Goal: Task Accomplishment & Management: Use online tool/utility

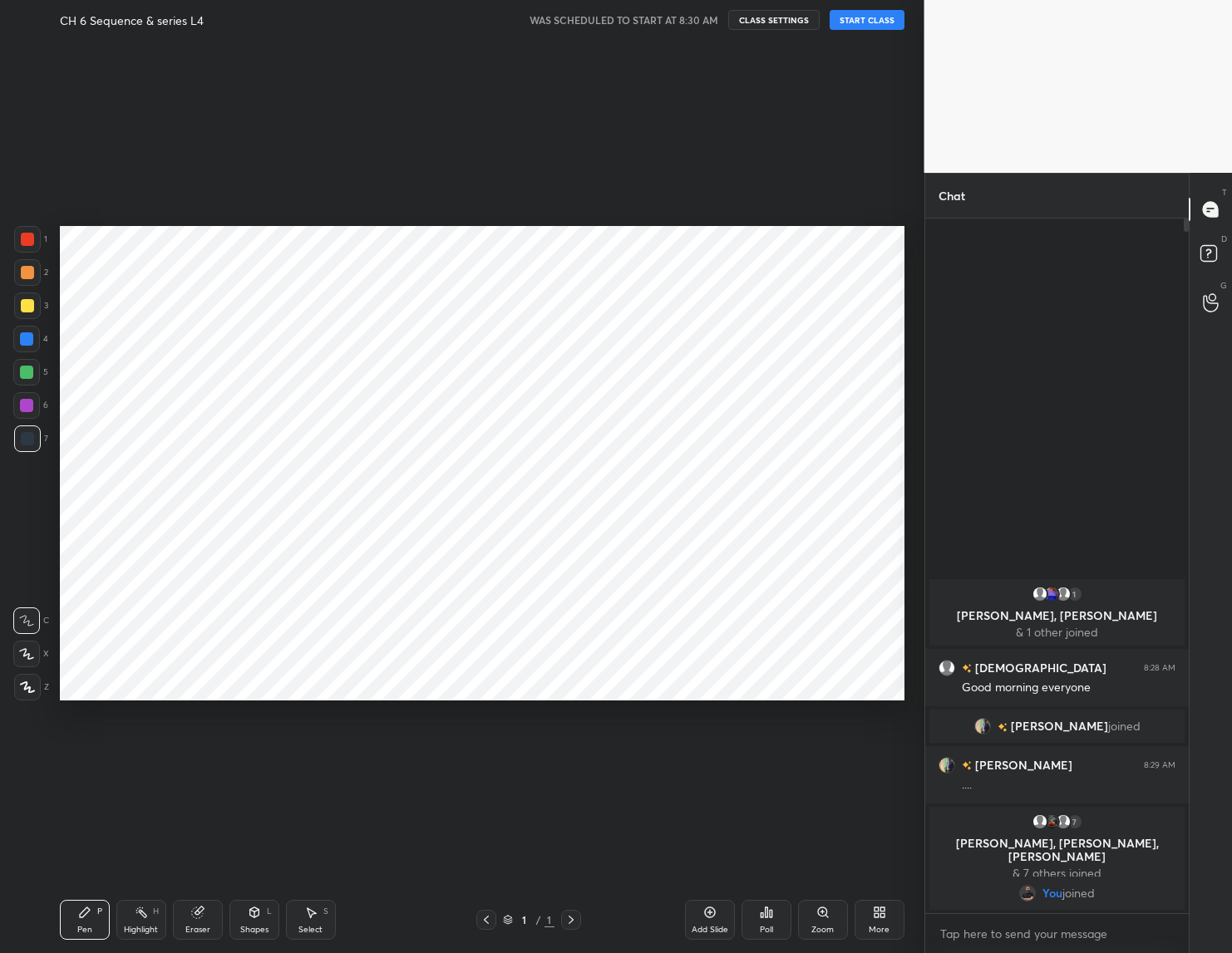
scroll to position [82233, 82246]
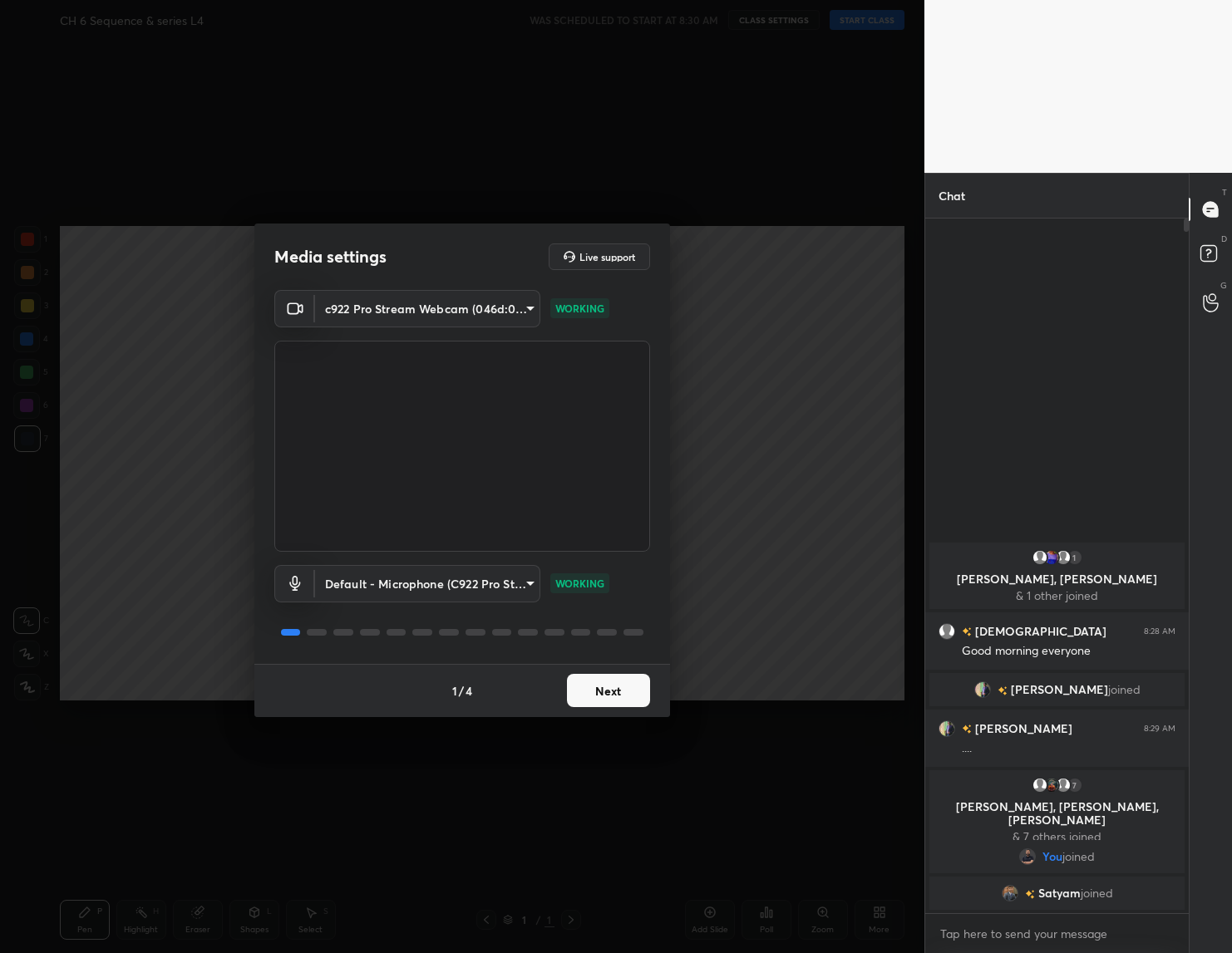
click at [621, 685] on button "Next" at bounding box center [608, 690] width 83 height 33
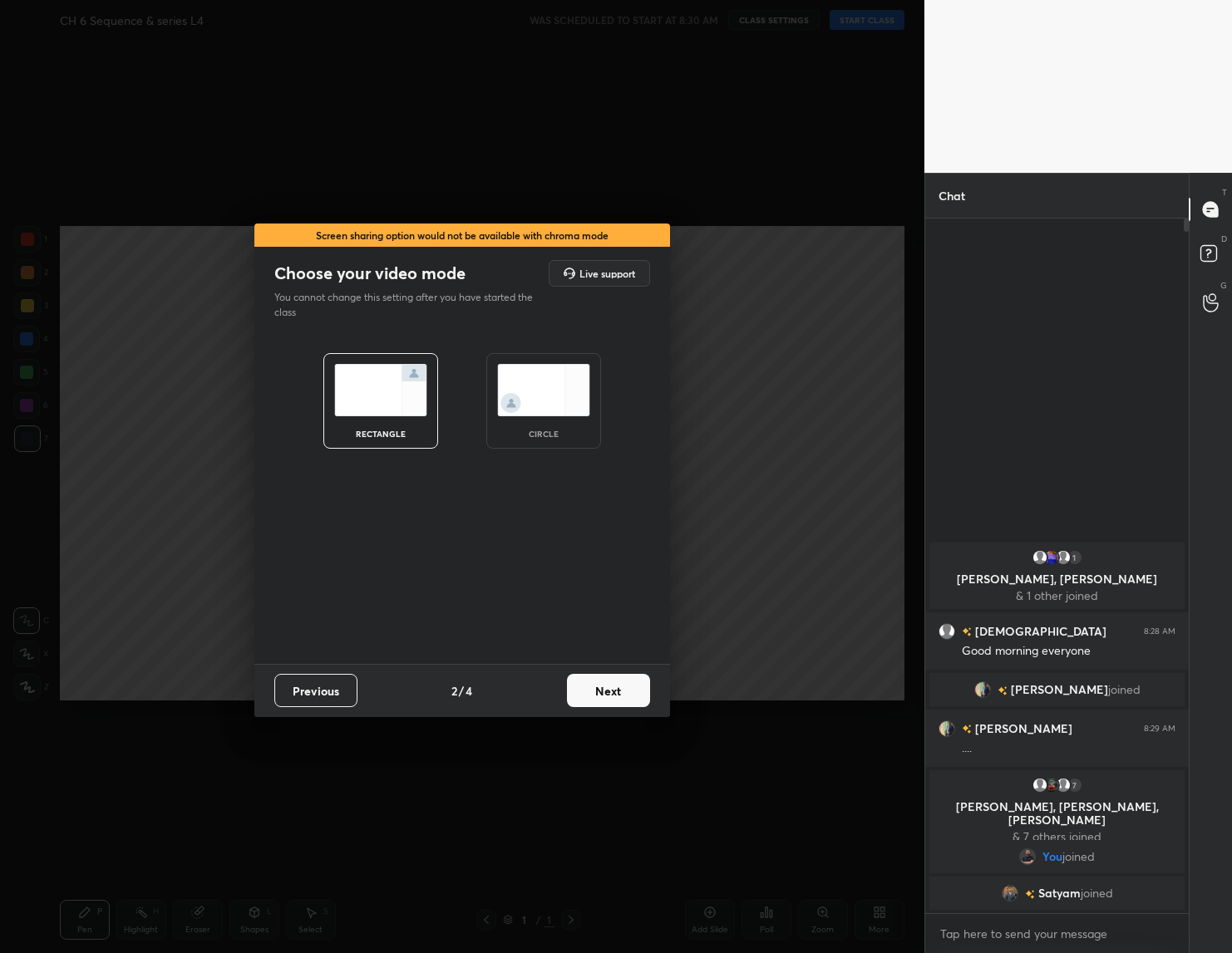
click at [621, 685] on button "Next" at bounding box center [608, 690] width 83 height 33
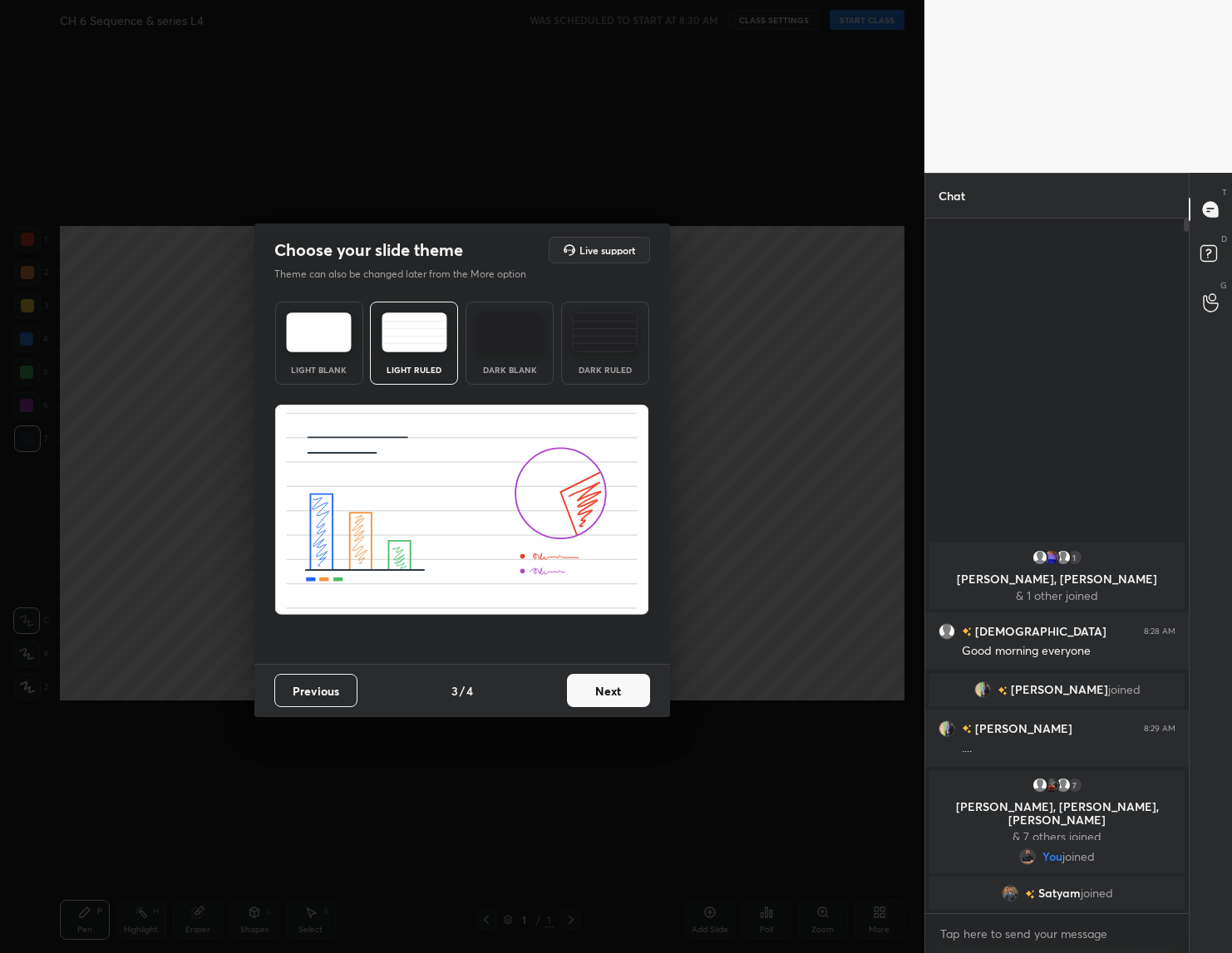
click at [621, 685] on button "Next" at bounding box center [608, 690] width 83 height 33
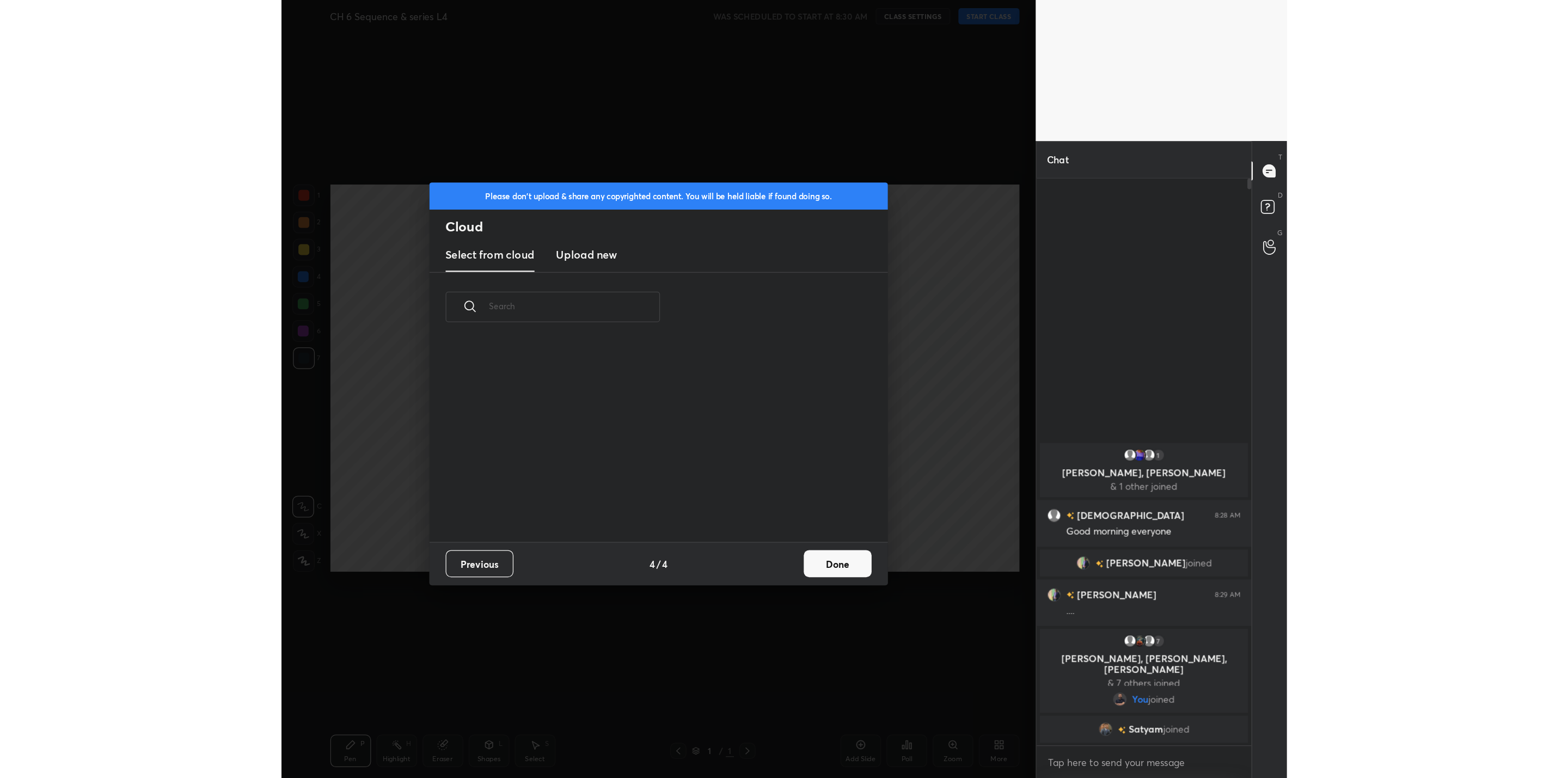
scroll to position [161, 349]
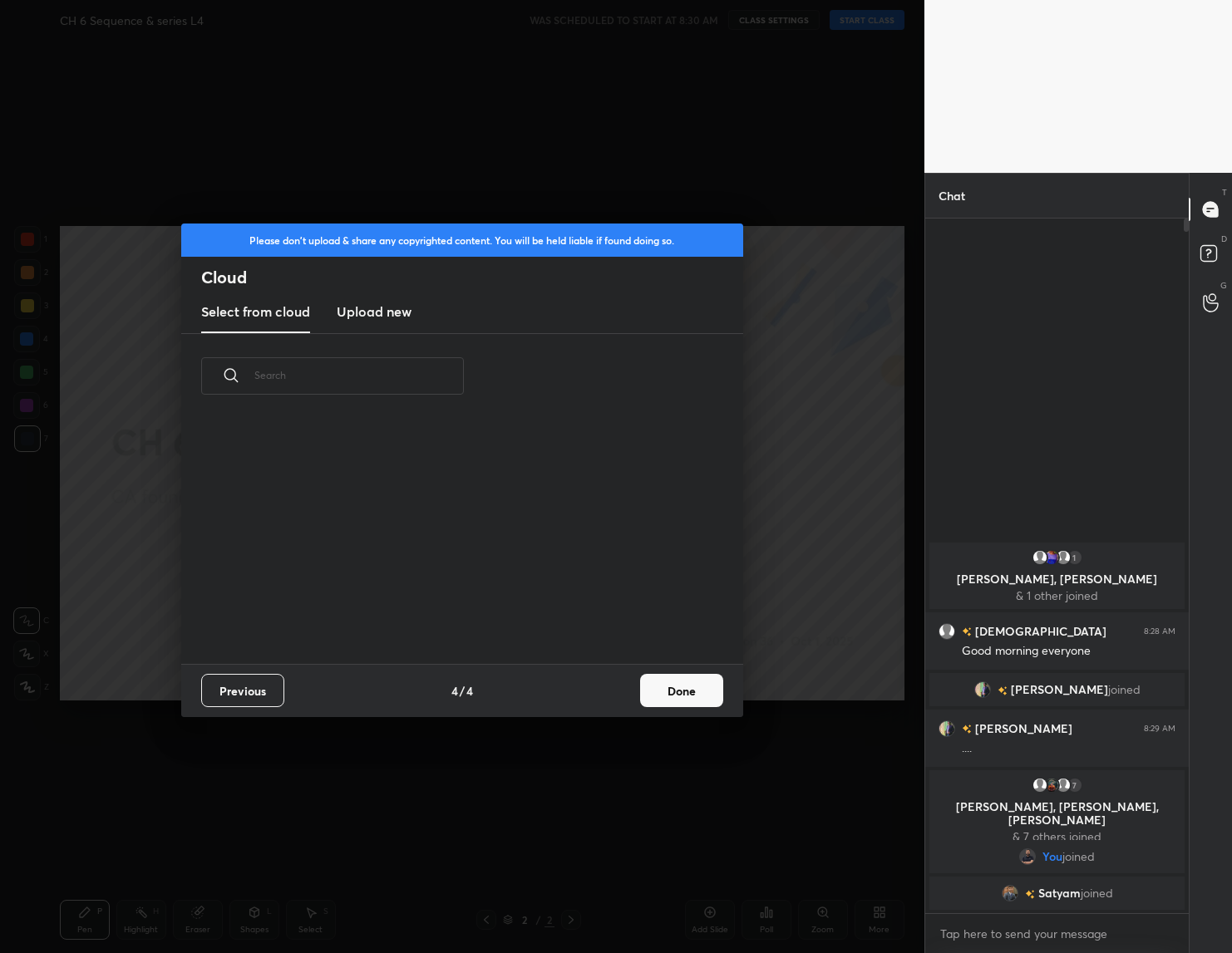
click at [671, 698] on button "Done" at bounding box center [681, 690] width 83 height 33
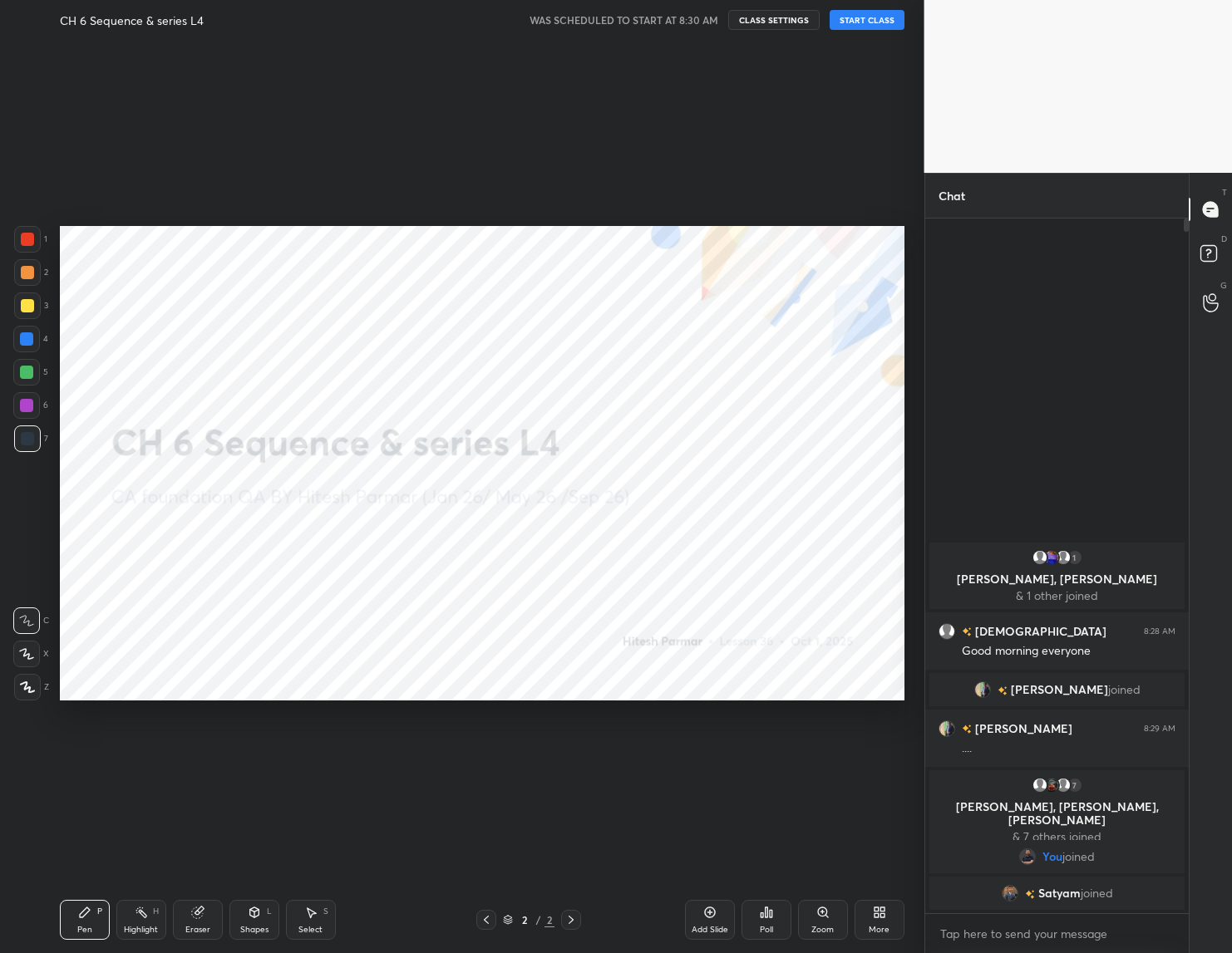
click at [843, 25] on button "START CLASS" at bounding box center [867, 20] width 74 height 20
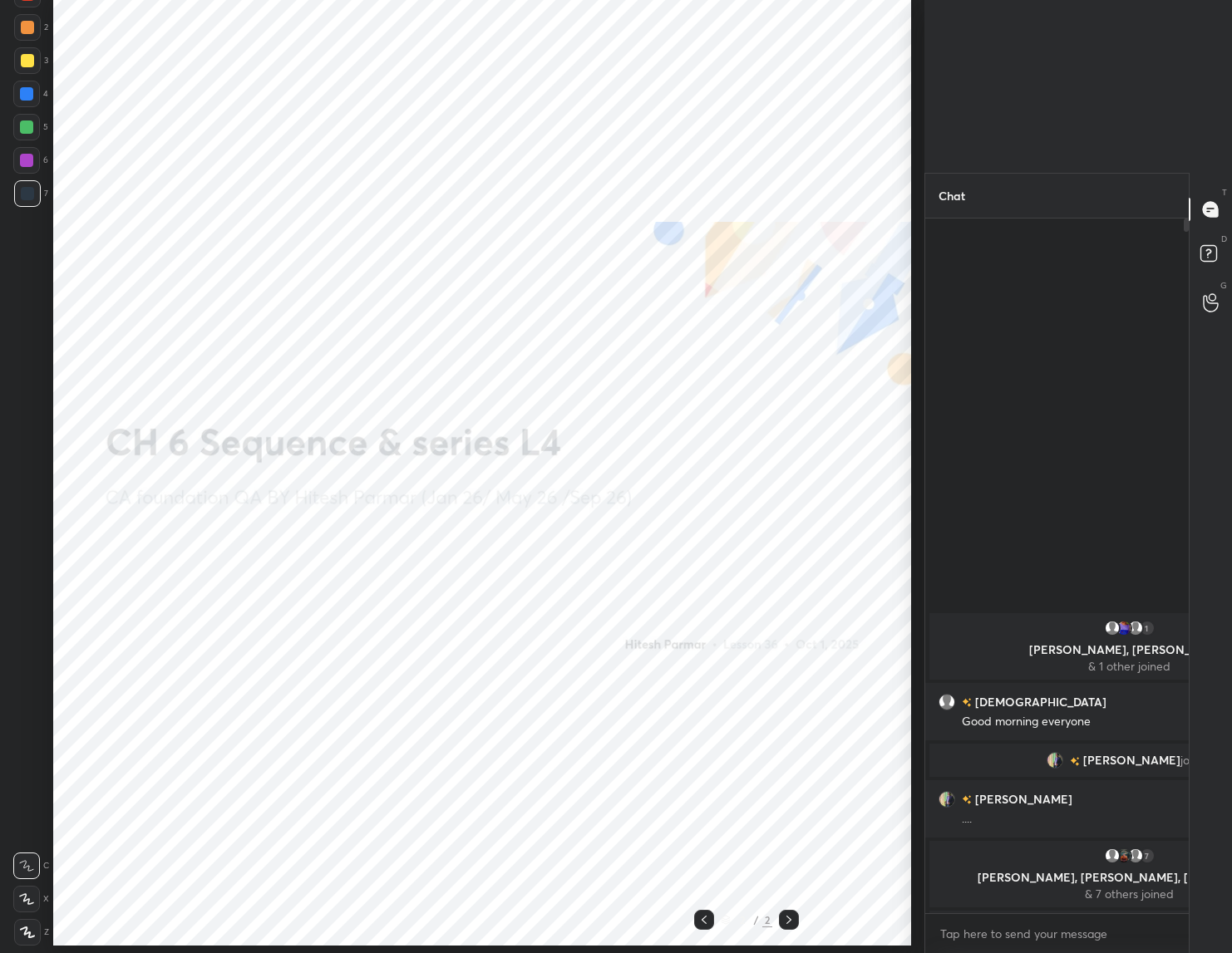
type textarea "x"
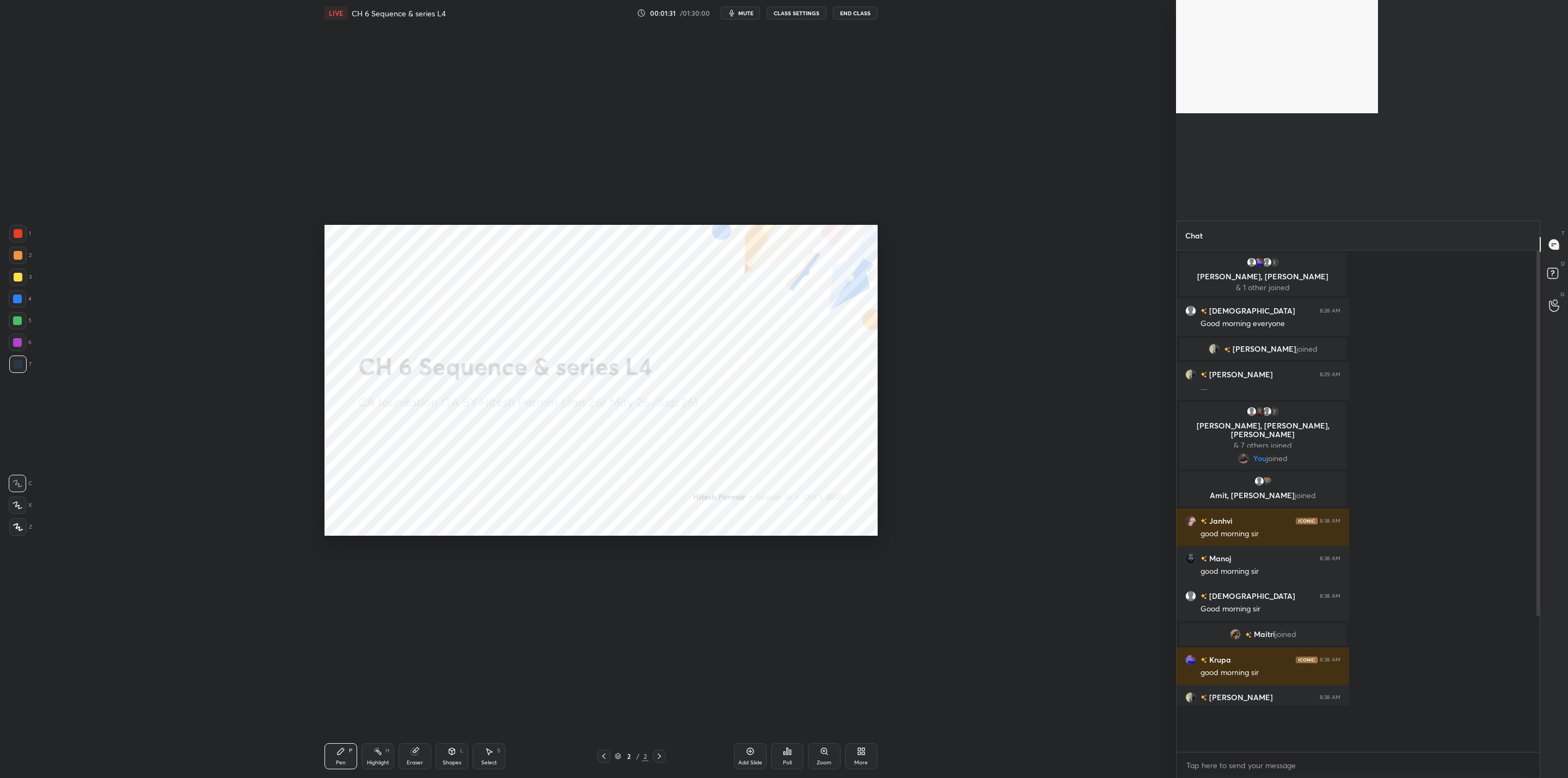
scroll to position [0, 0]
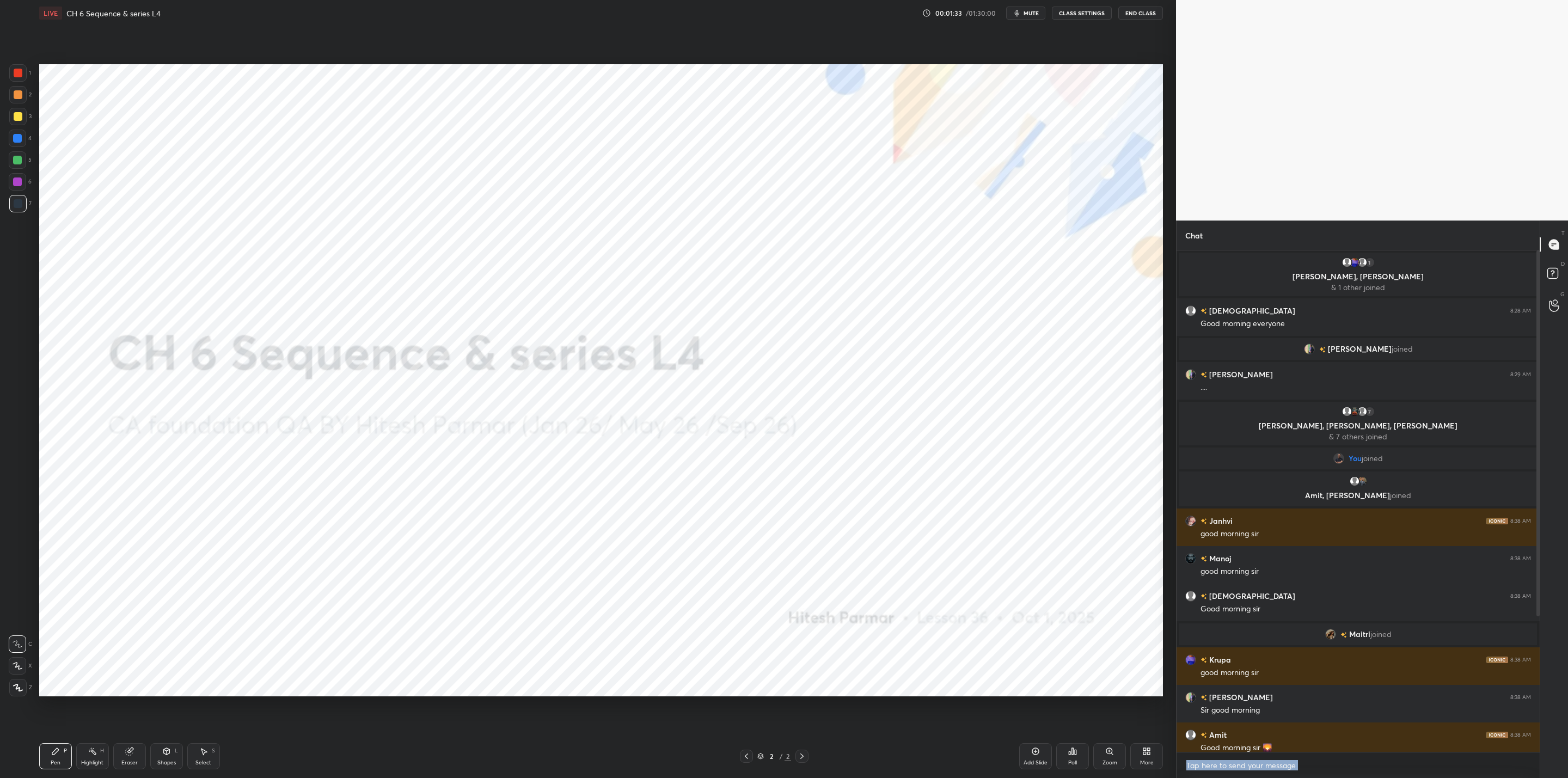
drag, startPoint x: 1535, startPoint y: 513, endPoint x: 1552, endPoint y: 658, distance: 146.0
click at [807, 624] on div "Chat 1 [PERSON_NAME], [PERSON_NAME] & 1 other joined [PERSON_NAME] 8:28 AM Good…" at bounding box center [1372, 499] width 392 height 558
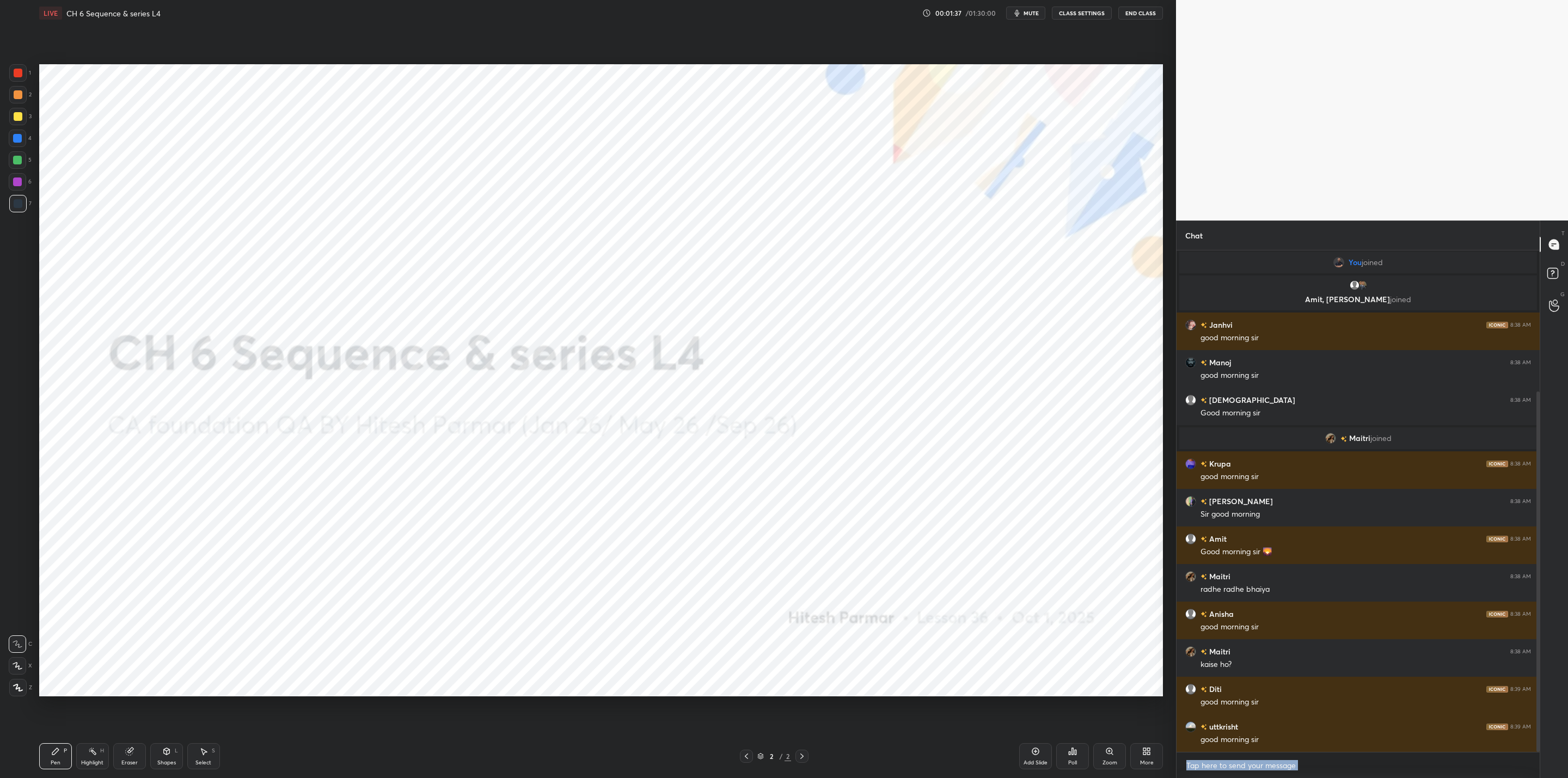
scroll to position [244, 0]
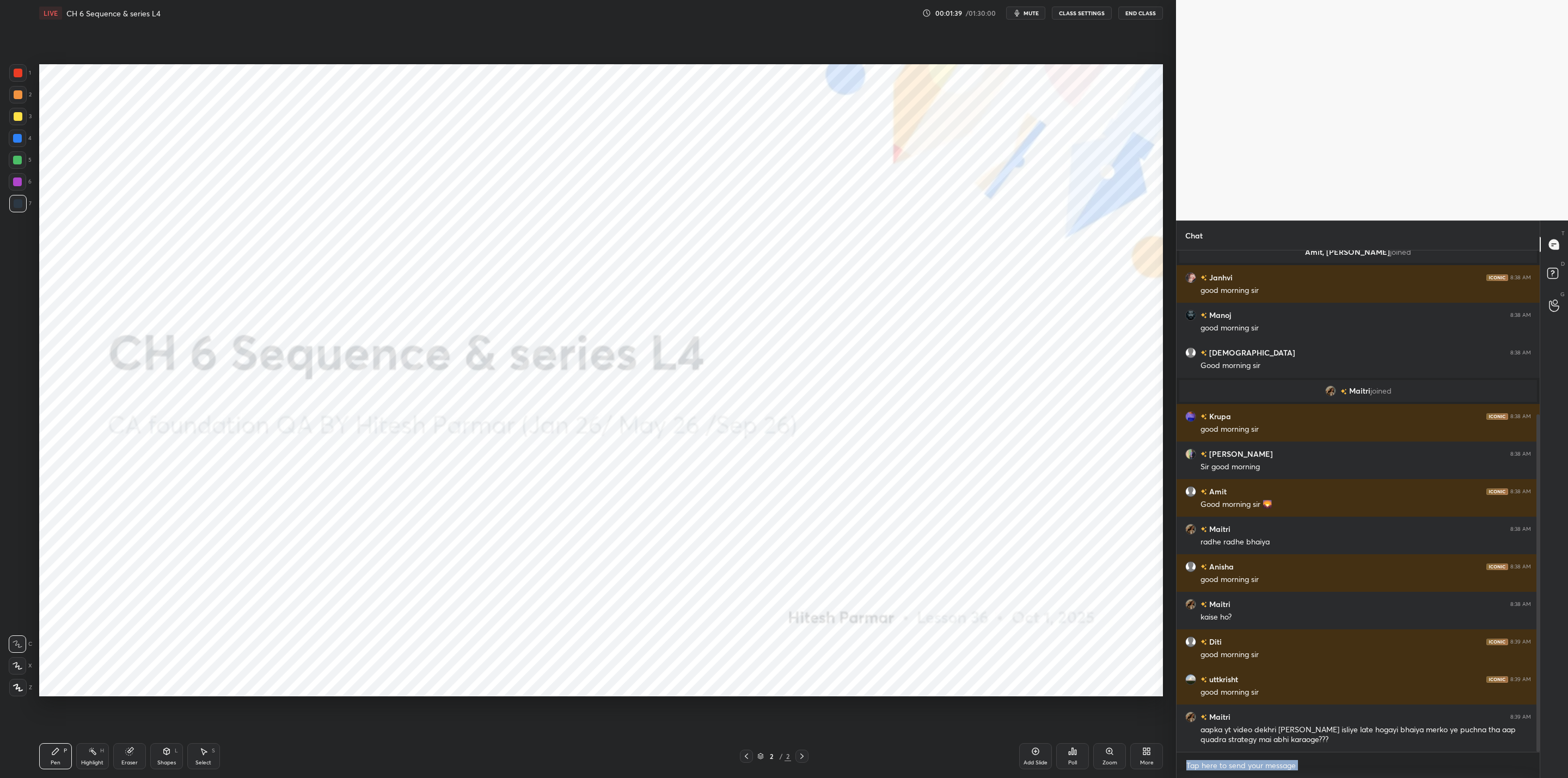
drag, startPoint x: 126, startPoint y: 758, endPoint x: 172, endPoint y: 715, distance: 63.0
click at [128, 624] on div "Eraser" at bounding box center [130, 756] width 33 height 26
drag, startPoint x: 51, startPoint y: 760, endPoint x: 115, endPoint y: 698, distance: 89.1
click at [59, 624] on div "Pen P" at bounding box center [55, 756] width 33 height 26
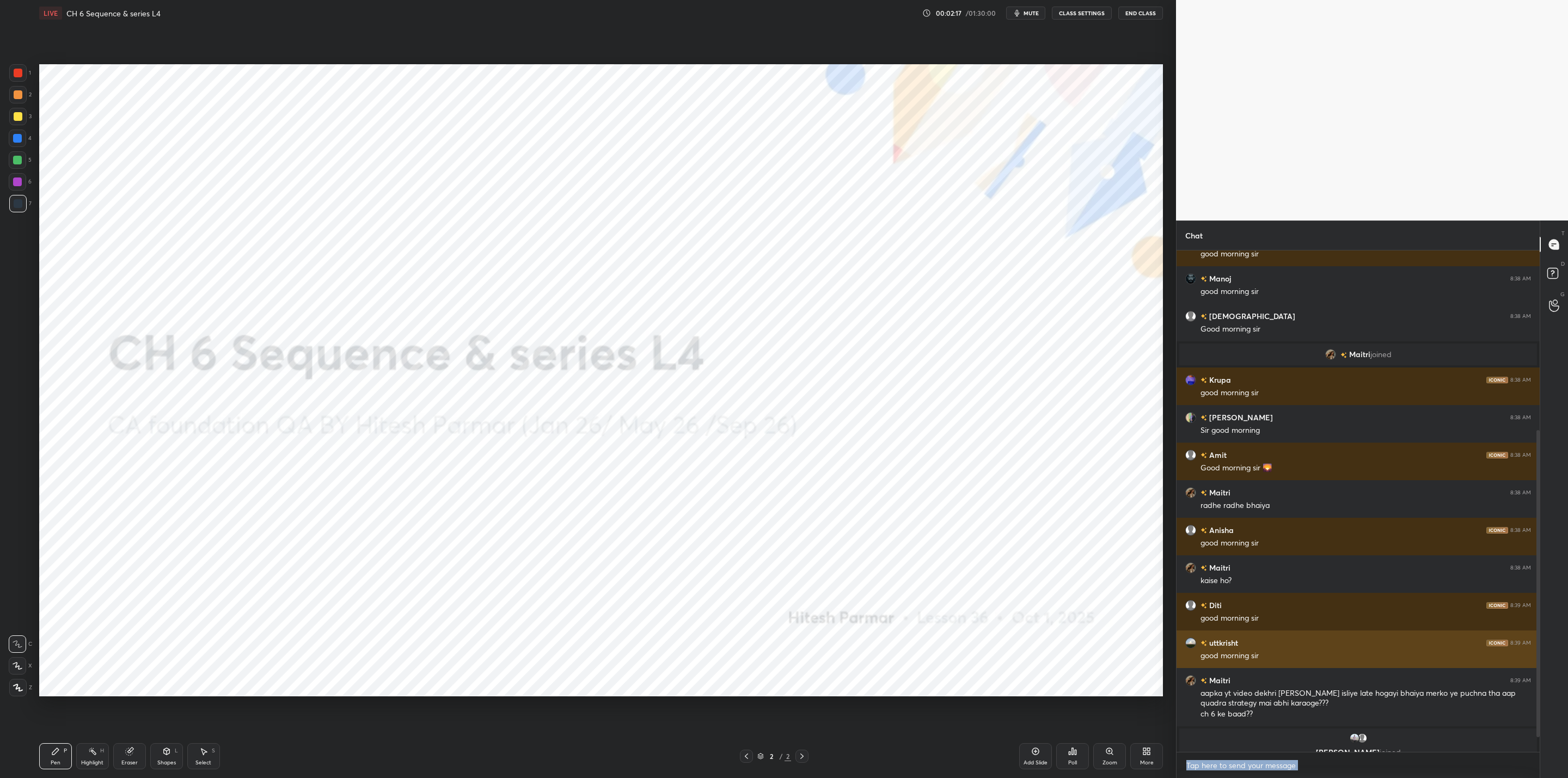
scroll to position [317, 0]
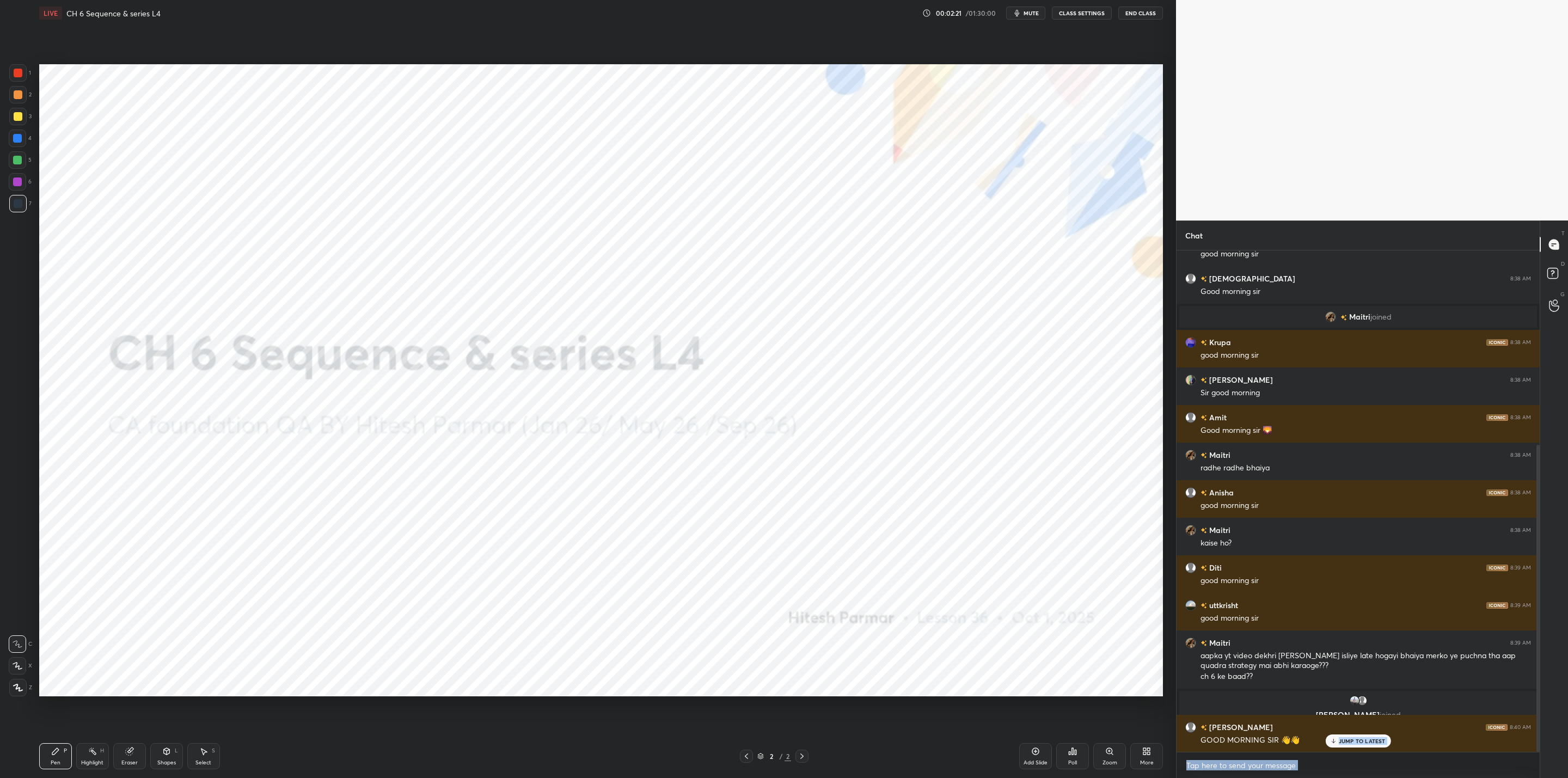
click at [807, 624] on div "More" at bounding box center [1147, 756] width 33 height 26
click at [807, 624] on div "Upload File" at bounding box center [1085, 643] width 44 height 26
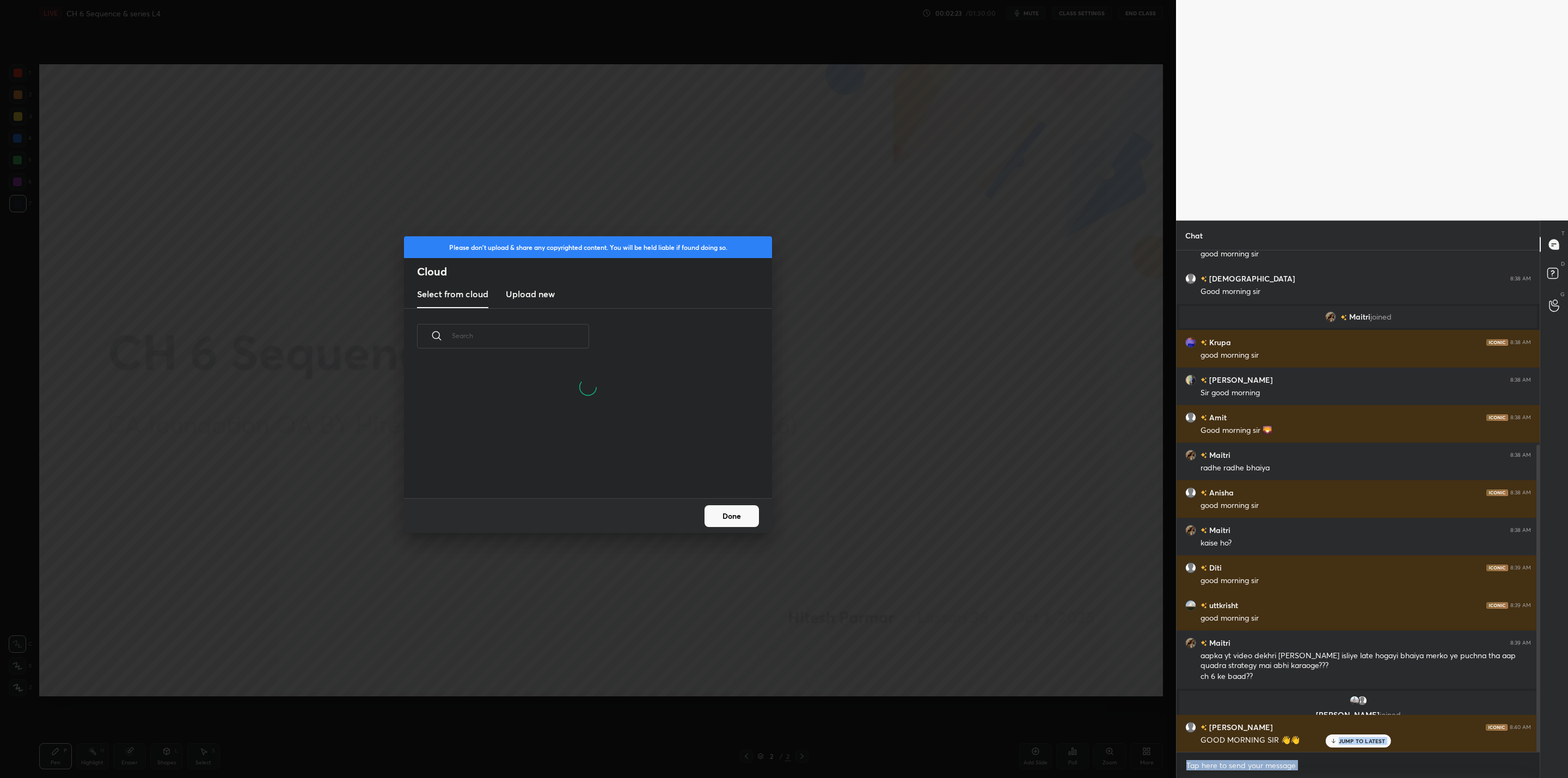
click at [521, 295] on h3 "Upload new" at bounding box center [530, 293] width 49 height 13
click at [584, 468] on label "Browse" at bounding box center [589, 467] width 49 height 18
click at [564, 468] on input "Browse" at bounding box center [564, 467] width 0 height 18
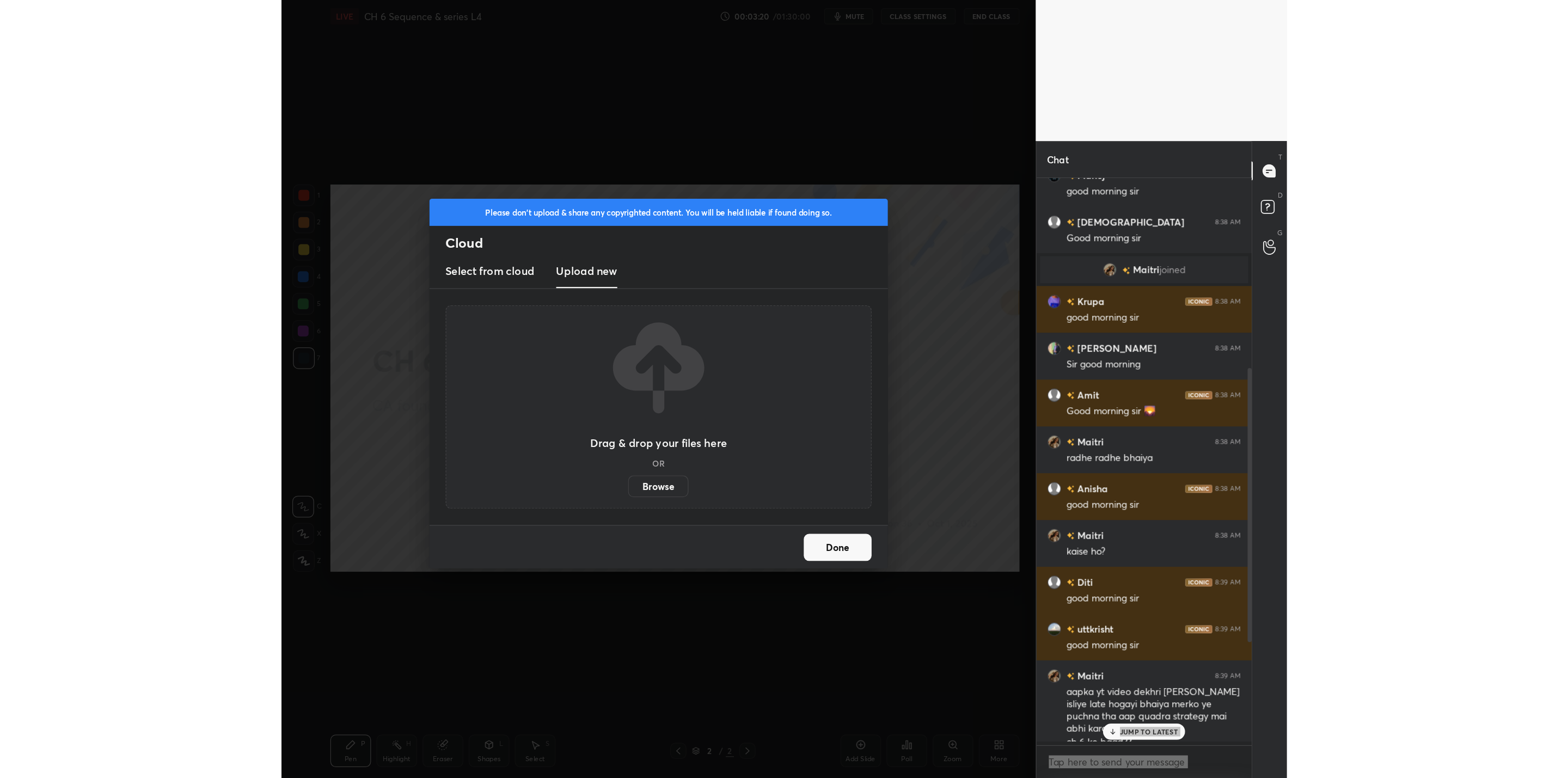
scroll to position [477, 170]
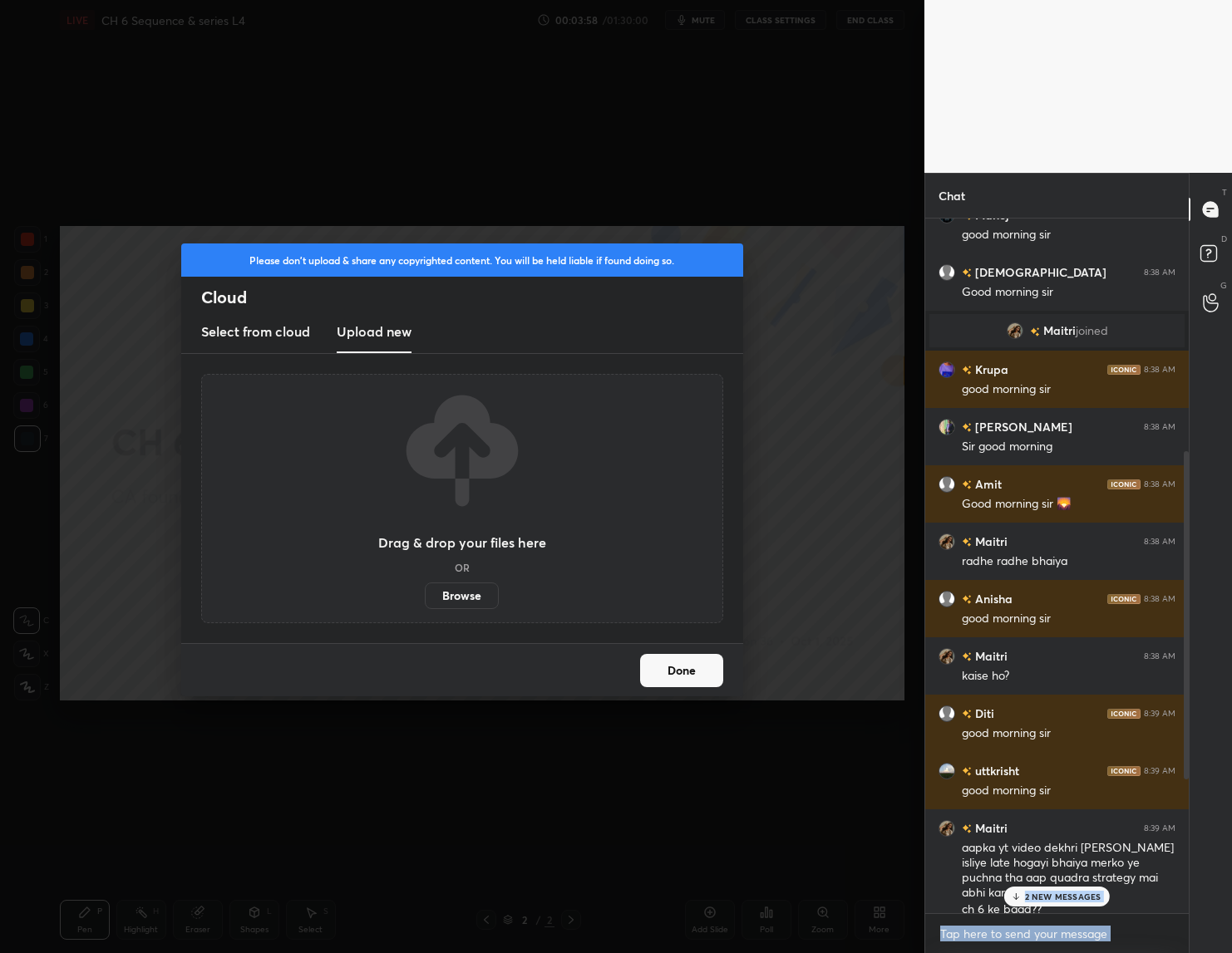
click at [472, 599] on label "Browse" at bounding box center [462, 595] width 74 height 27
click at [425, 599] on input "Browse" at bounding box center [425, 595] width 0 height 27
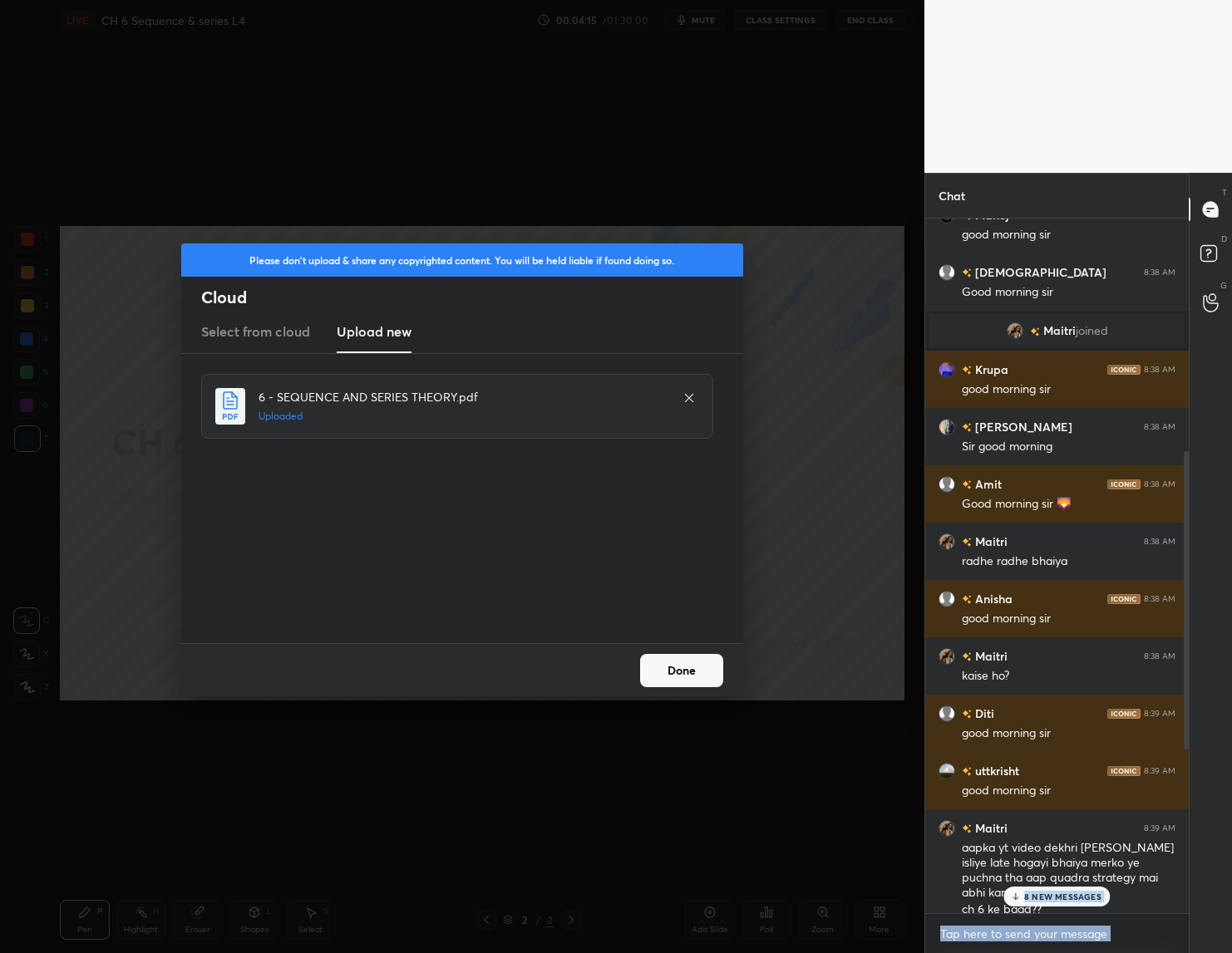
click at [675, 660] on button "Done" at bounding box center [681, 671] width 83 height 33
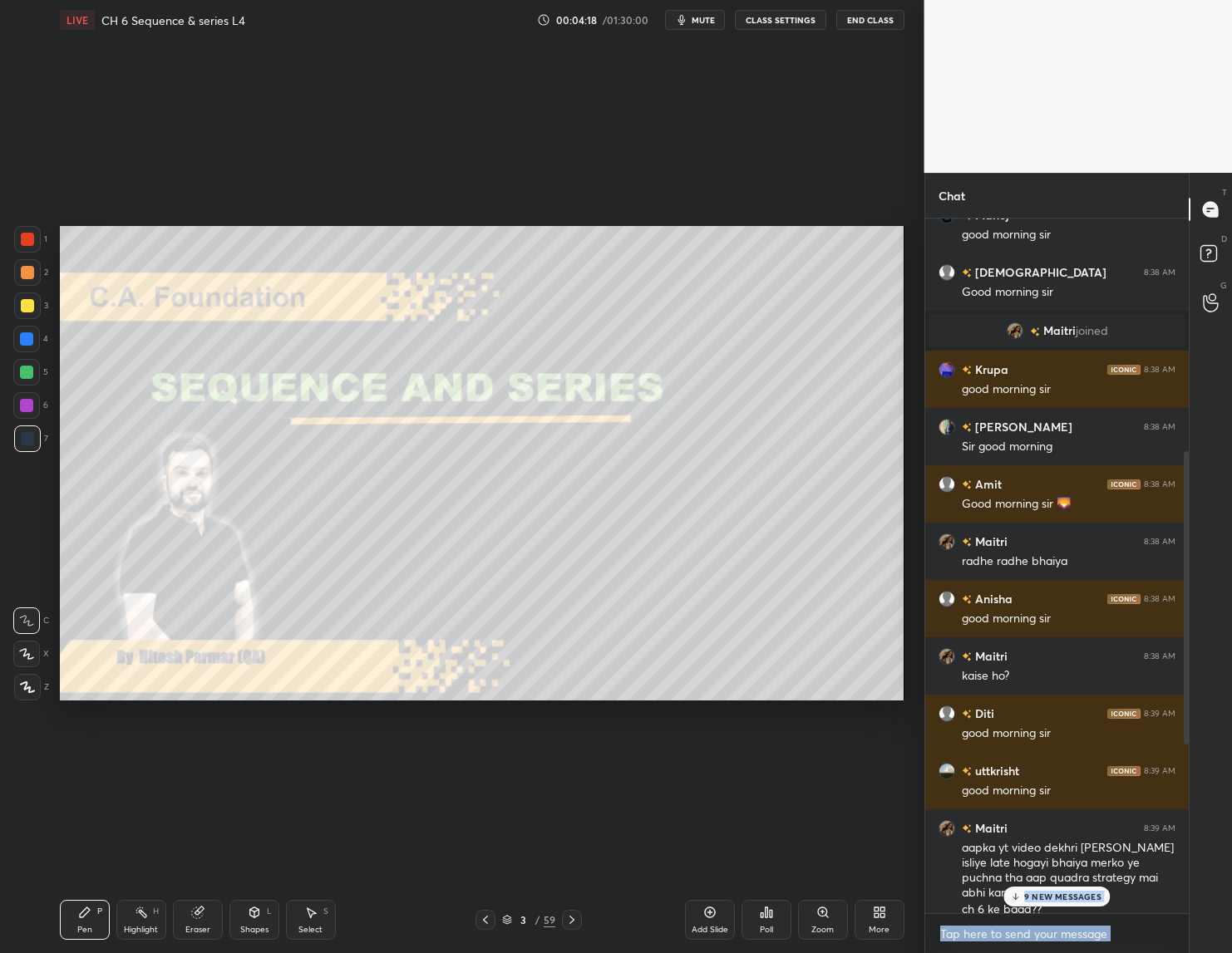
click at [570, 918] on icon at bounding box center [571, 920] width 5 height 8
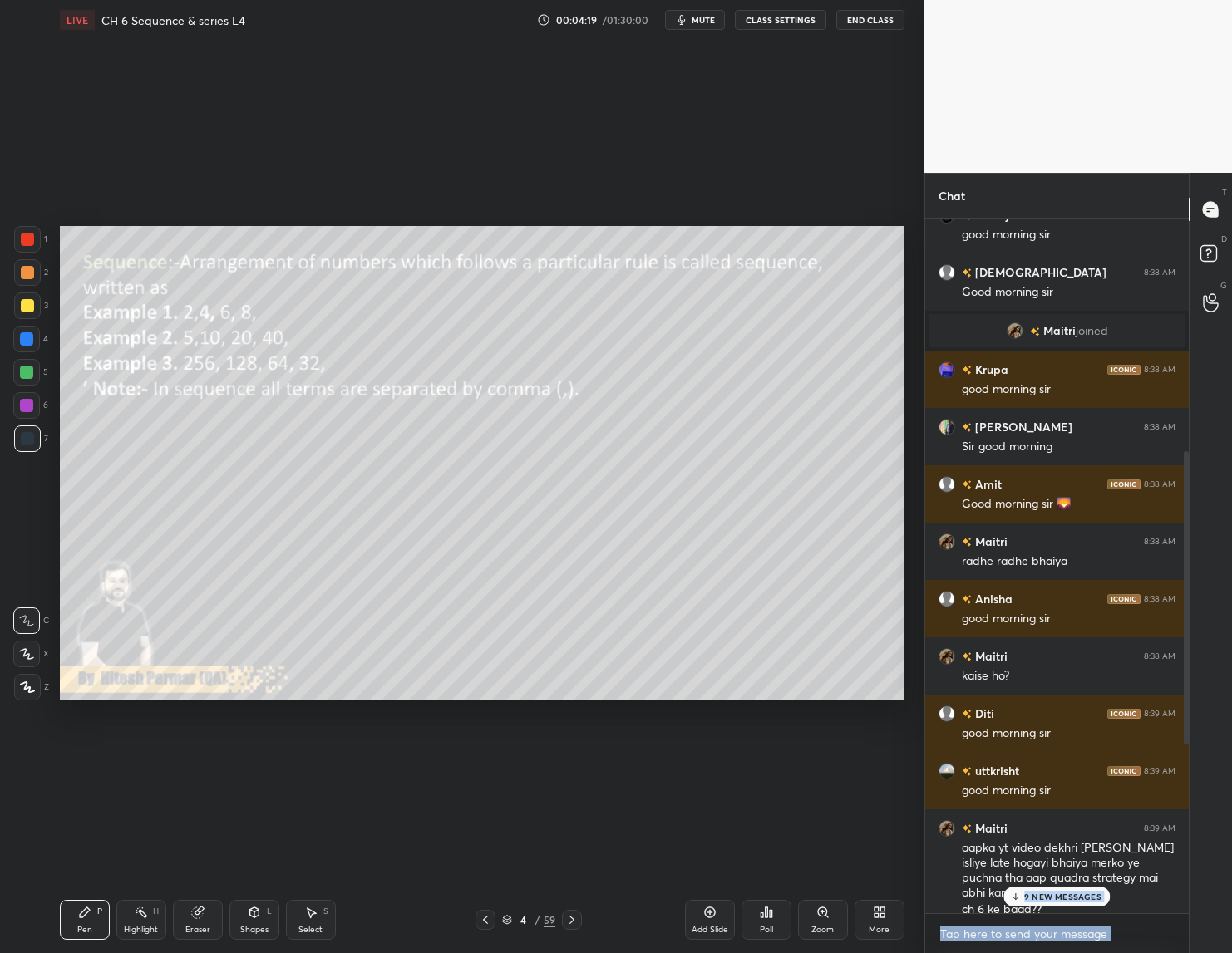
click at [570, 918] on icon at bounding box center [571, 920] width 5 height 8
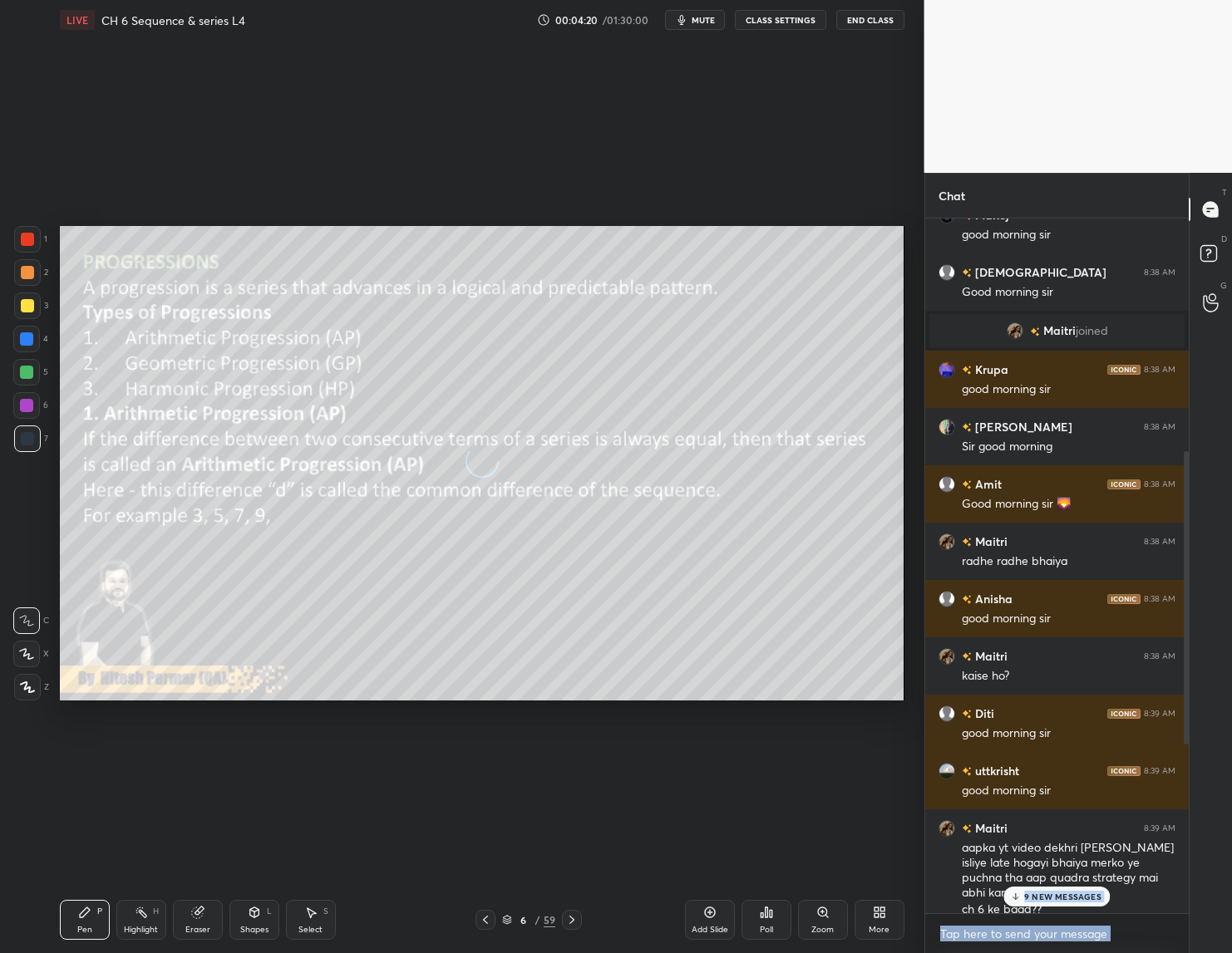
click at [570, 918] on icon at bounding box center [571, 920] width 5 height 8
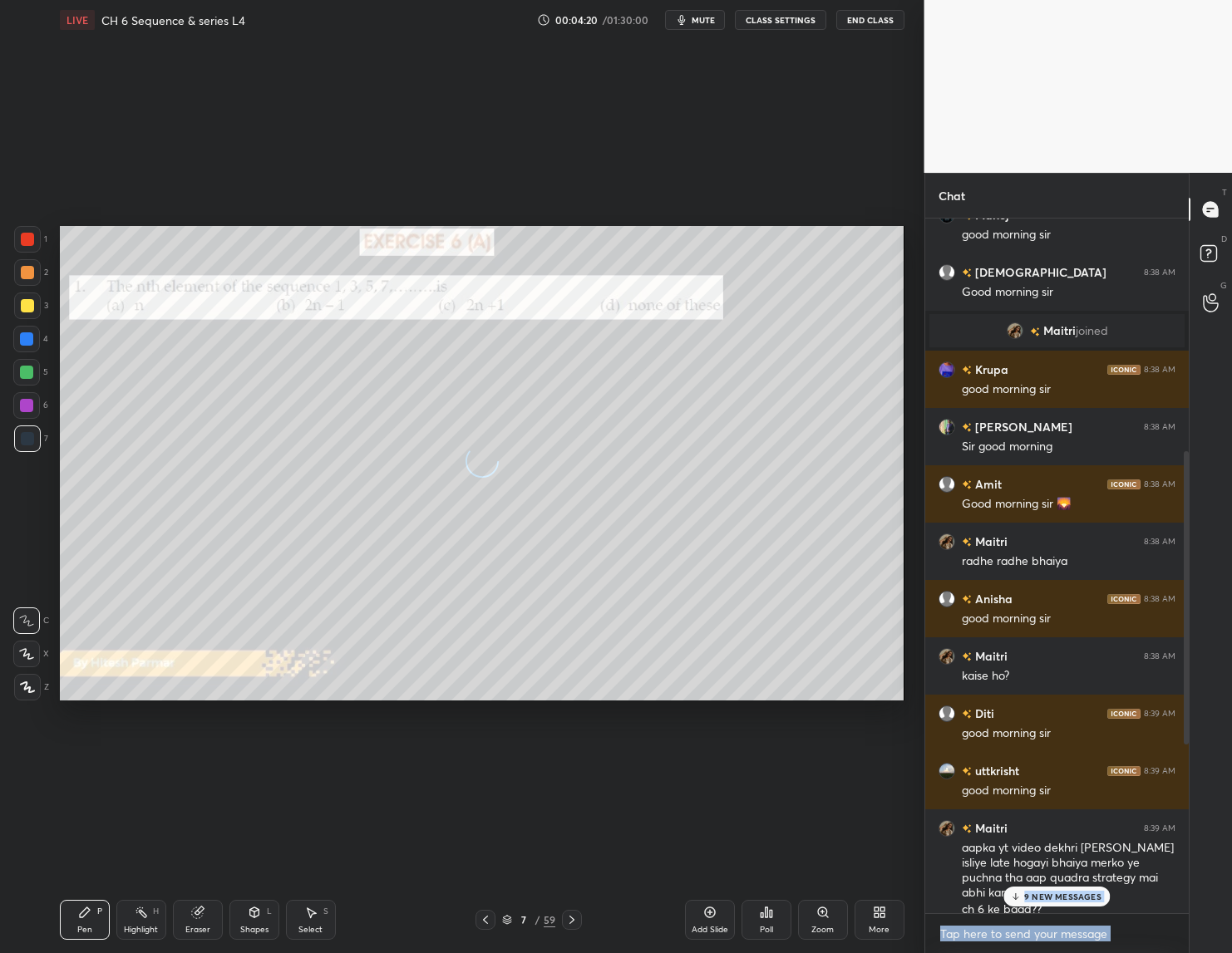
click at [570, 918] on icon at bounding box center [571, 920] width 5 height 8
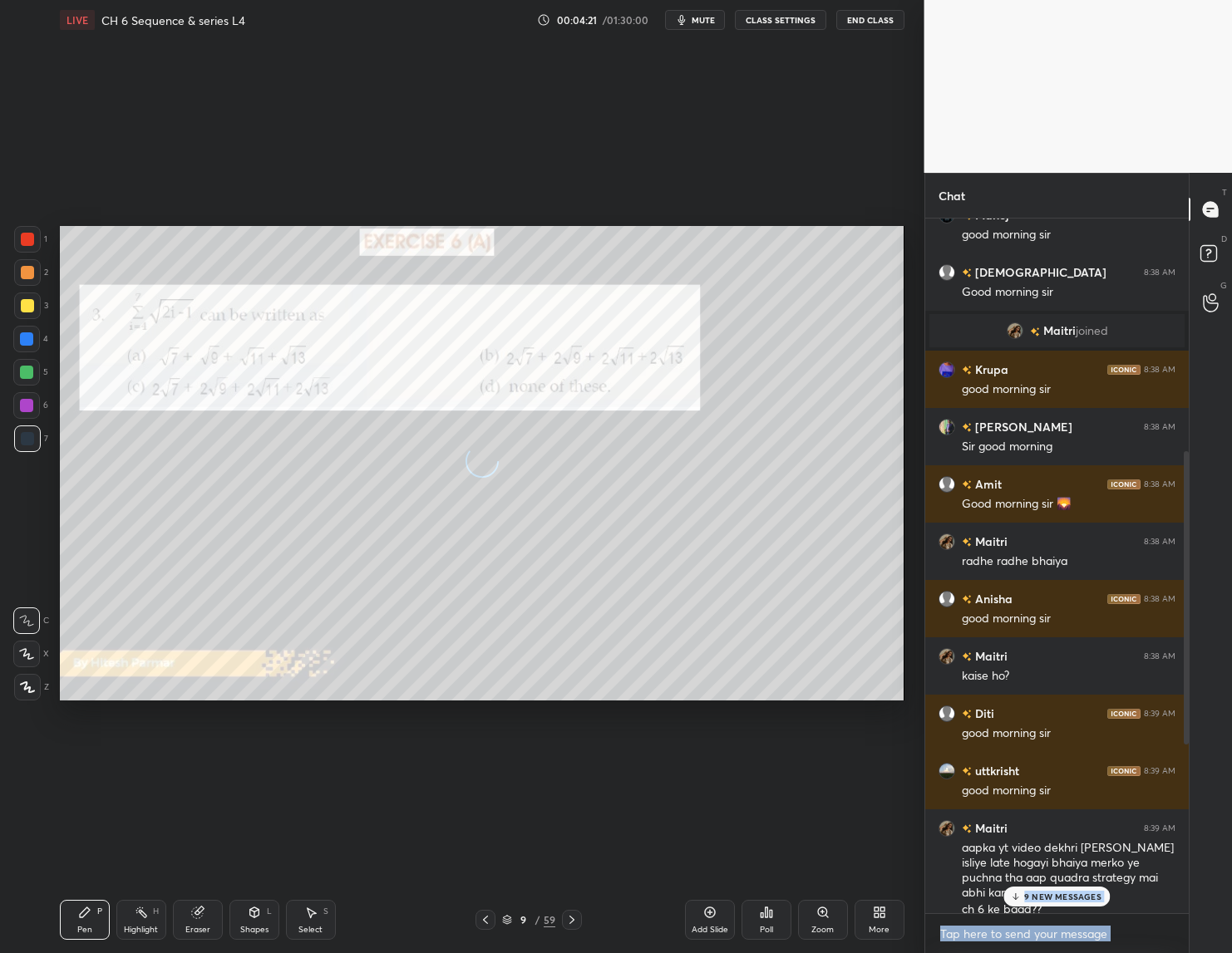
click at [570, 918] on icon at bounding box center [571, 920] width 5 height 8
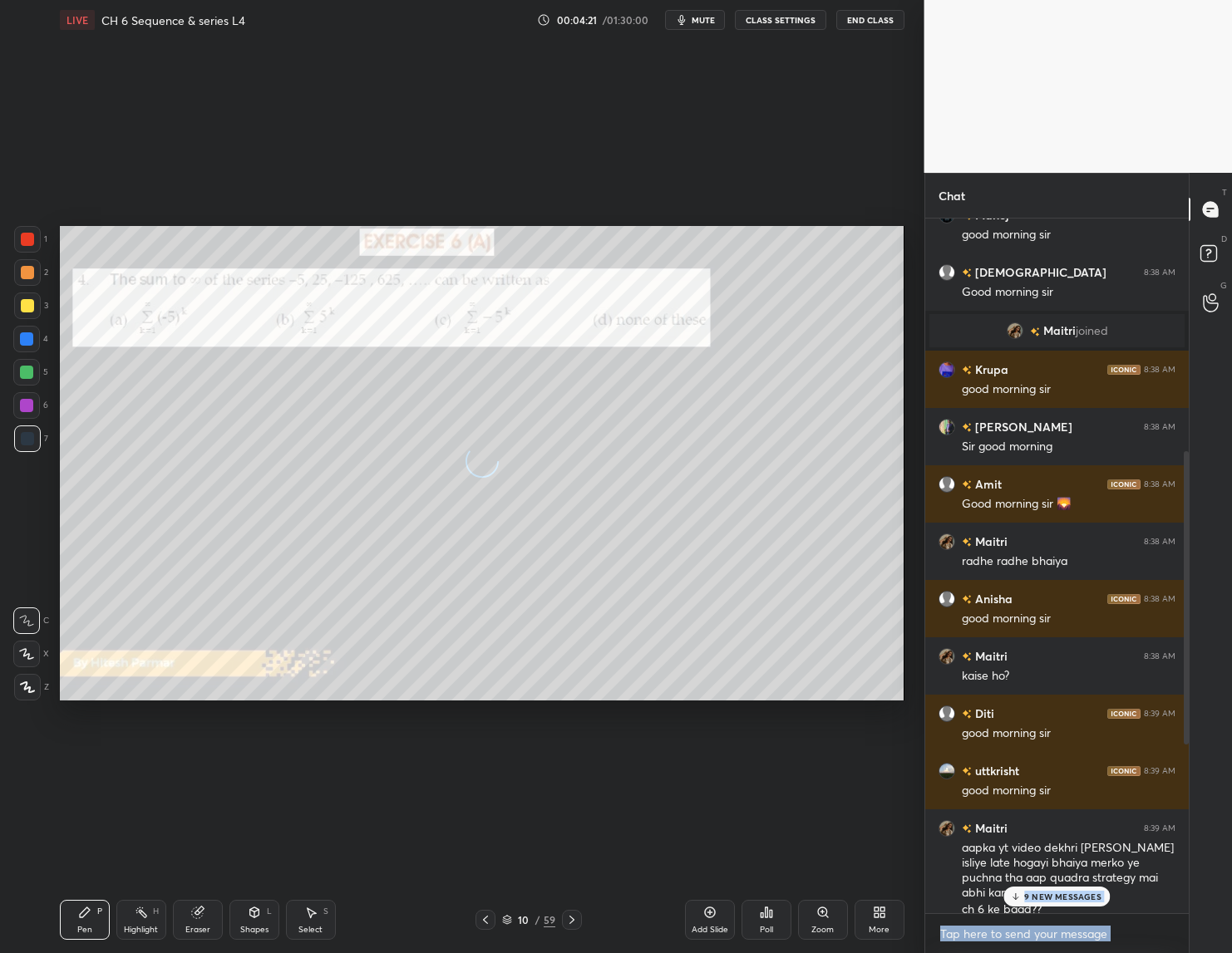
click at [570, 918] on icon at bounding box center [571, 920] width 5 height 8
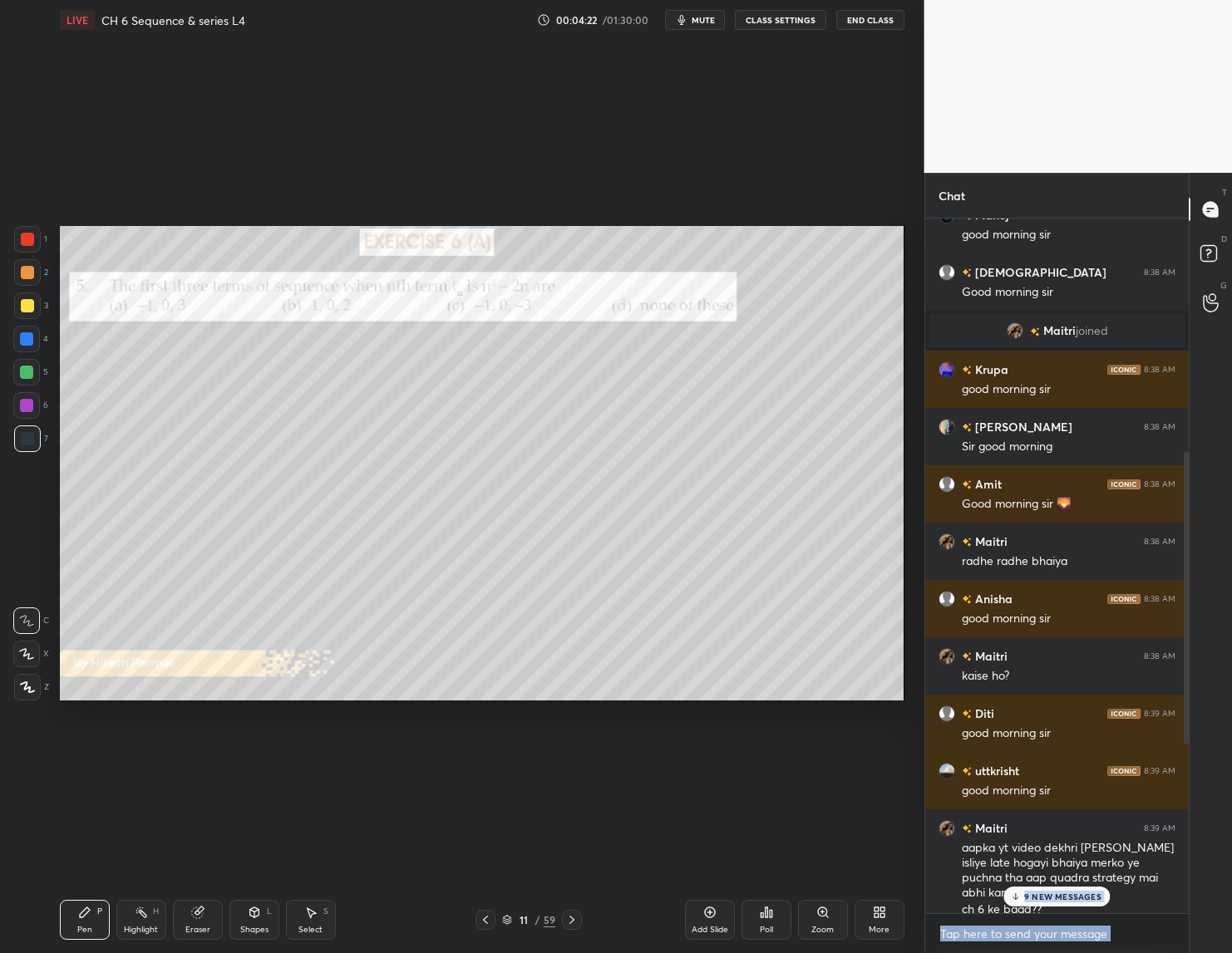
click at [570, 918] on icon at bounding box center [571, 920] width 5 height 8
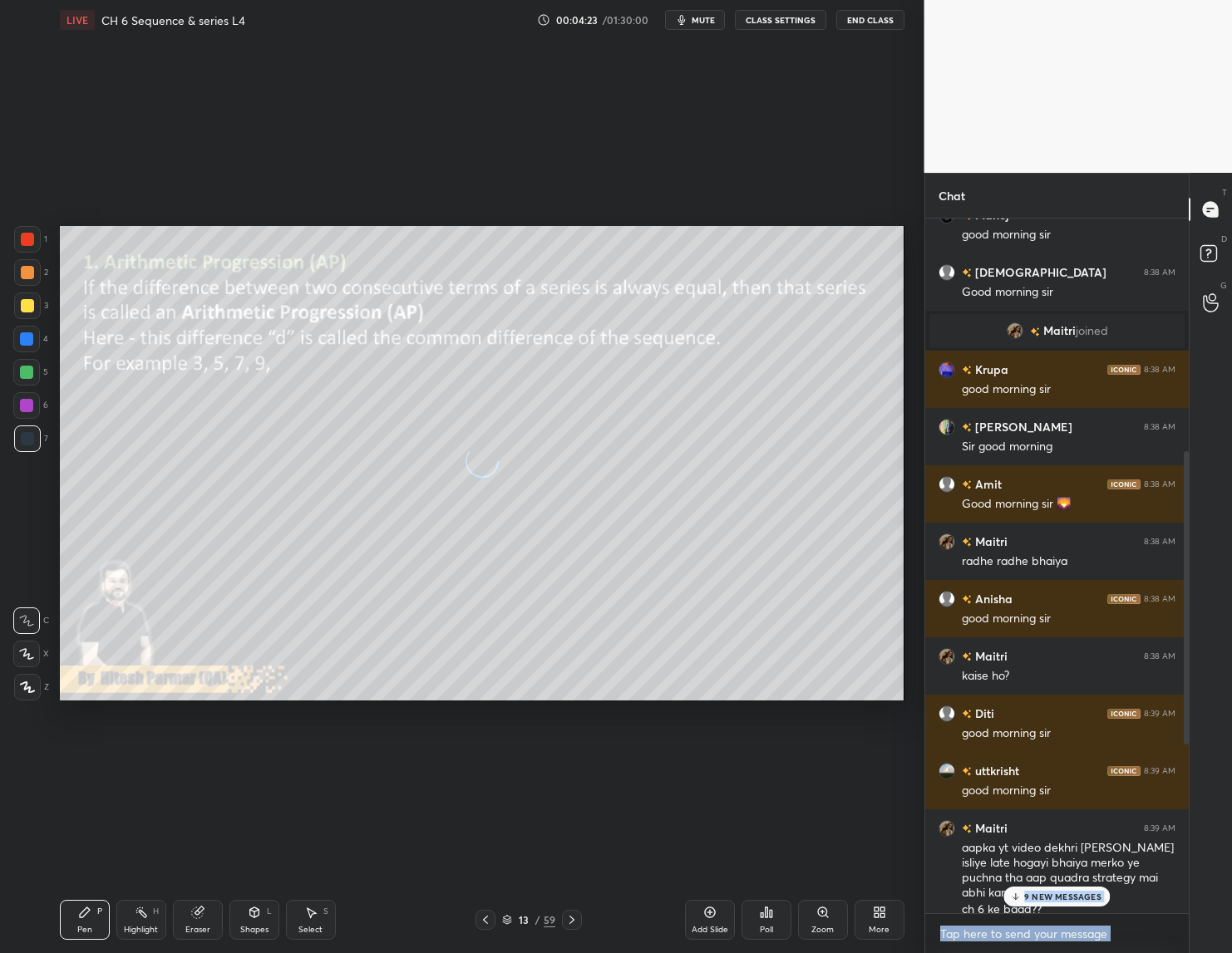
click at [570, 918] on icon at bounding box center [571, 920] width 5 height 8
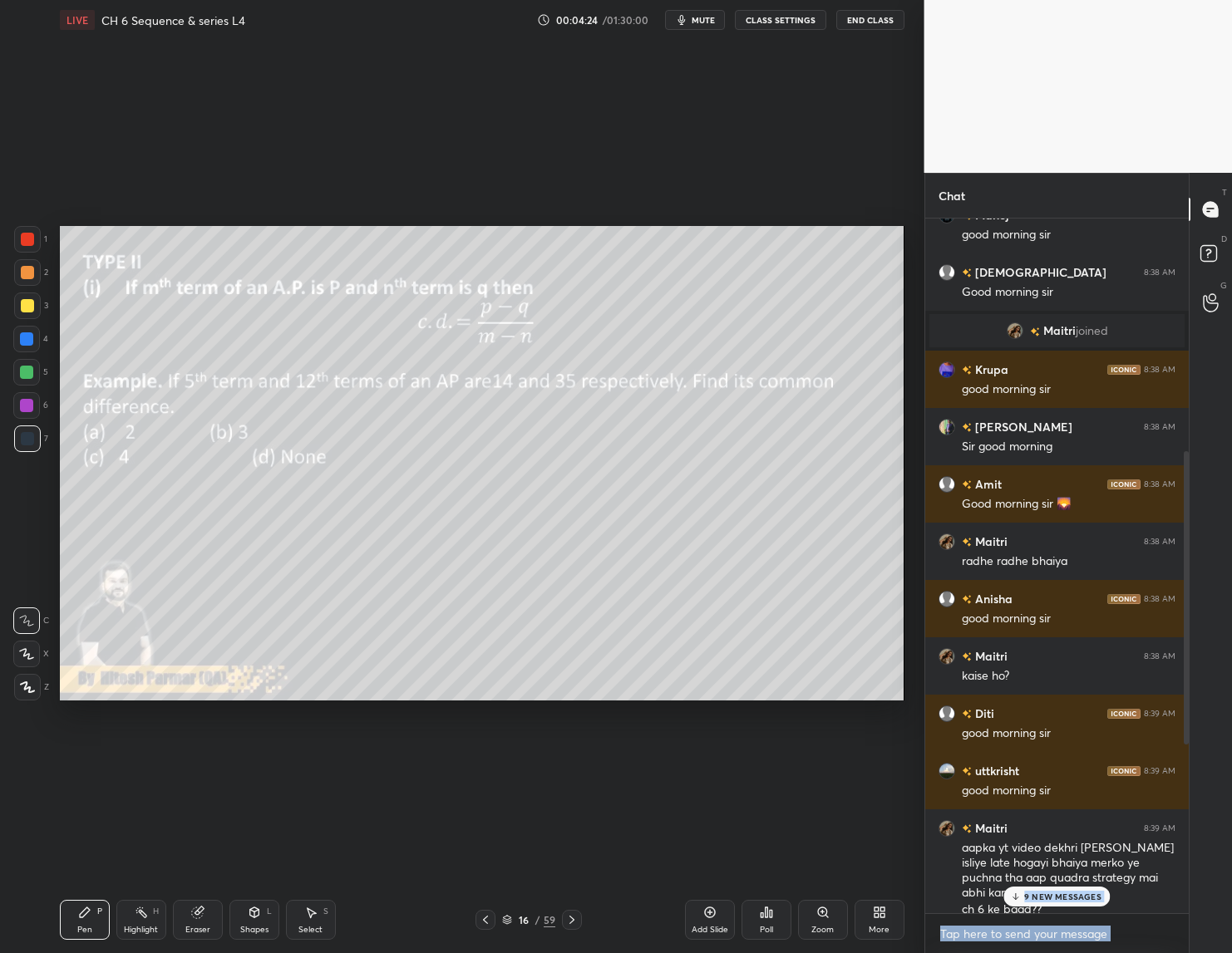
click at [570, 918] on icon at bounding box center [571, 920] width 5 height 8
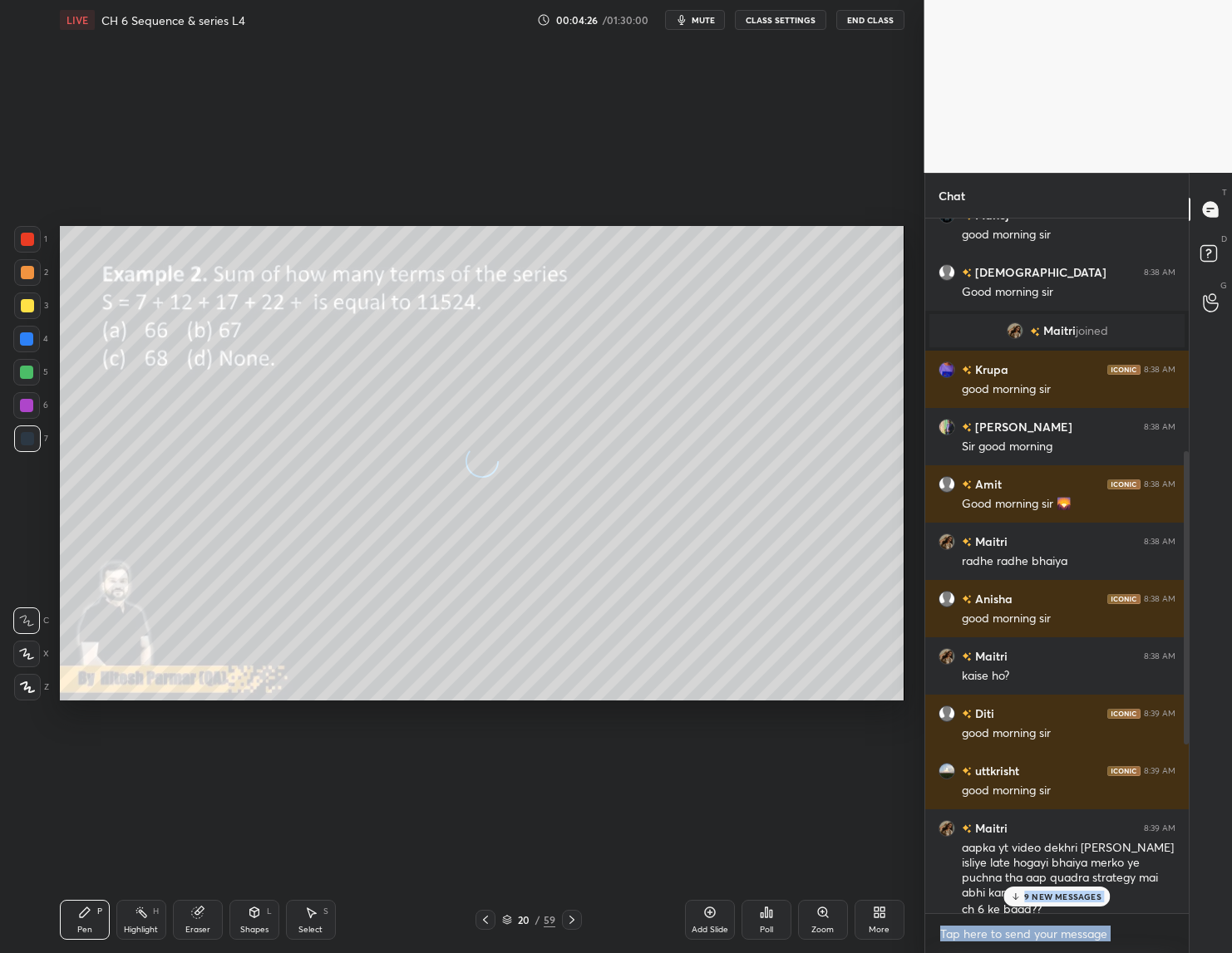
click at [570, 918] on icon at bounding box center [571, 920] width 5 height 8
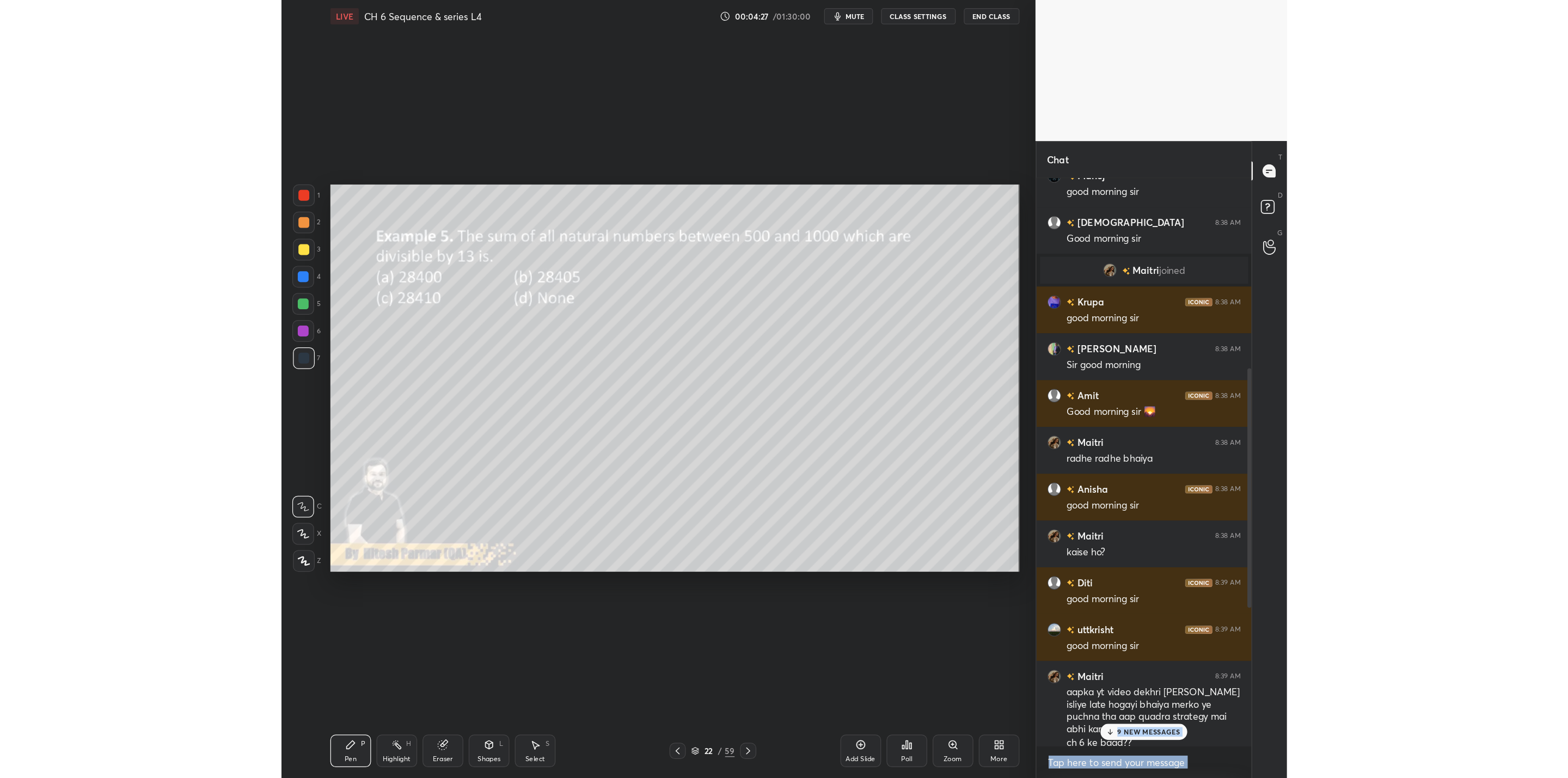
scroll to position [524, 360]
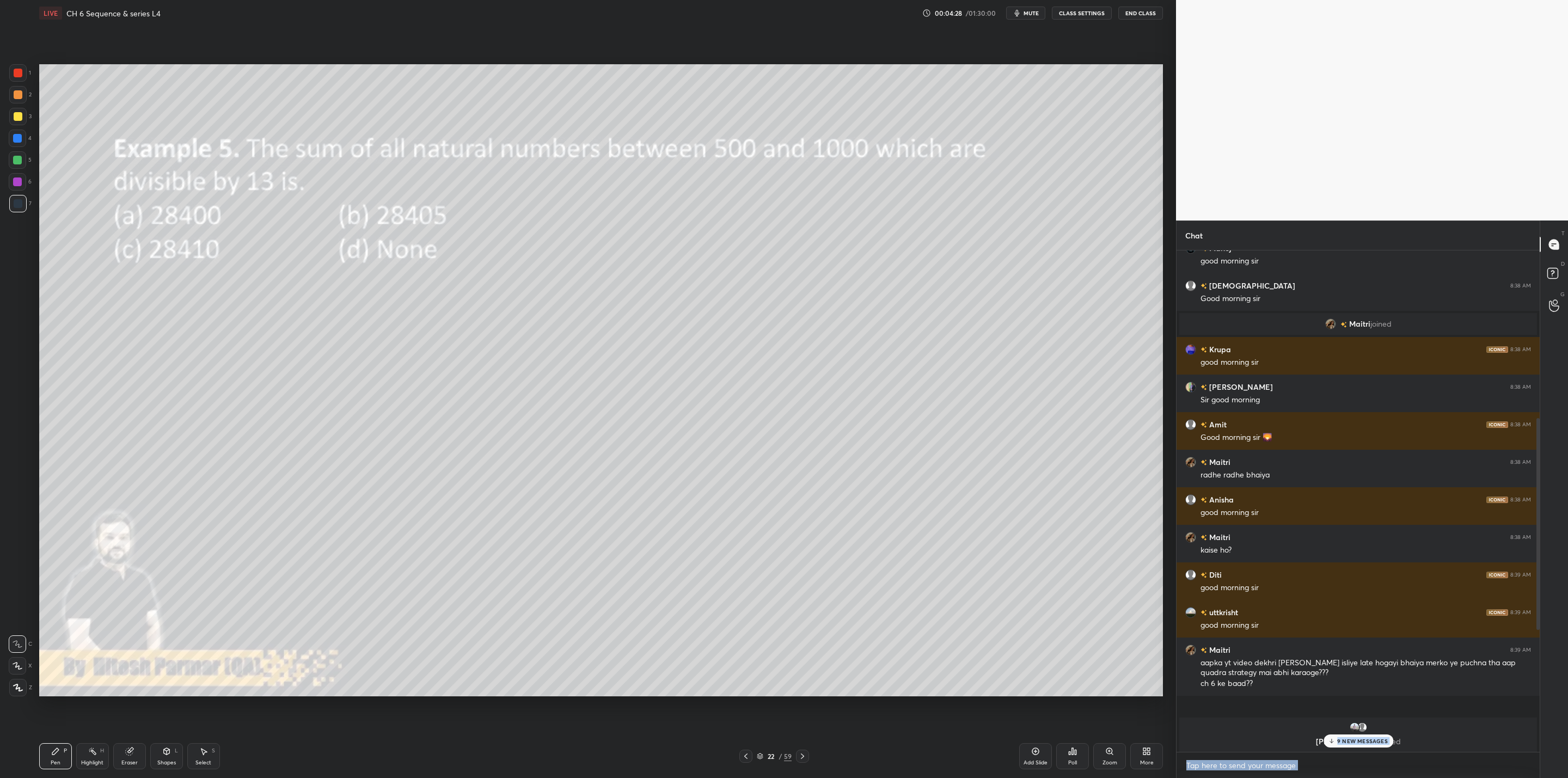
type textarea "x"
click at [802, 624] on icon at bounding box center [802, 756] width 3 height 5
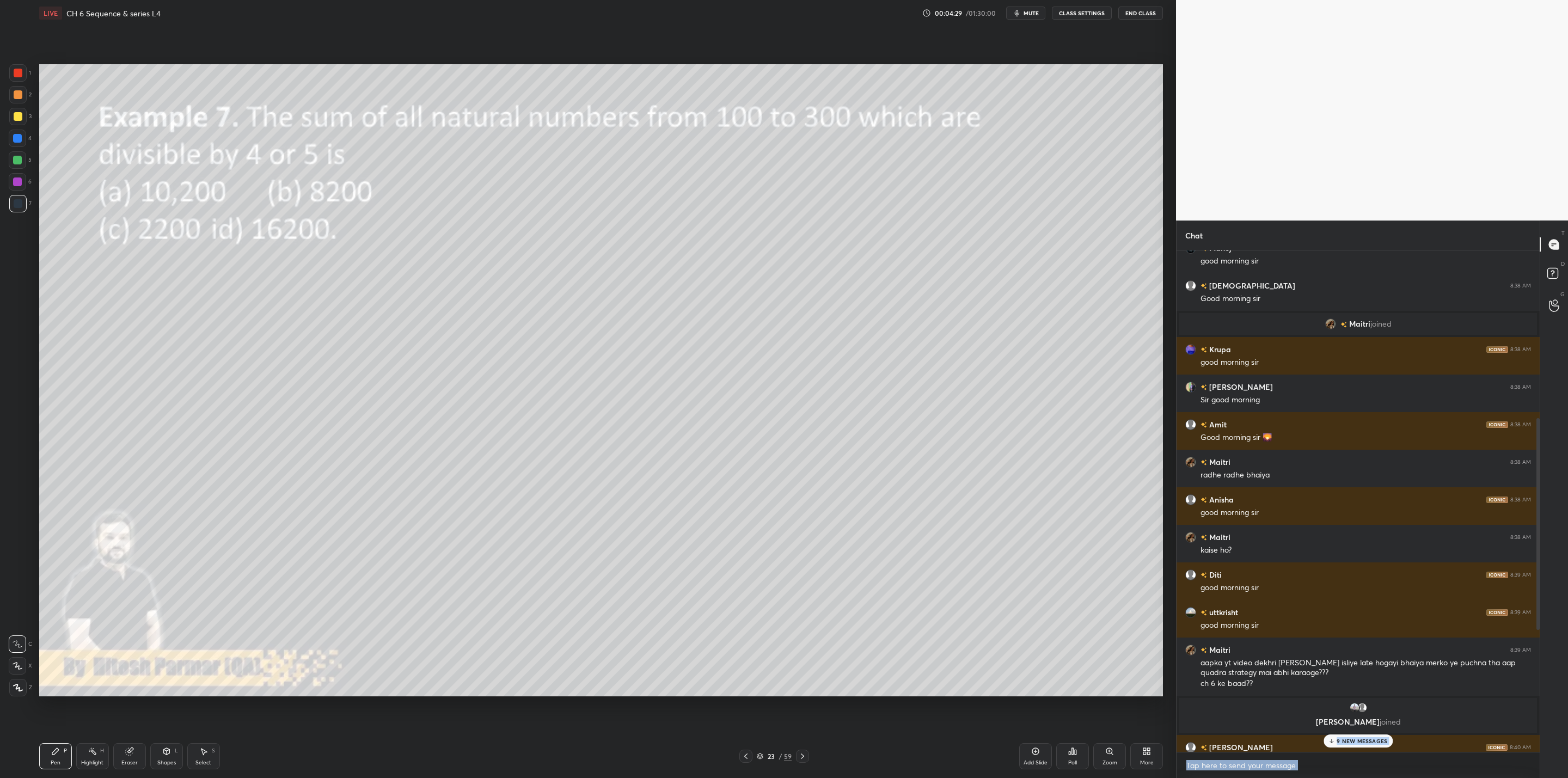
click at [802, 624] on icon at bounding box center [802, 756] width 3 height 5
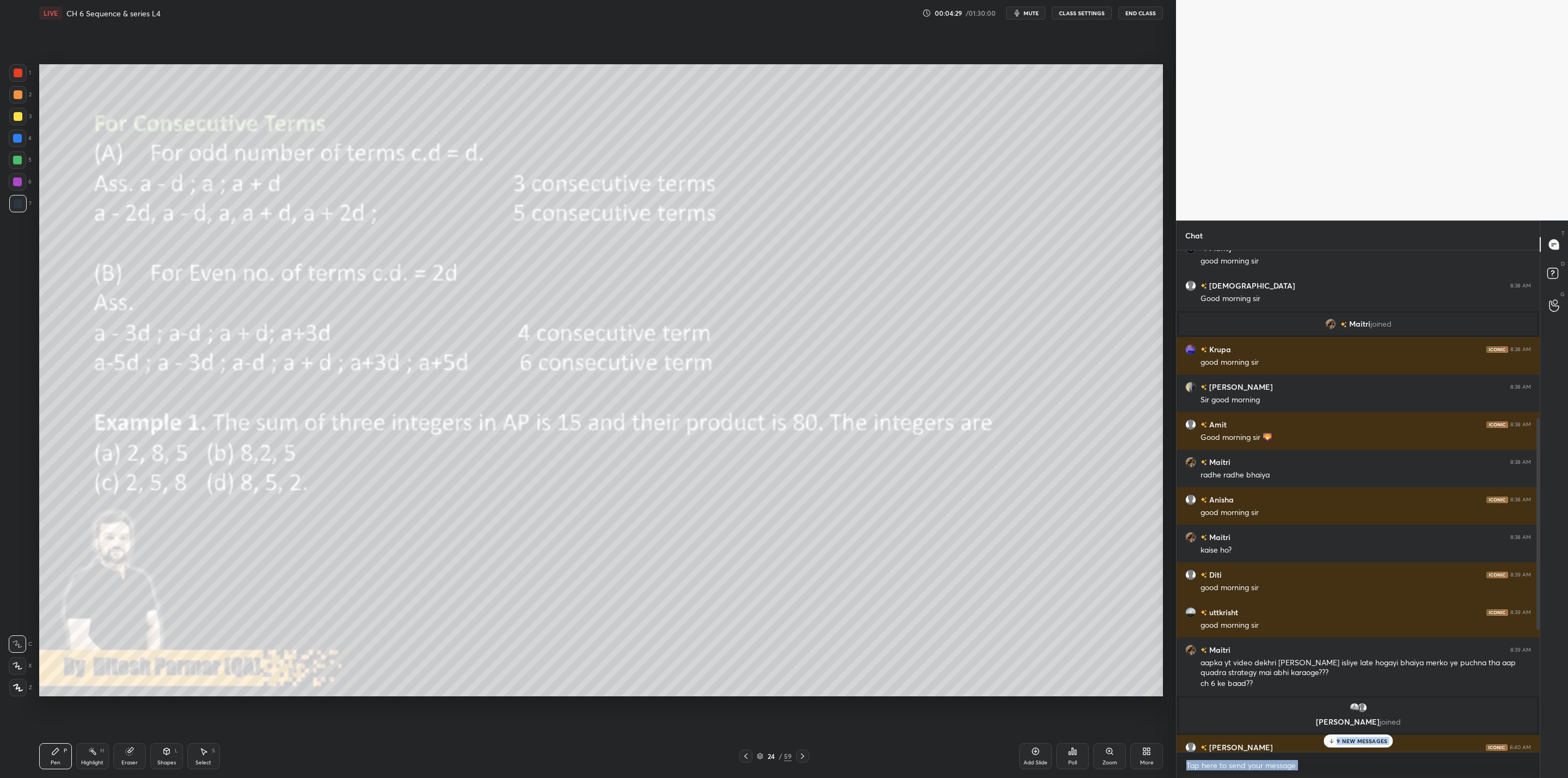
click at [802, 624] on icon at bounding box center [802, 756] width 3 height 5
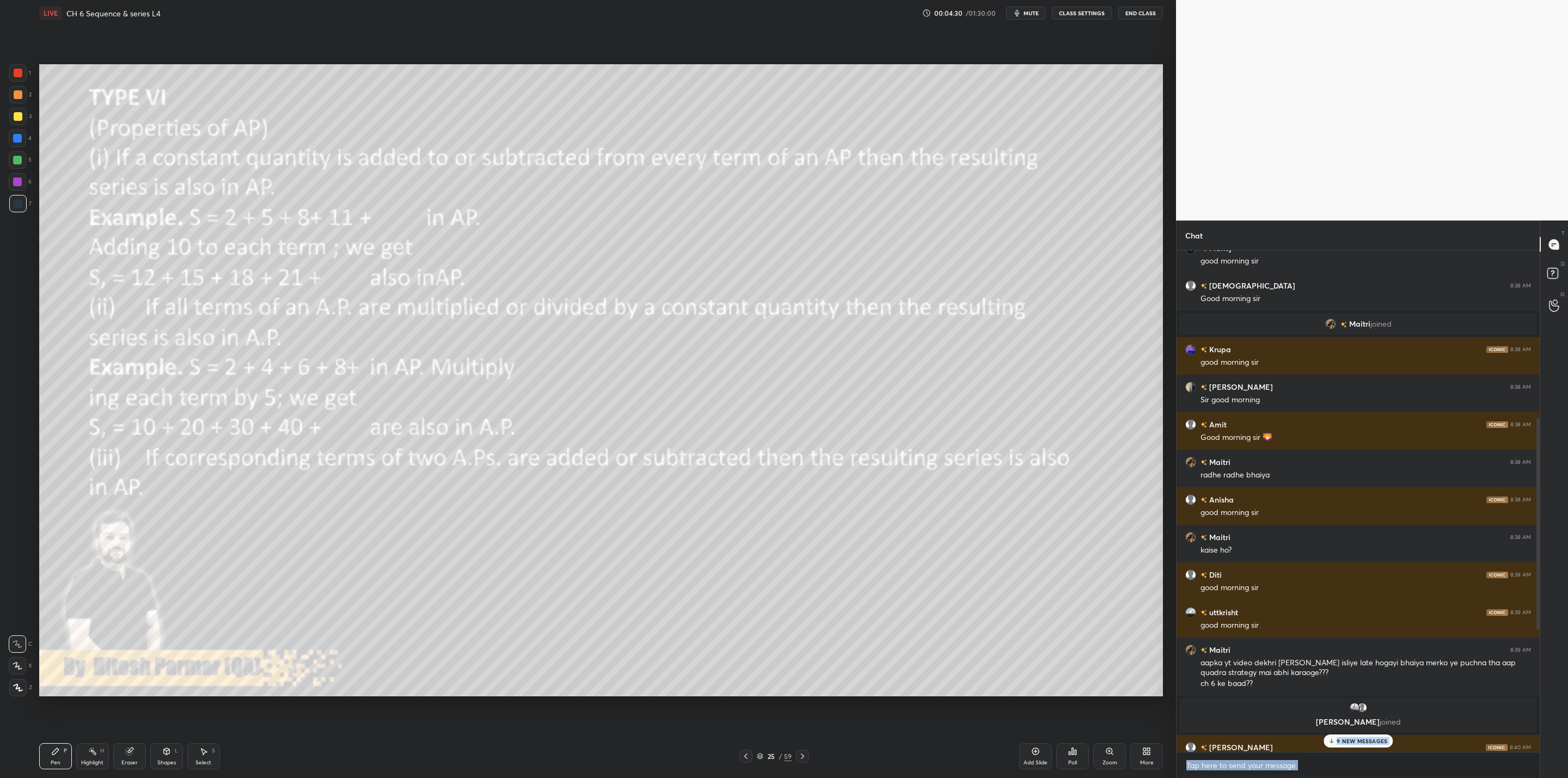
click at [802, 624] on icon at bounding box center [802, 756] width 3 height 5
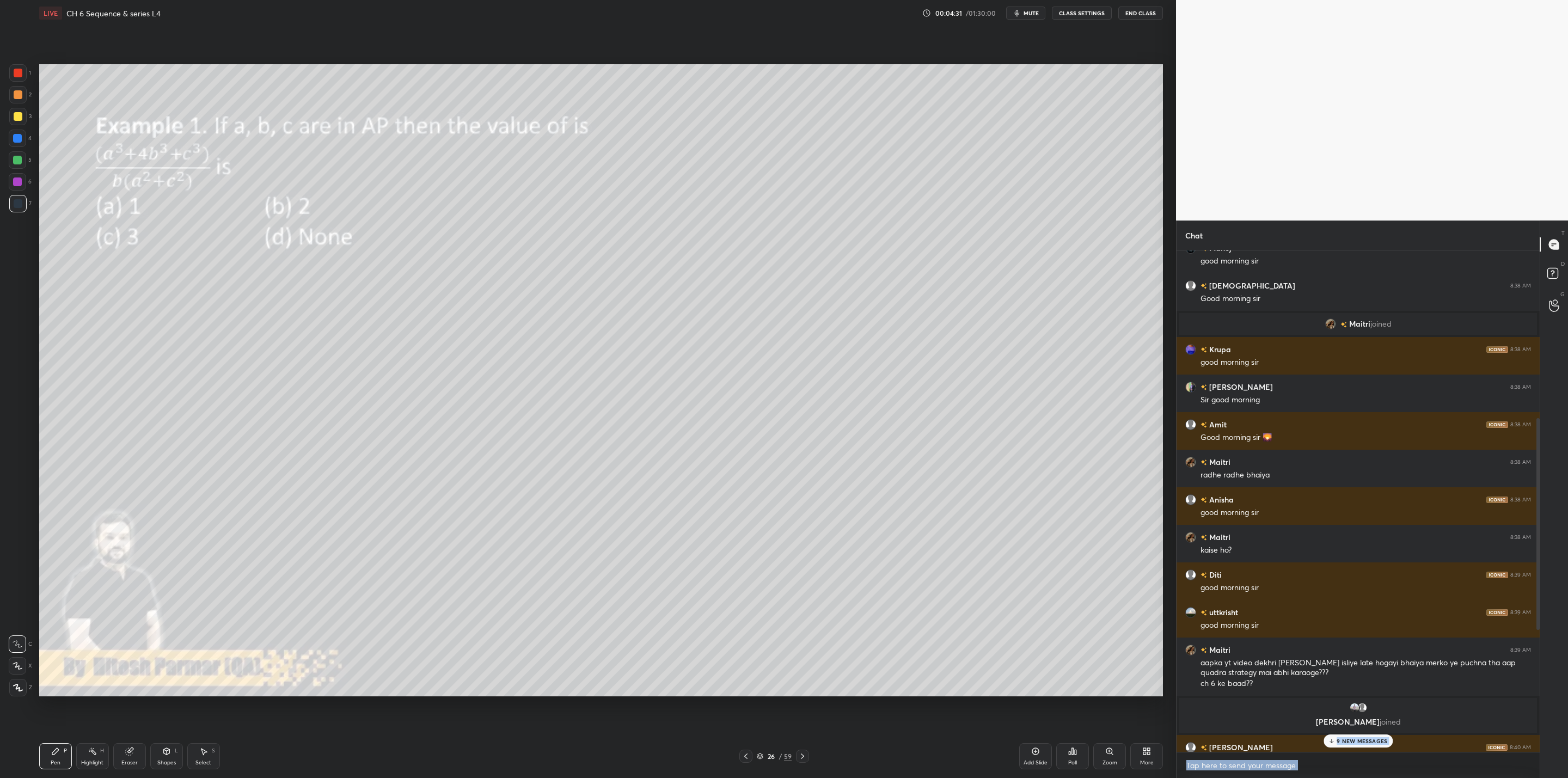
click at [802, 624] on icon at bounding box center [802, 756] width 3 height 5
click at [807, 624] on icon at bounding box center [1332, 741] width 7 height 7
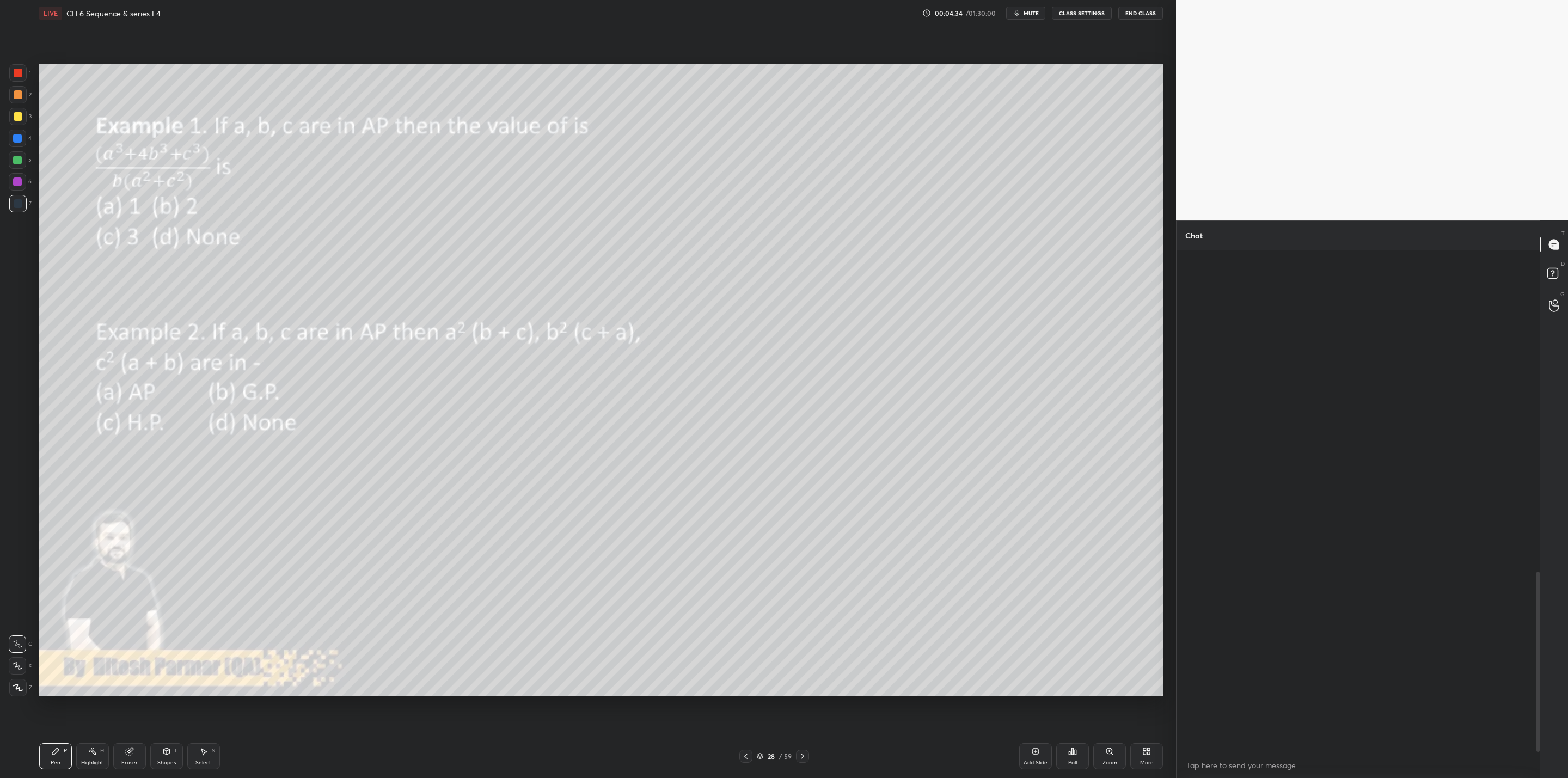
scroll to position [894, 0]
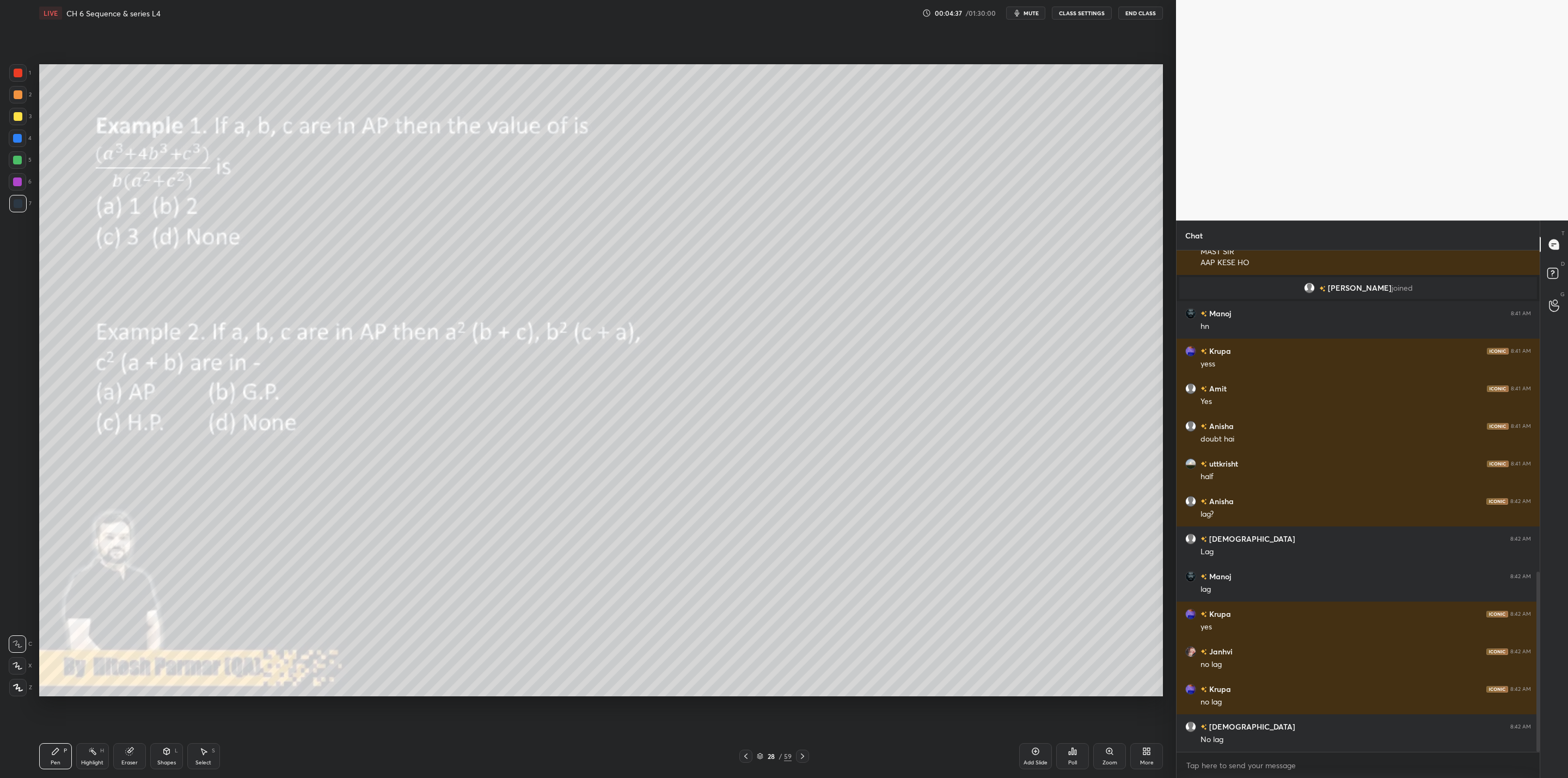
click at [802, 624] on icon at bounding box center [802, 756] width 9 height 9
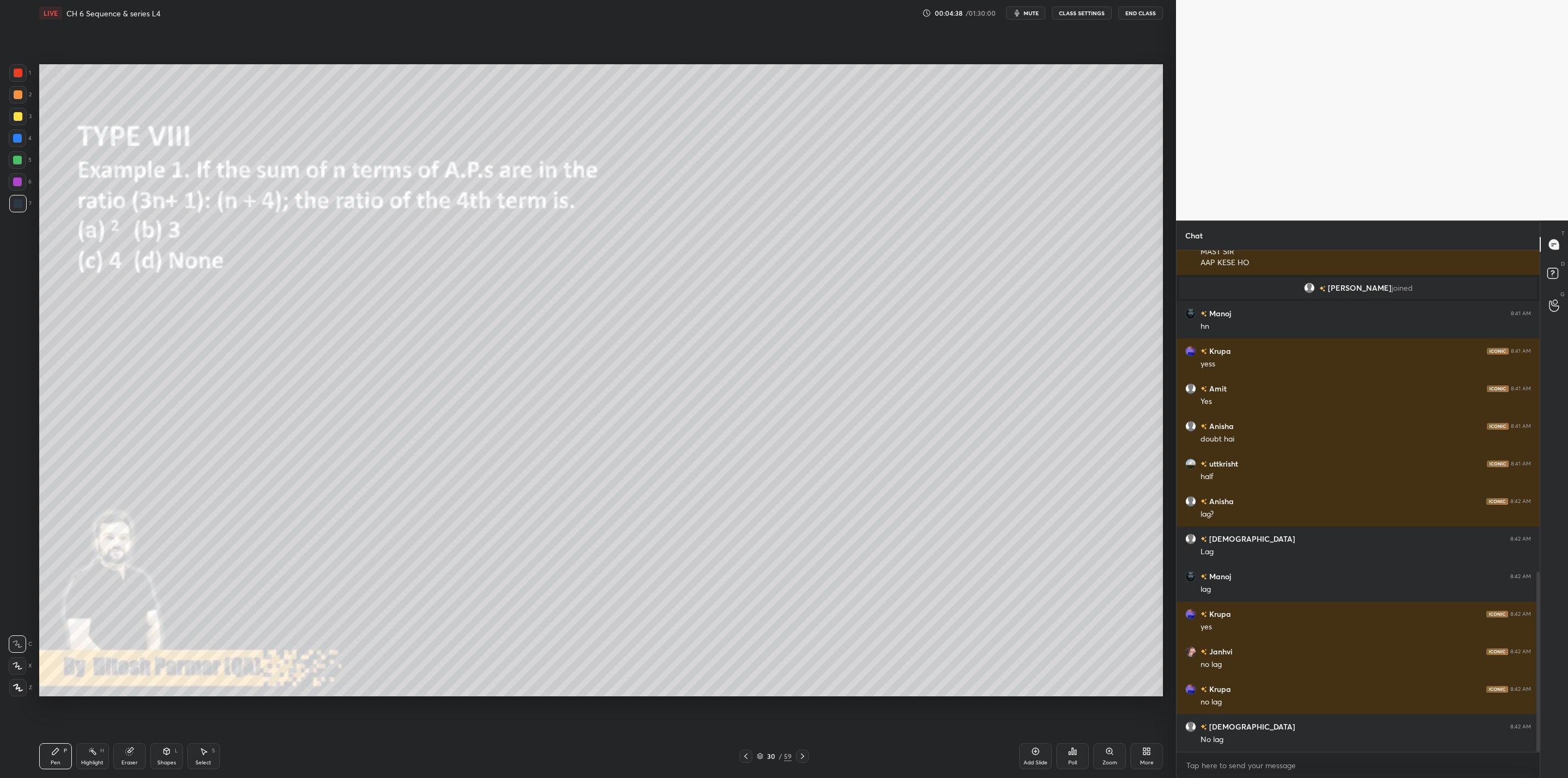
click at [802, 624] on icon at bounding box center [802, 756] width 9 height 9
click at [802, 624] on icon at bounding box center [802, 756] width 3 height 5
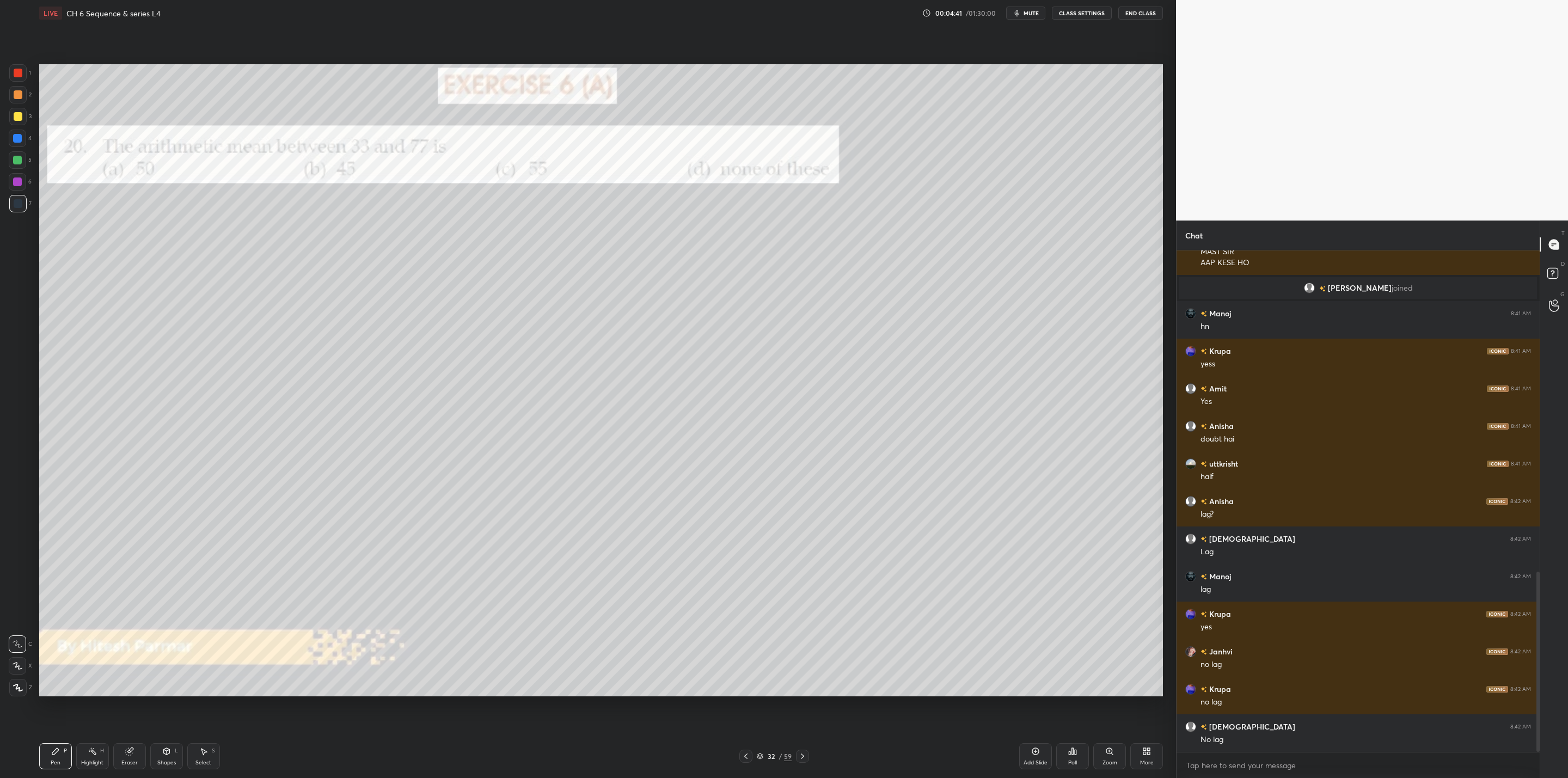
click at [802, 624] on icon at bounding box center [802, 756] width 3 height 5
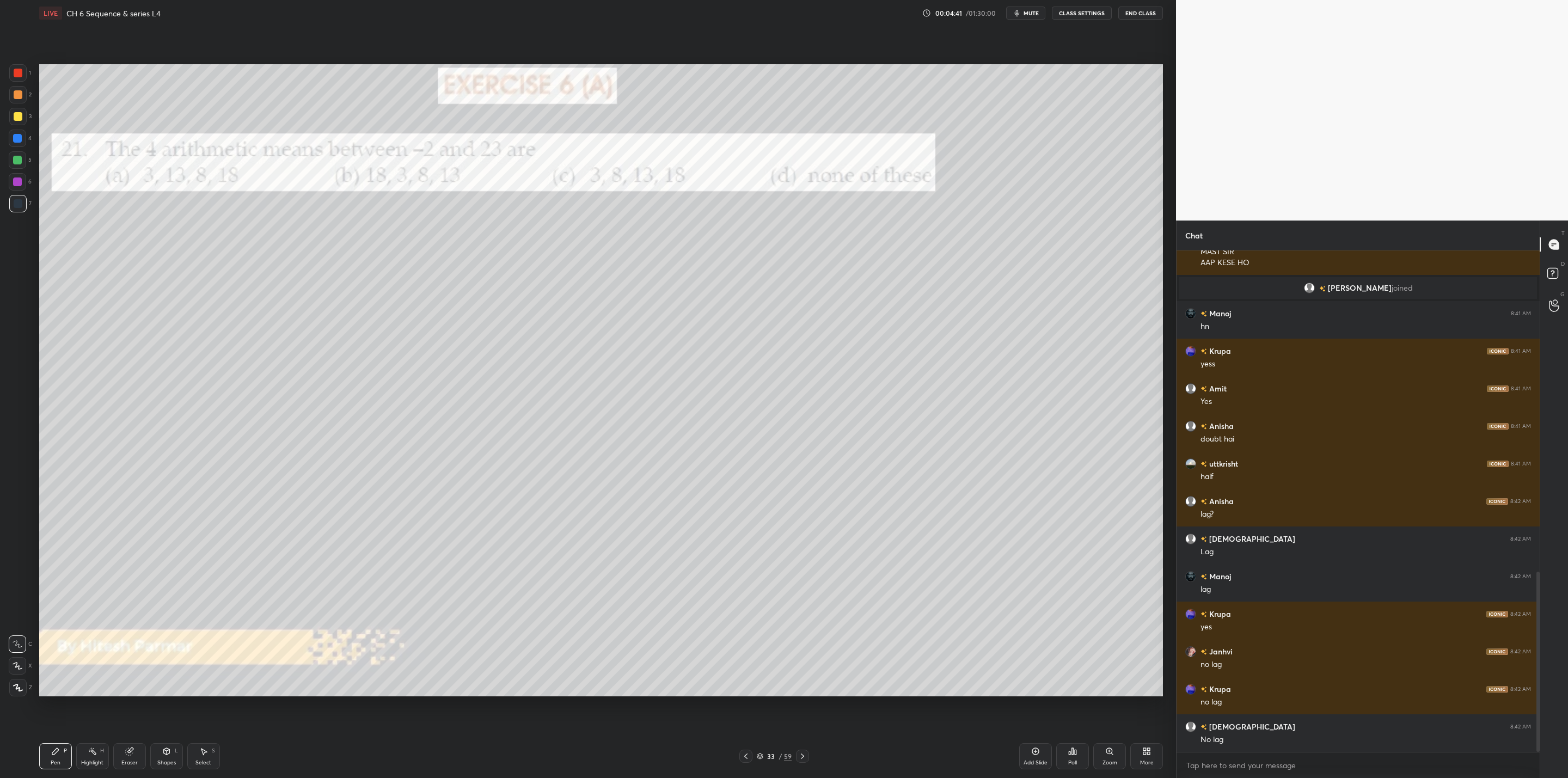
click at [802, 624] on icon at bounding box center [802, 756] width 3 height 5
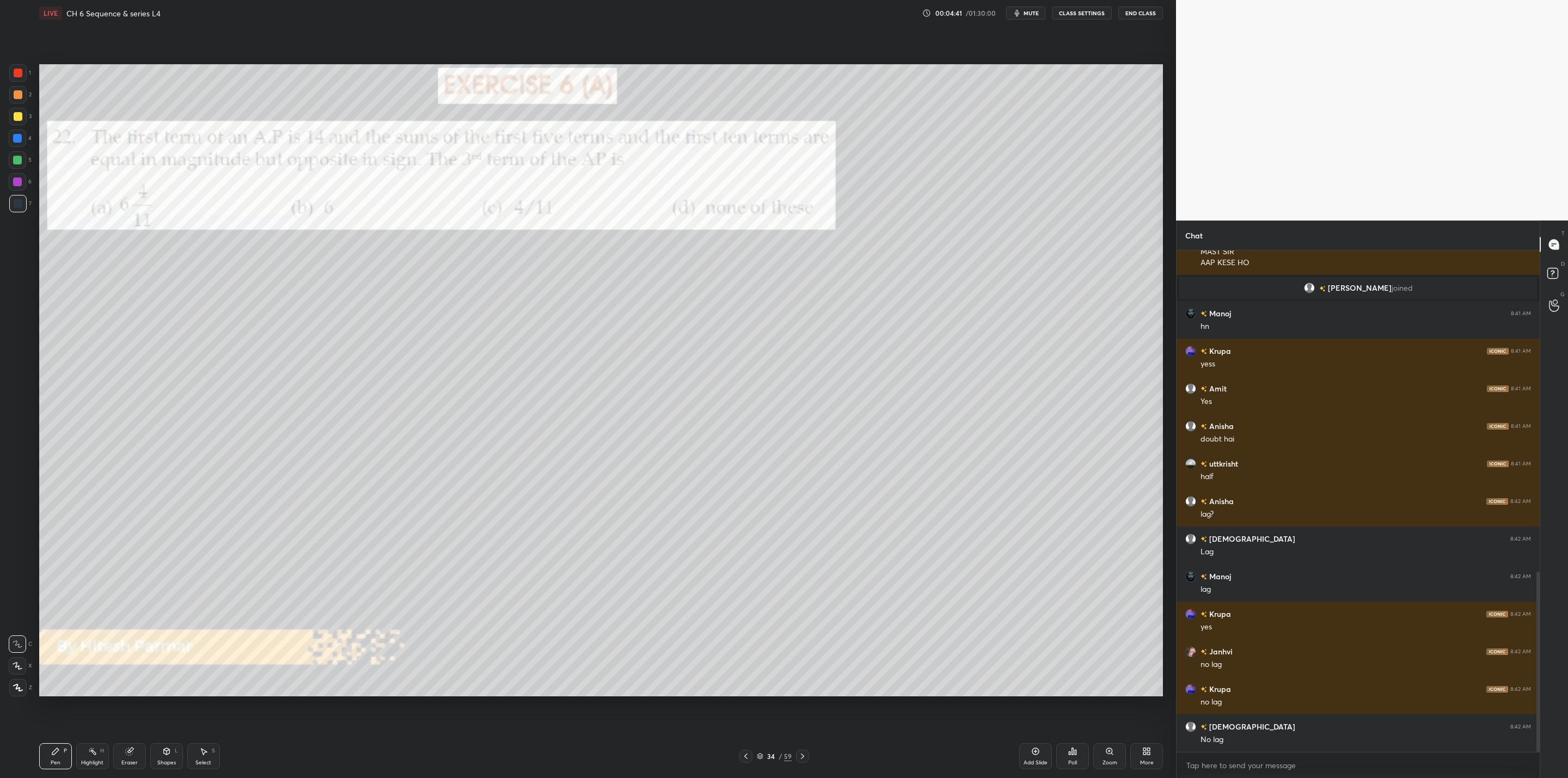
click at [802, 624] on icon at bounding box center [802, 756] width 3 height 5
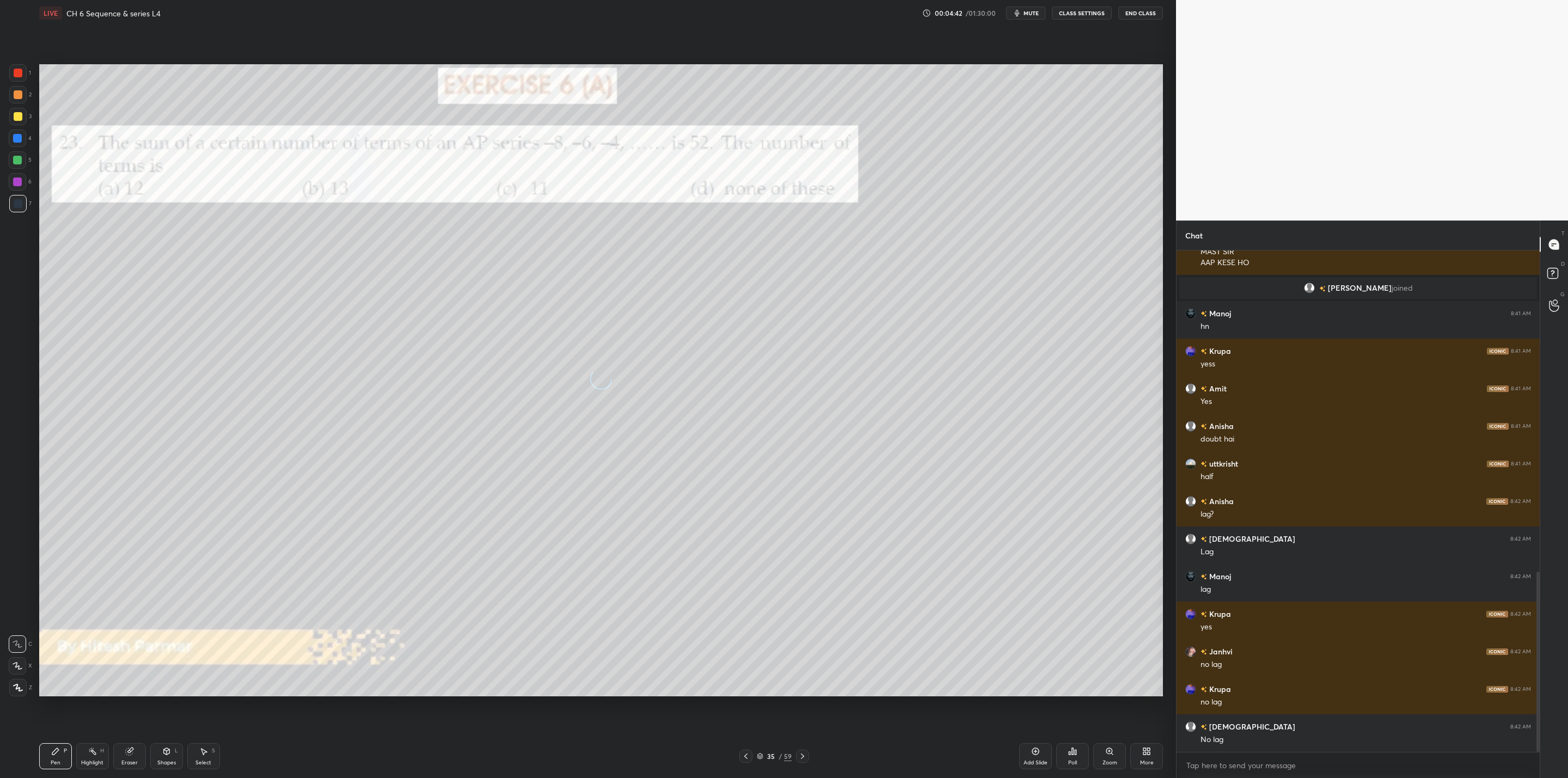
click at [802, 624] on icon at bounding box center [802, 756] width 3 height 5
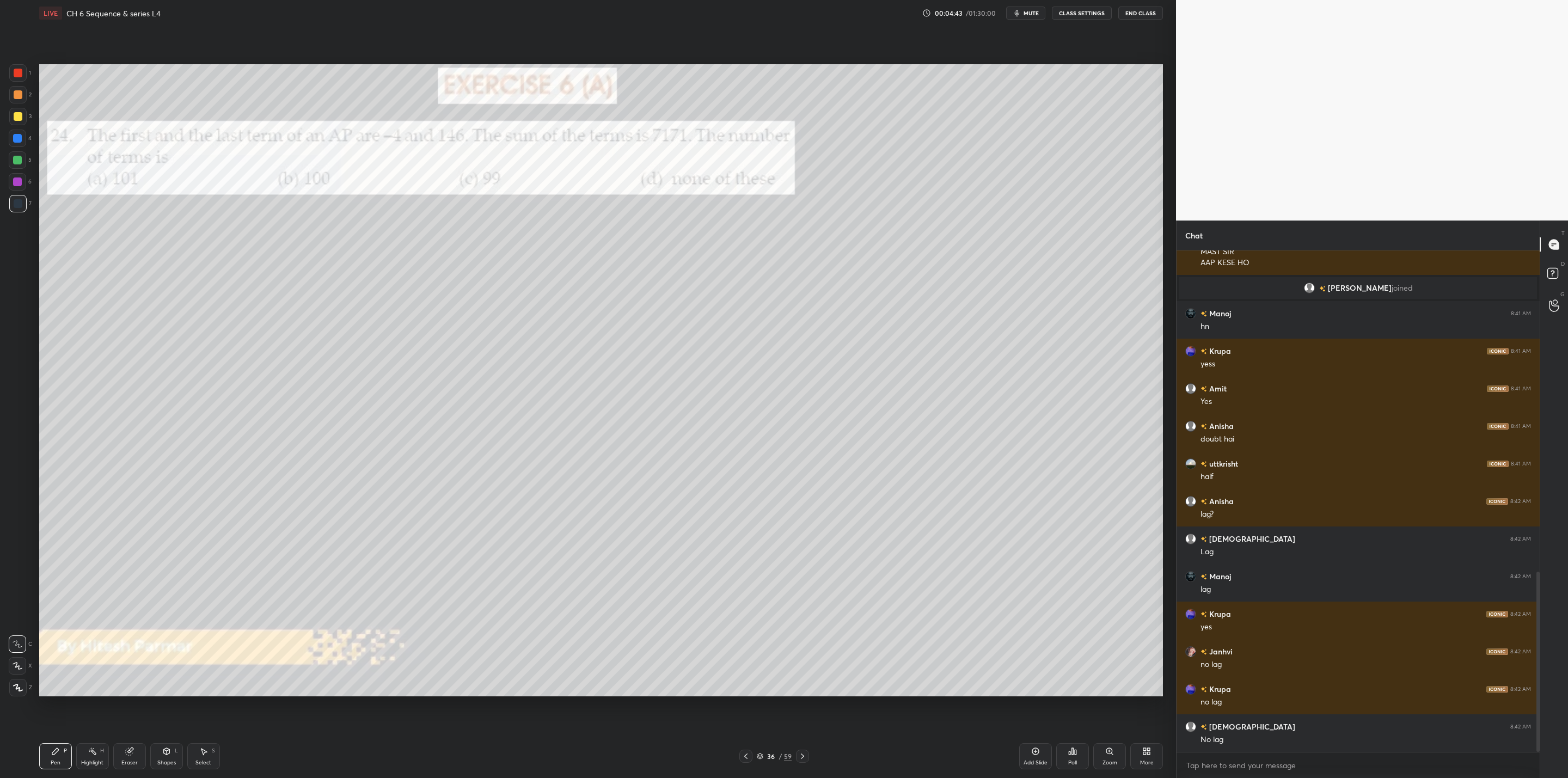
click at [802, 624] on icon at bounding box center [802, 756] width 3 height 5
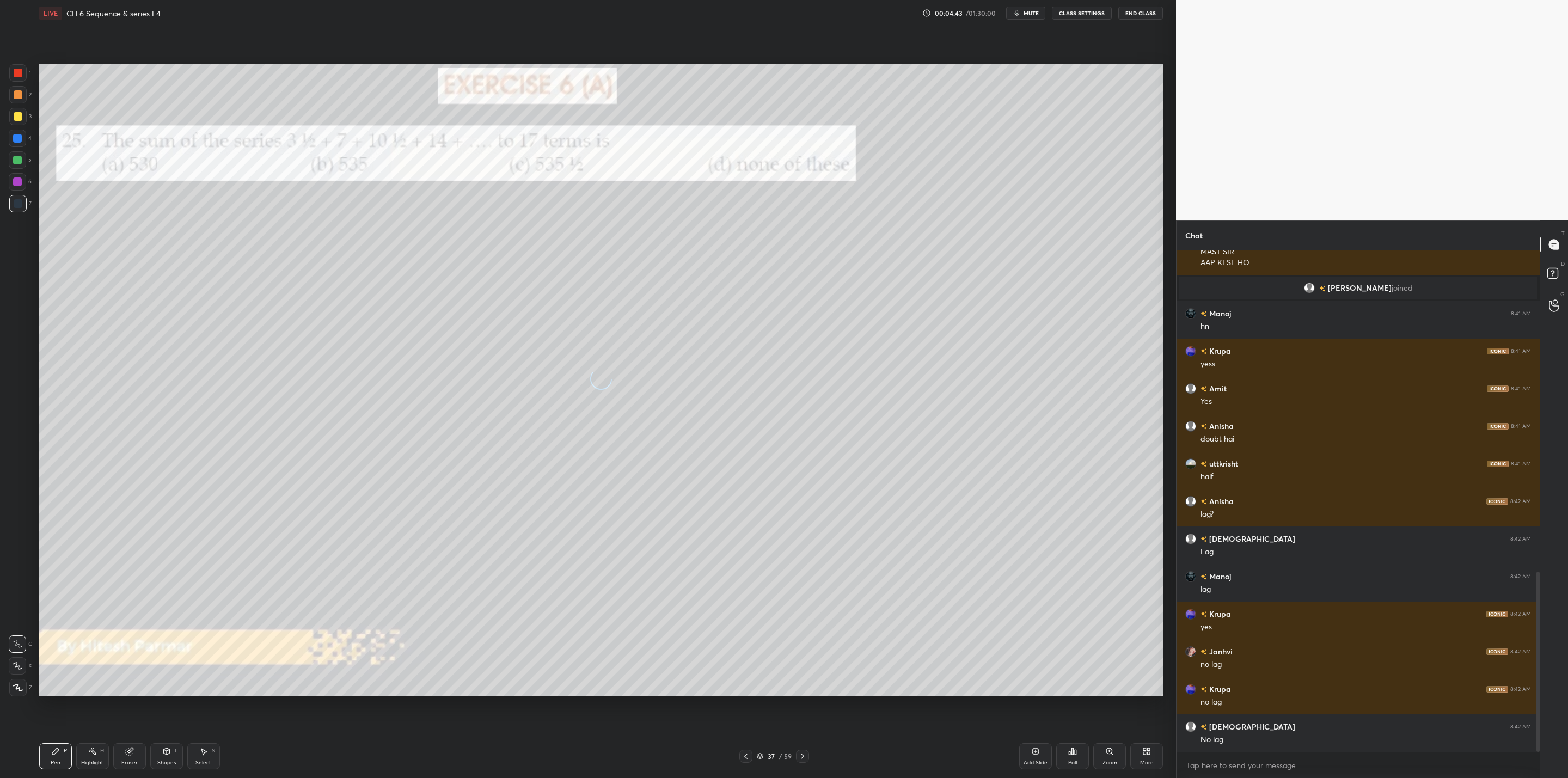
click at [802, 624] on icon at bounding box center [802, 756] width 3 height 5
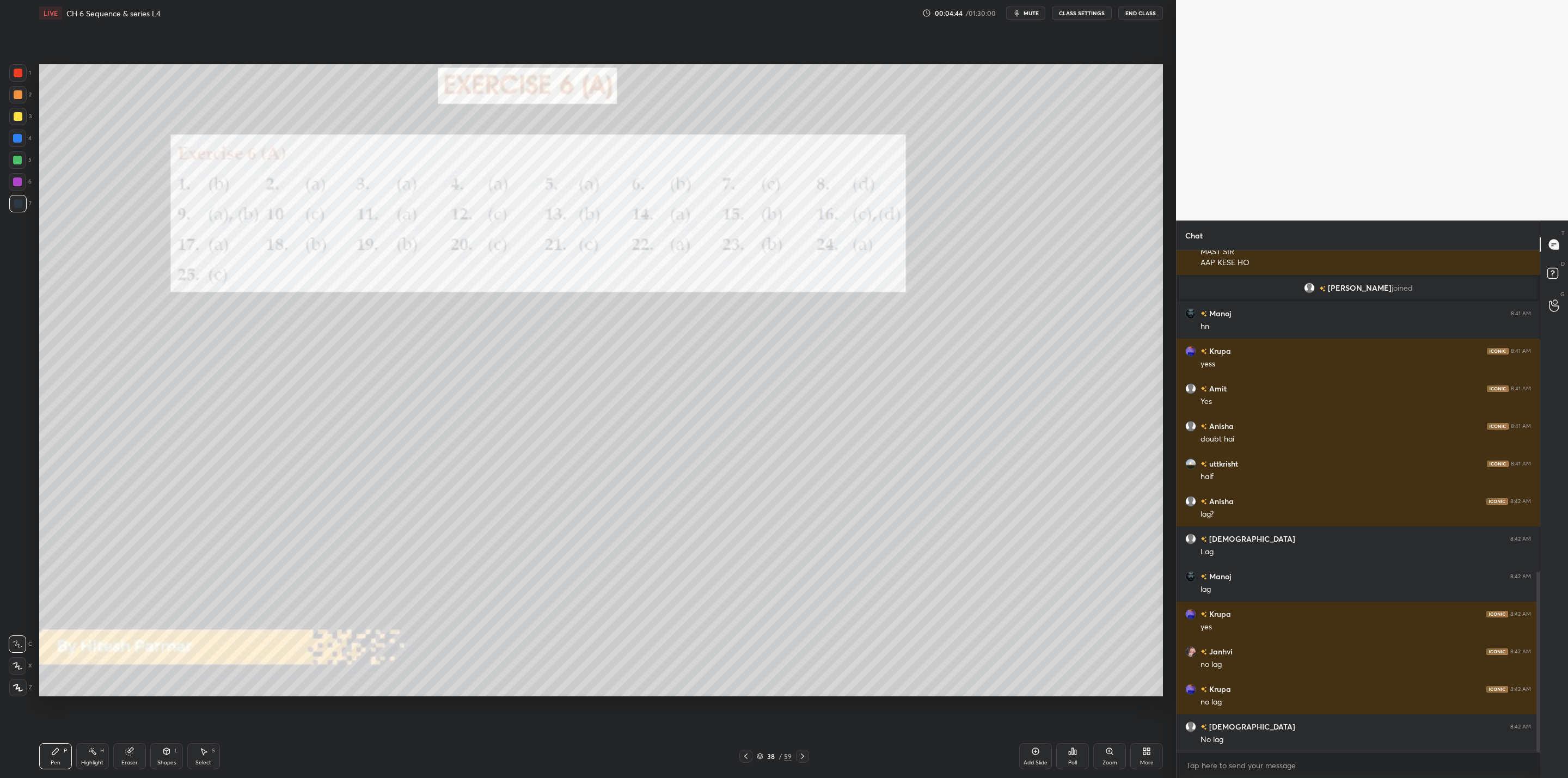
click at [802, 624] on icon at bounding box center [802, 756] width 3 height 5
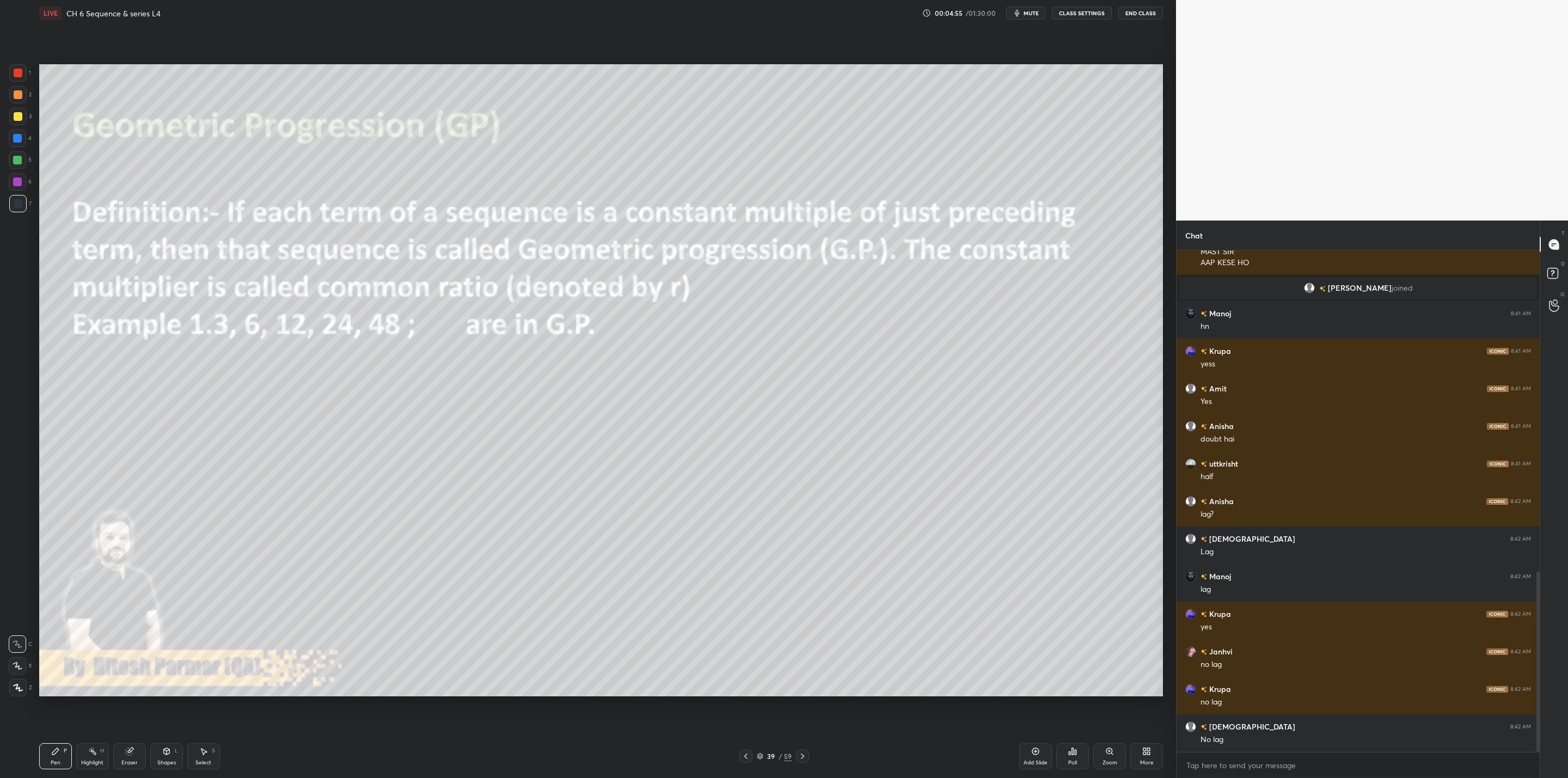
click at [16, 118] on div at bounding box center [18, 116] width 9 height 9
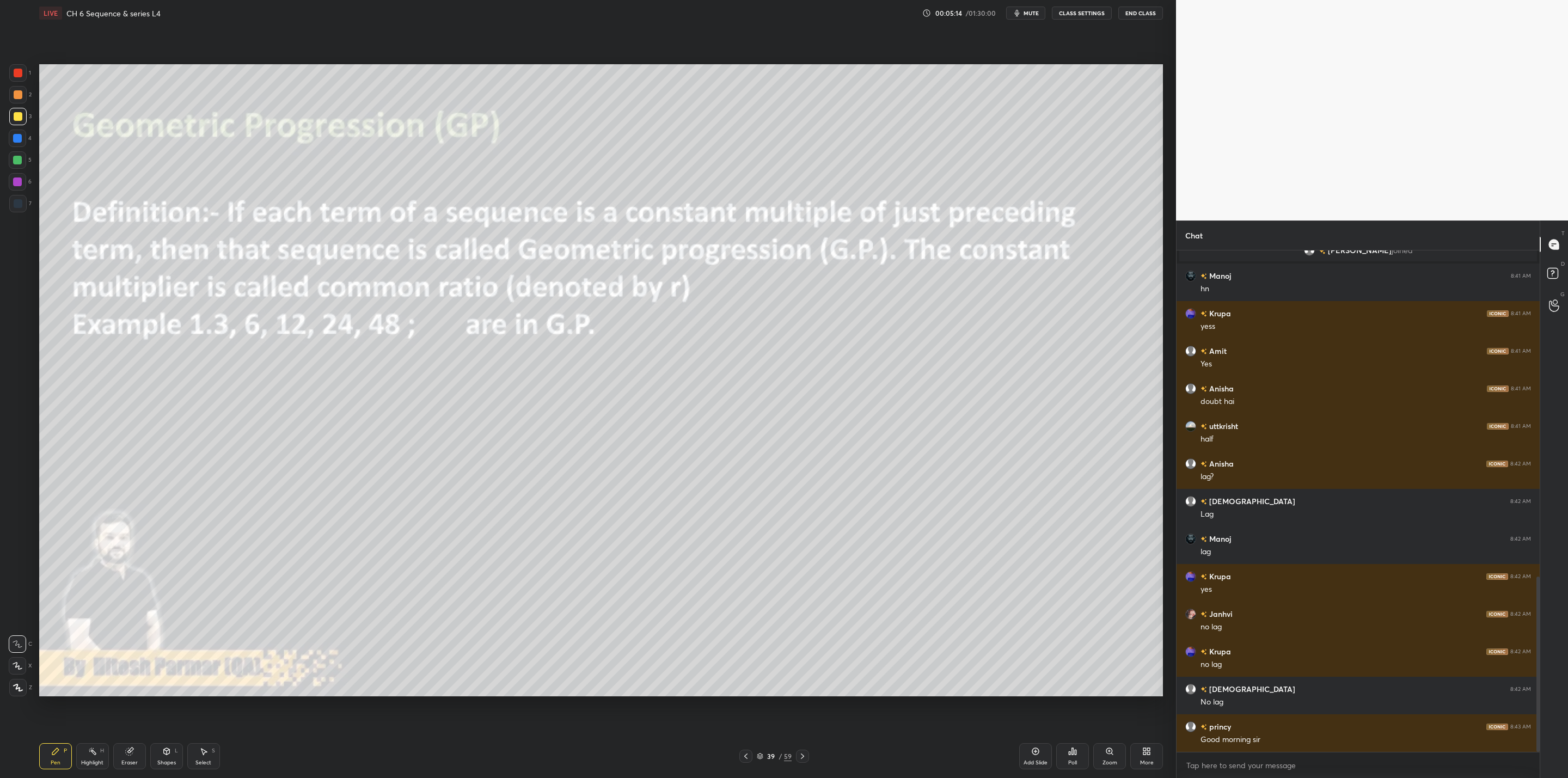
scroll to position [969, 0]
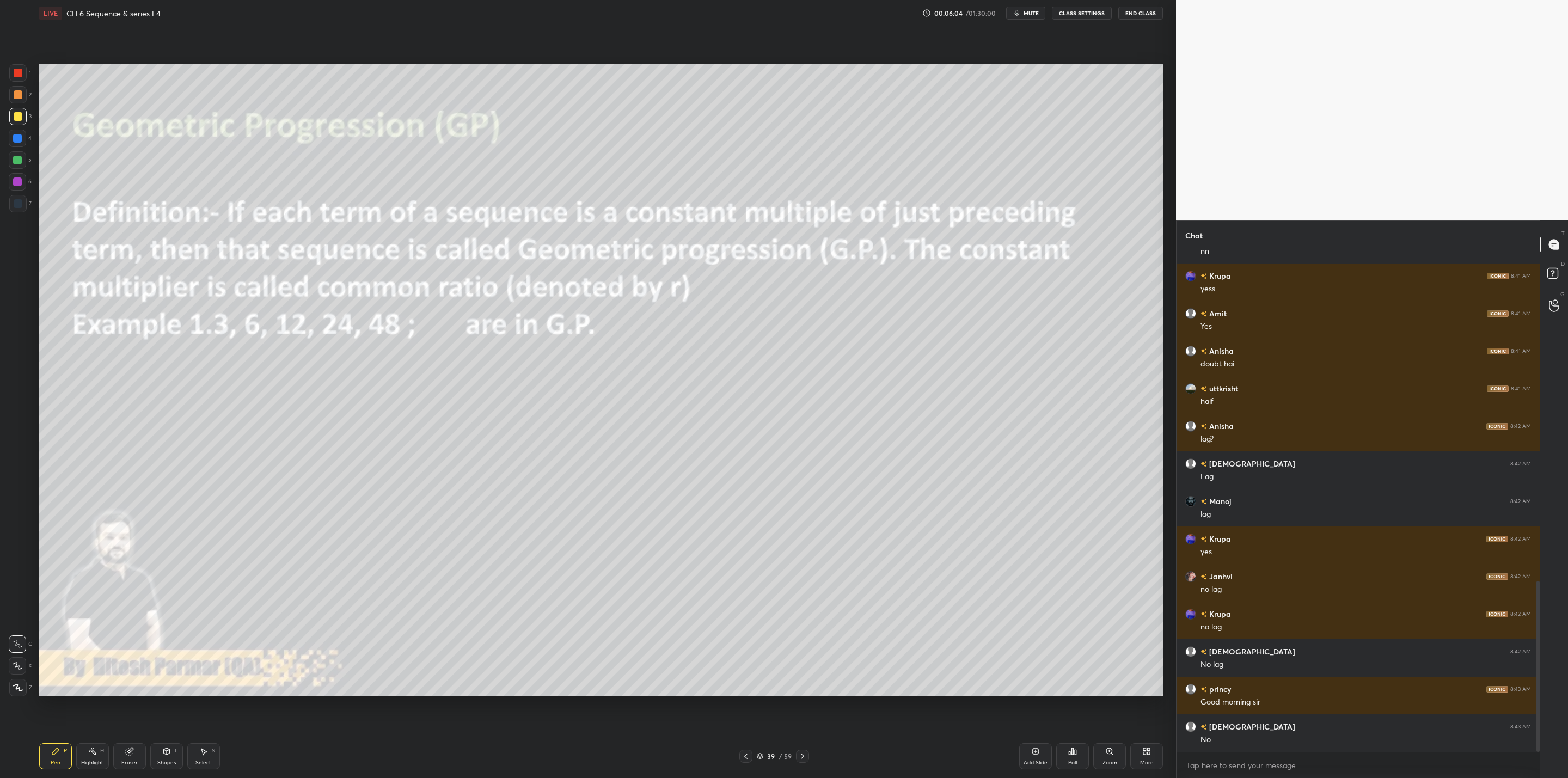
drag, startPoint x: 132, startPoint y: 757, endPoint x: 209, endPoint y: 715, distance: 87.7
click at [141, 624] on div "Eraser" at bounding box center [130, 756] width 33 height 26
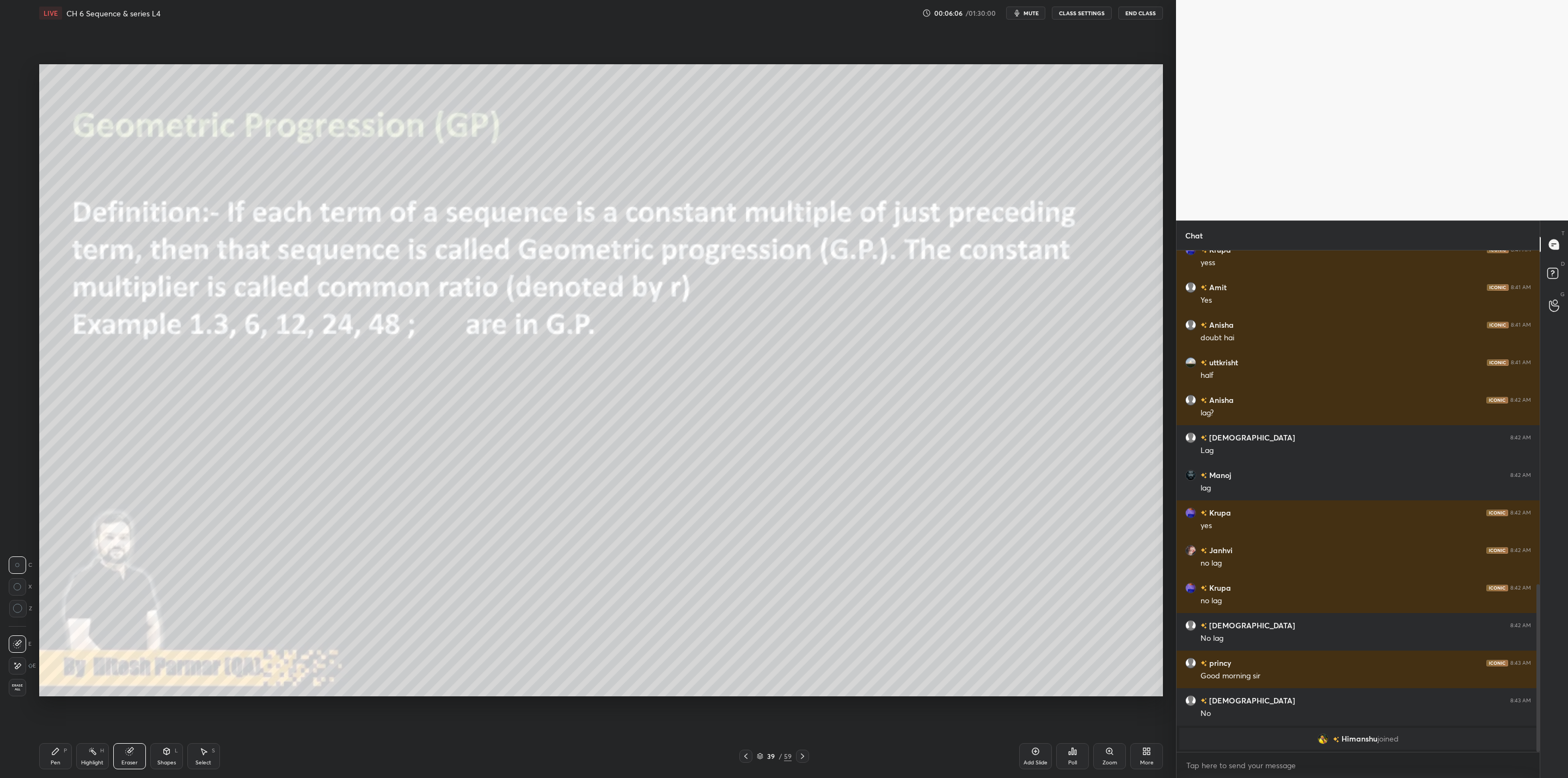
drag, startPoint x: 72, startPoint y: 751, endPoint x: 144, endPoint y: 722, distance: 77.6
click at [77, 624] on div "Pen P Highlight H Eraser Shapes L Select S" at bounding box center [284, 756] width 490 height 26
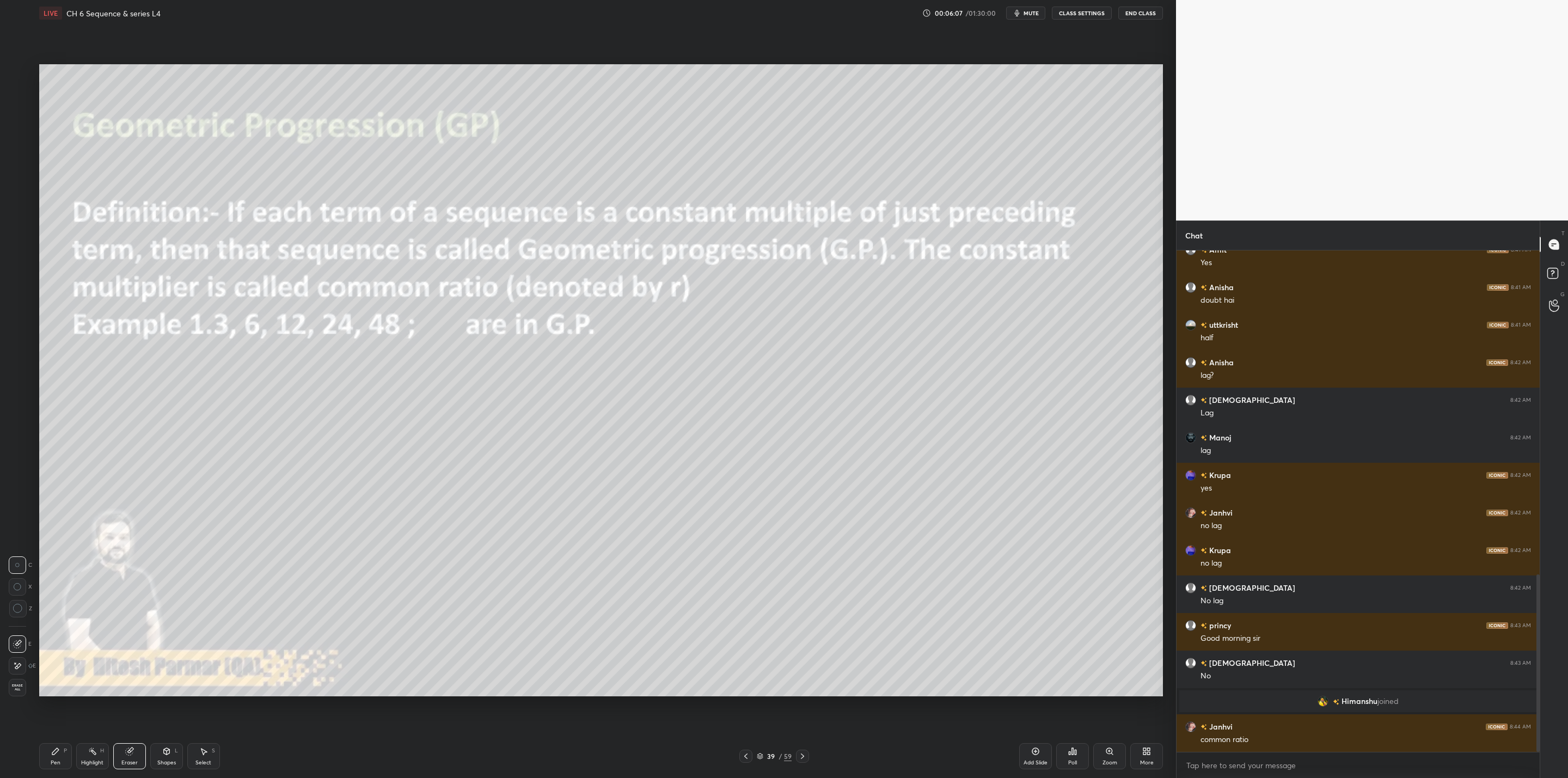
scroll to position [915, 0]
drag, startPoint x: 60, startPoint y: 758, endPoint x: 80, endPoint y: 745, distance: 23.9
click at [67, 624] on div "Pen P" at bounding box center [55, 756] width 33 height 26
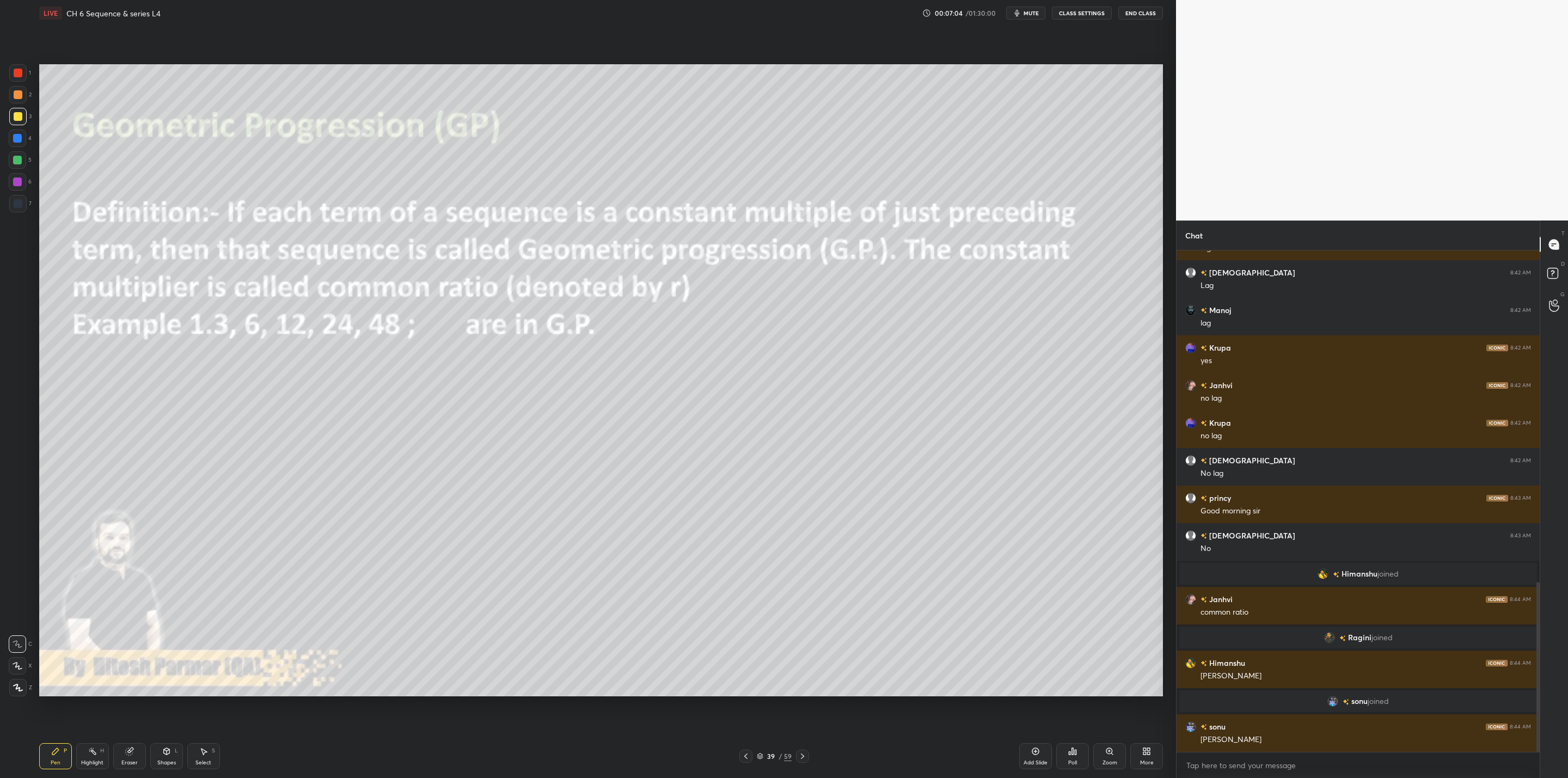
scroll to position [1018, 0]
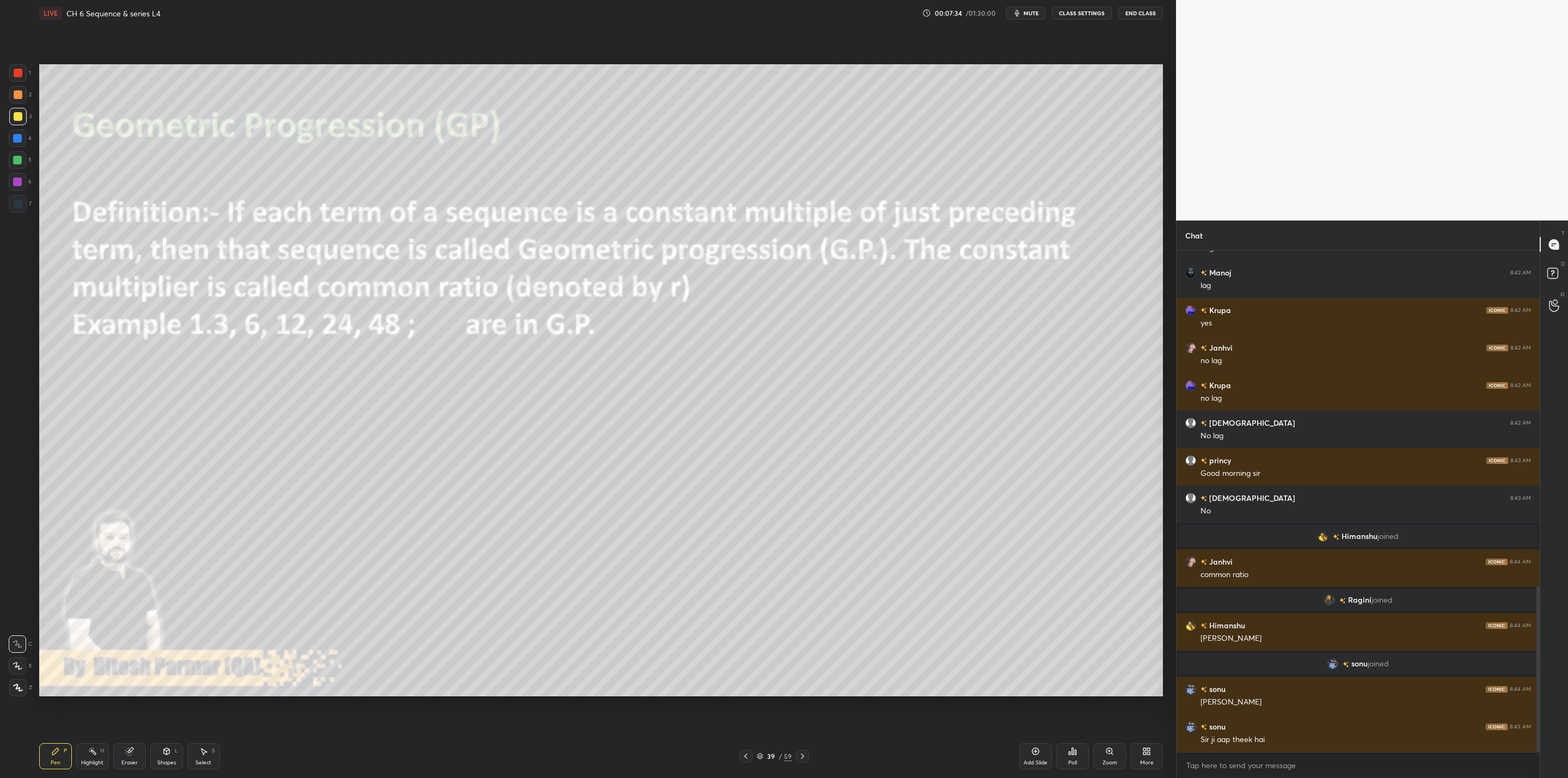
click at [807, 15] on button "CLASS SETTINGS" at bounding box center [1082, 13] width 60 height 13
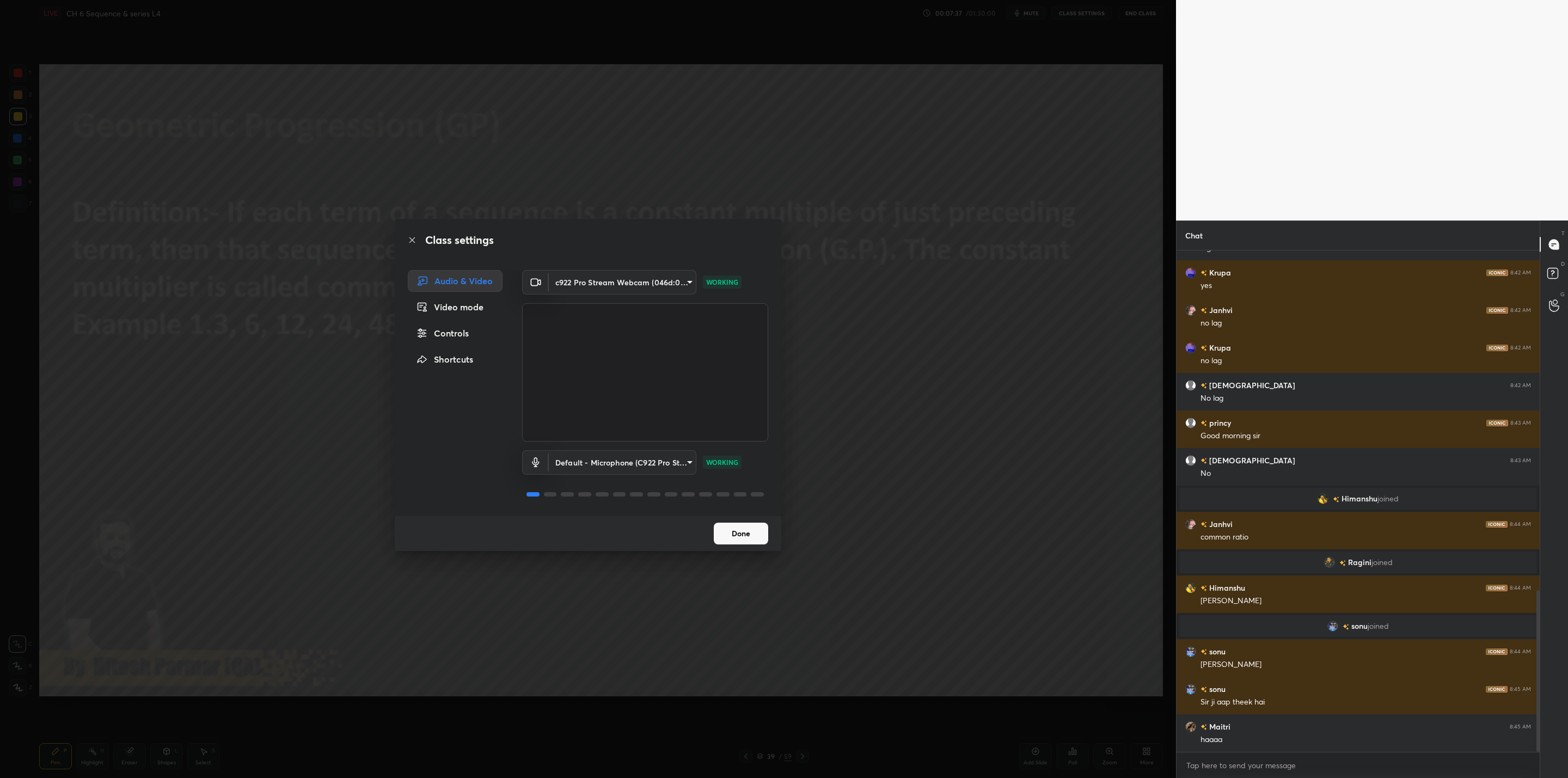
drag, startPoint x: 733, startPoint y: 528, endPoint x: 708, endPoint y: 539, distance: 27.3
click at [732, 529] on button "Done" at bounding box center [741, 534] width 54 height 22
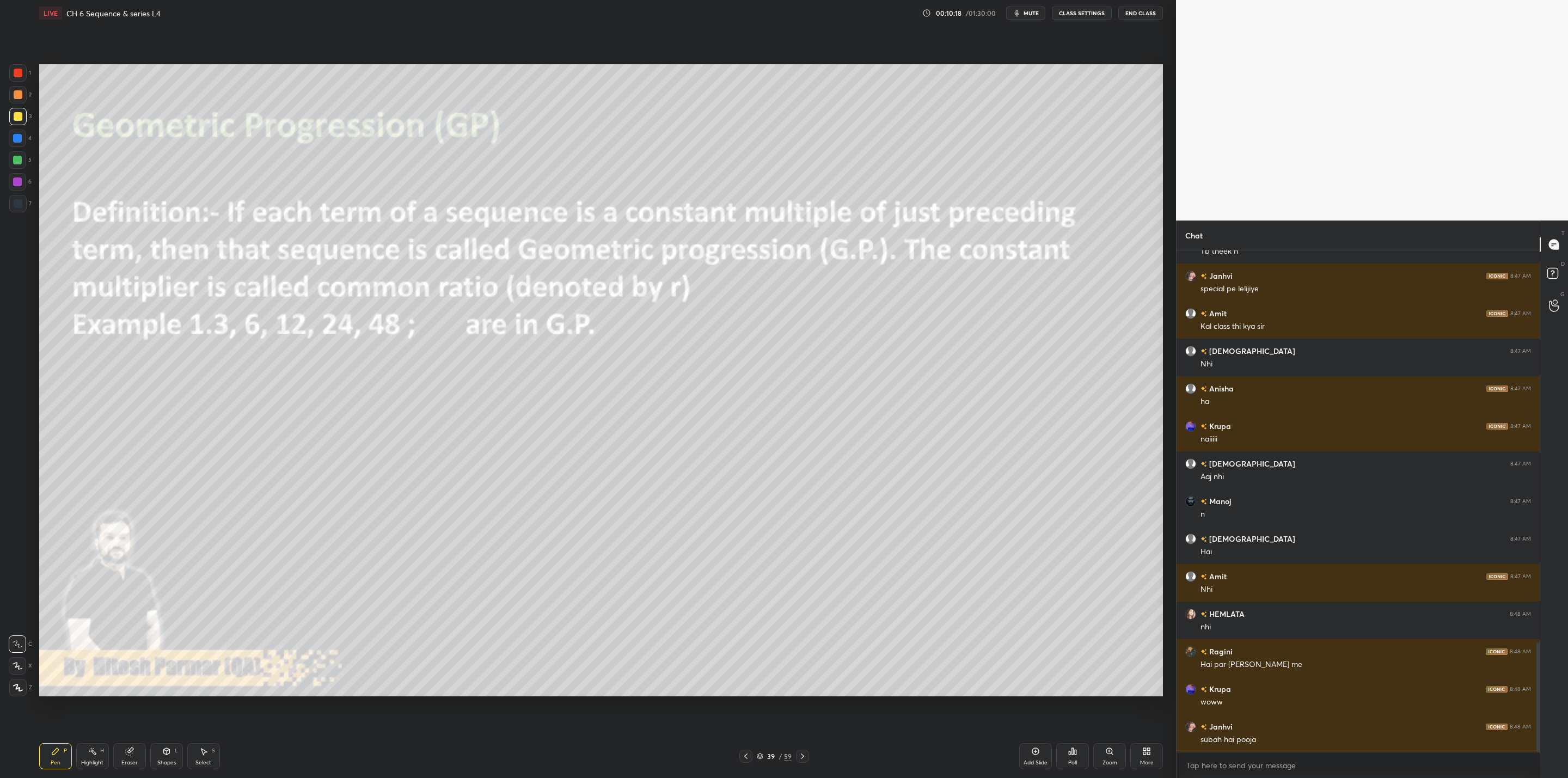
scroll to position [1829, 0]
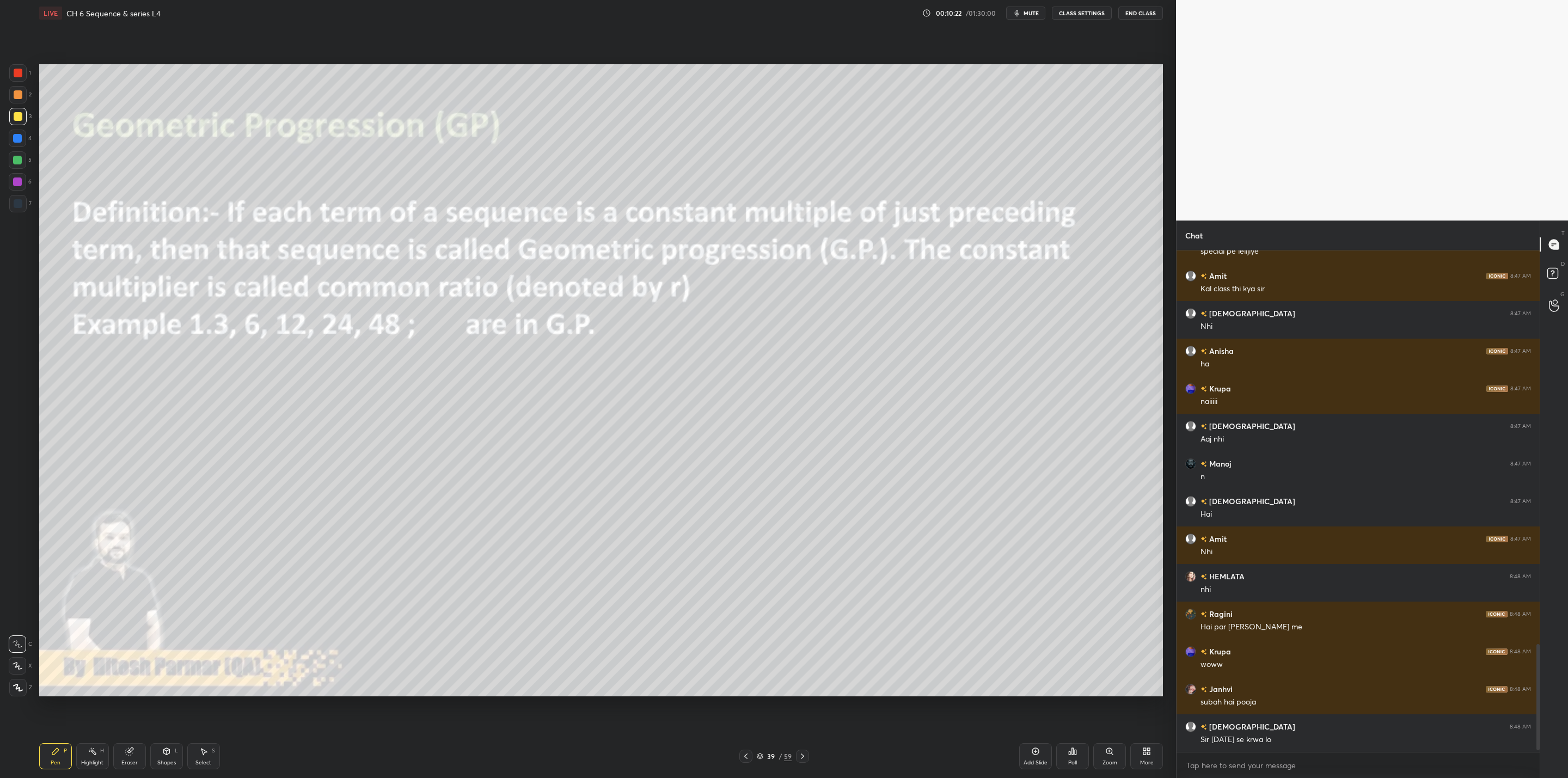
drag, startPoint x: 139, startPoint y: 757, endPoint x: 144, endPoint y: 755, distance: 5.4
click at [139, 624] on div "Eraser" at bounding box center [130, 756] width 33 height 26
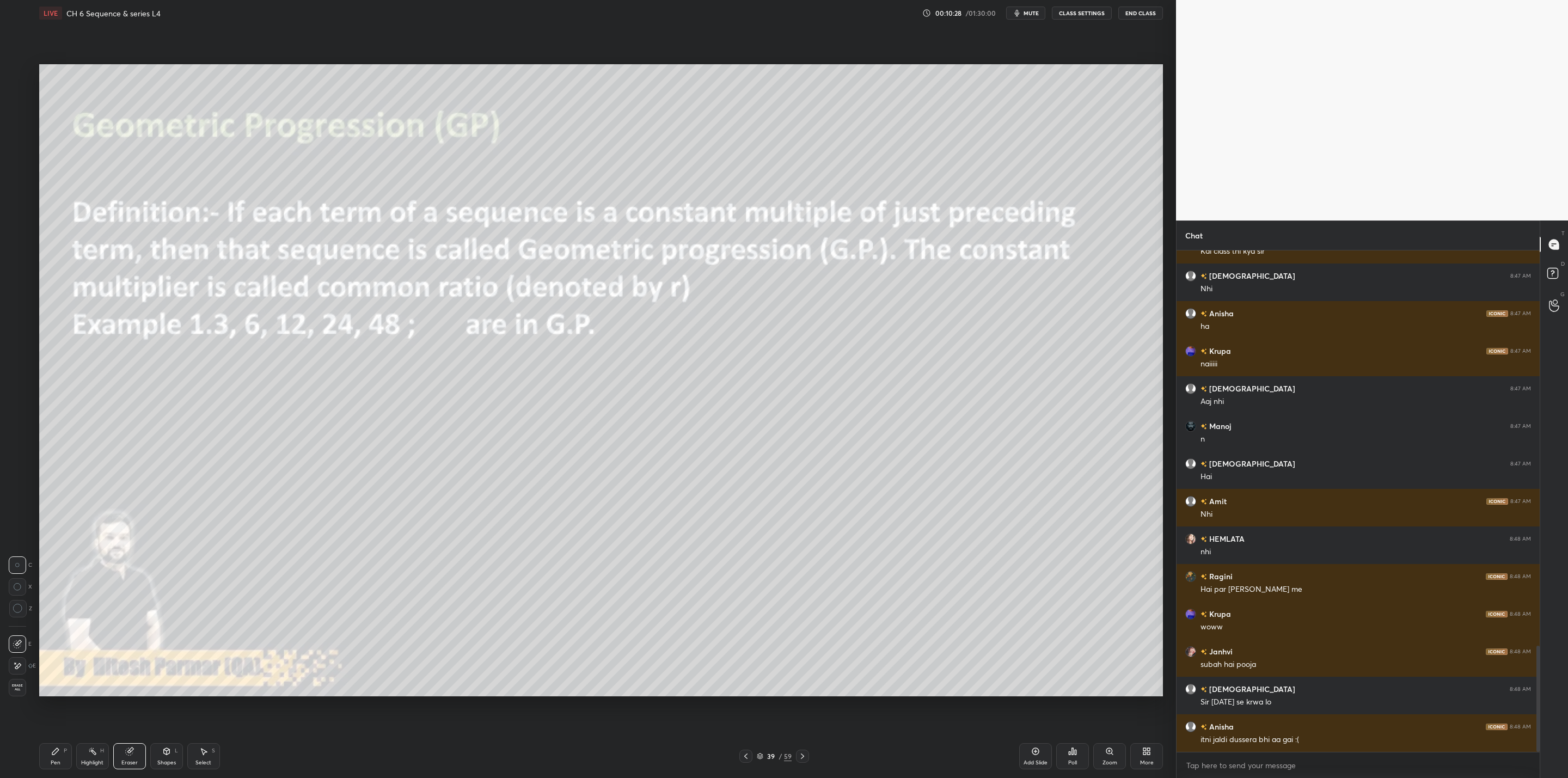
click at [59, 624] on icon at bounding box center [55, 751] width 9 height 9
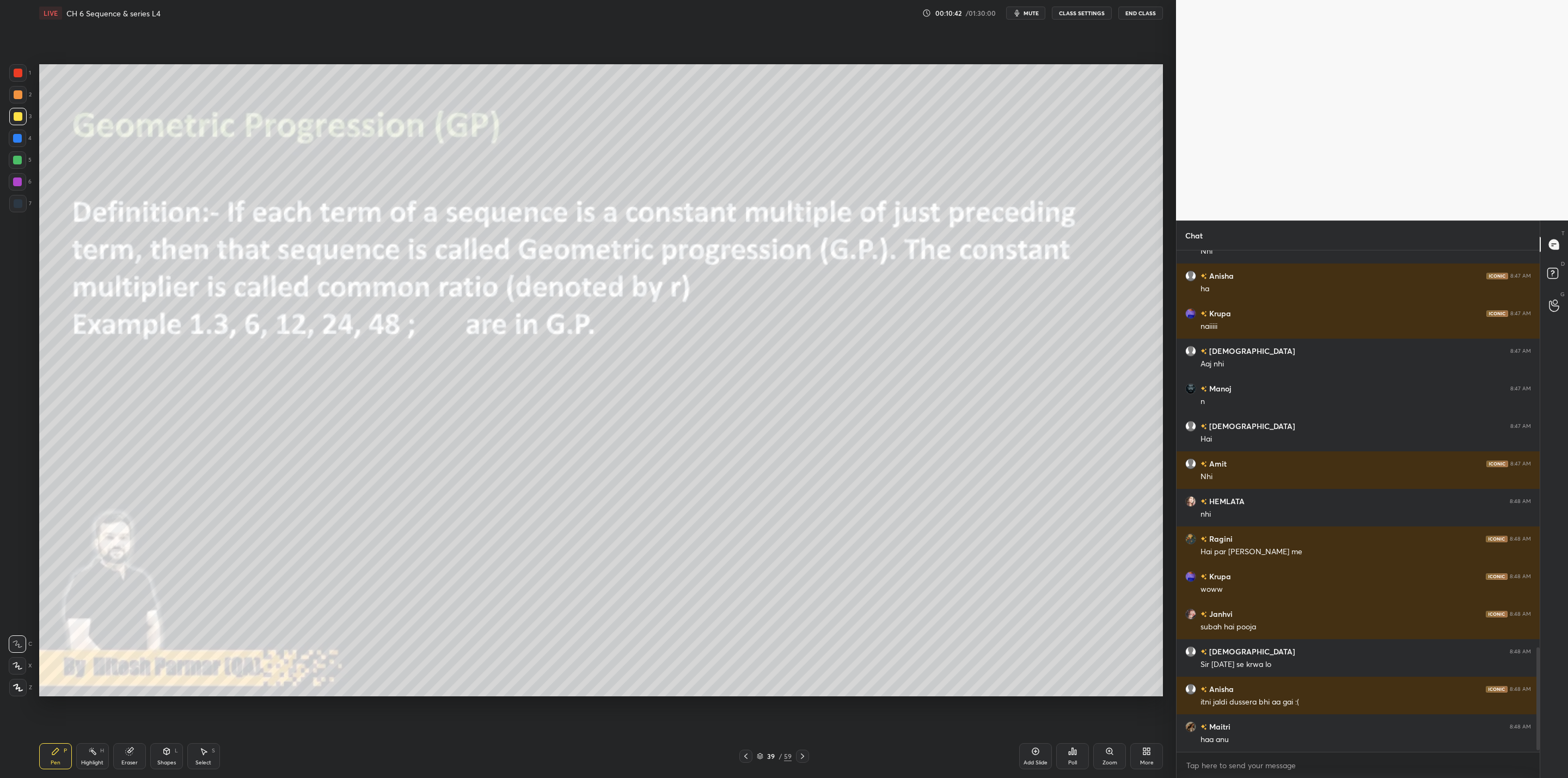
scroll to position [1941, 0]
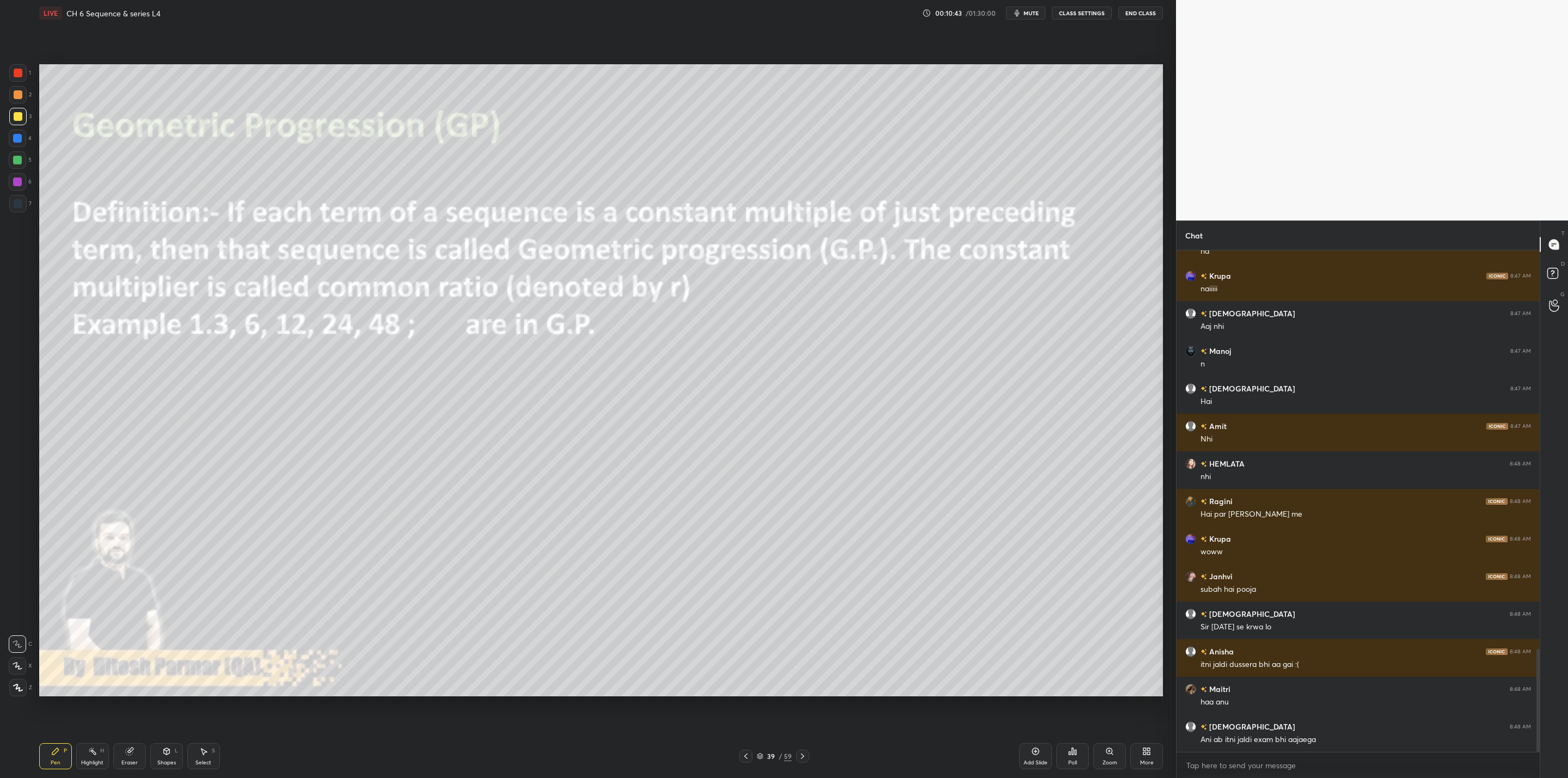
click at [807, 624] on div "More" at bounding box center [1147, 756] width 33 height 26
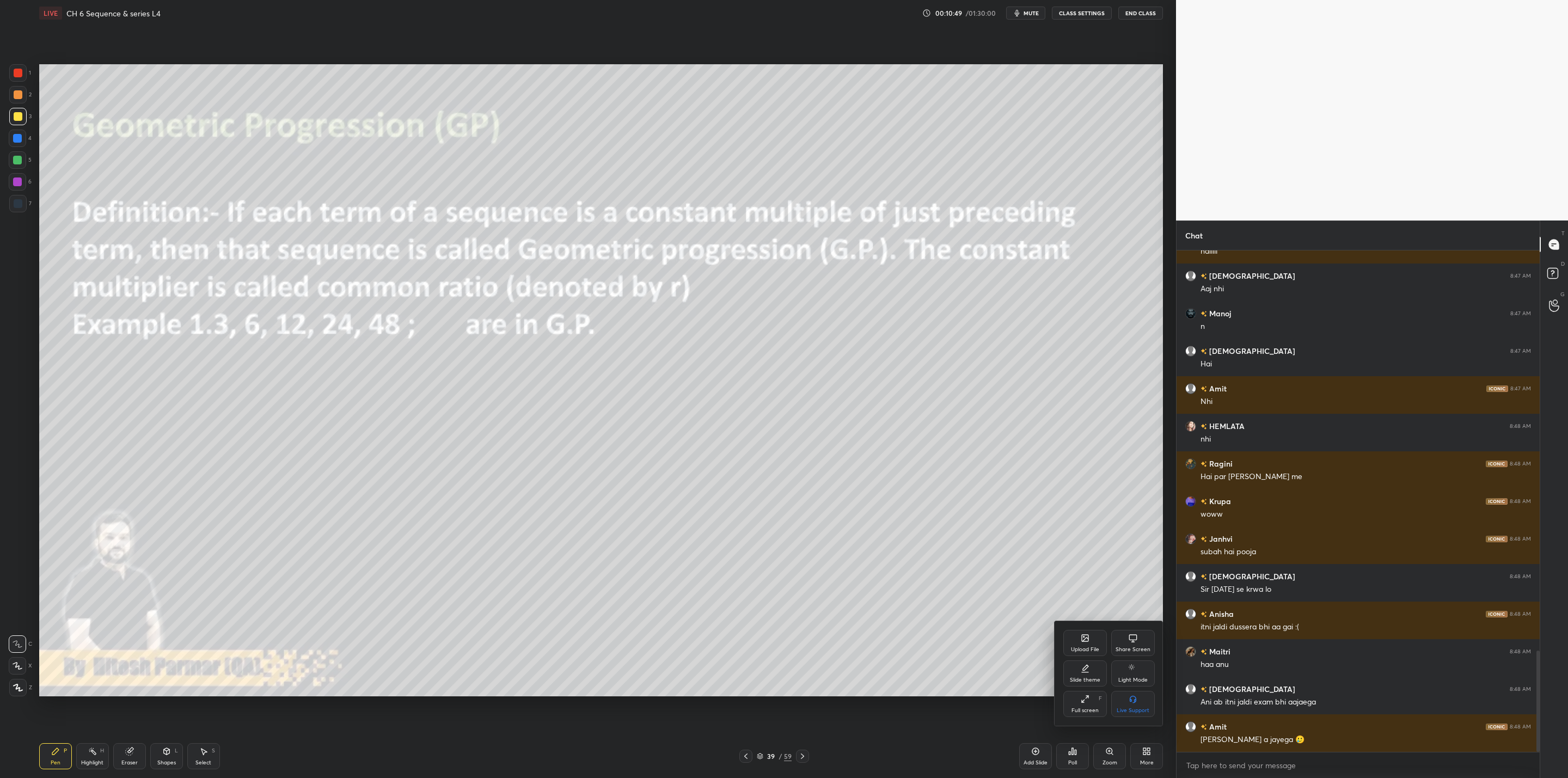
click at [807, 624] on div "Slide theme" at bounding box center [1085, 673] width 44 height 26
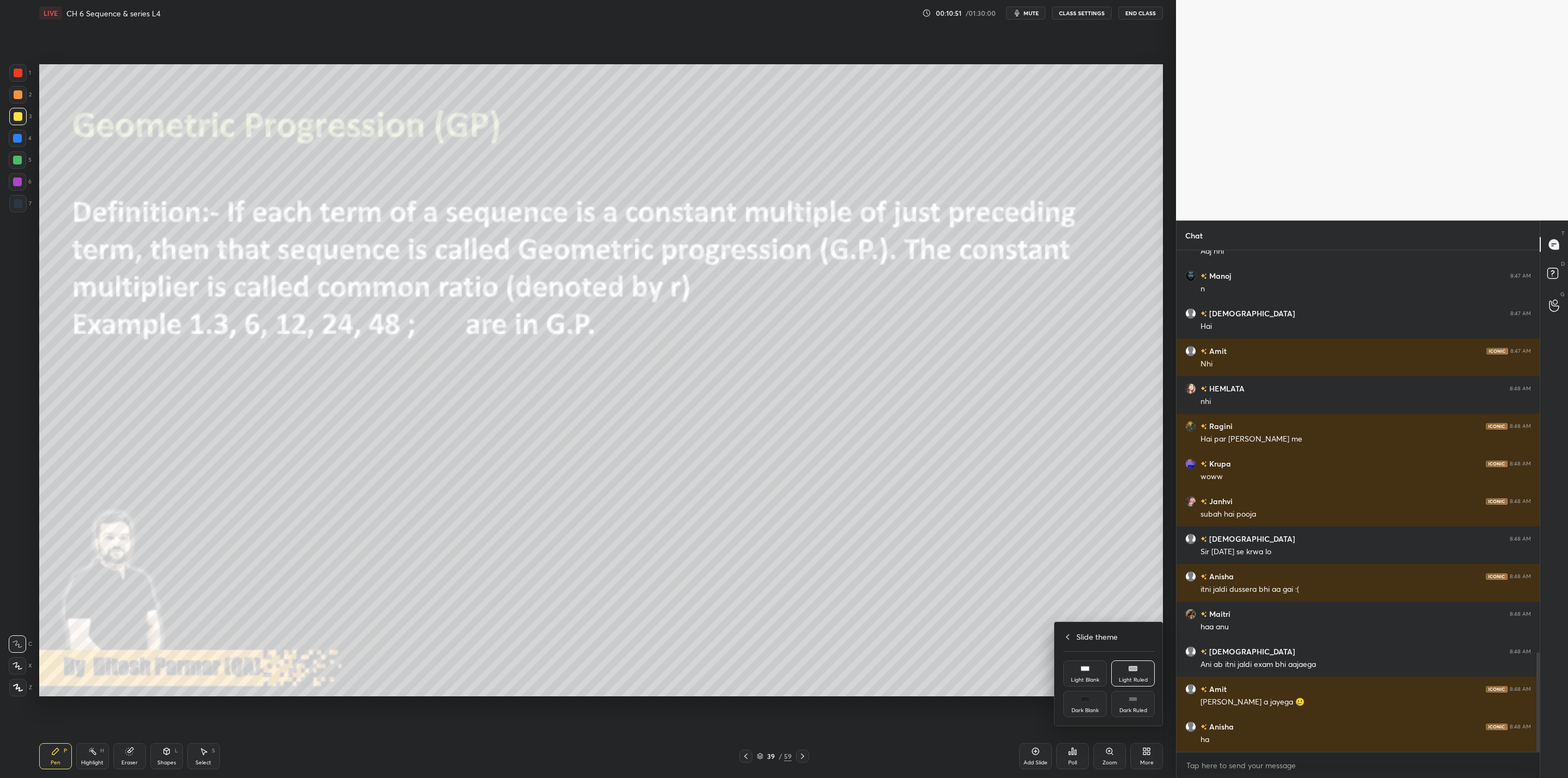
click at [807, 624] on div "Dark Ruled" at bounding box center [1133, 704] width 44 height 26
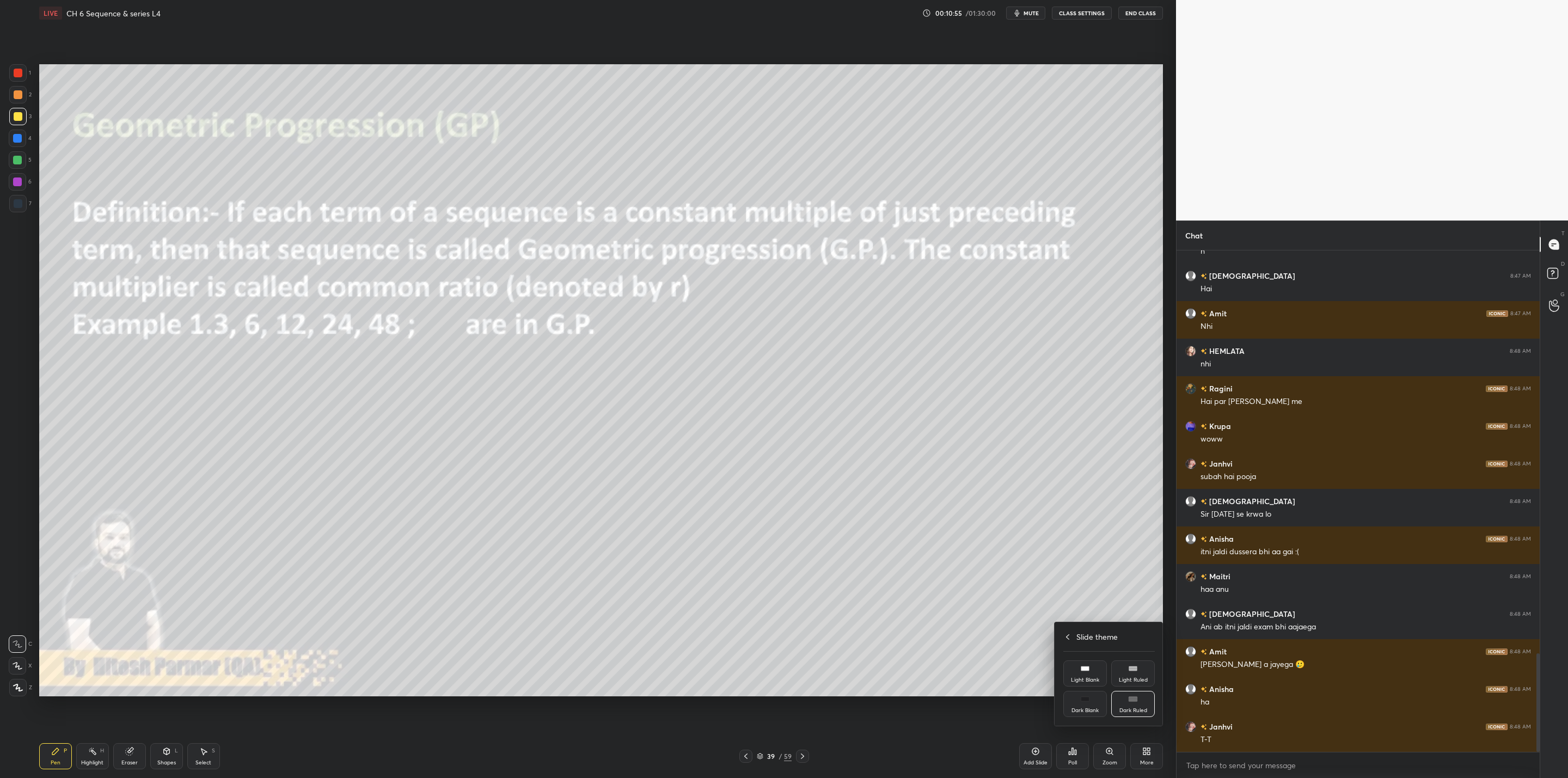
click at [807, 582] on div at bounding box center [784, 389] width 1568 height 778
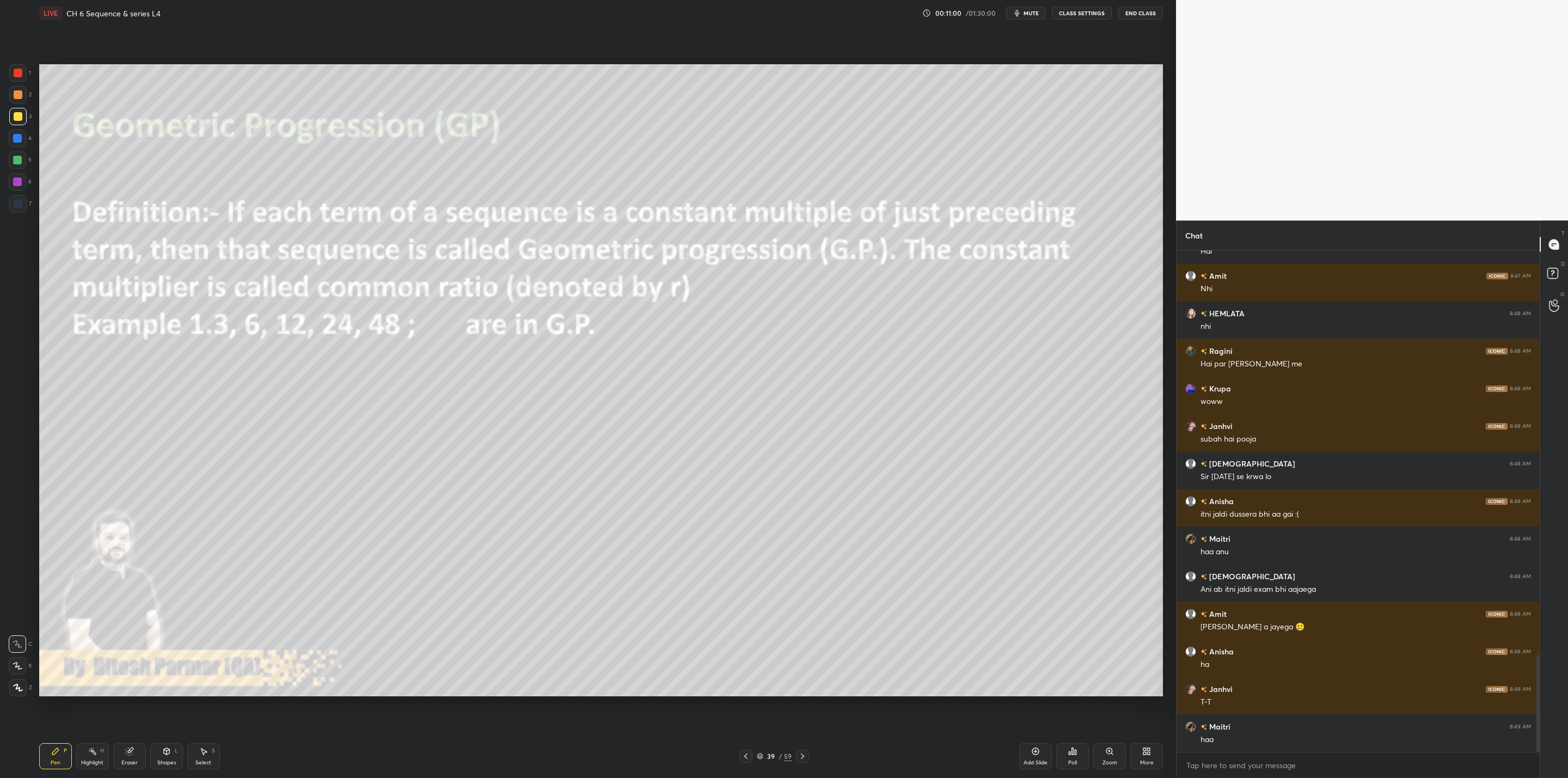
drag, startPoint x: 804, startPoint y: 756, endPoint x: 806, endPoint y: 762, distance: 6.3
click at [805, 624] on icon at bounding box center [802, 756] width 9 height 9
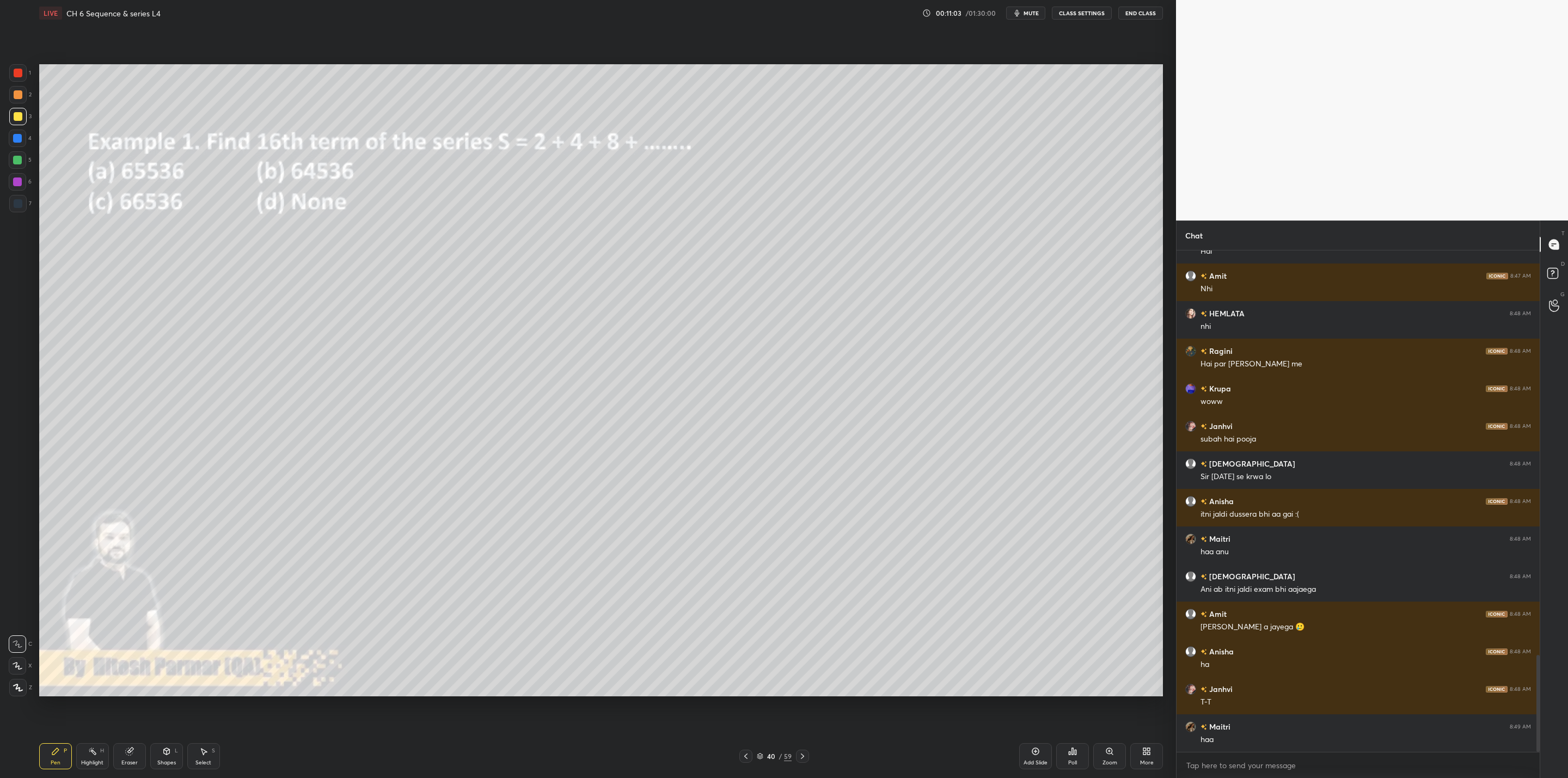
click at [746, 624] on icon at bounding box center [746, 756] width 9 height 9
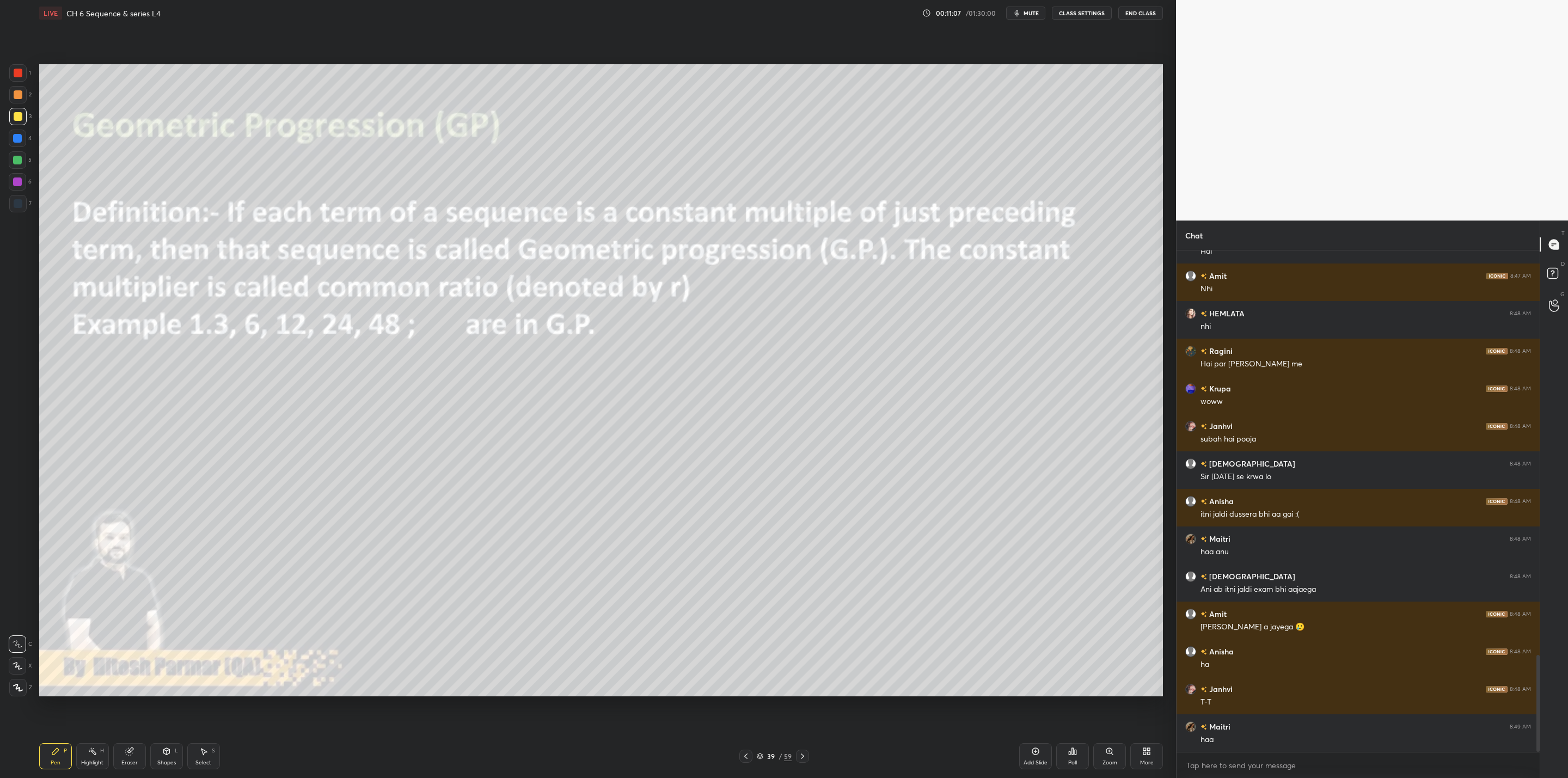
scroll to position [2129, 0]
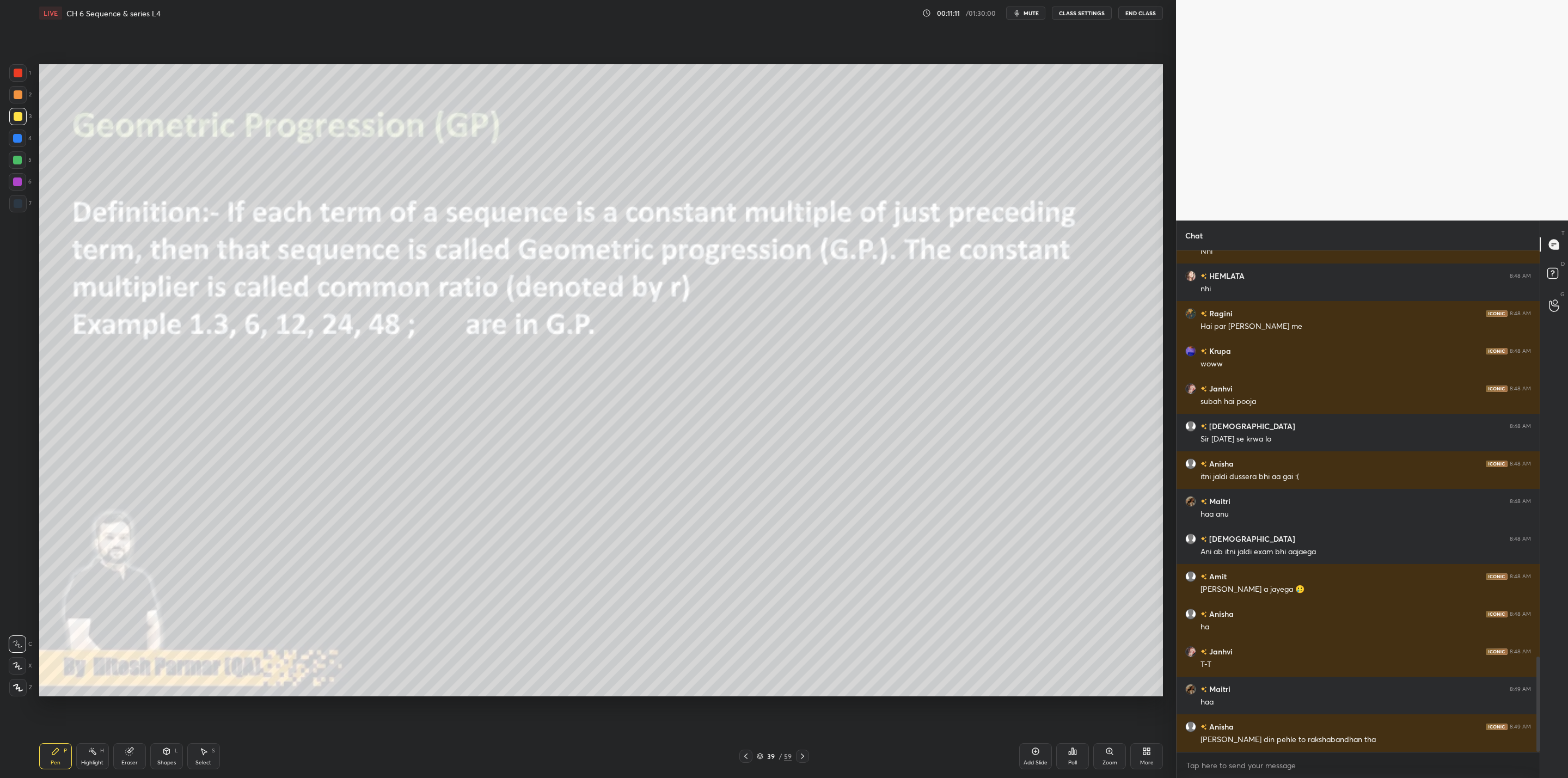
click at [807, 624] on icon at bounding box center [1035, 751] width 9 height 9
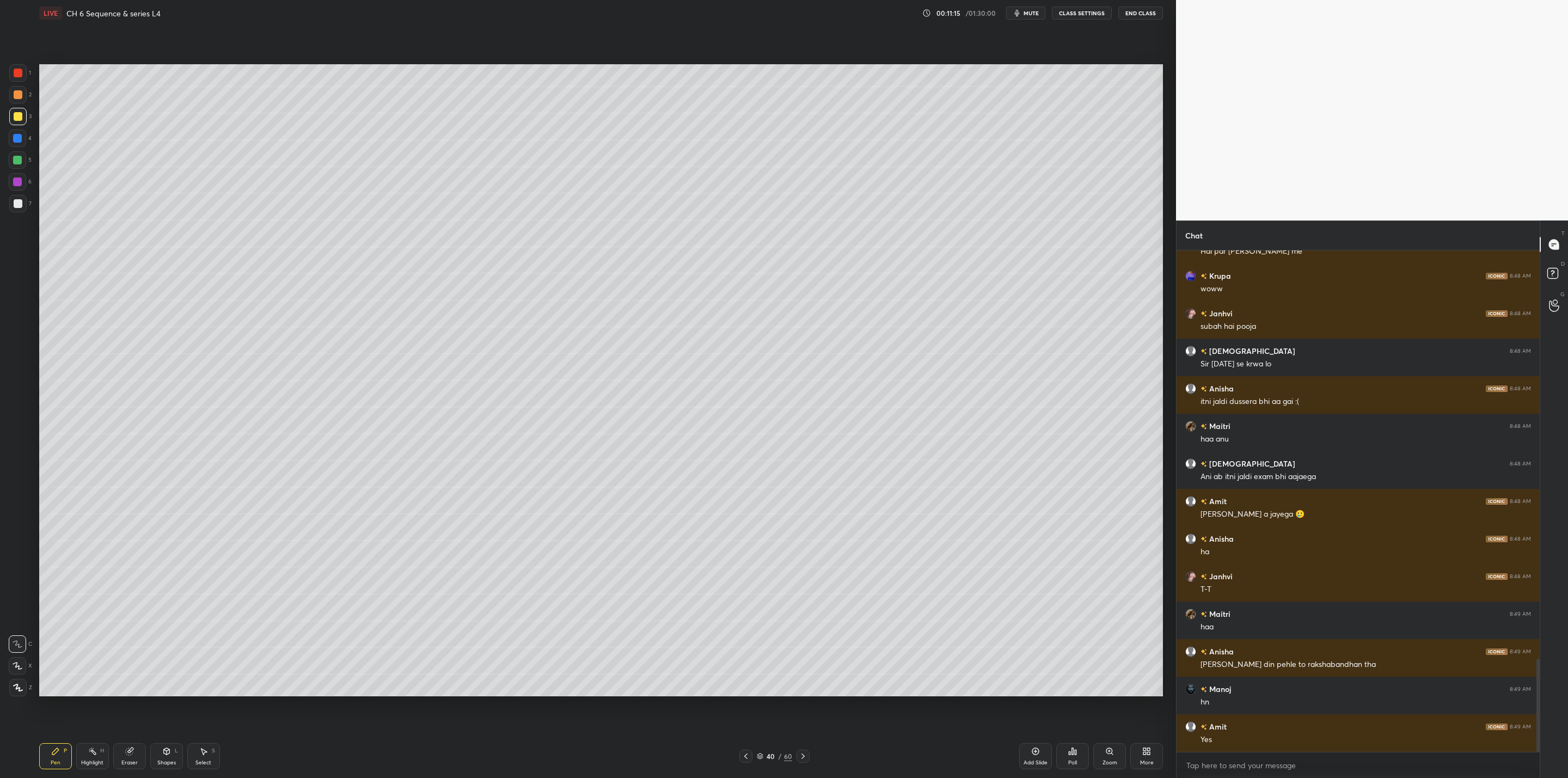
scroll to position [2241, 0]
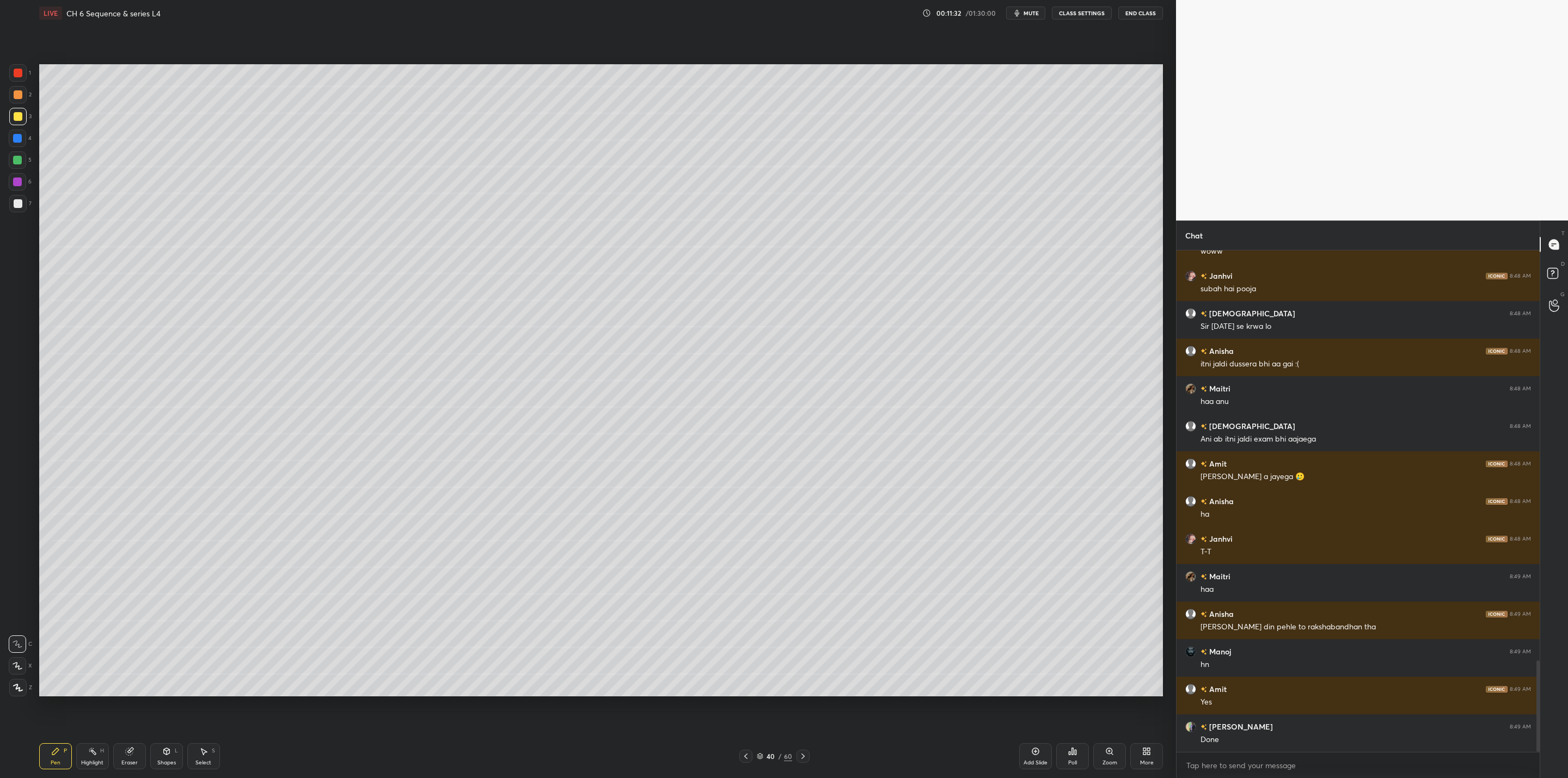
click at [807, 12] on span "mute" at bounding box center [1031, 13] width 15 height 8
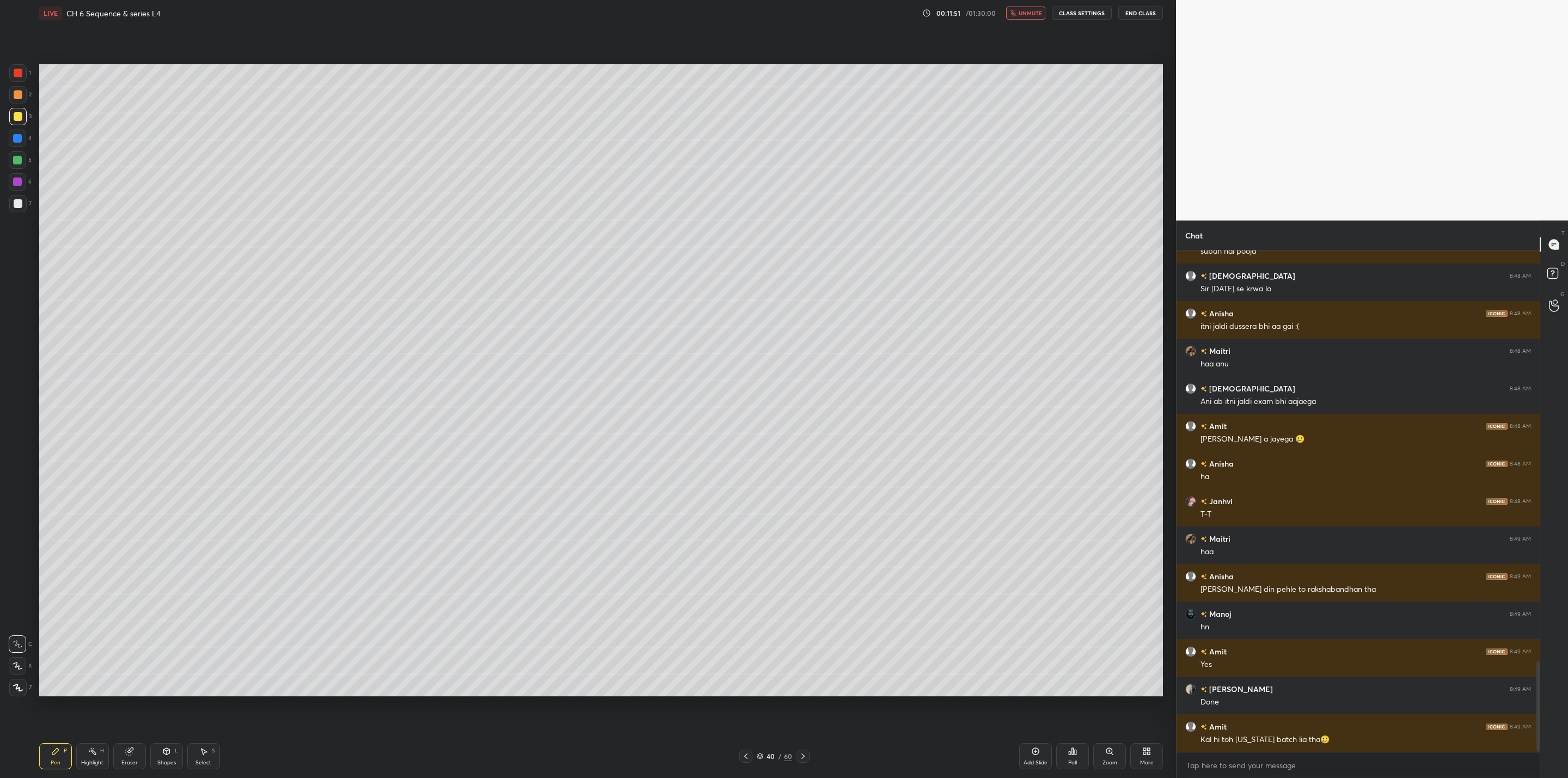
click at [807, 7] on button "unmute" at bounding box center [1026, 13] width 39 height 13
drag, startPoint x: 12, startPoint y: 198, endPoint x: 19, endPoint y: 198, distance: 7.0
click at [18, 198] on div at bounding box center [18, 203] width 18 height 18
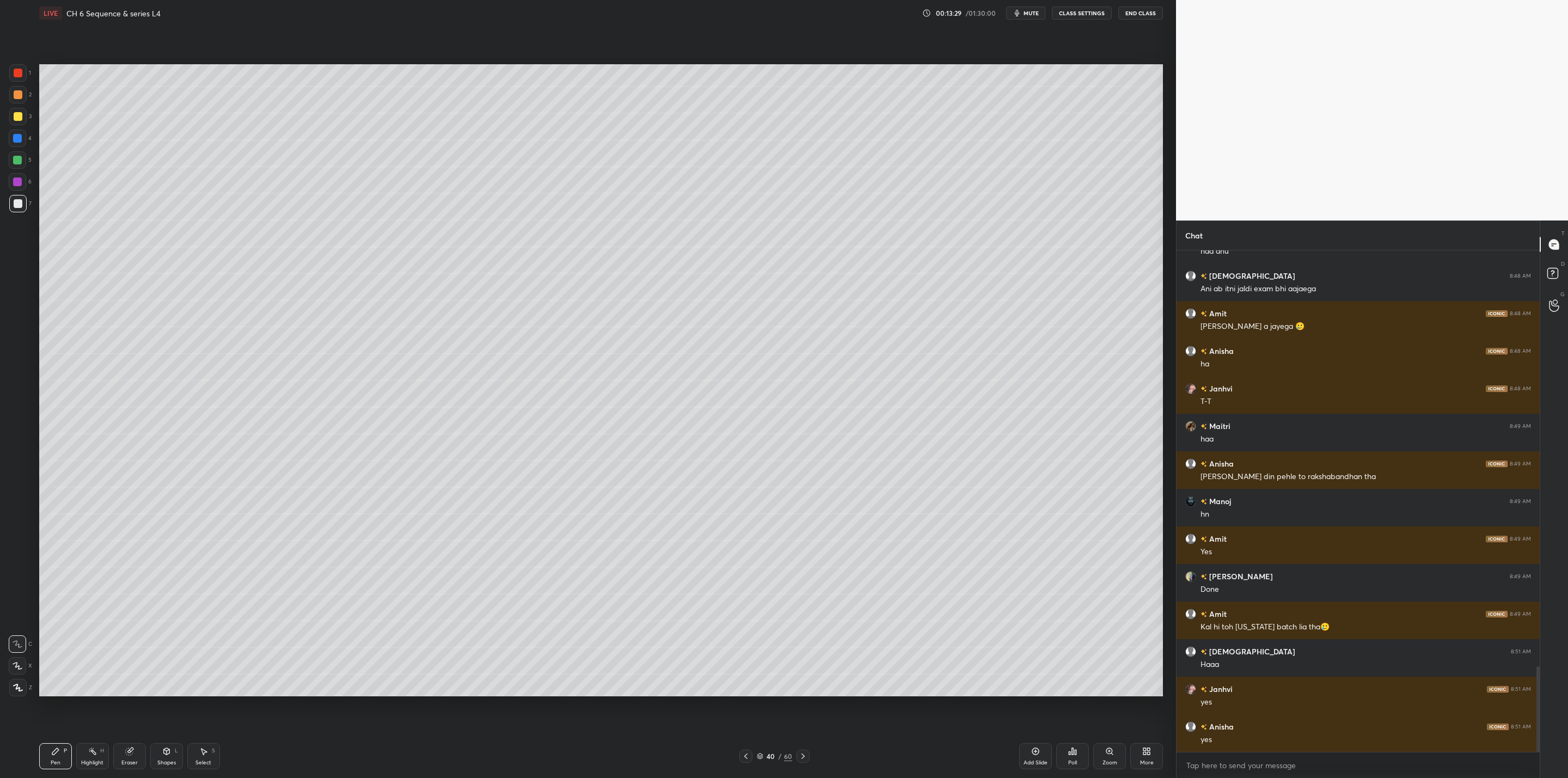
scroll to position [2430, 0]
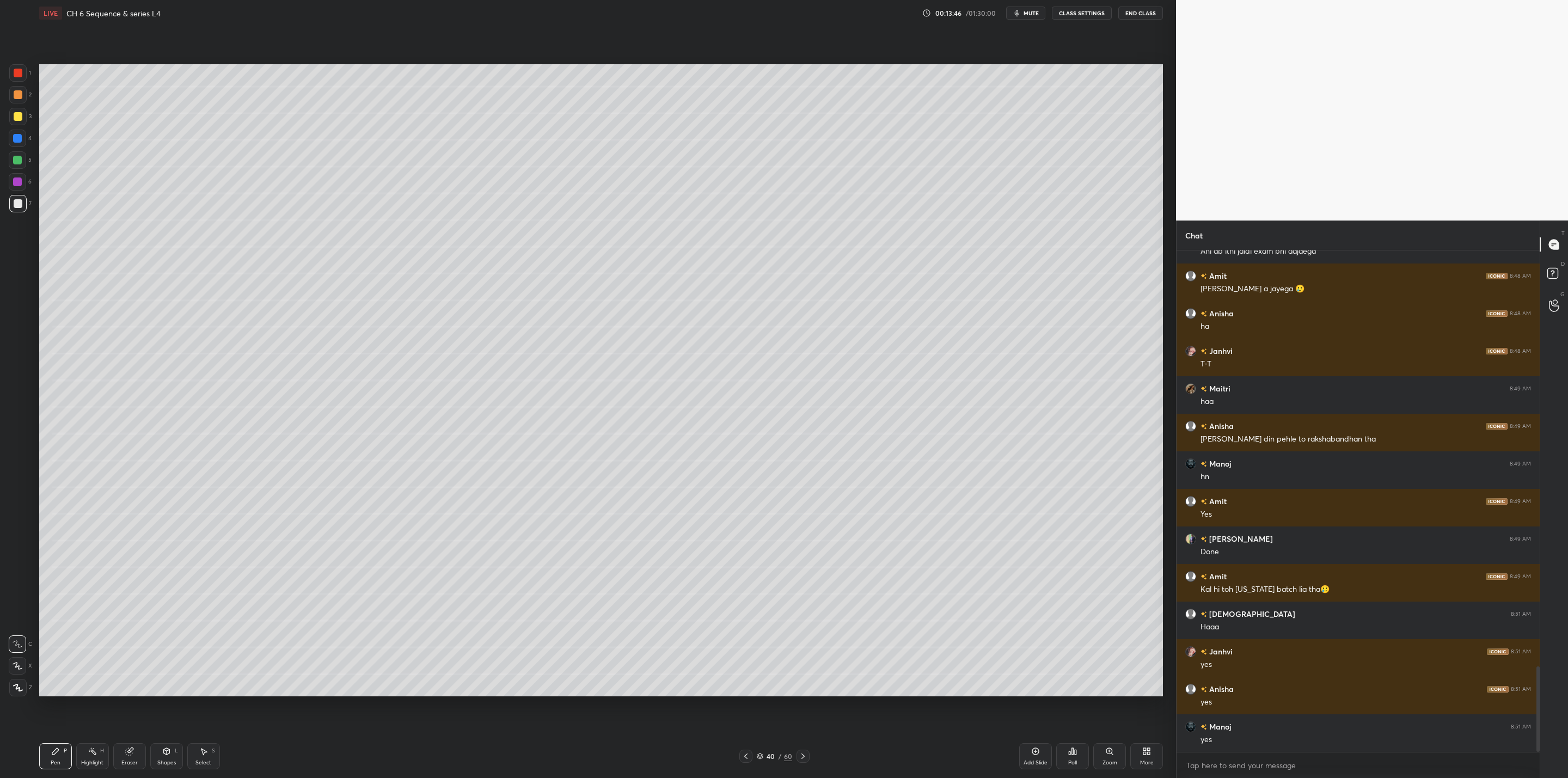
drag, startPoint x: 123, startPoint y: 762, endPoint x: 198, endPoint y: 711, distance: 90.7
click at [127, 624] on div "Eraser" at bounding box center [129, 763] width 16 height 5
click at [54, 624] on div "Pen P" at bounding box center [55, 756] width 33 height 26
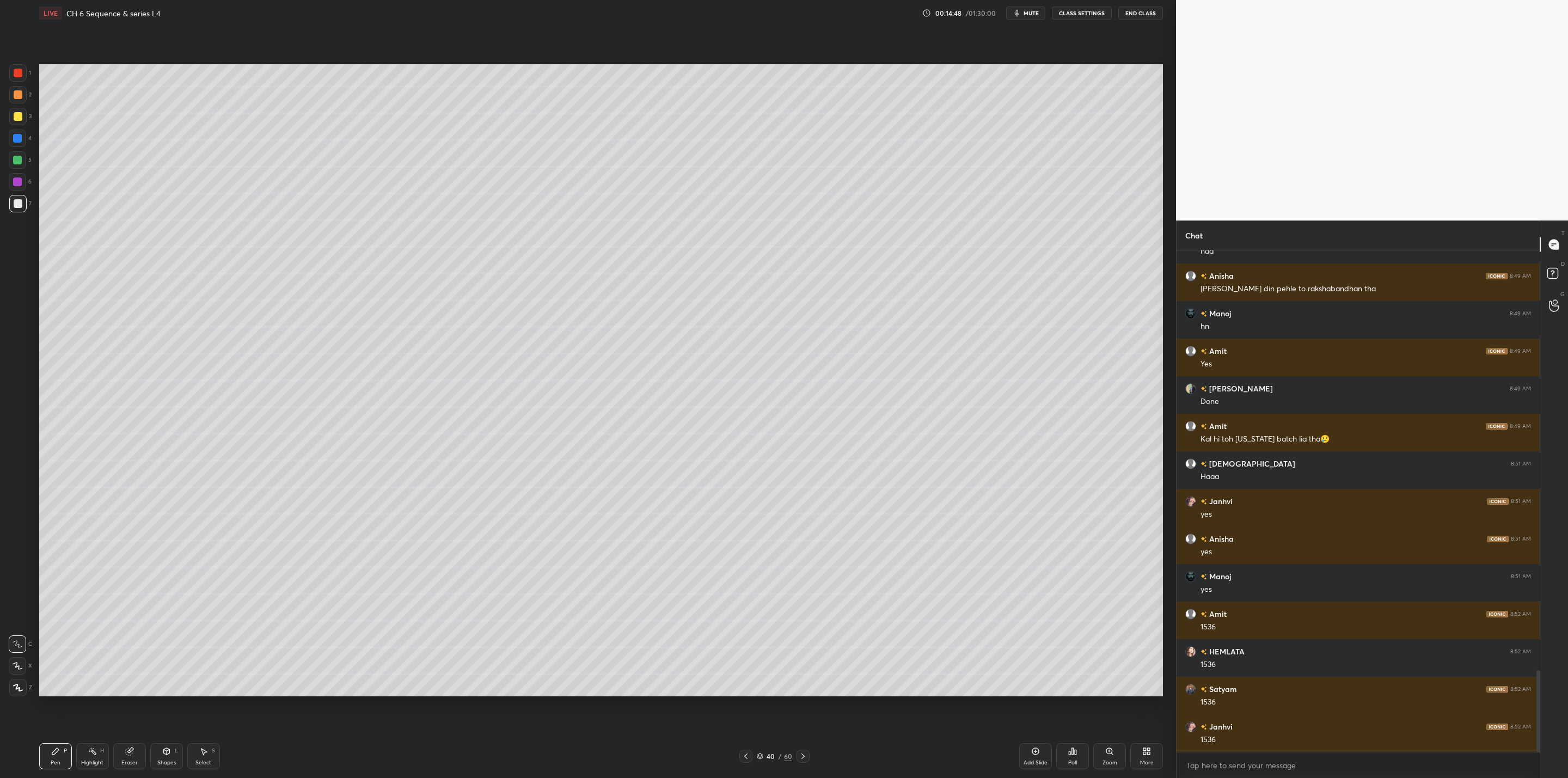
scroll to position [2618, 0]
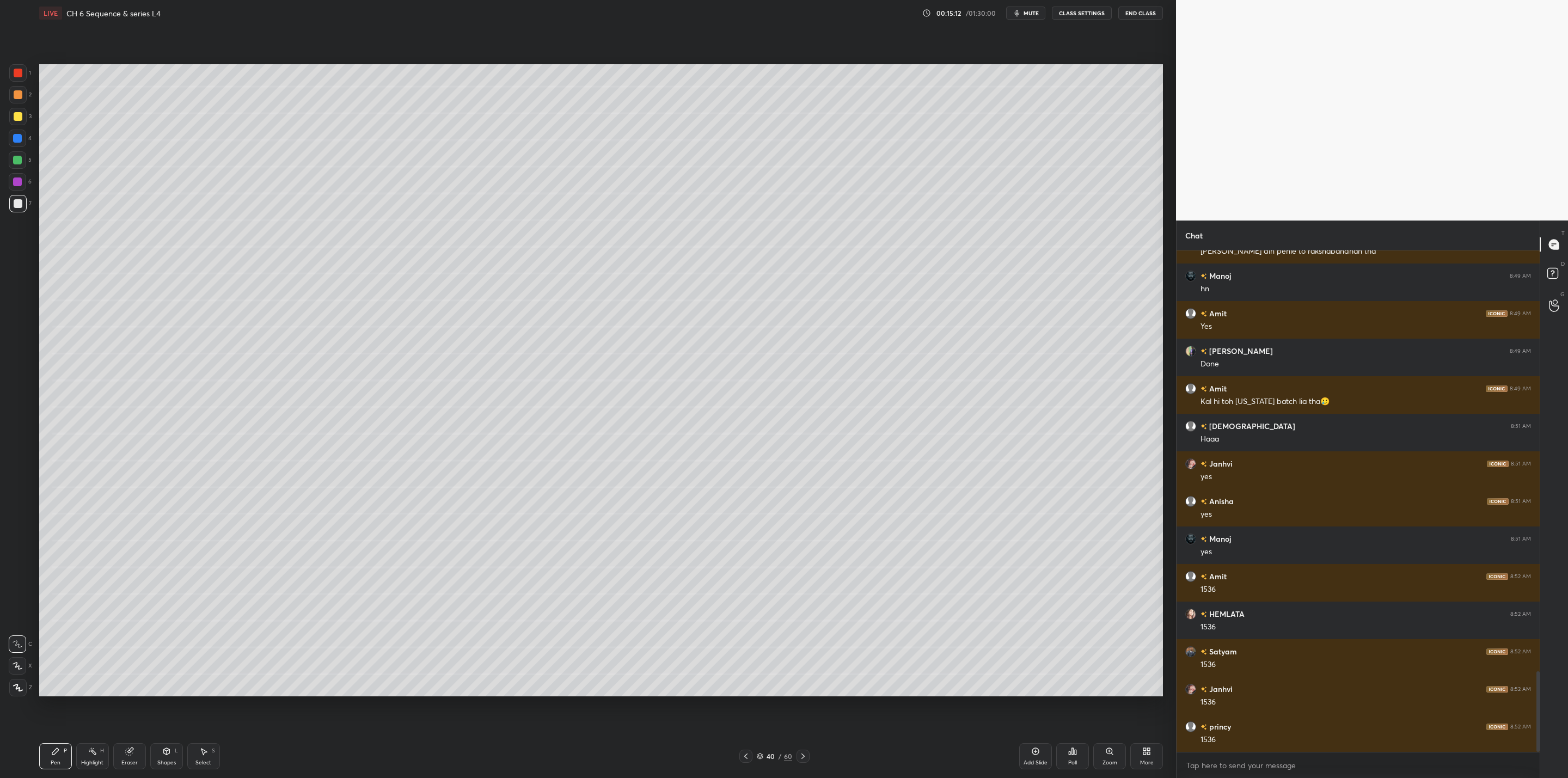
click at [18, 160] on div at bounding box center [17, 160] width 9 height 9
drag, startPoint x: 146, startPoint y: 756, endPoint x: 278, endPoint y: 723, distance: 136.1
click at [147, 624] on div "Pen P Highlight H Eraser Shapes L Select S" at bounding box center [284, 756] width 490 height 26
drag, startPoint x: 126, startPoint y: 760, endPoint x: 213, endPoint y: 740, distance: 89.3
click at [130, 624] on div "Eraser" at bounding box center [129, 763] width 16 height 5
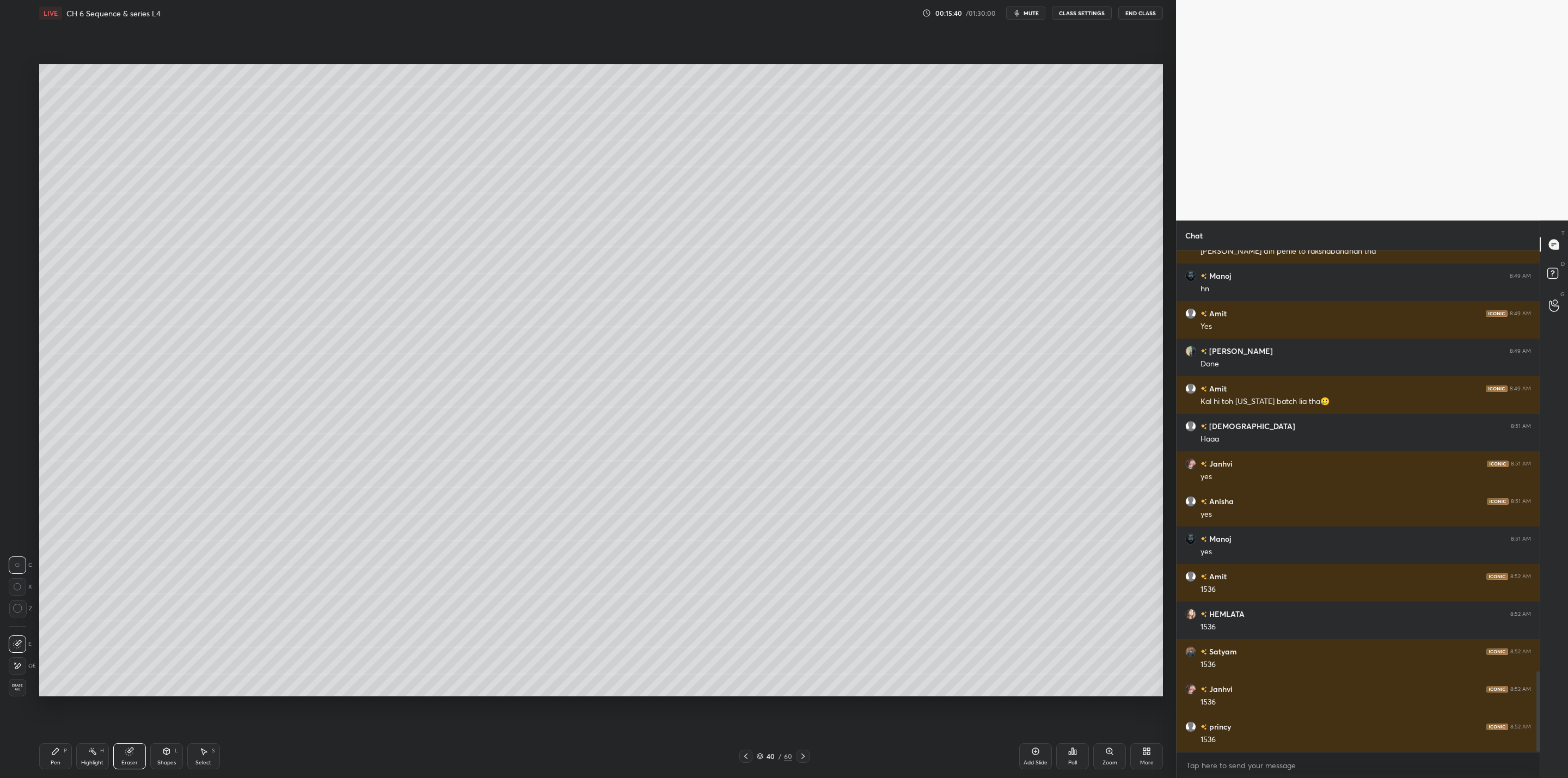
drag, startPoint x: 51, startPoint y: 758, endPoint x: 60, endPoint y: 759, distance: 9.1
click at [56, 624] on div "Pen" at bounding box center [55, 763] width 10 height 5
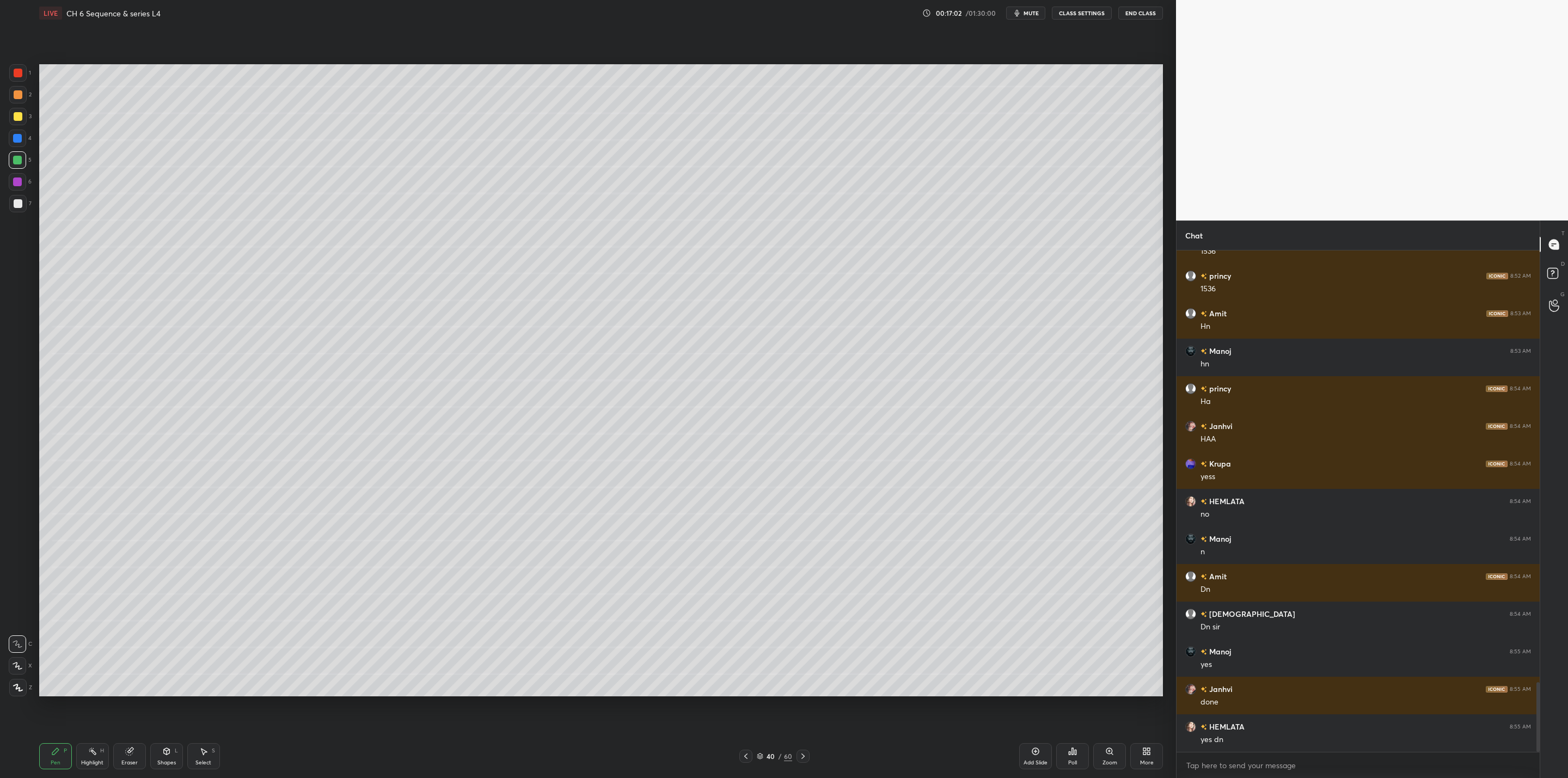
scroll to position [3106, 0]
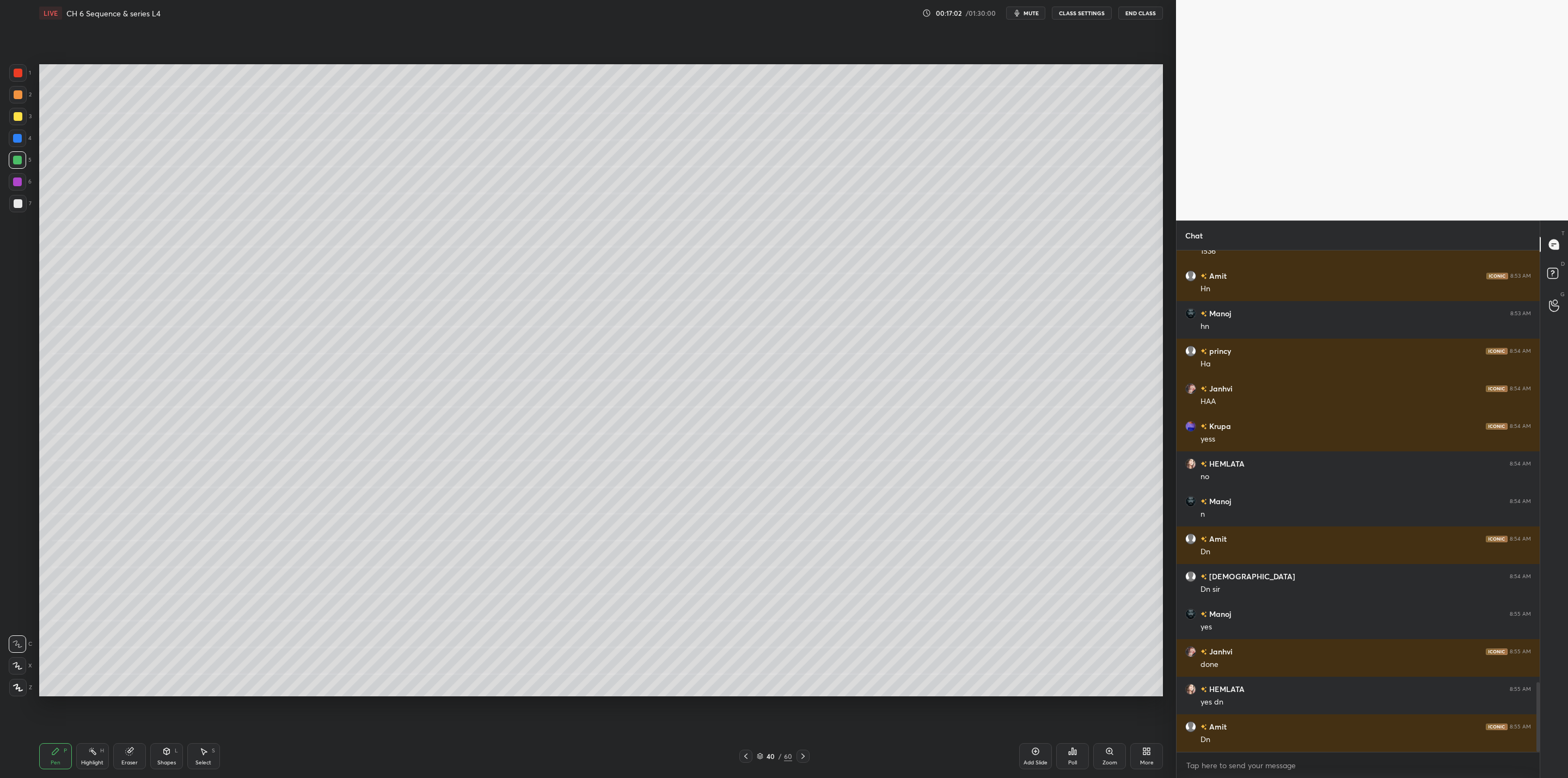
click at [800, 624] on icon at bounding box center [803, 756] width 9 height 9
click at [18, 120] on div at bounding box center [18, 116] width 9 height 9
drag, startPoint x: 1140, startPoint y: 761, endPoint x: 1143, endPoint y: 754, distance: 7.6
click at [807, 624] on div "More" at bounding box center [1147, 756] width 33 height 26
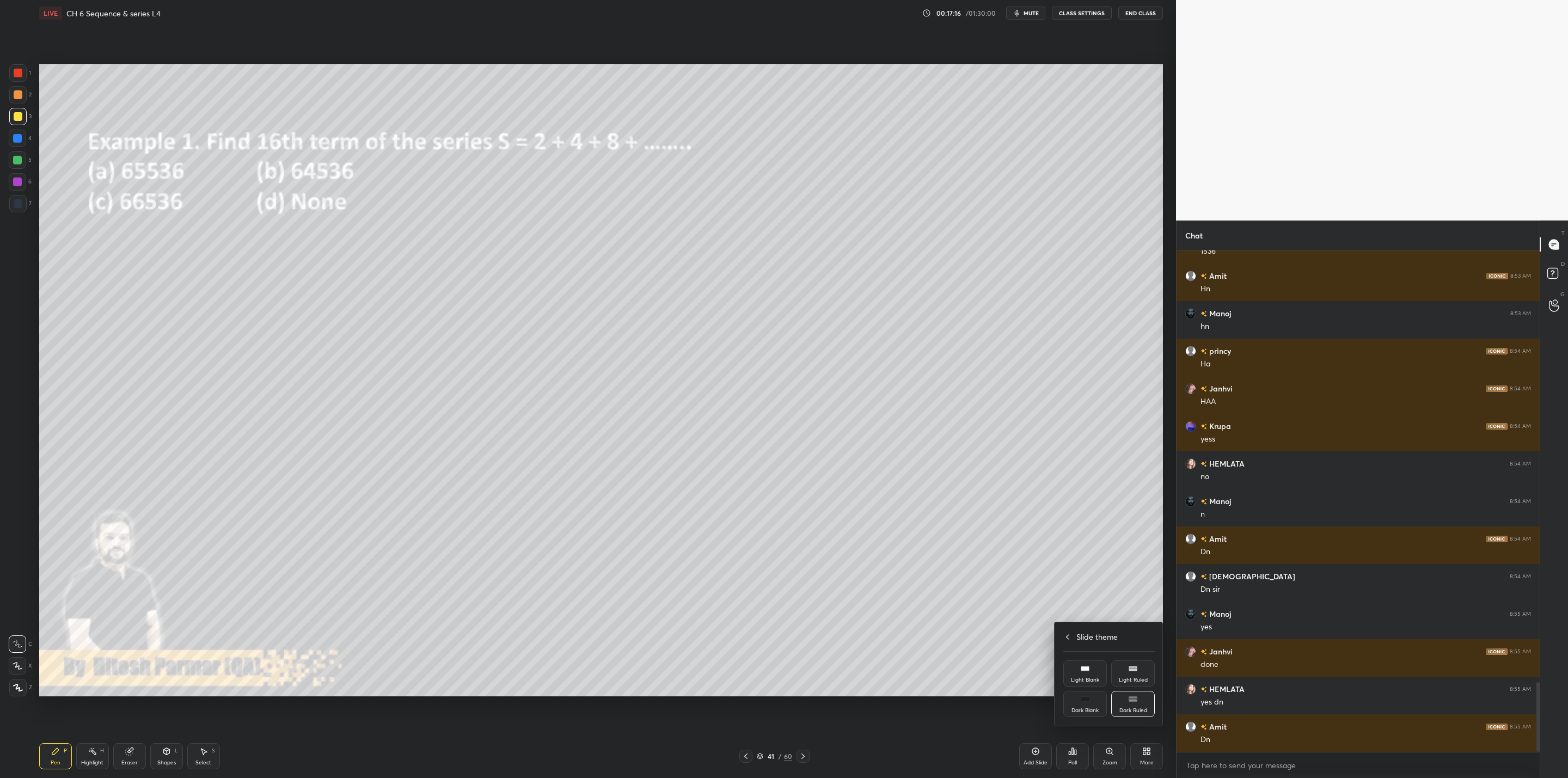
drag, startPoint x: 1090, startPoint y: 696, endPoint x: 1086, endPoint y: 703, distance: 8.1
click at [807, 624] on icon at bounding box center [1085, 699] width 9 height 9
drag, startPoint x: 1149, startPoint y: 755, endPoint x: 1152, endPoint y: 761, distance: 6.7
click at [807, 624] on div at bounding box center [784, 389] width 1568 height 778
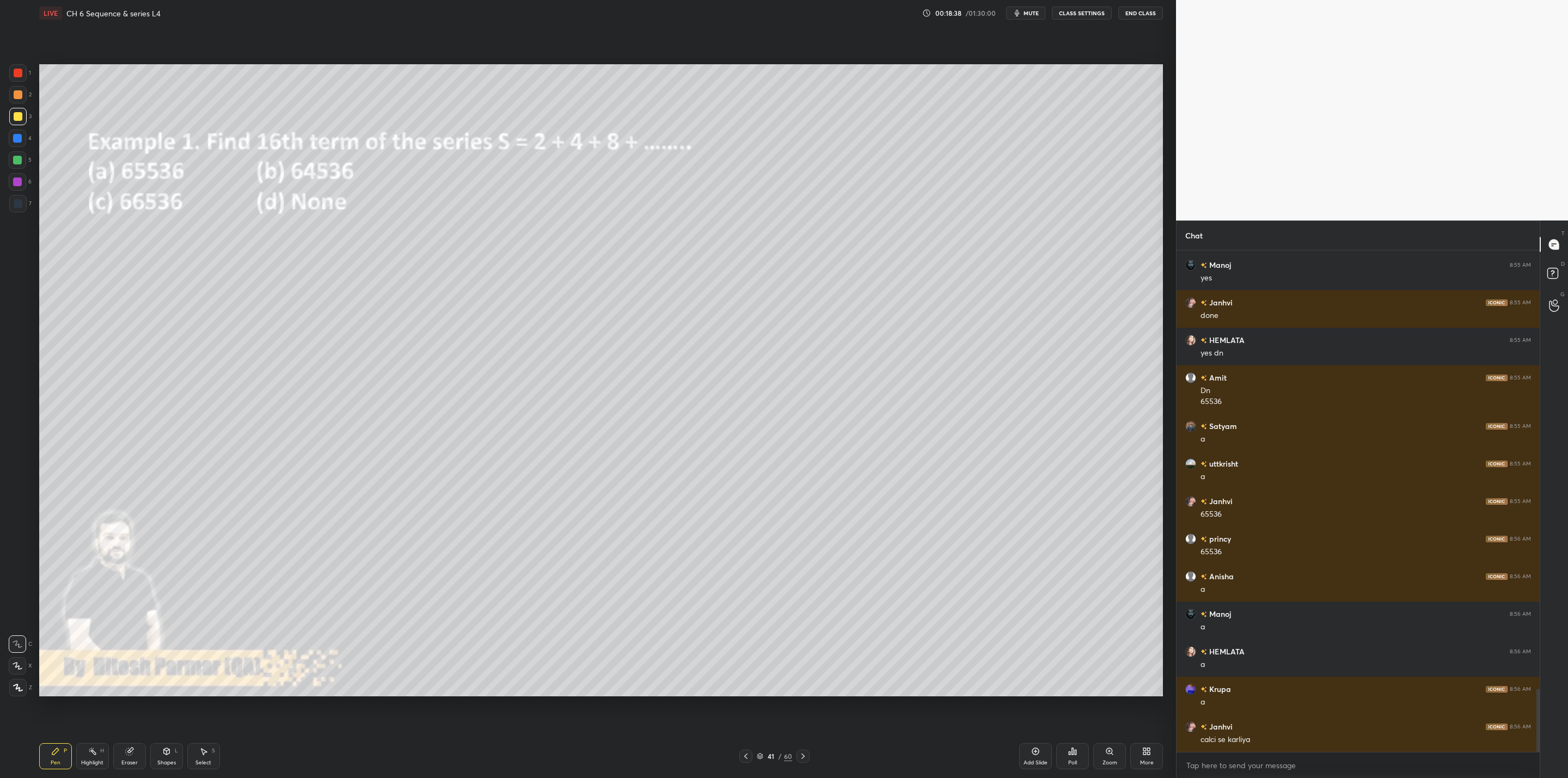
scroll to position [3492, 0]
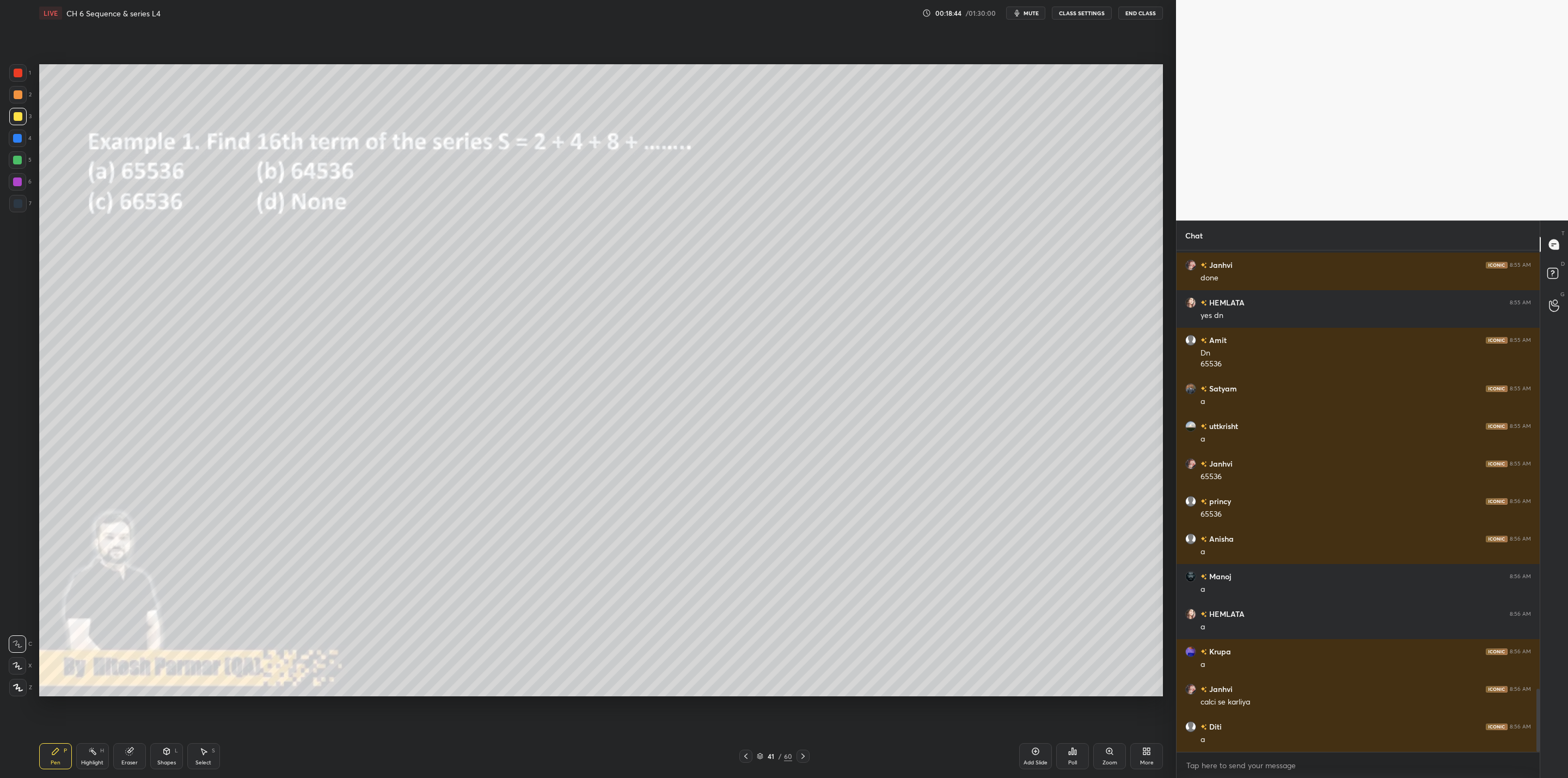
drag, startPoint x: 802, startPoint y: 757, endPoint x: 813, endPoint y: 755, distance: 11.2
click at [799, 624] on icon at bounding box center [803, 756] width 9 height 9
click at [744, 624] on icon at bounding box center [746, 756] width 9 height 9
click at [802, 624] on icon at bounding box center [803, 756] width 9 height 9
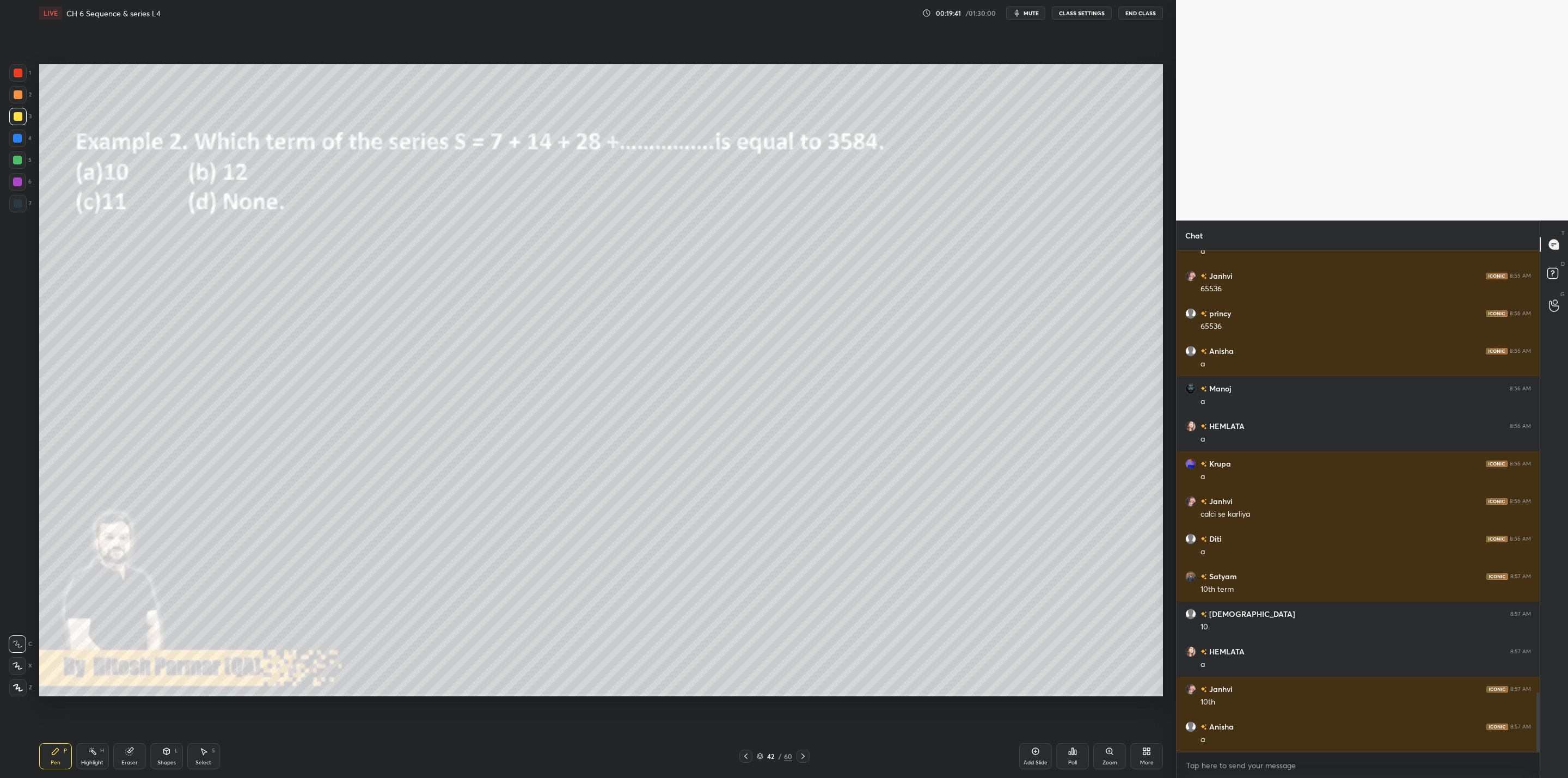
scroll to position [3718, 0]
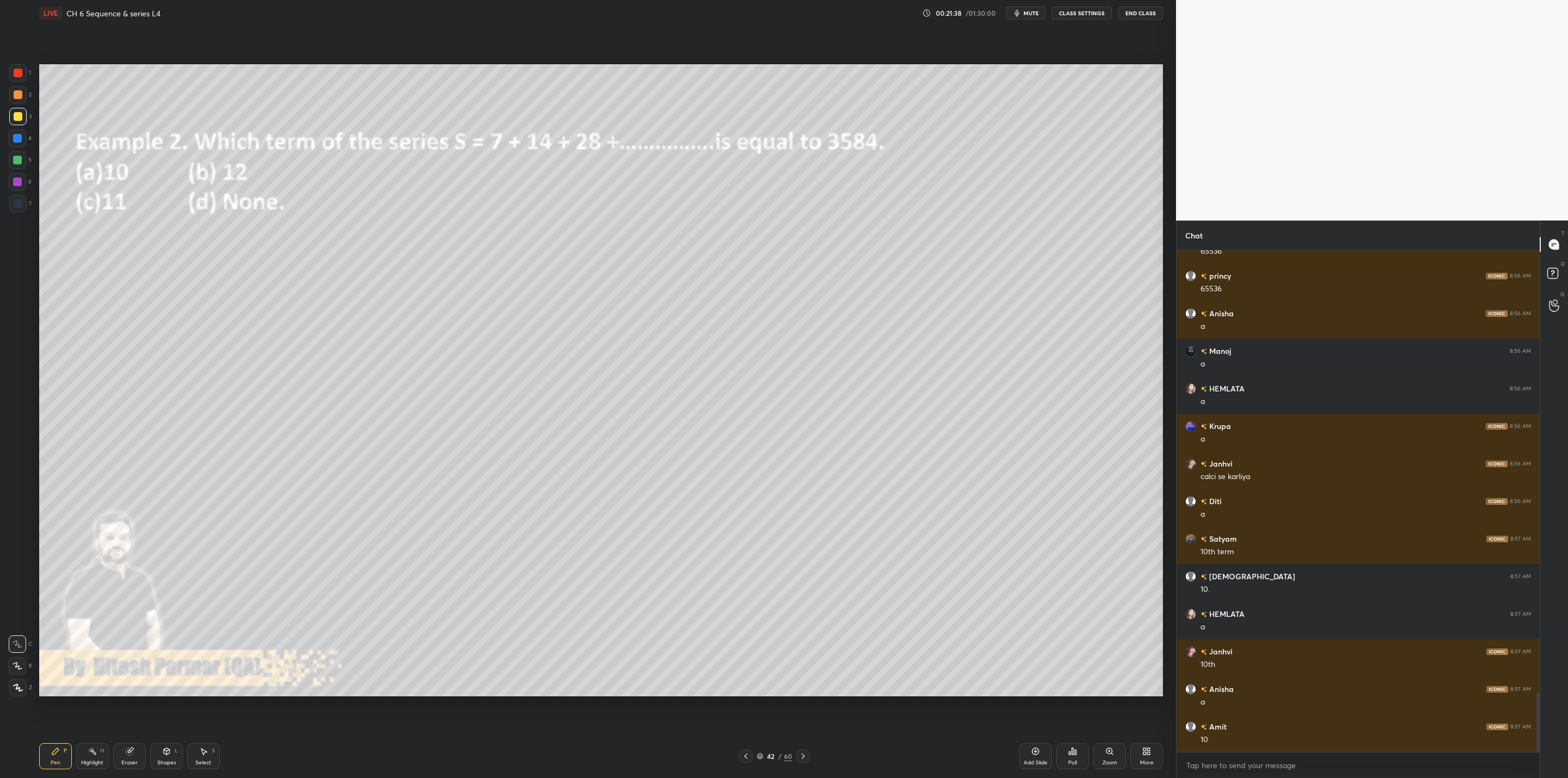
click at [22, 157] on div at bounding box center [17, 160] width 18 height 18
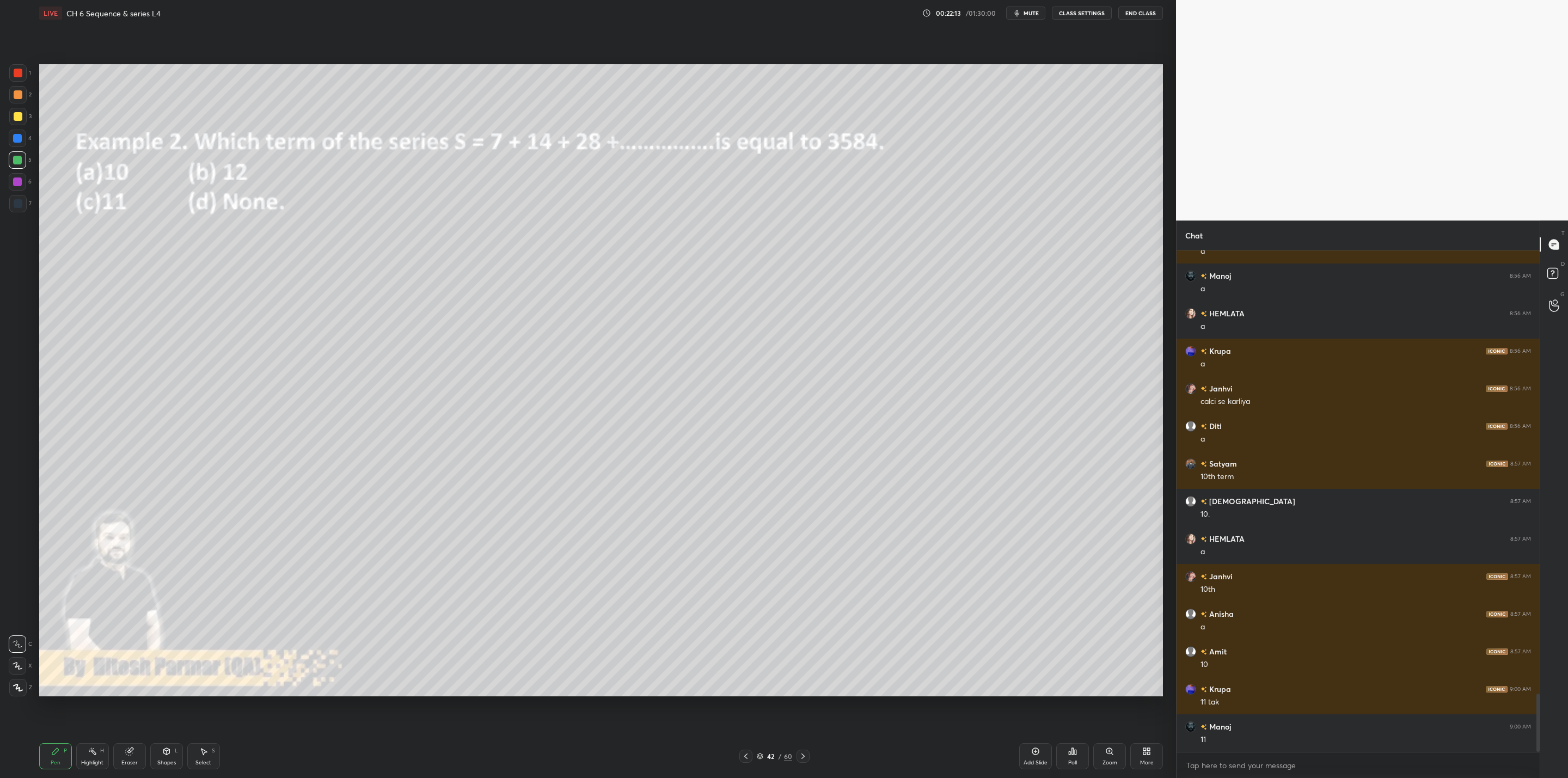
scroll to position [3830, 0]
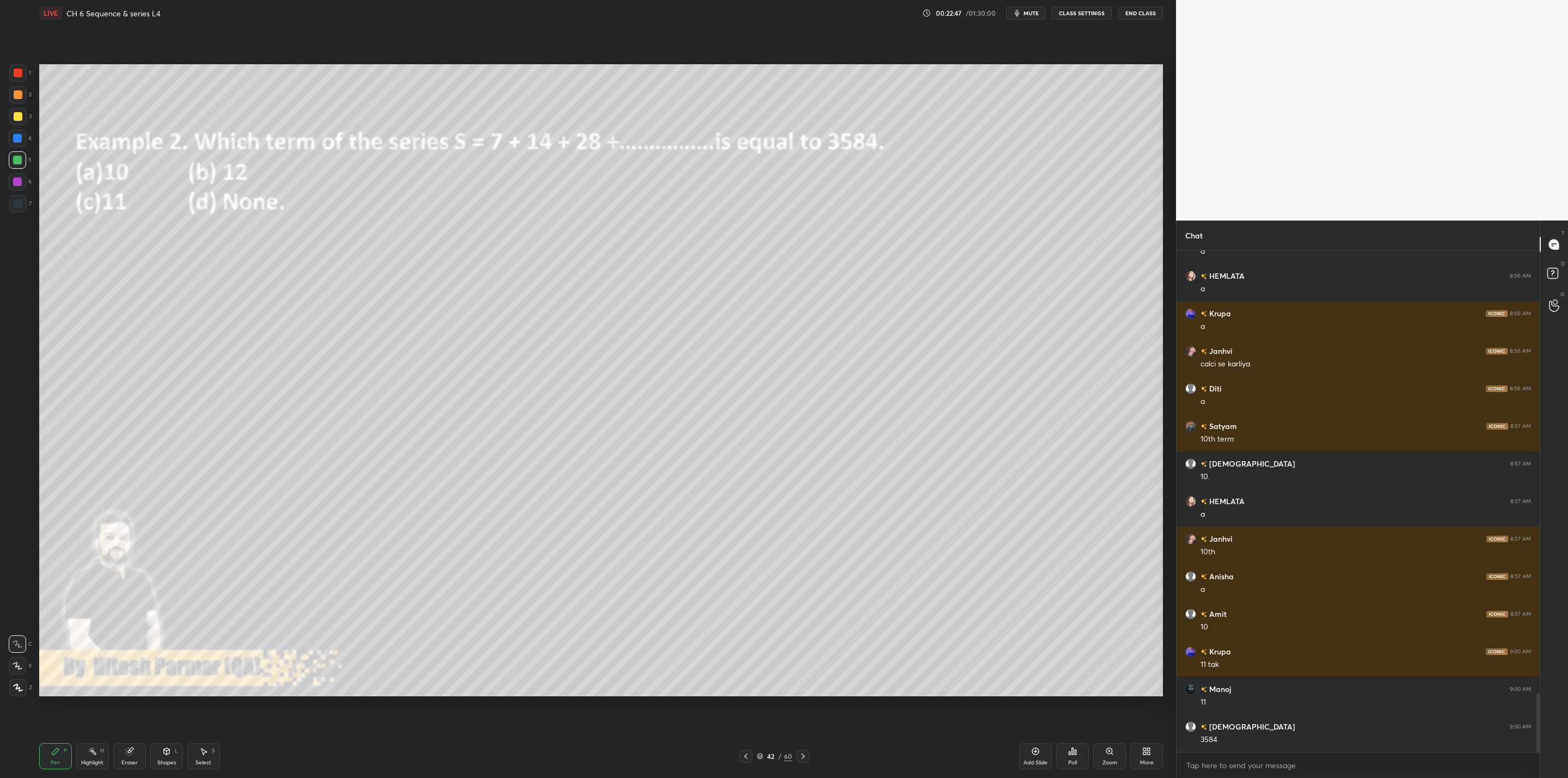
drag, startPoint x: 802, startPoint y: 756, endPoint x: 807, endPoint y: 751, distance: 7.1
click at [807, 624] on div at bounding box center [803, 756] width 13 height 13
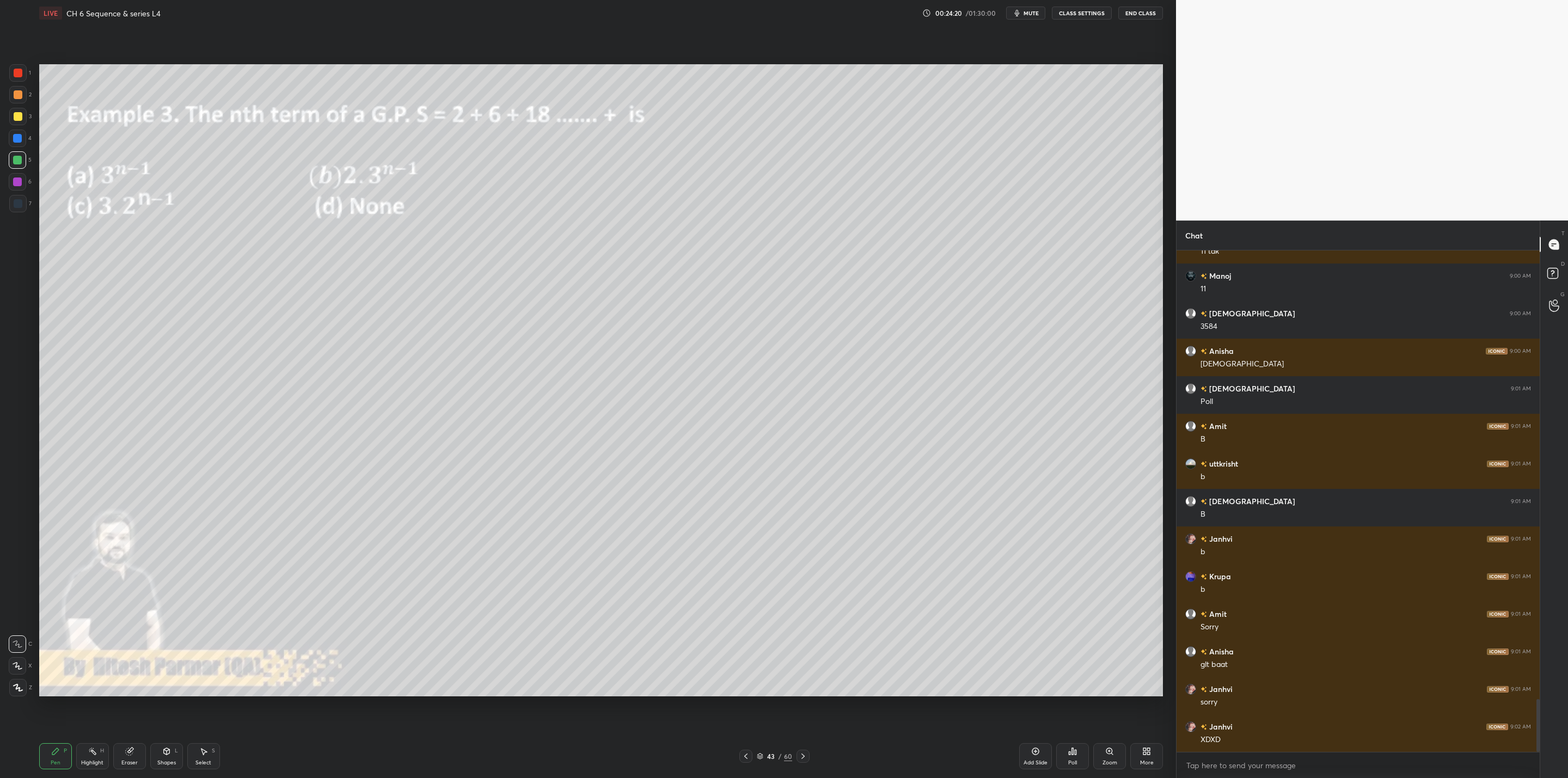
scroll to position [4281, 0]
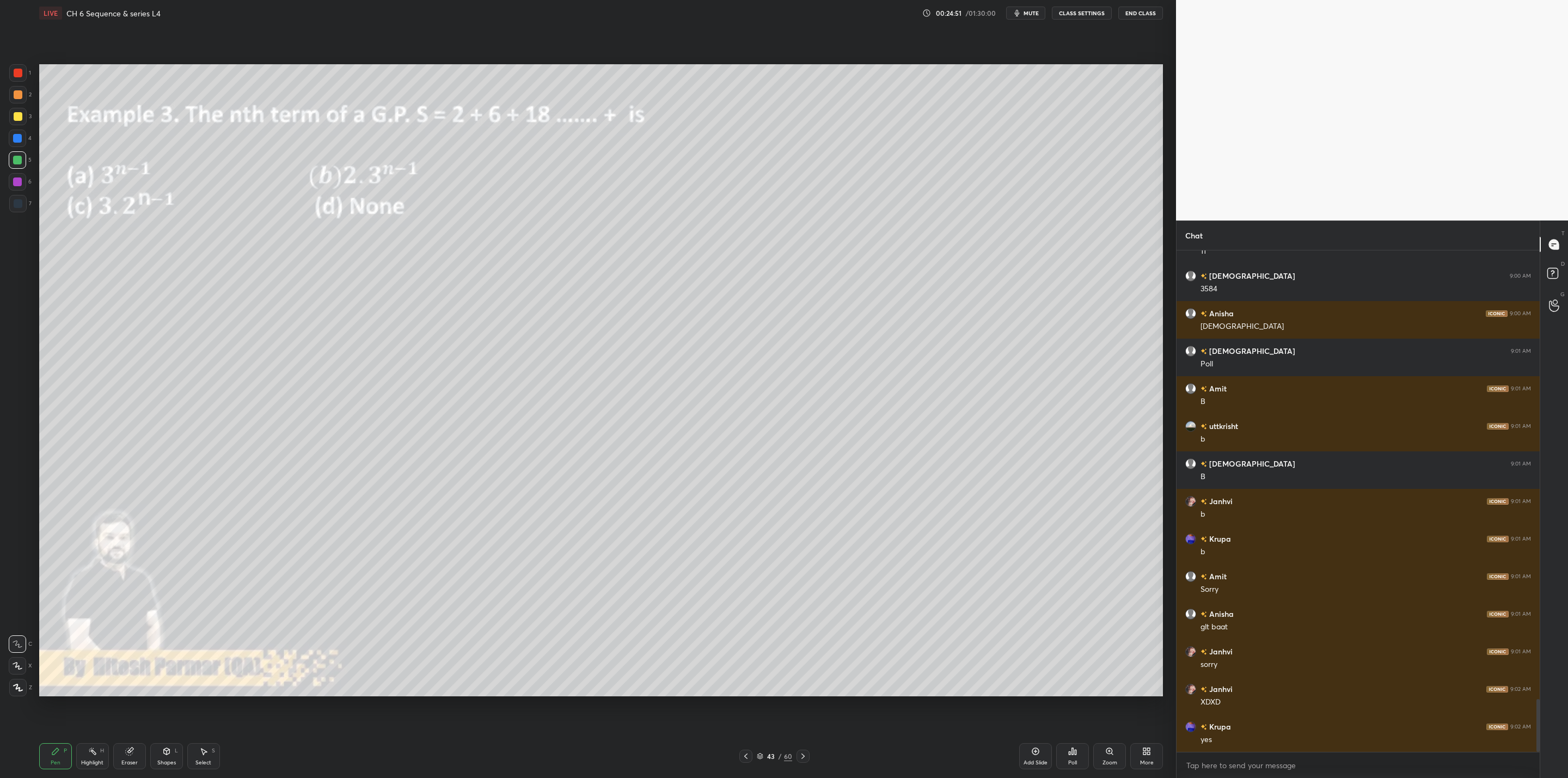
drag, startPoint x: 805, startPoint y: 762, endPoint x: 828, endPoint y: 766, distance: 23.3
click at [805, 624] on div at bounding box center [803, 756] width 13 height 13
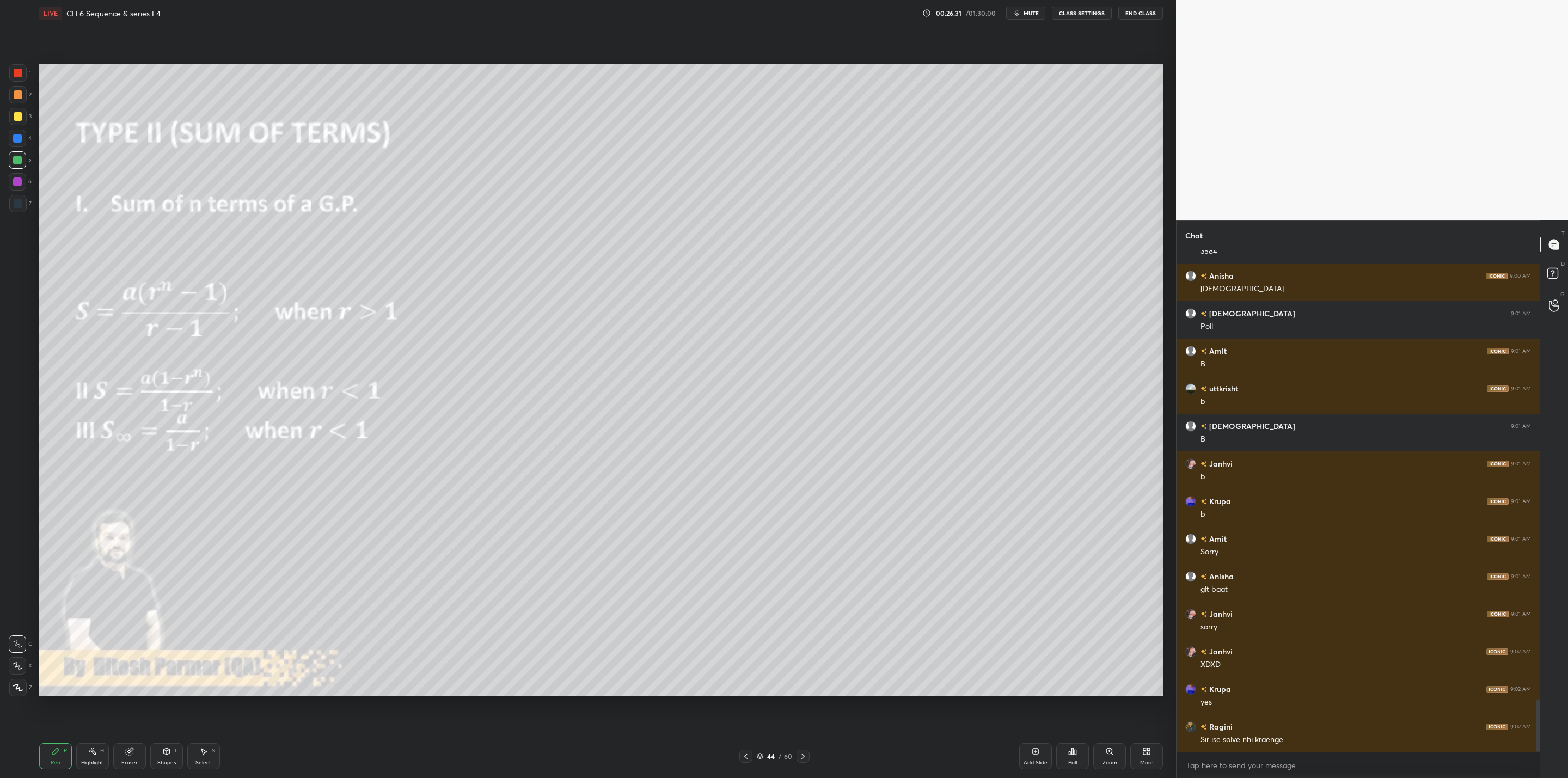
drag, startPoint x: 15, startPoint y: 114, endPoint x: 29, endPoint y: 119, distance: 14.9
click at [19, 111] on div at bounding box center [18, 116] width 18 height 18
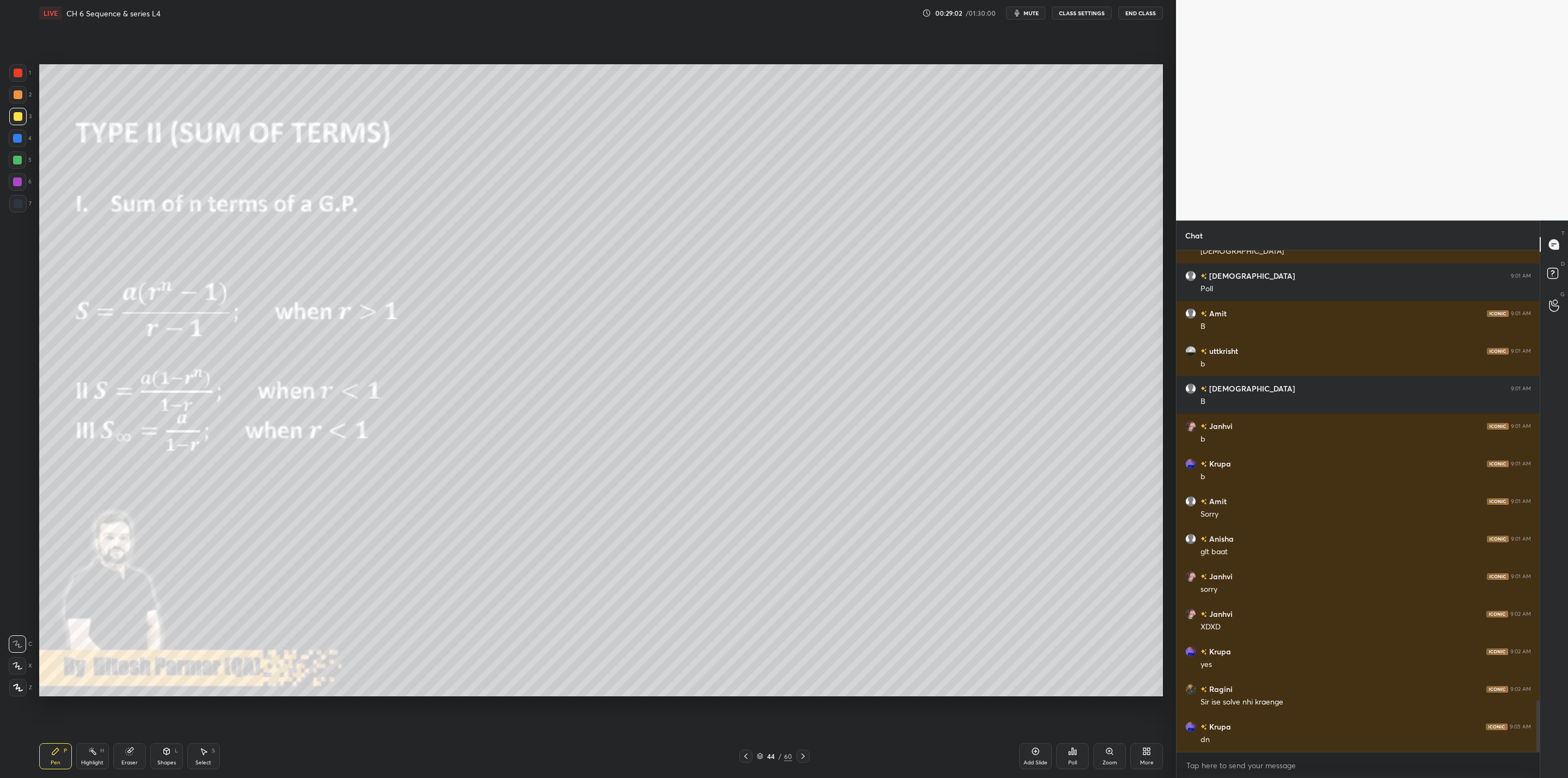
drag, startPoint x: 64, startPoint y: 753, endPoint x: 77, endPoint y: 758, distance: 13.9
click at [65, 624] on div "P" at bounding box center [65, 751] width 3 height 5
click at [128, 624] on icon at bounding box center [130, 751] width 9 height 9
drag, startPoint x: 55, startPoint y: 755, endPoint x: 208, endPoint y: 713, distance: 158.7
click at [62, 624] on div "Pen P" at bounding box center [55, 756] width 33 height 26
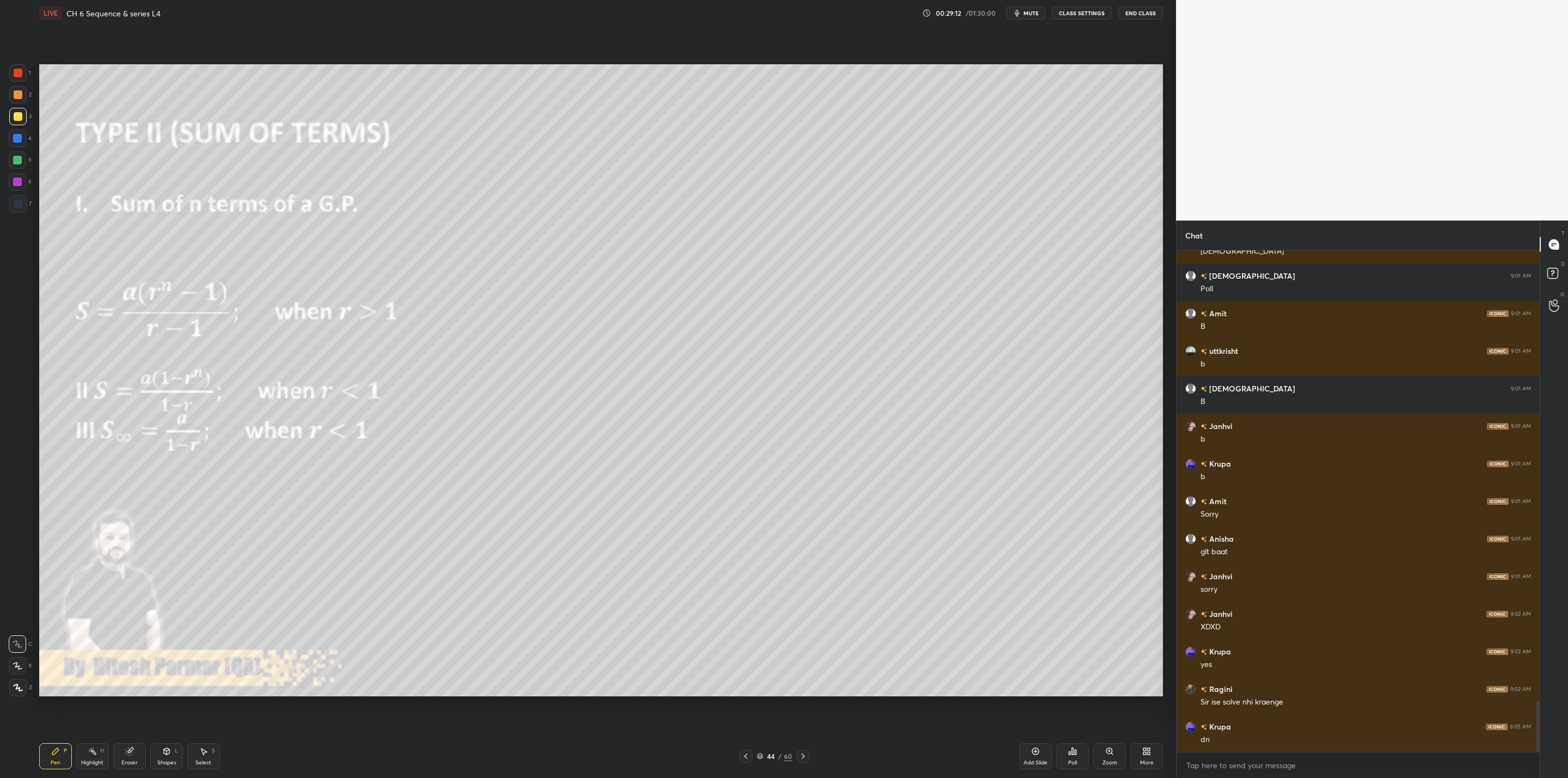
scroll to position [4394, 0]
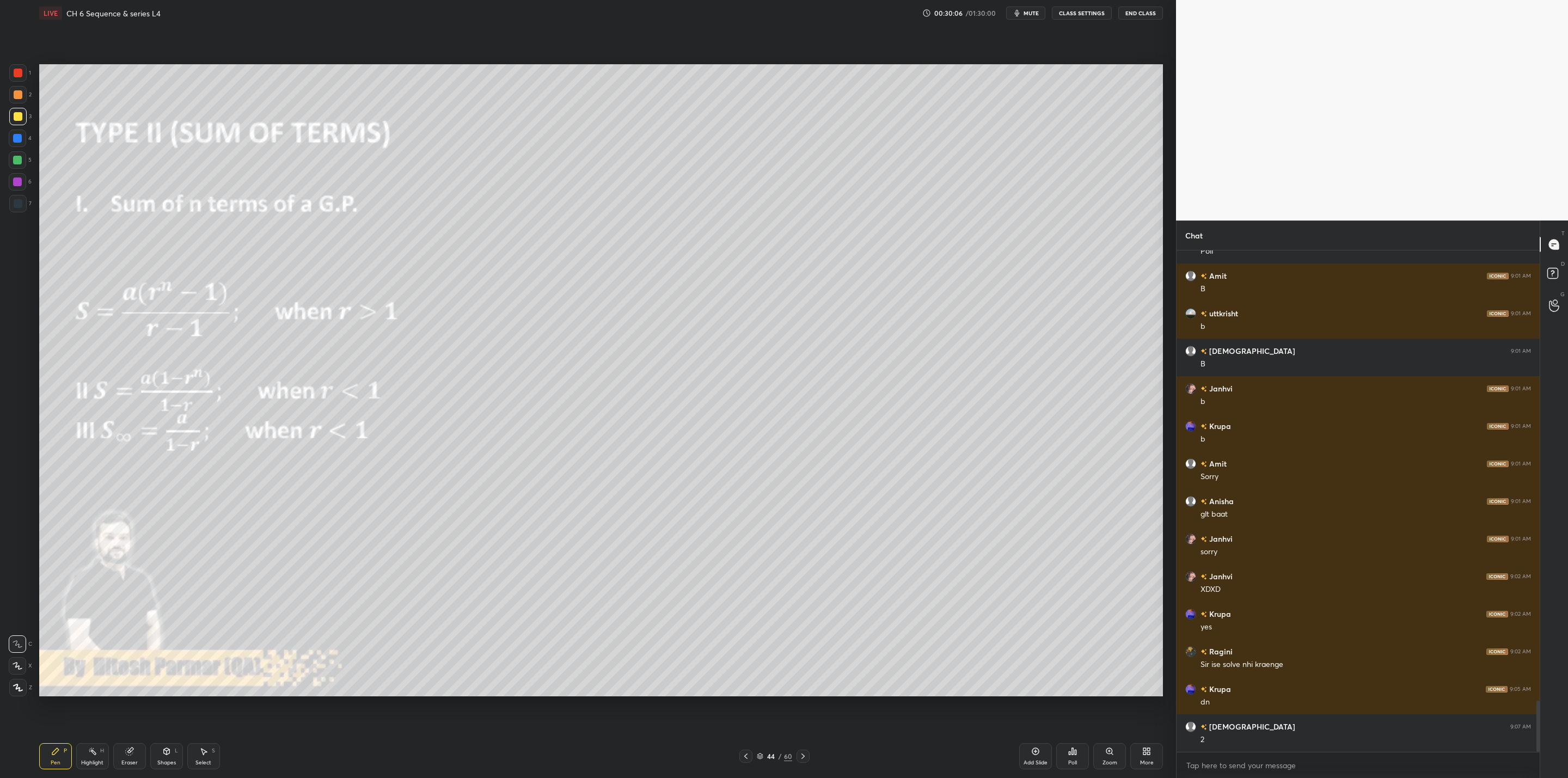
drag, startPoint x: 17, startPoint y: 161, endPoint x: 32, endPoint y: 167, distance: 16.2
click at [19, 163] on div at bounding box center [17, 160] width 9 height 9
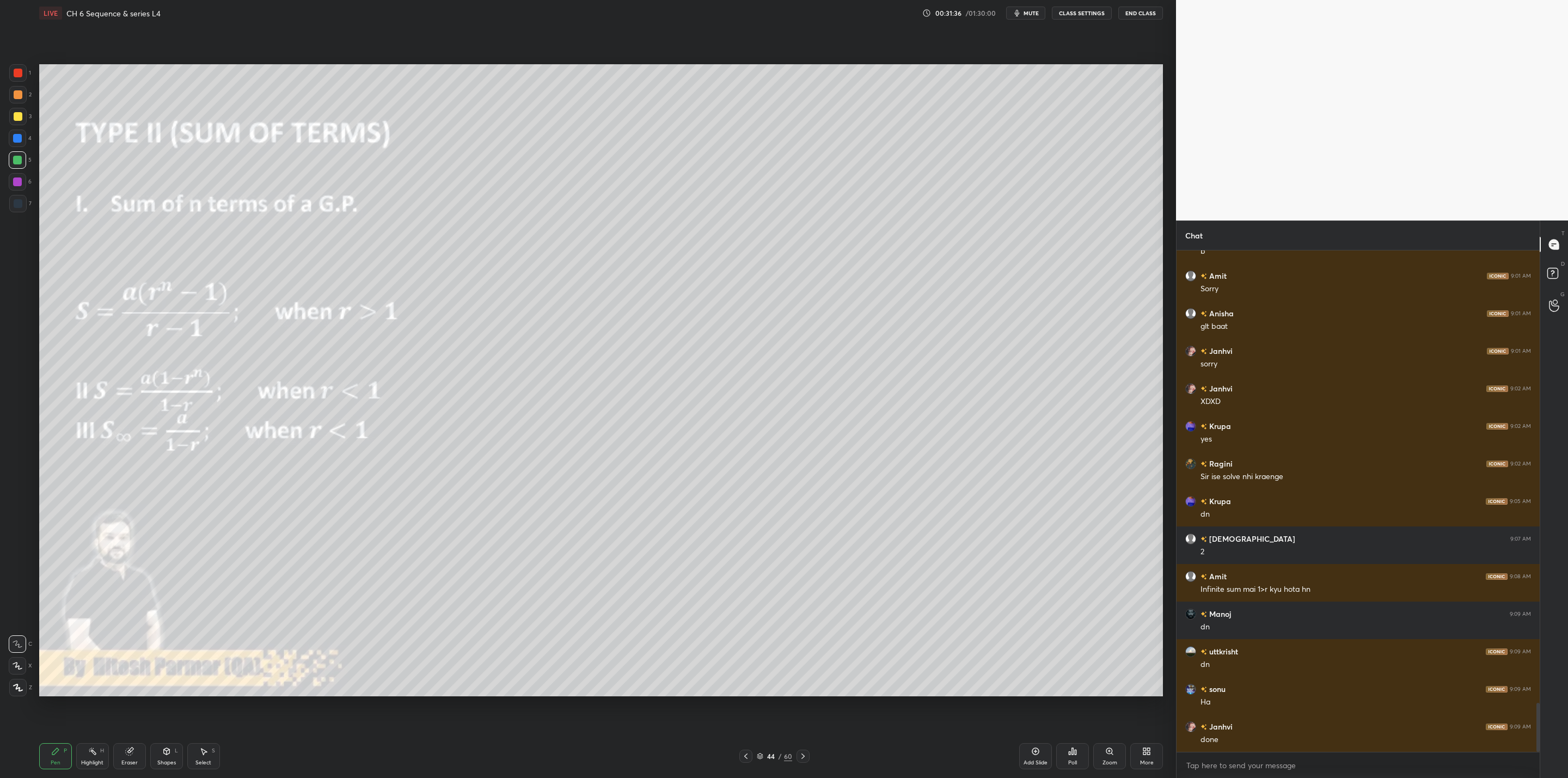
scroll to position [4619, 0]
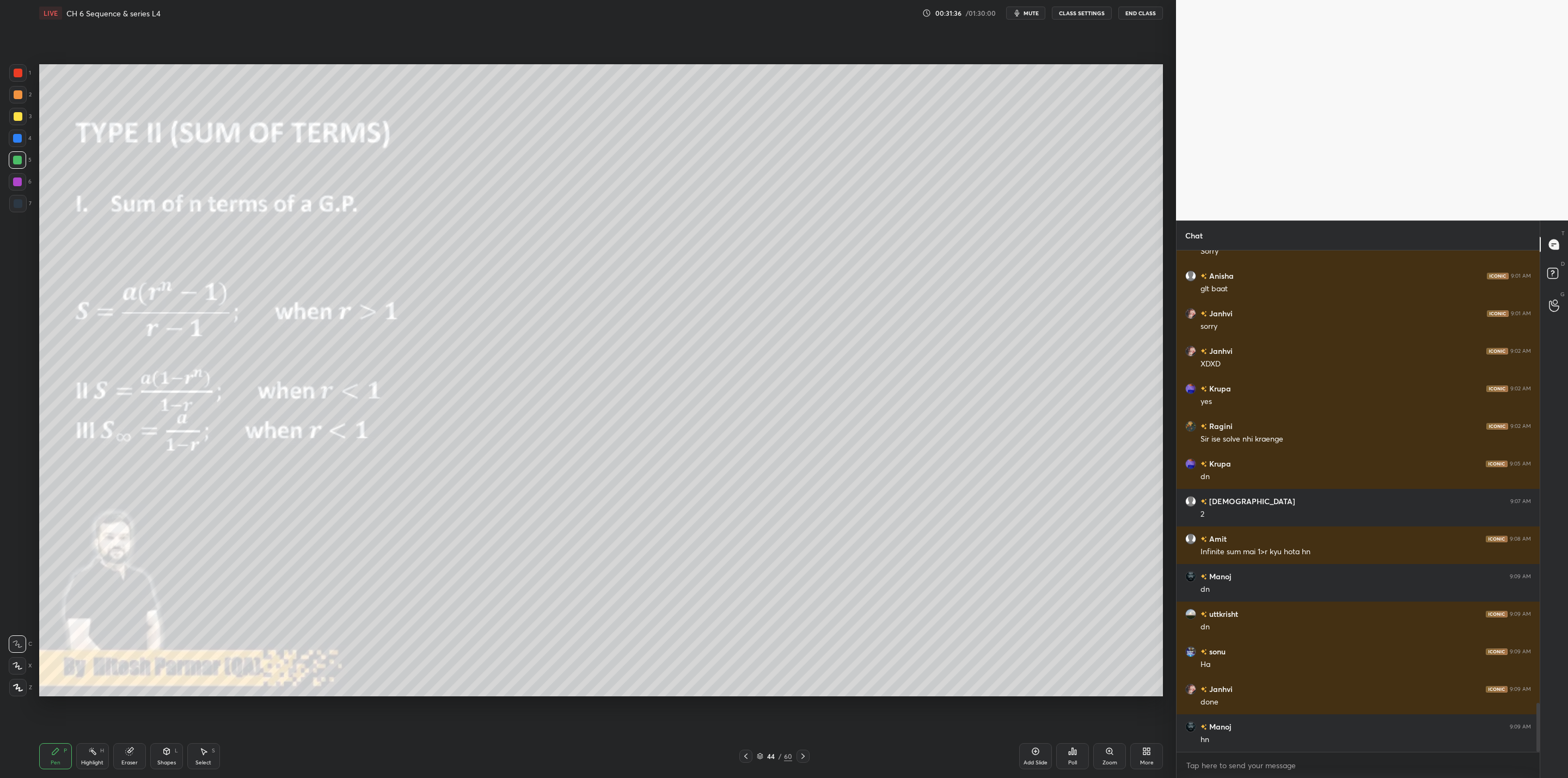
click at [800, 624] on icon at bounding box center [803, 756] width 9 height 9
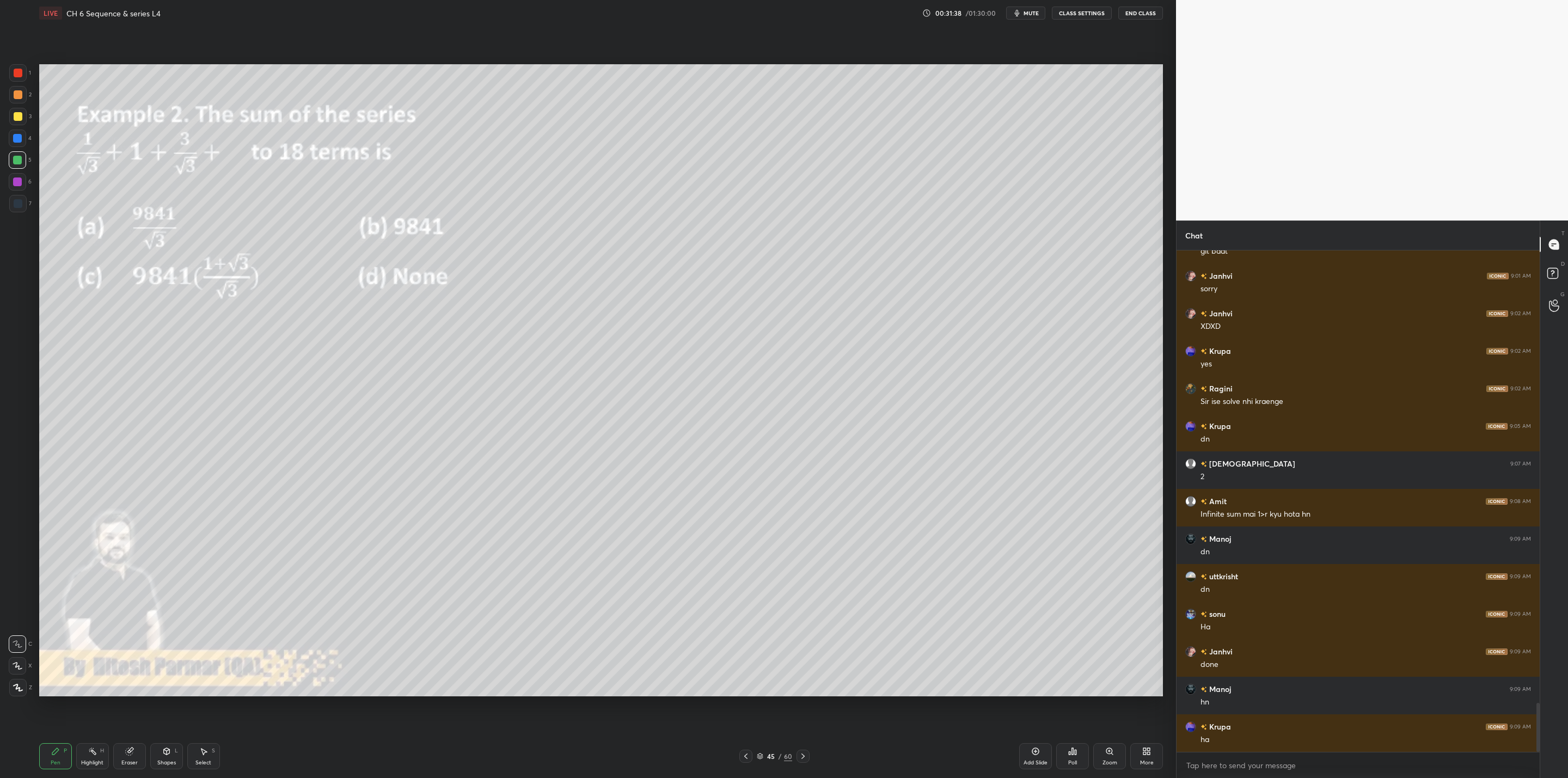
drag, startPoint x: 745, startPoint y: 753, endPoint x: 768, endPoint y: 768, distance: 27.5
click at [746, 624] on icon at bounding box center [746, 756] width 9 height 9
click at [807, 624] on div "Add Slide" at bounding box center [1035, 763] width 24 height 5
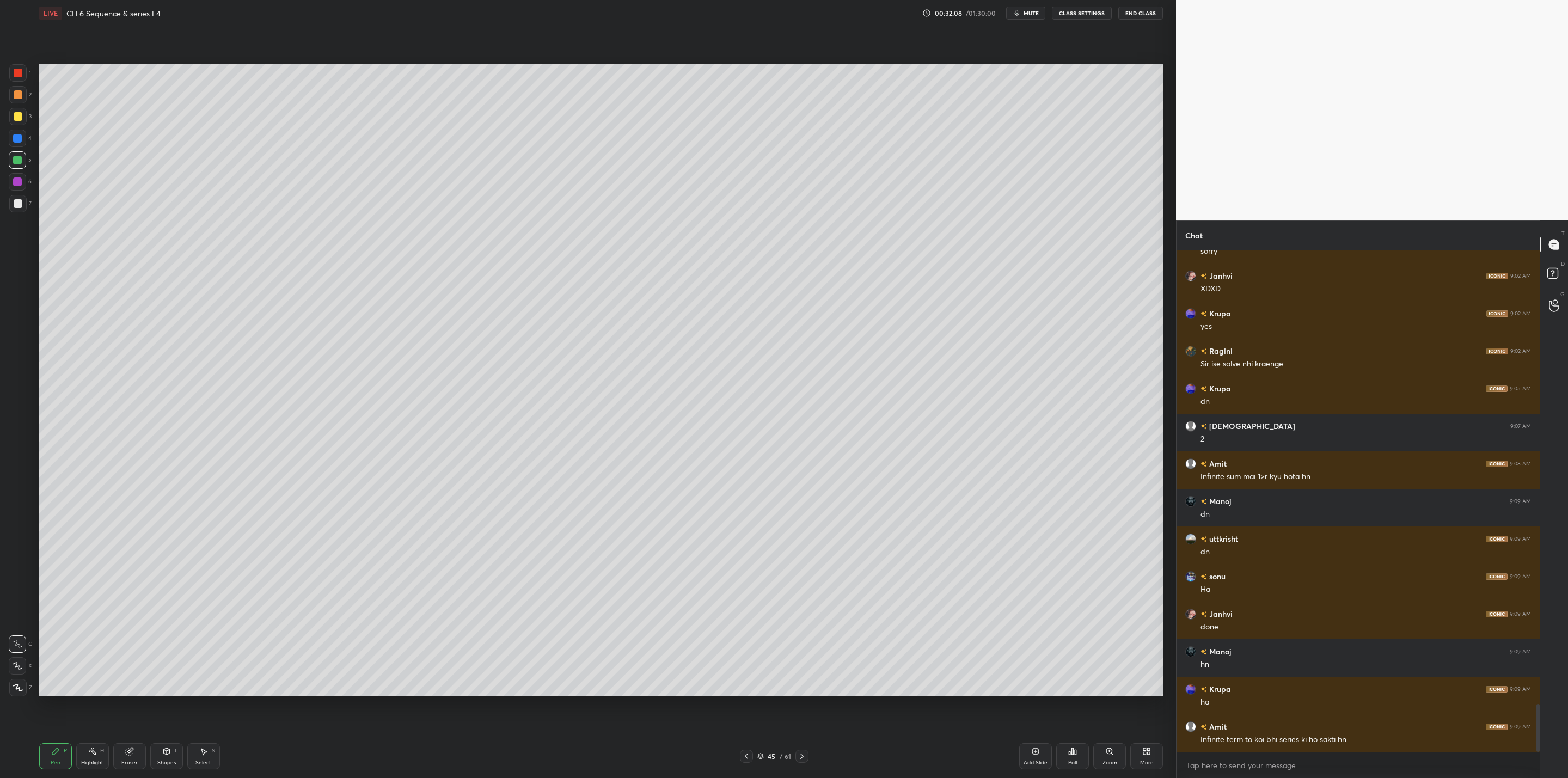
scroll to position [4733, 0]
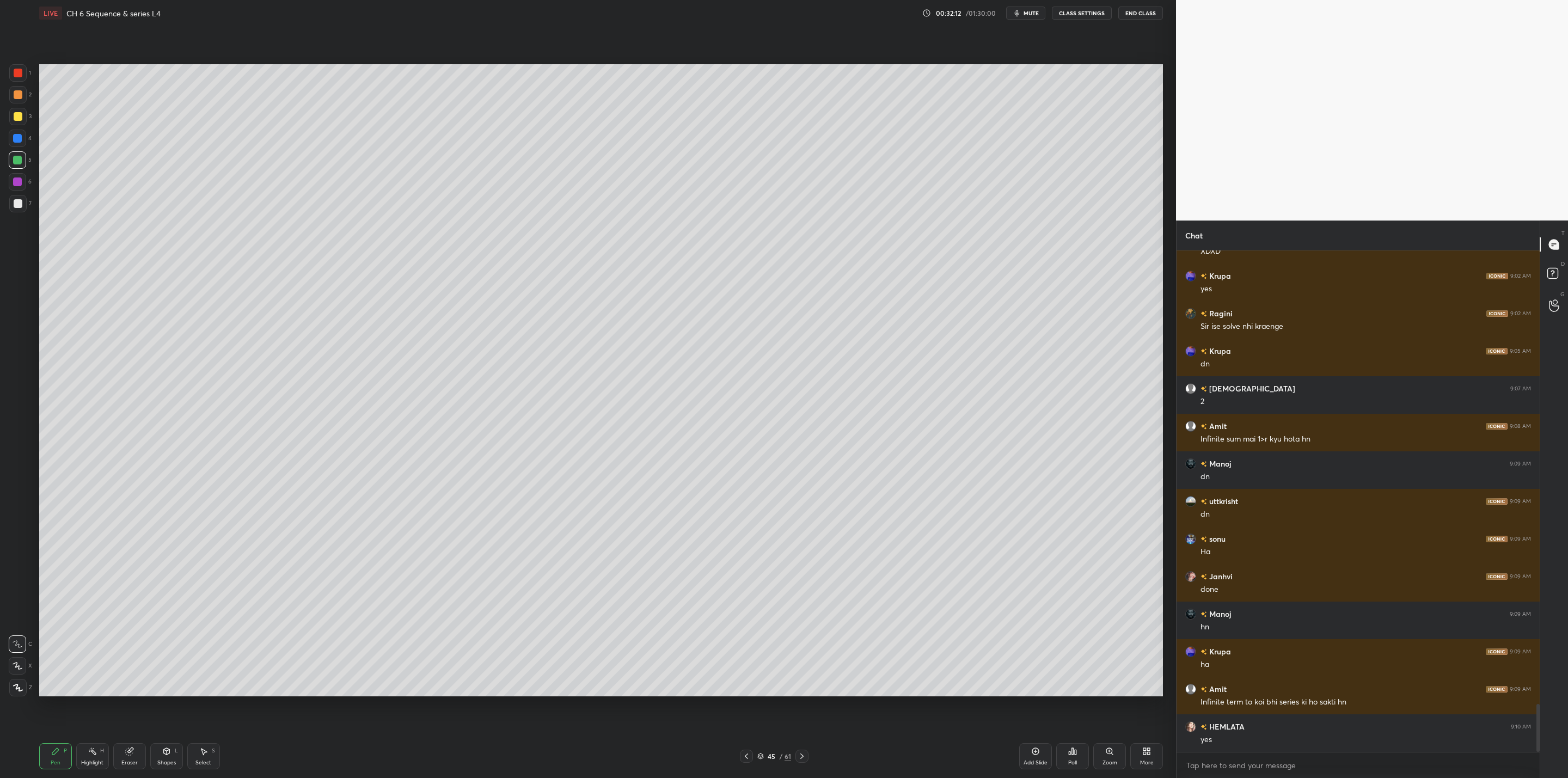
click at [748, 624] on div at bounding box center [746, 756] width 13 height 13
click at [750, 624] on icon at bounding box center [746, 756] width 9 height 9
click at [799, 624] on icon at bounding box center [802, 756] width 9 height 9
click at [799, 624] on icon at bounding box center [802, 756] width 9 height 9
drag, startPoint x: 19, startPoint y: 113, endPoint x: 38, endPoint y: 127, distance: 23.6
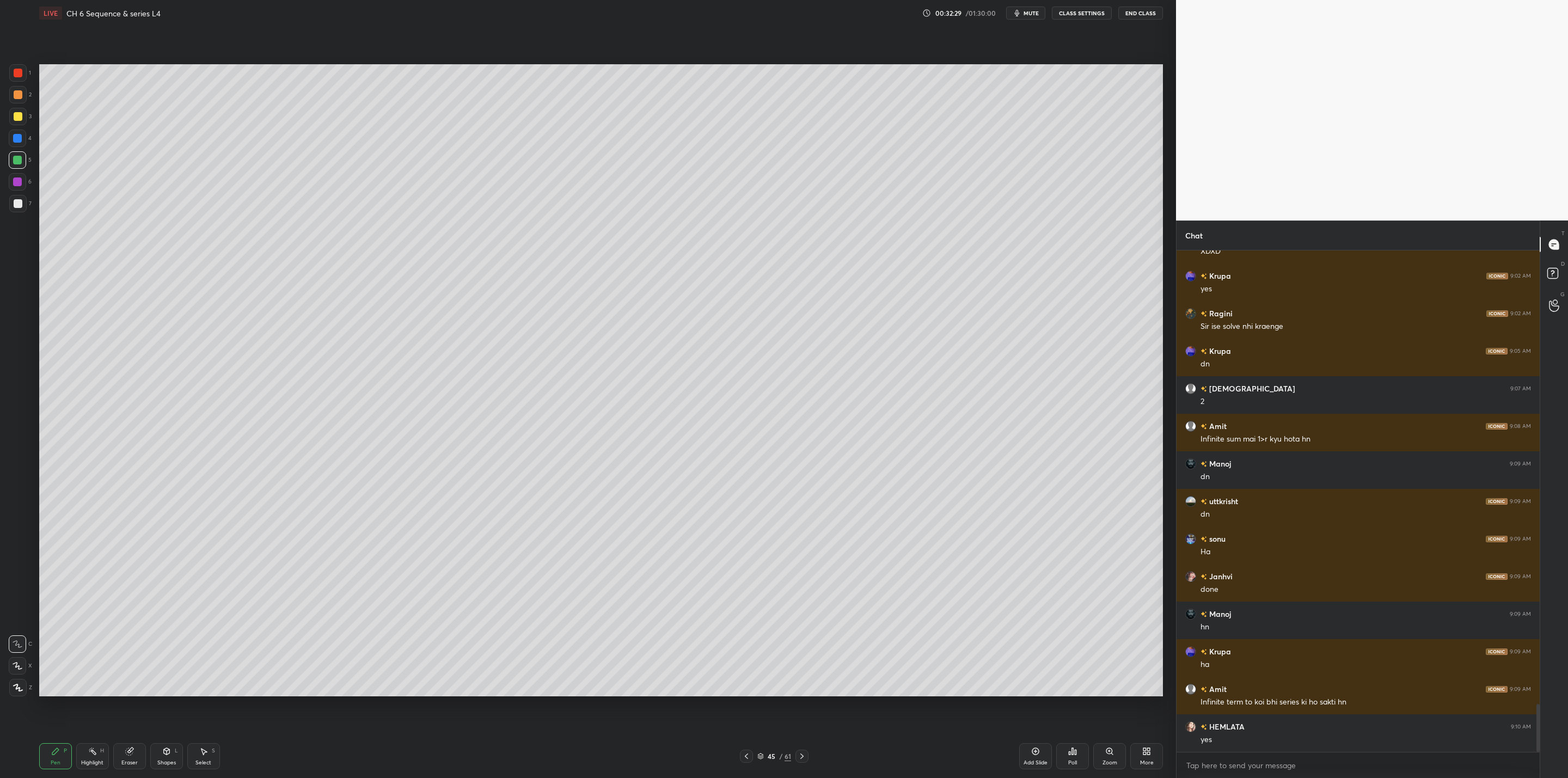
click at [25, 116] on div at bounding box center [18, 116] width 18 height 18
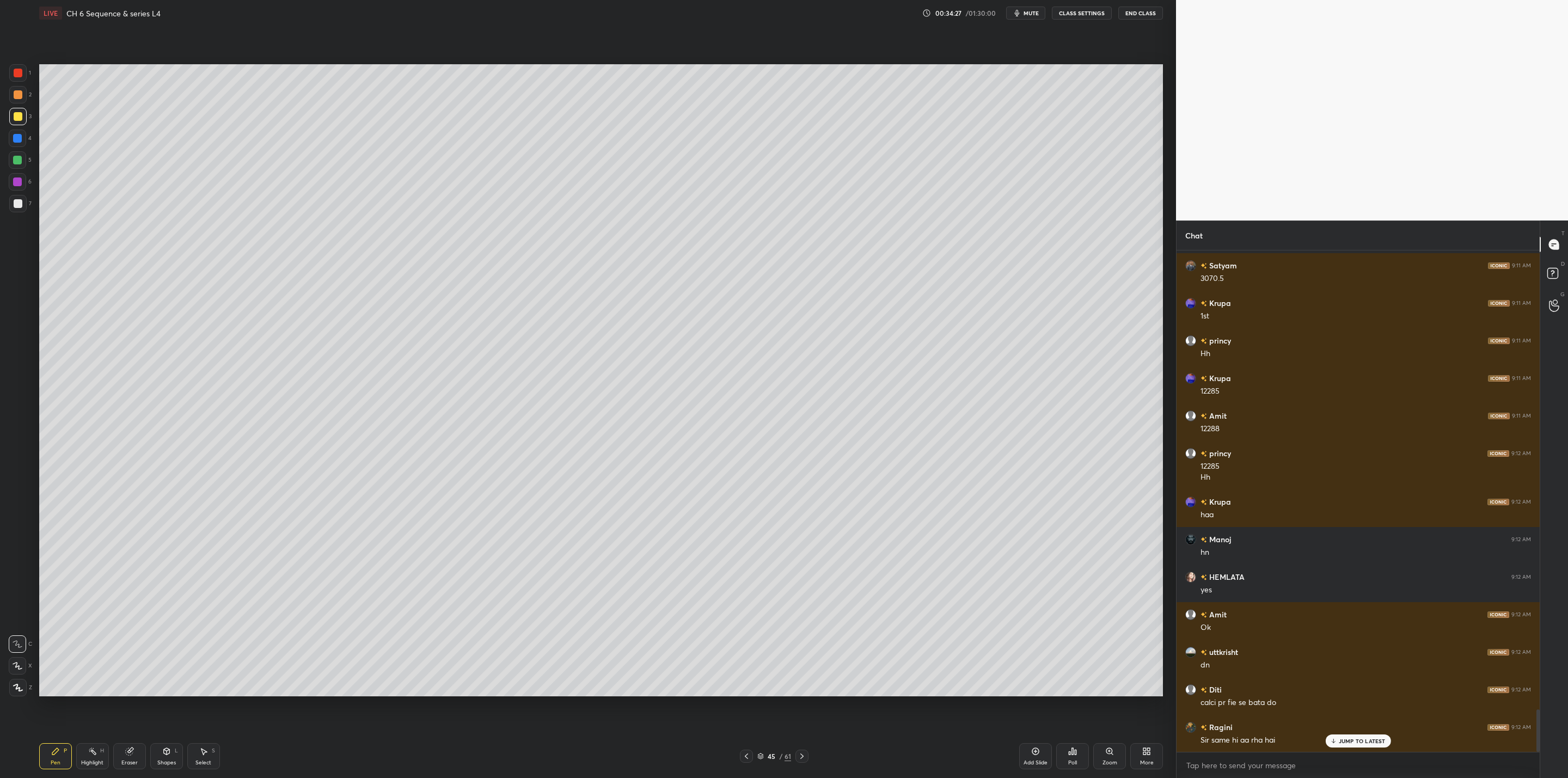
scroll to position [5456, 0]
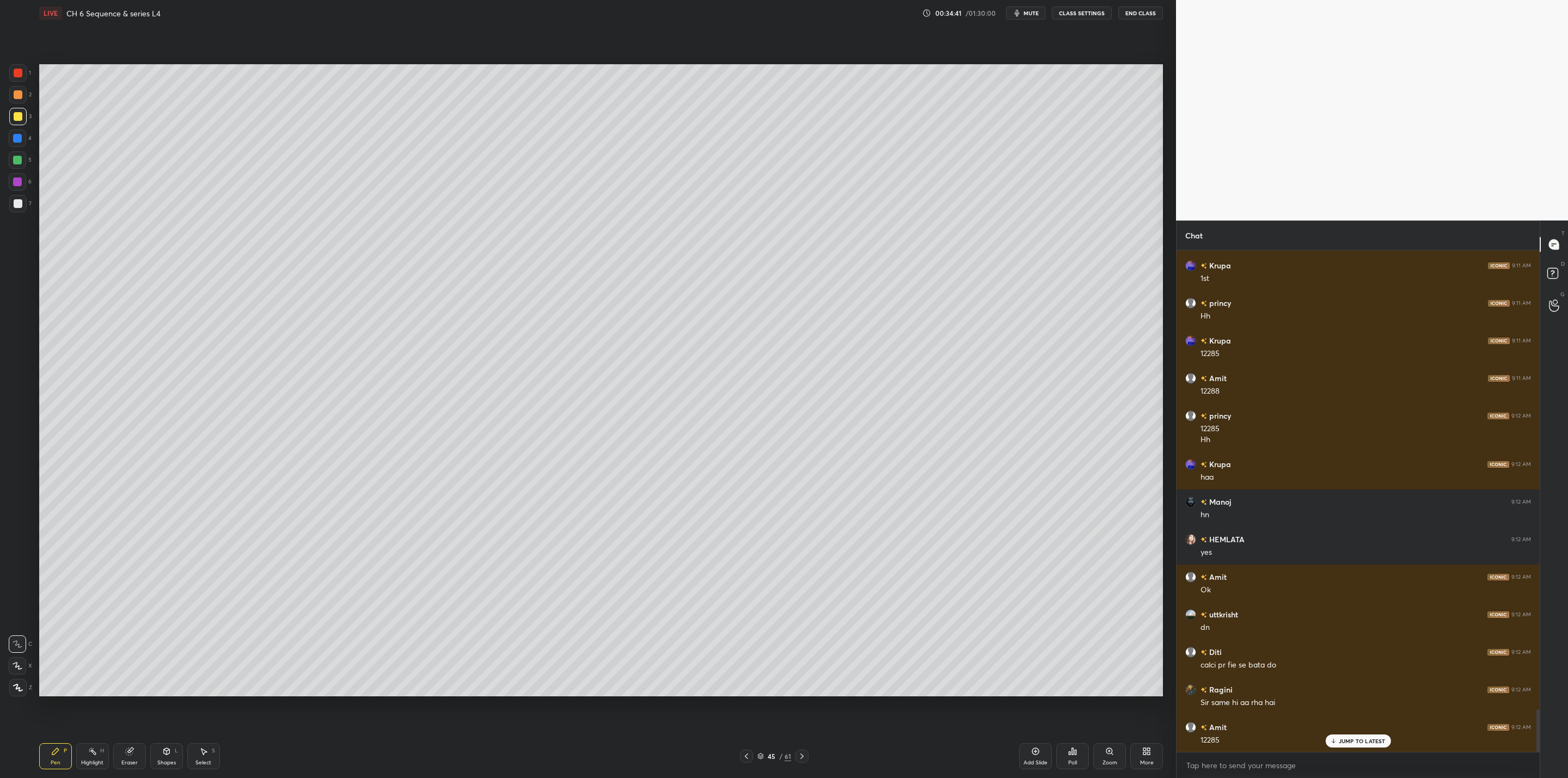
click at [20, 203] on div at bounding box center [18, 203] width 9 height 9
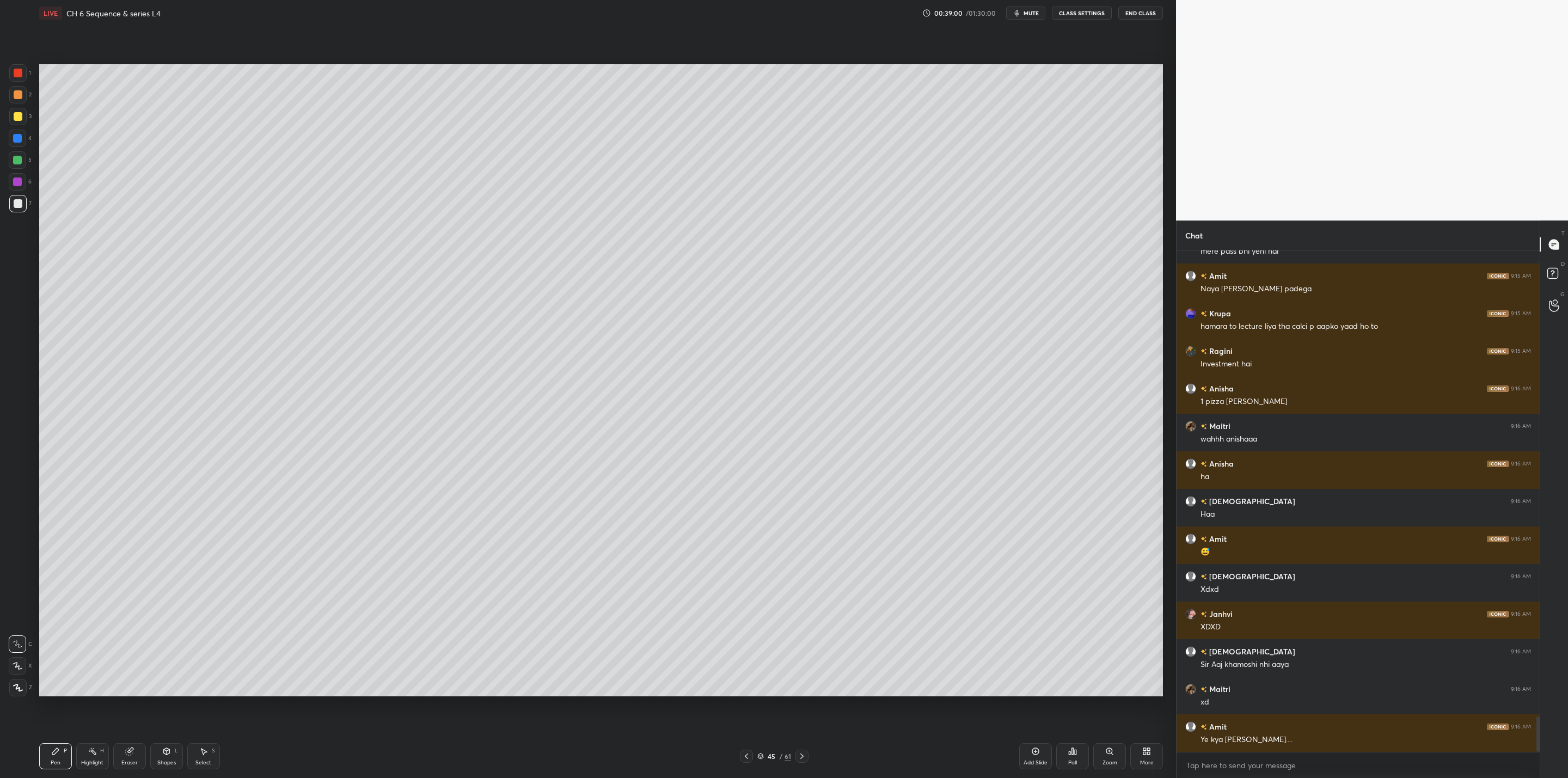
scroll to position [6606, 0]
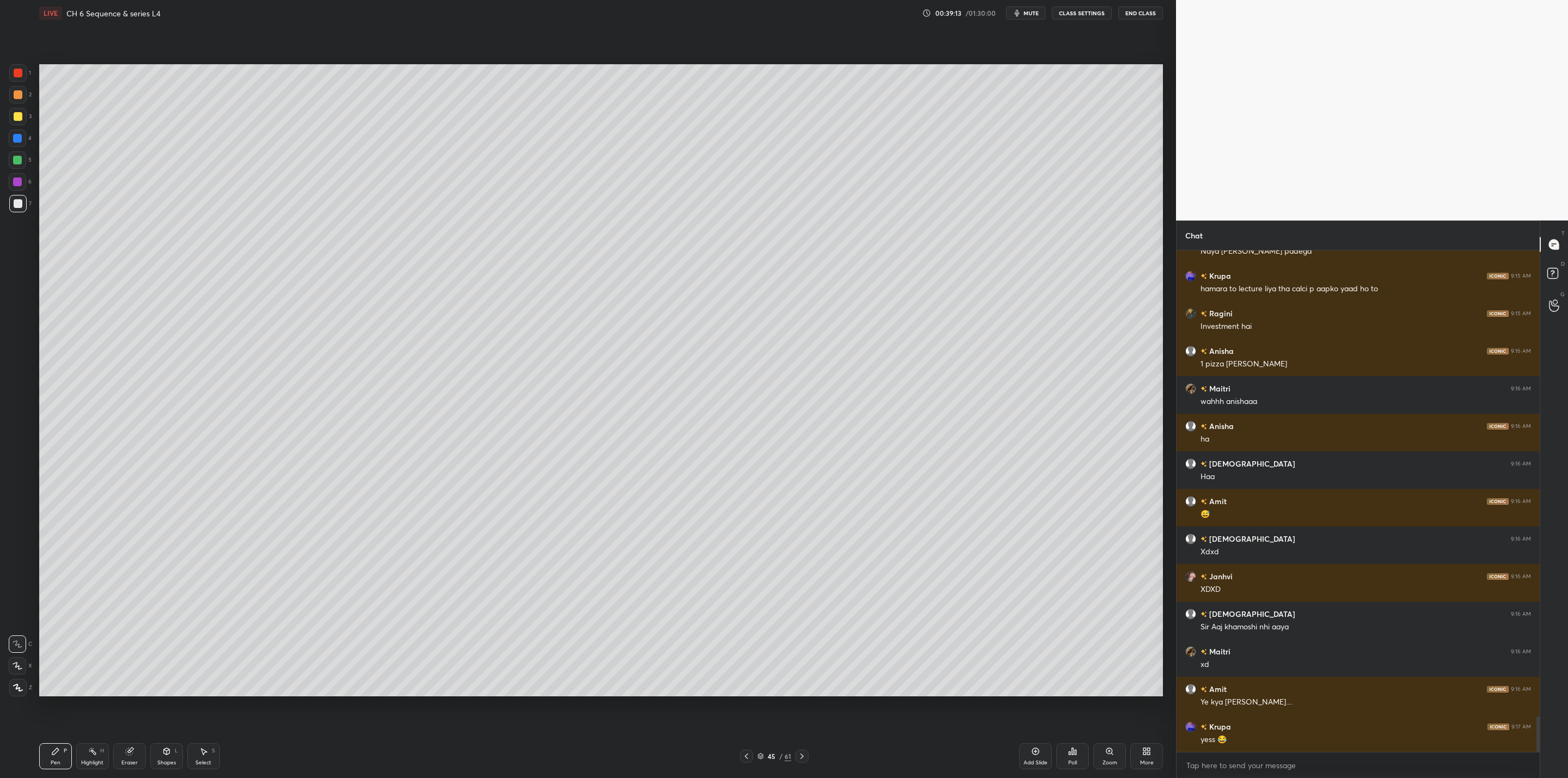
click at [807, 624] on div "Pen P Highlight H Eraser Shapes L Select S 45 / 61 Add Slide Poll Zoom More" at bounding box center [601, 757] width 1124 height 44
click at [800, 624] on div at bounding box center [802, 756] width 13 height 13
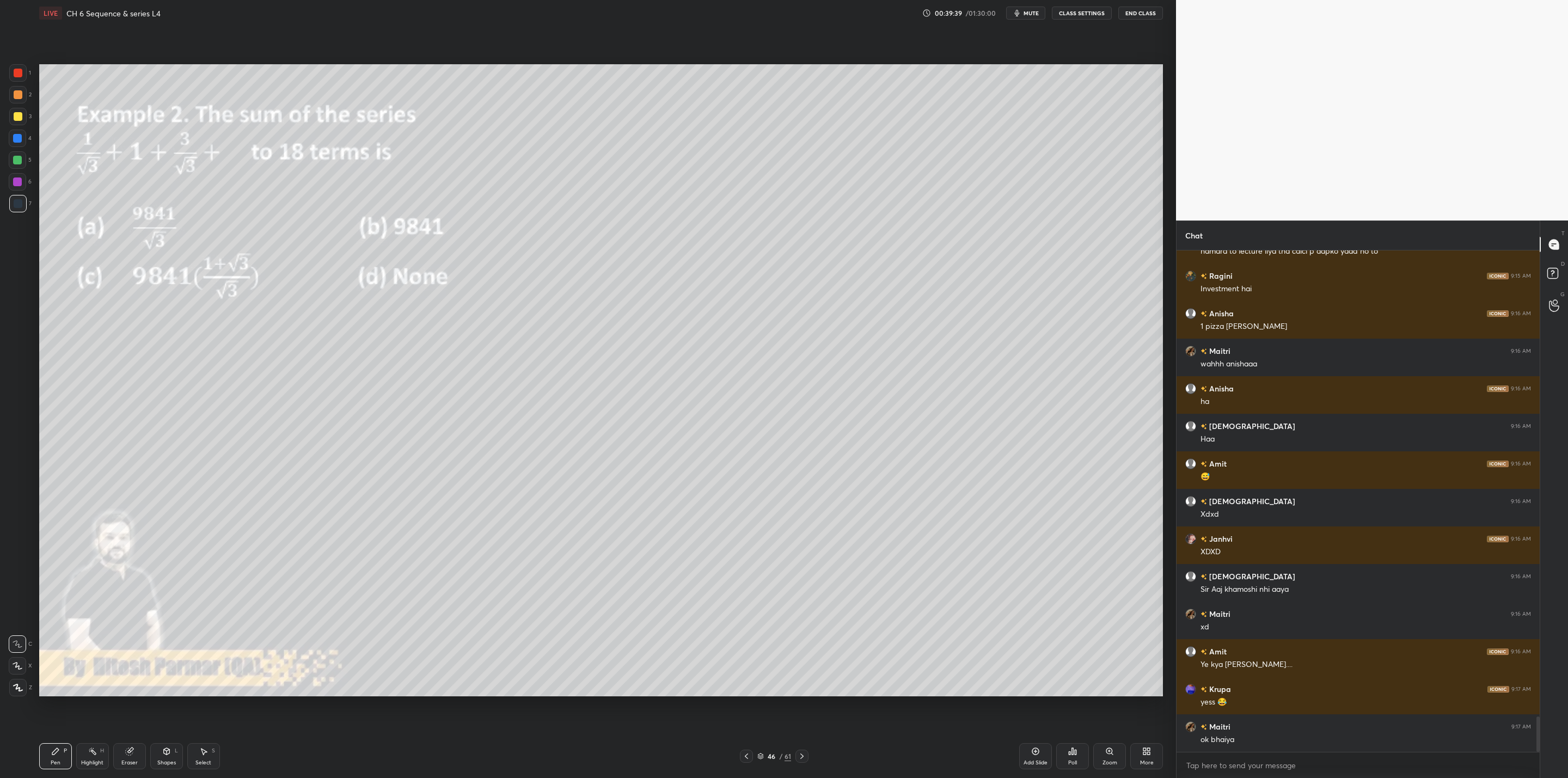
drag, startPoint x: 20, startPoint y: 116, endPoint x: 32, endPoint y: 116, distance: 12.0
click at [23, 116] on div at bounding box center [18, 116] width 18 height 18
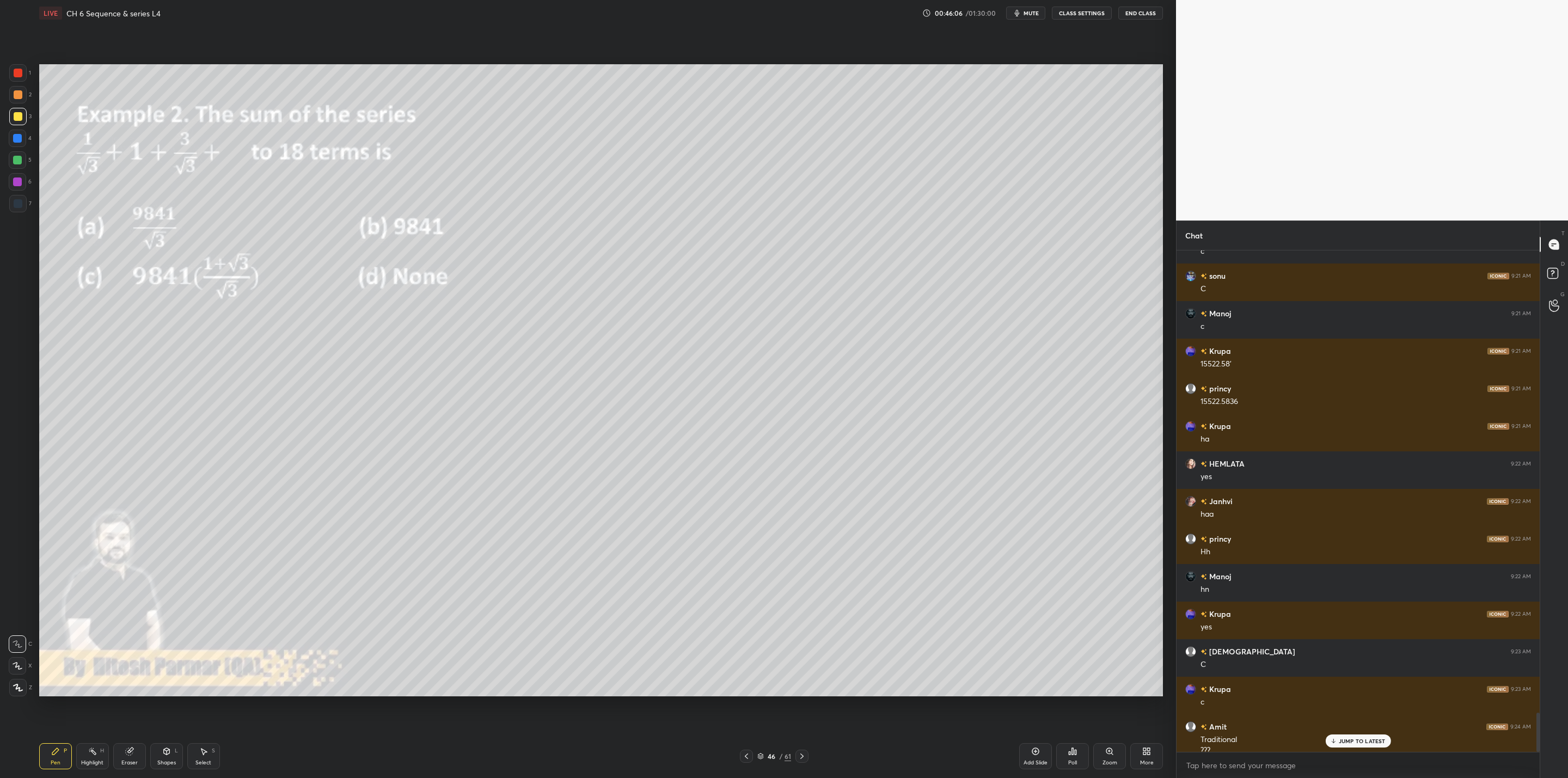
scroll to position [5884, 0]
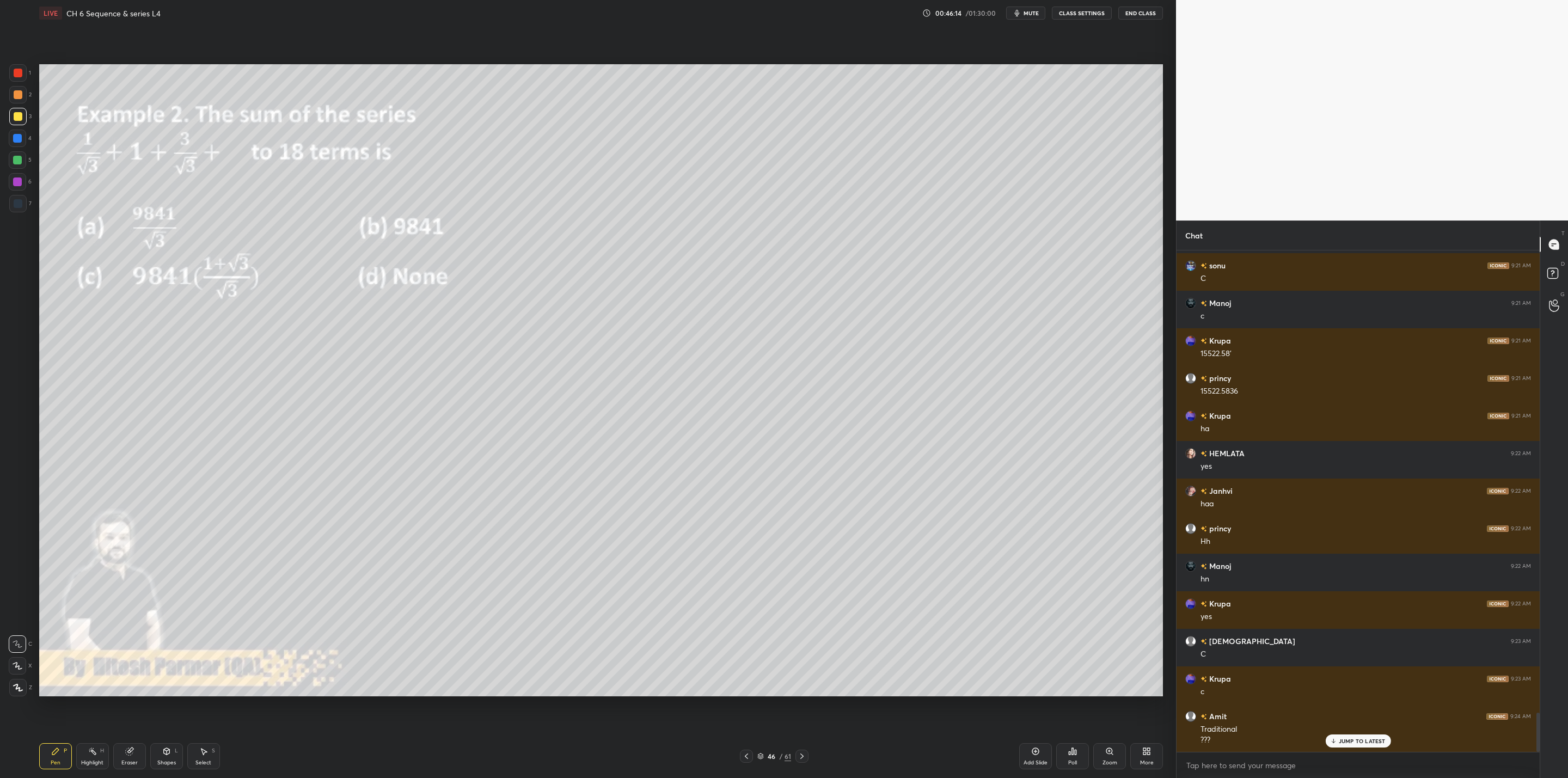
click at [18, 160] on div at bounding box center [17, 160] width 9 height 9
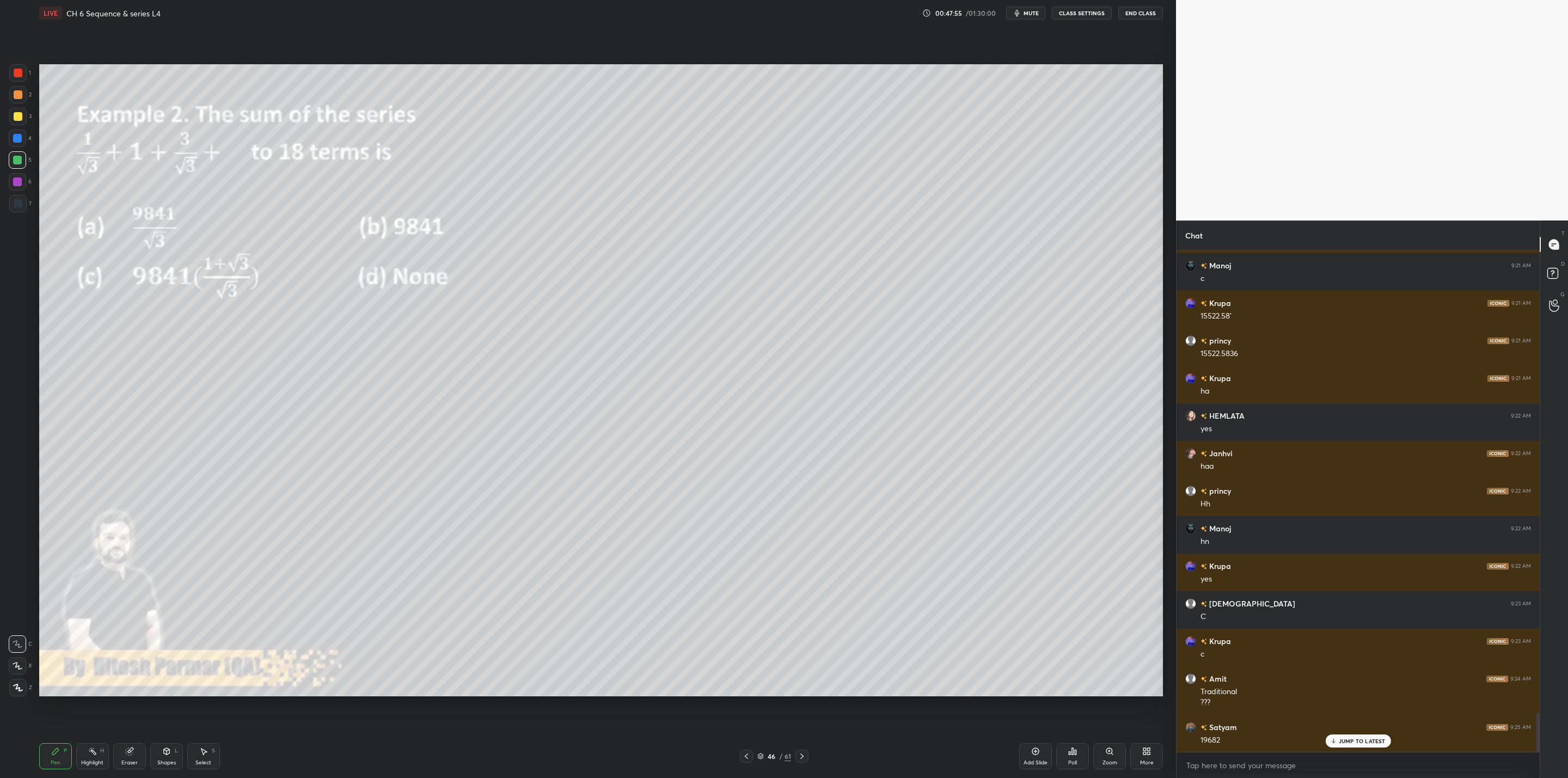
scroll to position [5960, 0]
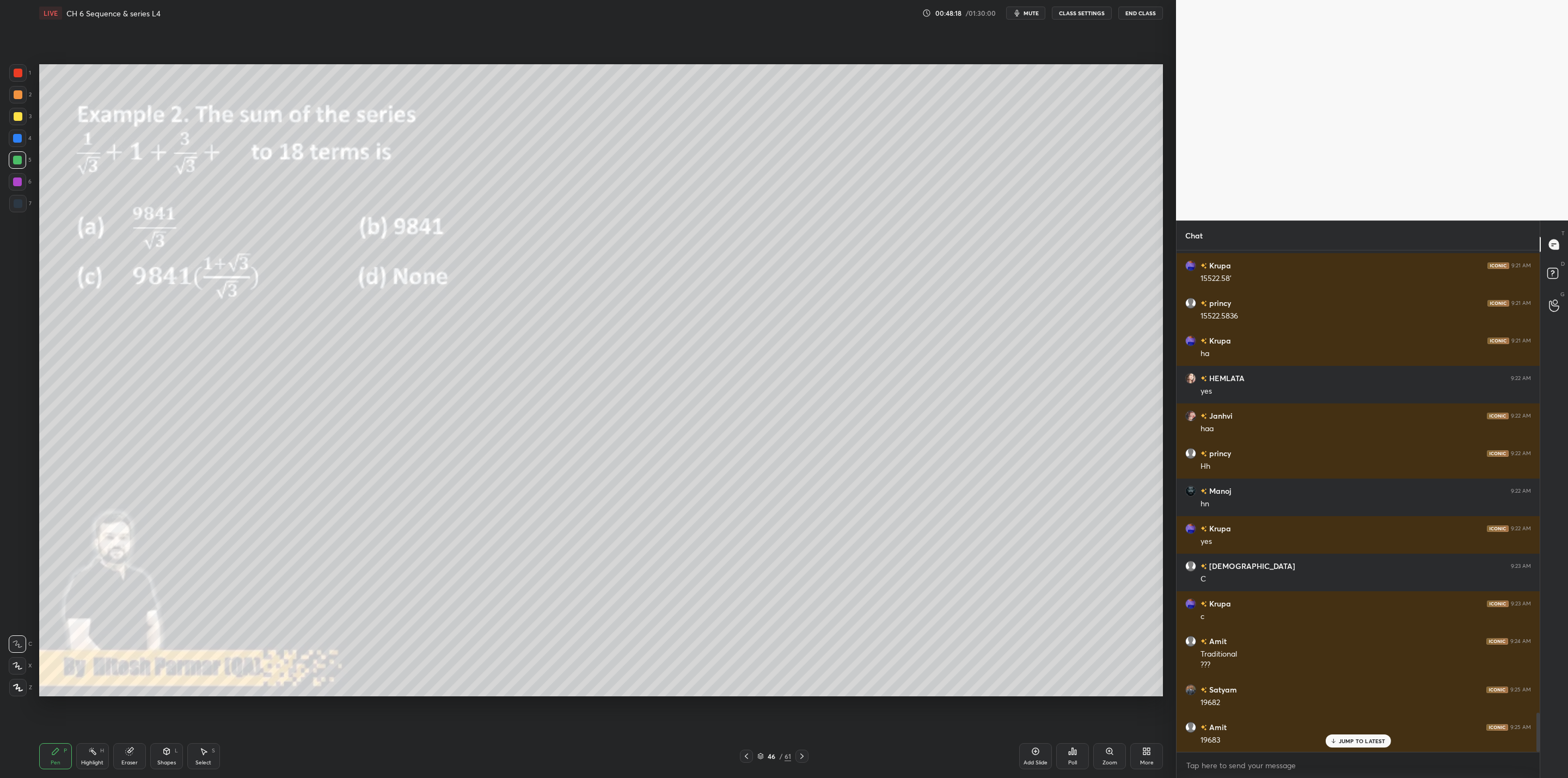
click at [19, 120] on div at bounding box center [18, 116] width 9 height 9
drag, startPoint x: 16, startPoint y: 159, endPoint x: 33, endPoint y: 170, distance: 20.2
click at [18, 161] on div at bounding box center [17, 160] width 9 height 9
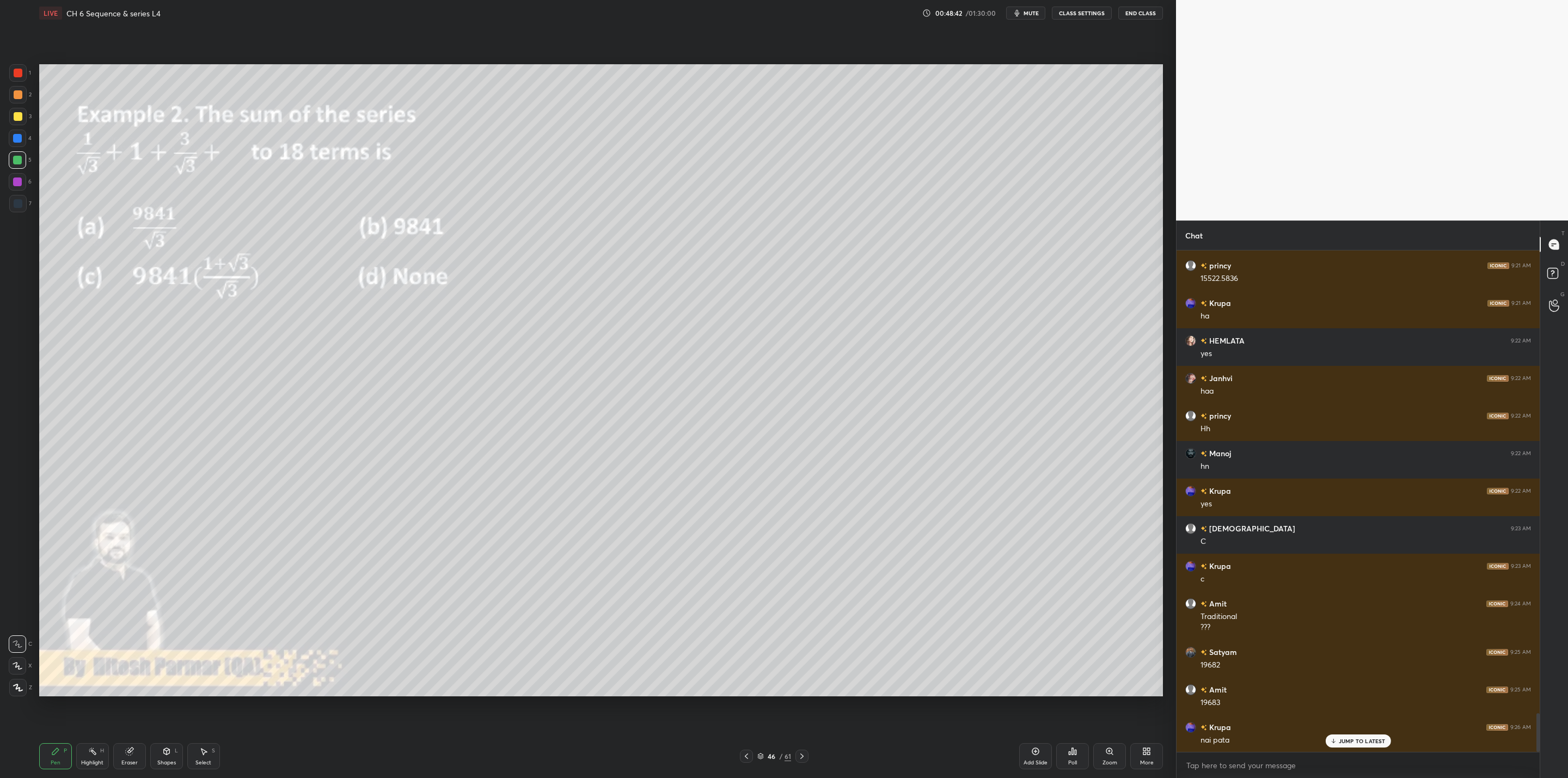
scroll to position [6035, 0]
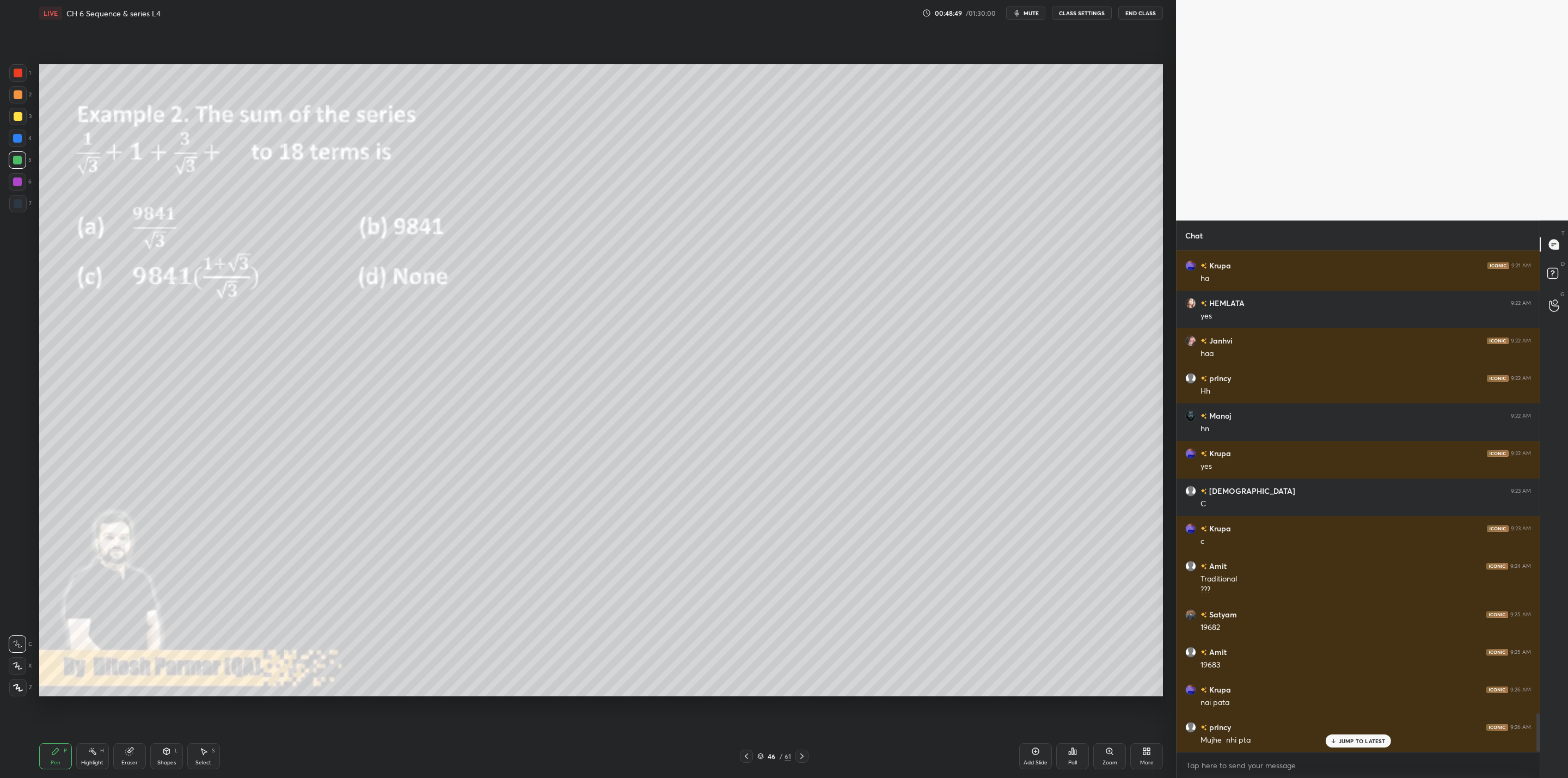
click at [19, 116] on div at bounding box center [18, 116] width 9 height 9
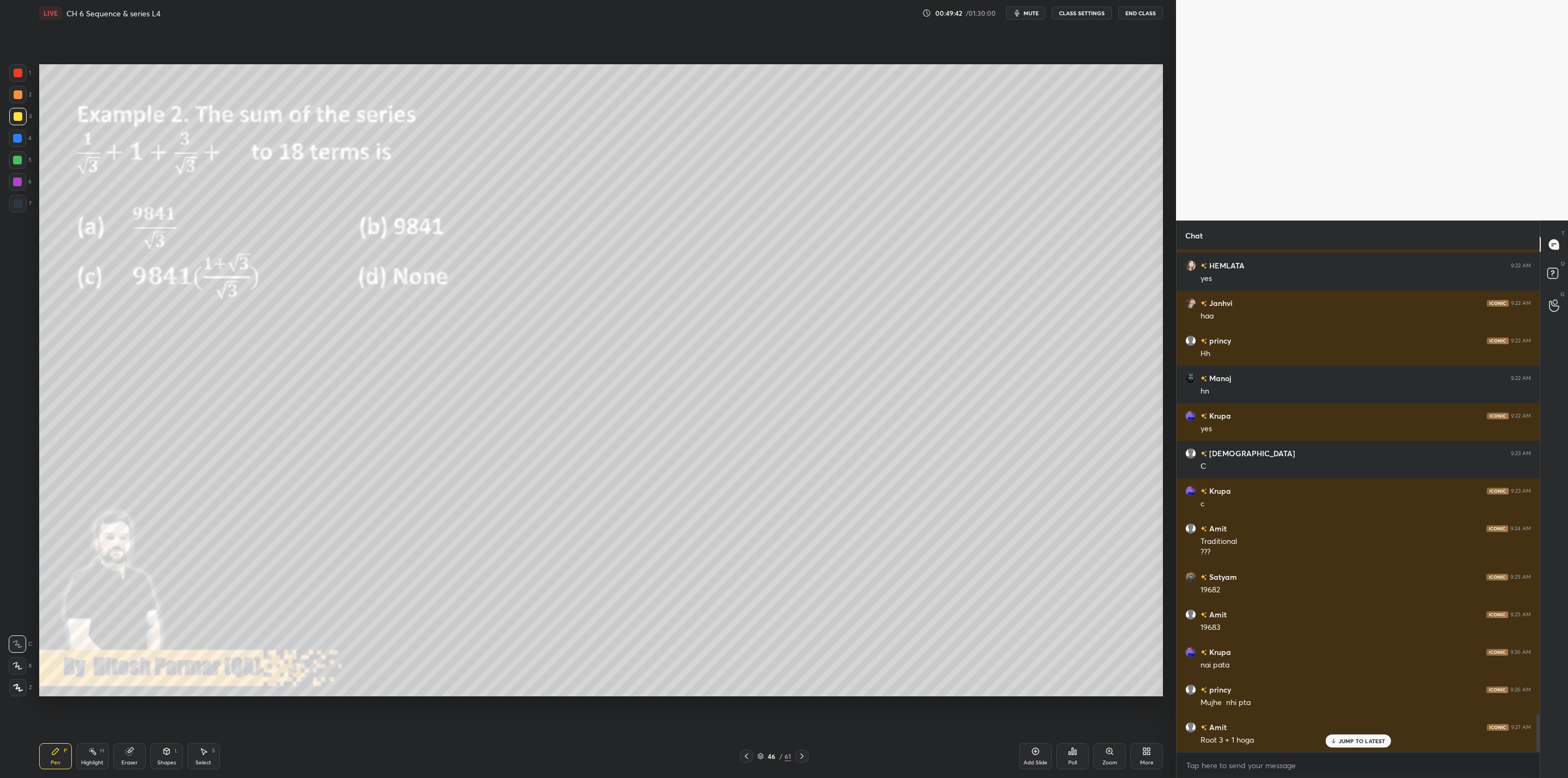
scroll to position [6110, 0]
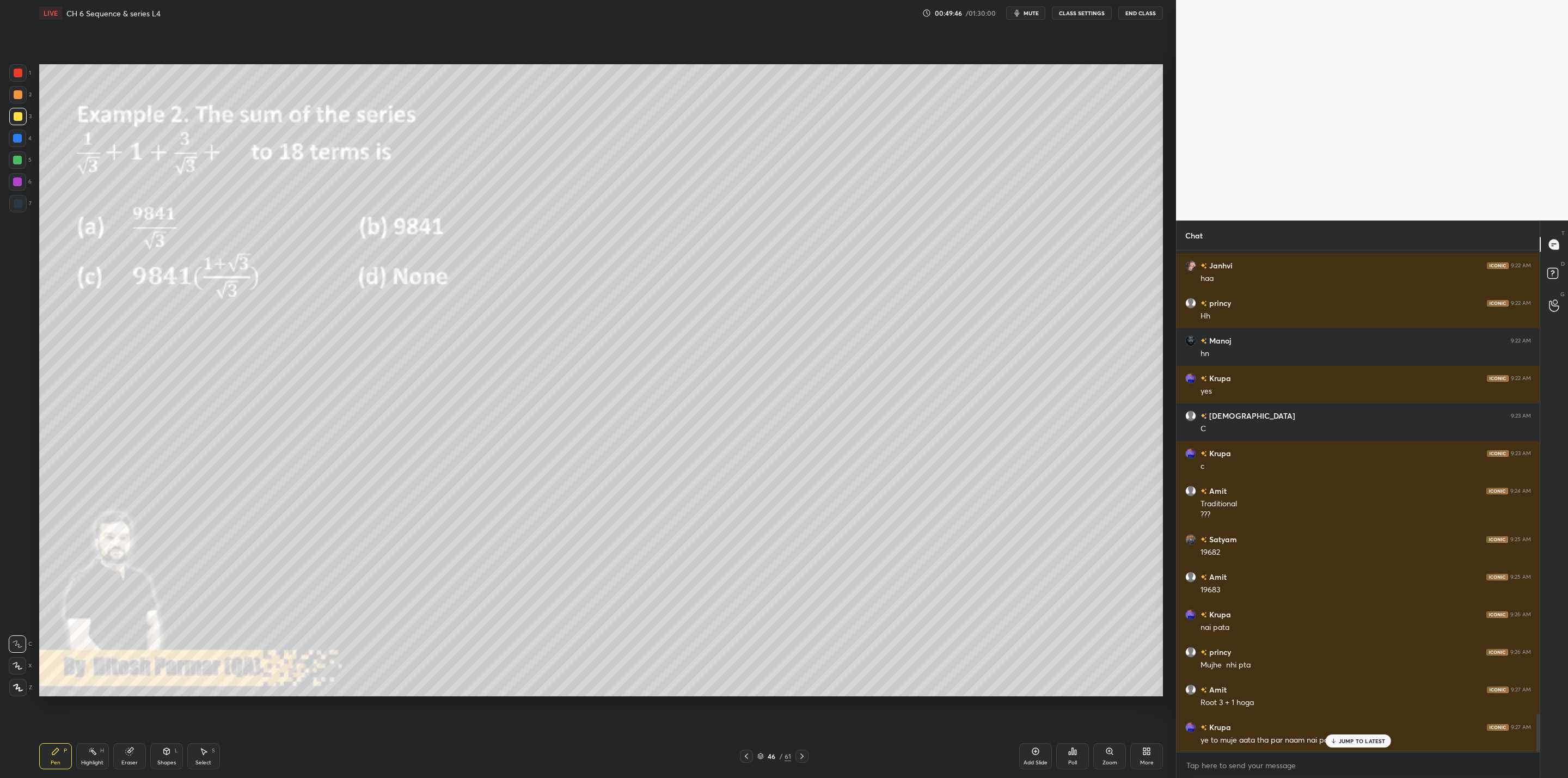
click at [17, 114] on div at bounding box center [18, 116] width 9 height 9
click at [16, 158] on div at bounding box center [17, 160] width 9 height 9
click at [15, 178] on div at bounding box center [17, 182] width 9 height 9
drag, startPoint x: 13, startPoint y: 93, endPoint x: 31, endPoint y: 106, distance: 22.2
click at [15, 96] on div at bounding box center [18, 94] width 9 height 9
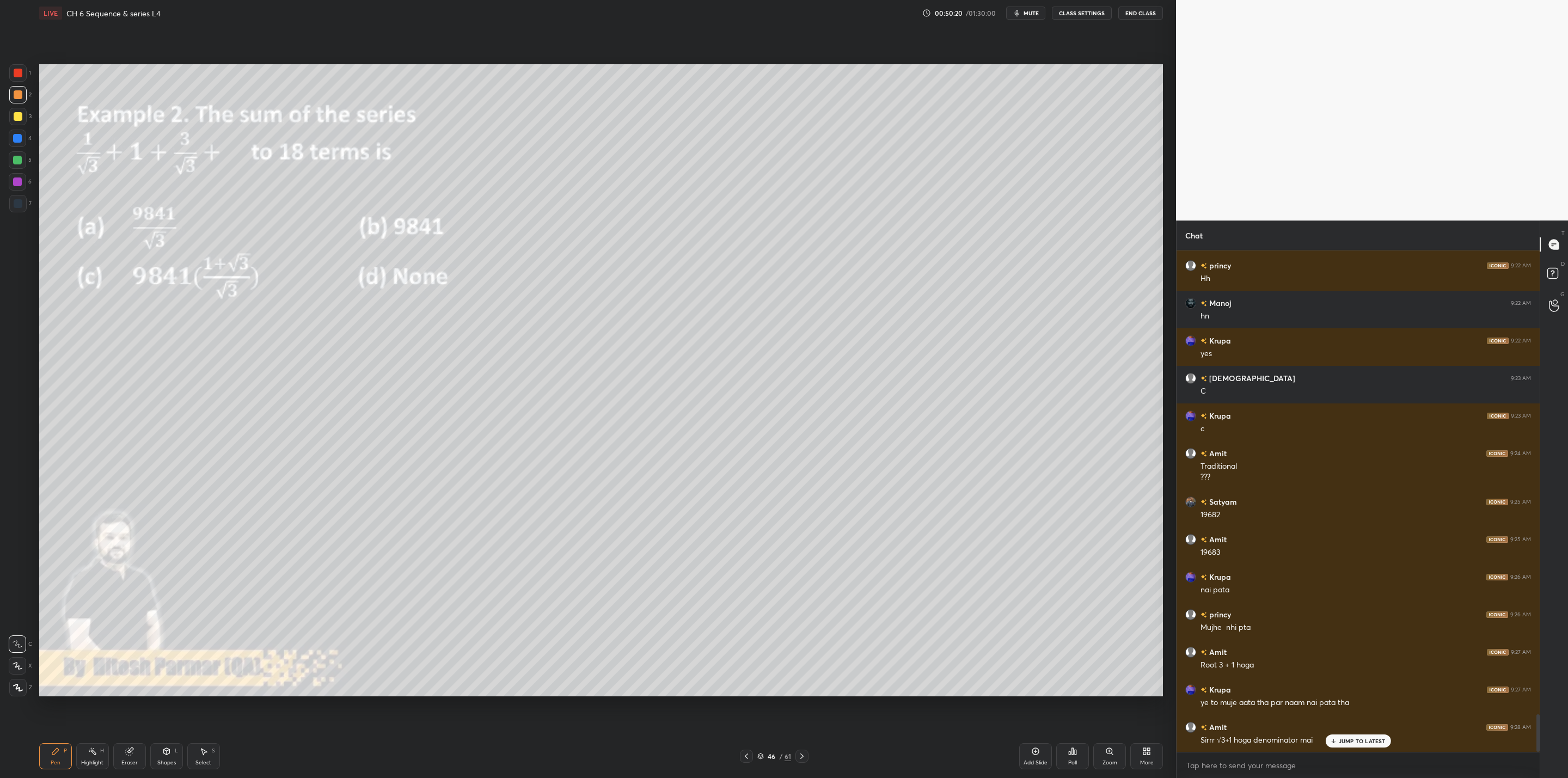
scroll to position [6159, 0]
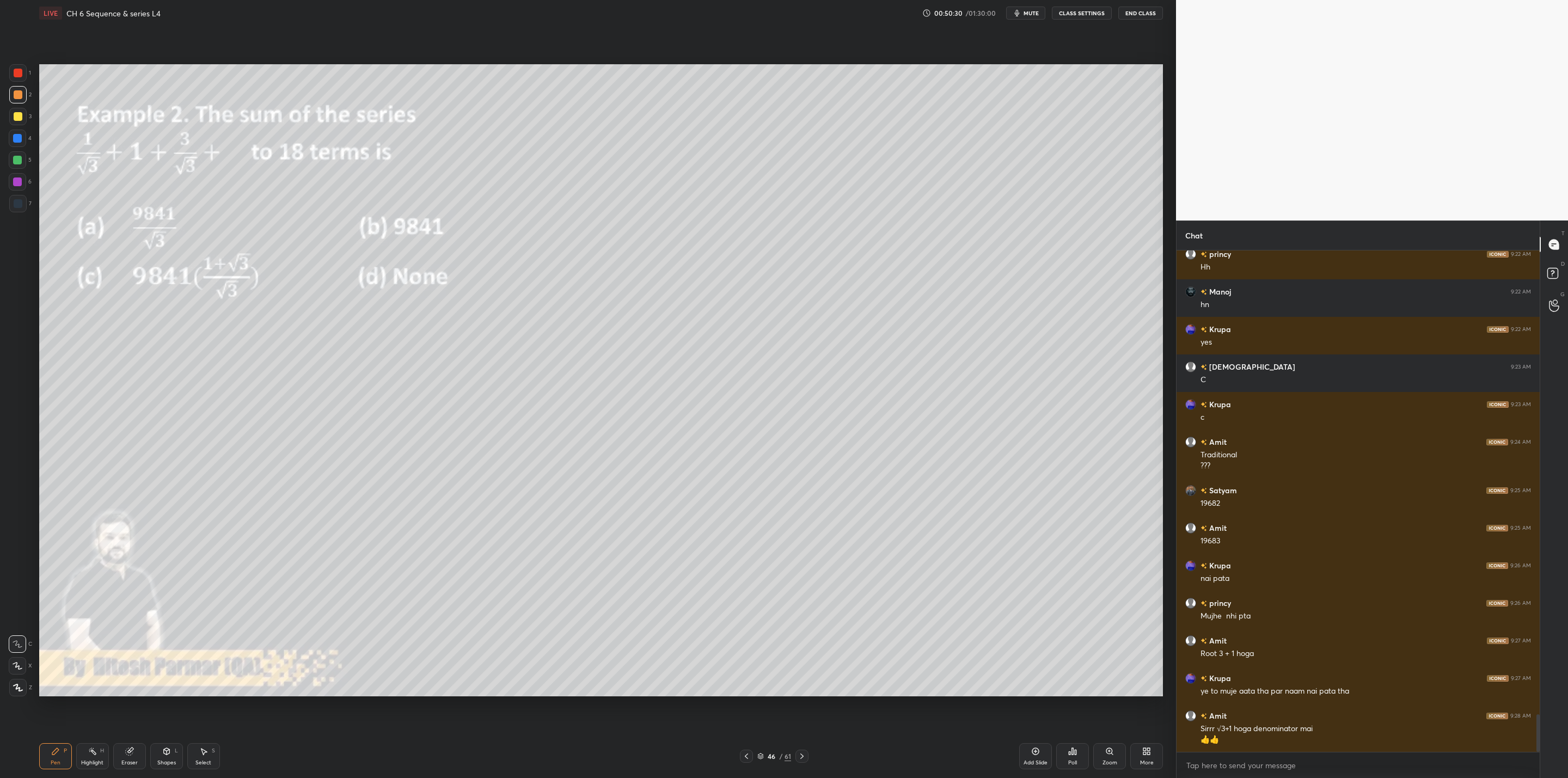
click at [138, 624] on div "Eraser" at bounding box center [130, 756] width 33 height 26
click at [63, 624] on div "Pen P" at bounding box center [55, 756] width 33 height 26
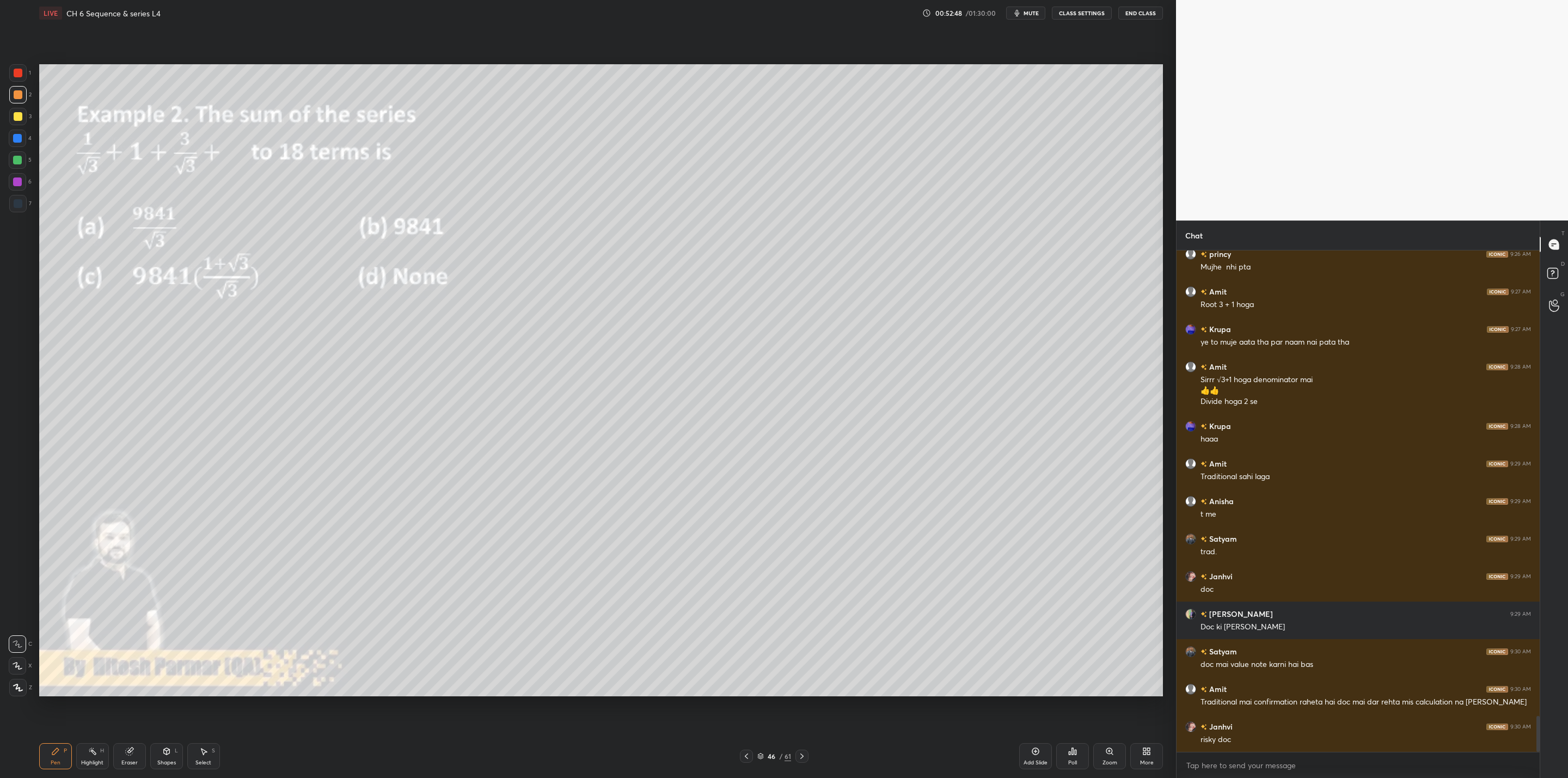
scroll to position [6545, 0]
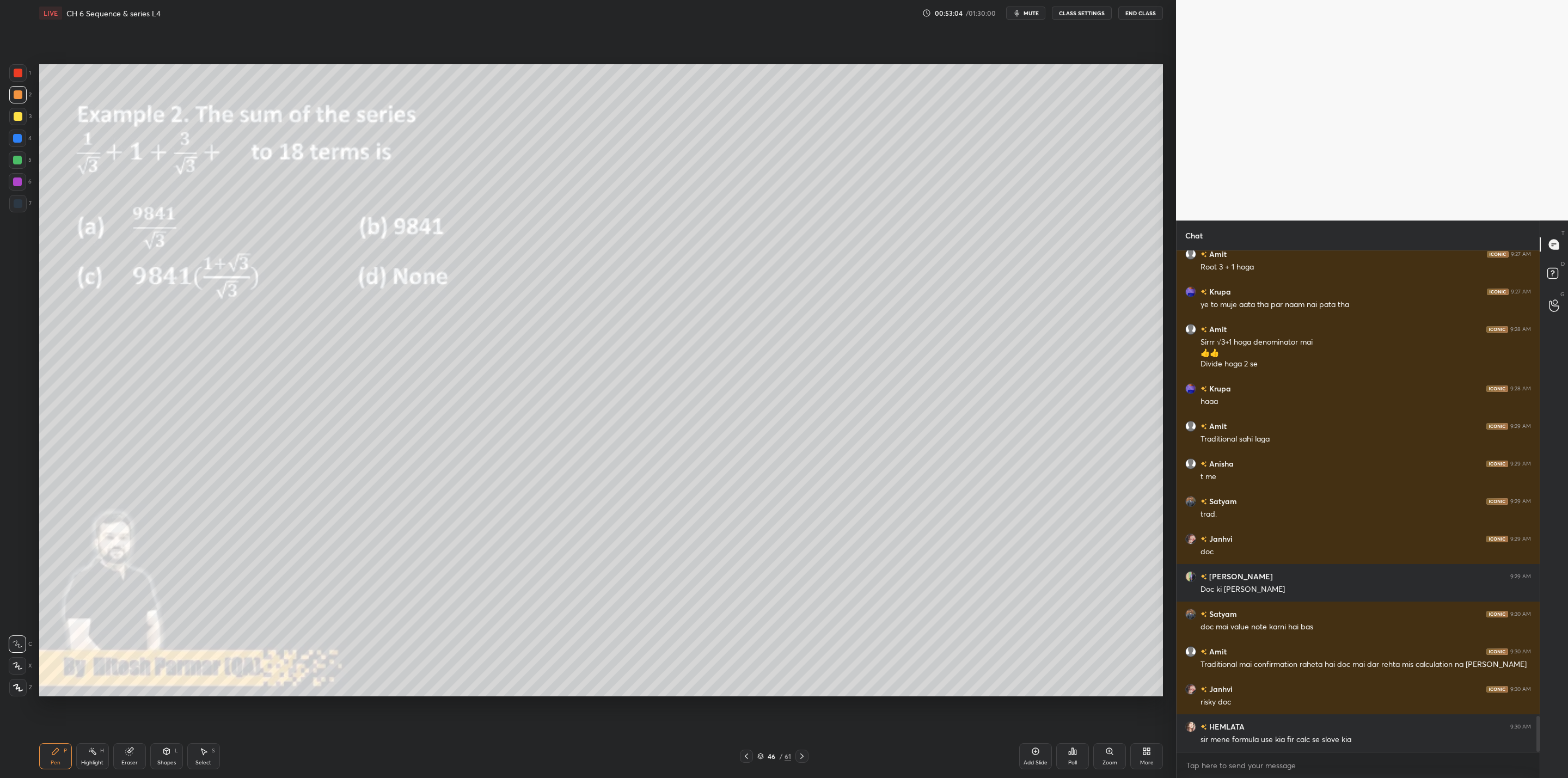
drag, startPoint x: 802, startPoint y: 755, endPoint x: 799, endPoint y: 761, distance: 6.7
click at [799, 624] on icon at bounding box center [802, 756] width 9 height 9
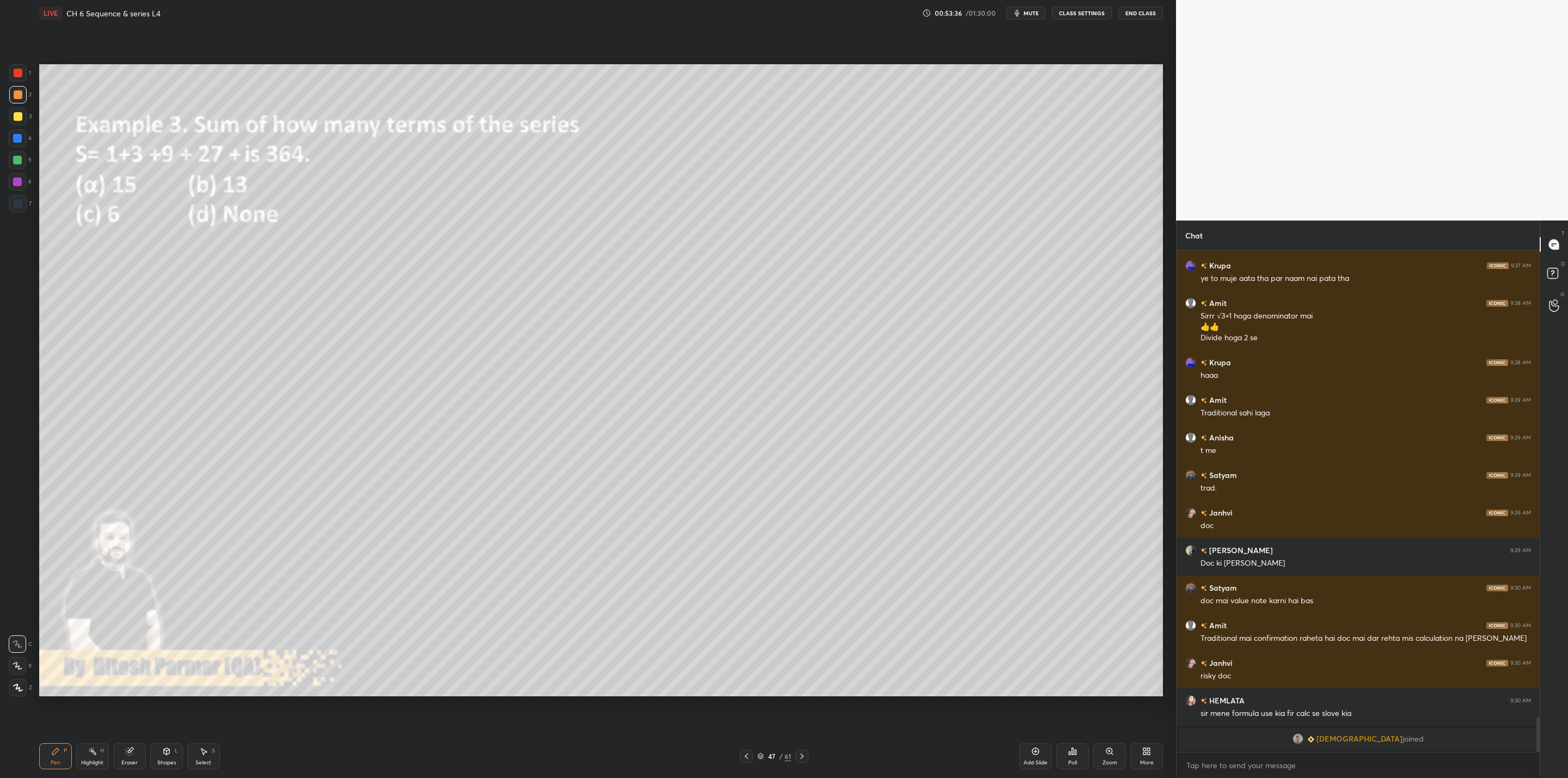
scroll to position [6224, 0]
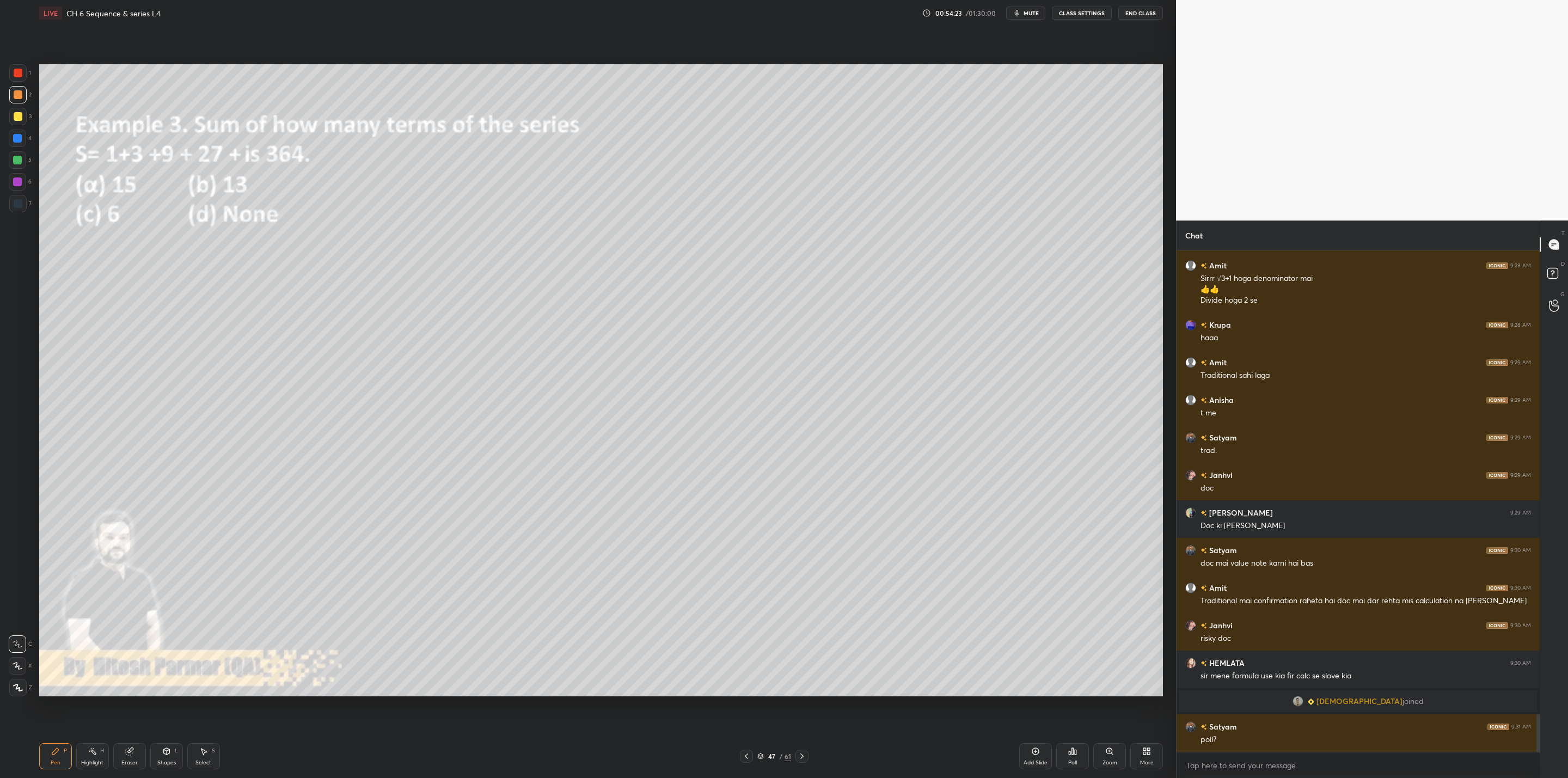
click at [807, 624] on div "Poll" at bounding box center [1073, 756] width 33 height 26
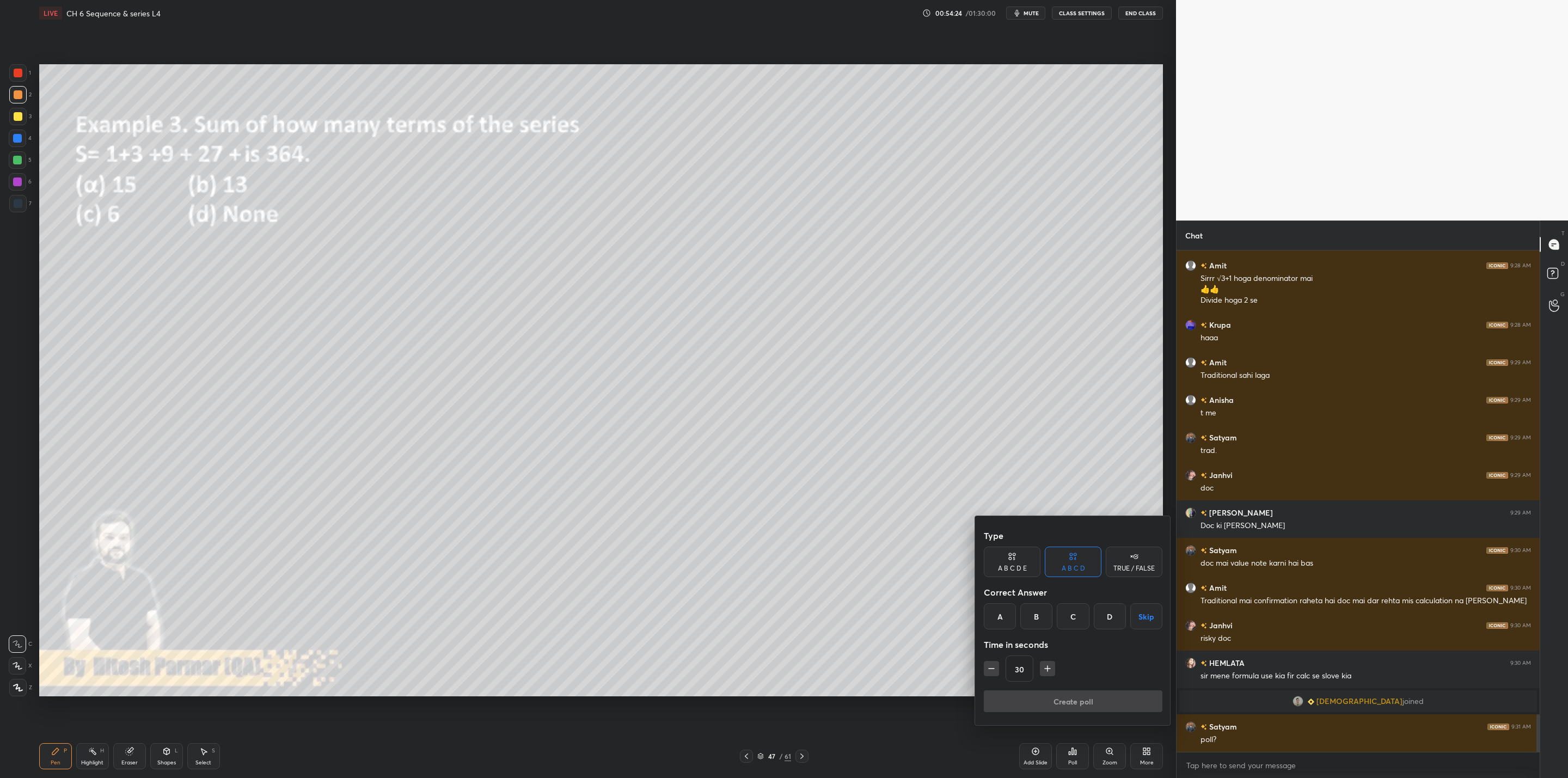
drag, startPoint x: 1074, startPoint y: 616, endPoint x: 1072, endPoint y: 623, distance: 7.3
click at [807, 619] on div "C" at bounding box center [1073, 616] width 32 height 26
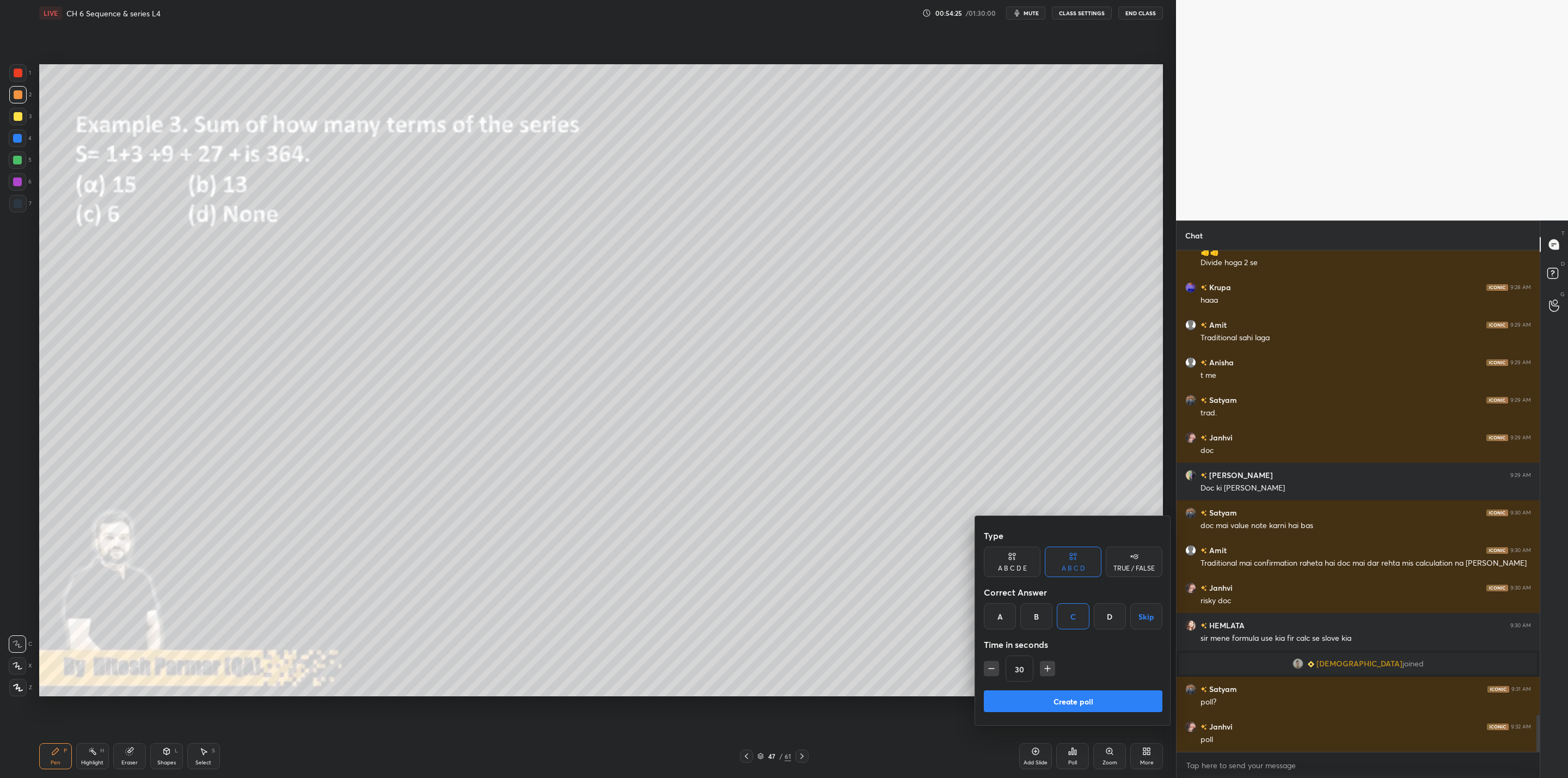
click at [807, 624] on div "30" at bounding box center [1073, 668] width 178 height 26
click at [807, 624] on icon "button" at bounding box center [1048, 668] width 11 height 11
drag, startPoint x: 1046, startPoint y: 668, endPoint x: 1051, endPoint y: 675, distance: 8.6
click at [807, 624] on icon "button" at bounding box center [1048, 668] width 11 height 11
type input "60"
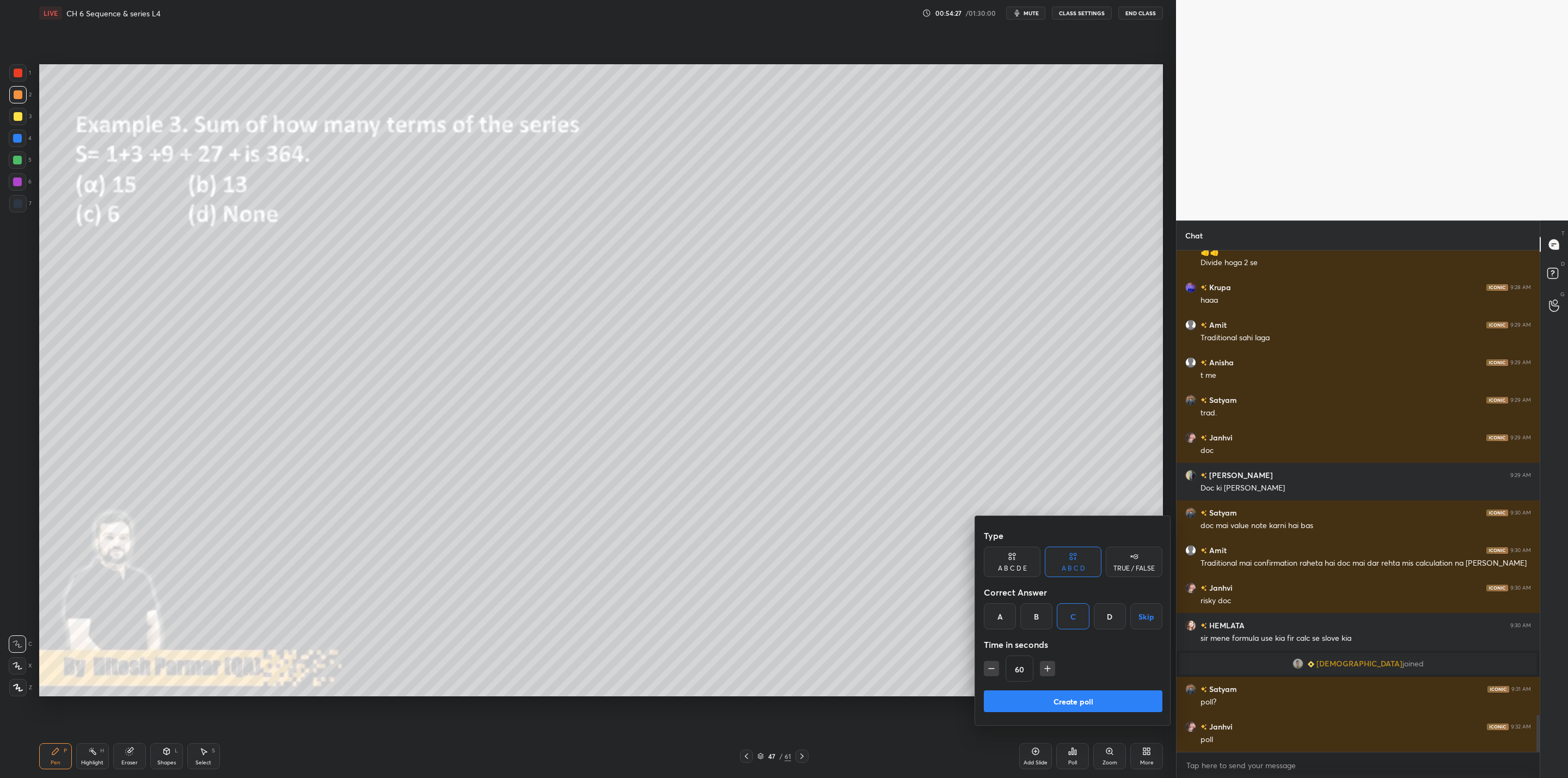
click at [807, 624] on button "Create poll" at bounding box center [1073, 701] width 178 height 22
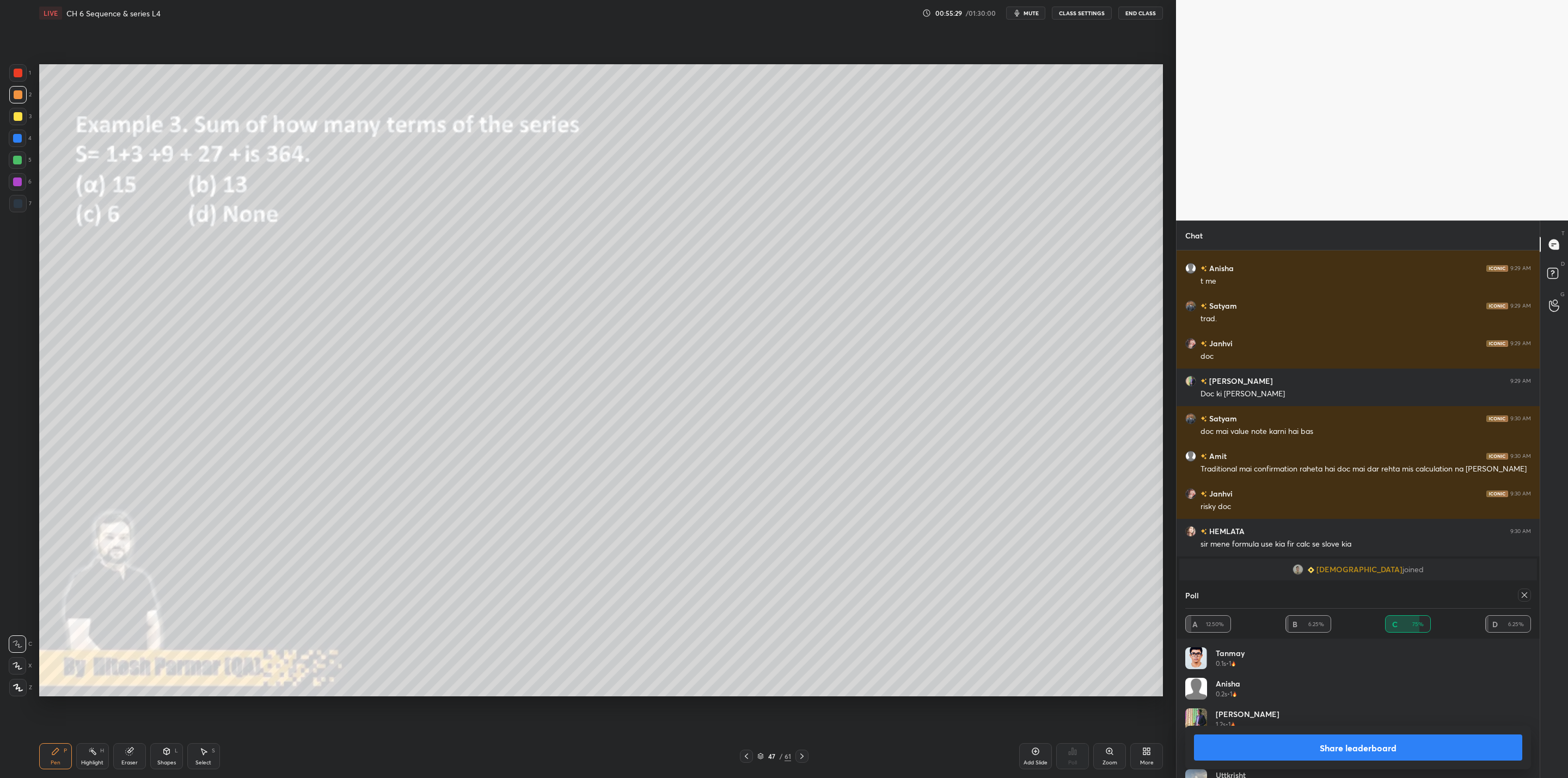
scroll to position [6394, 0]
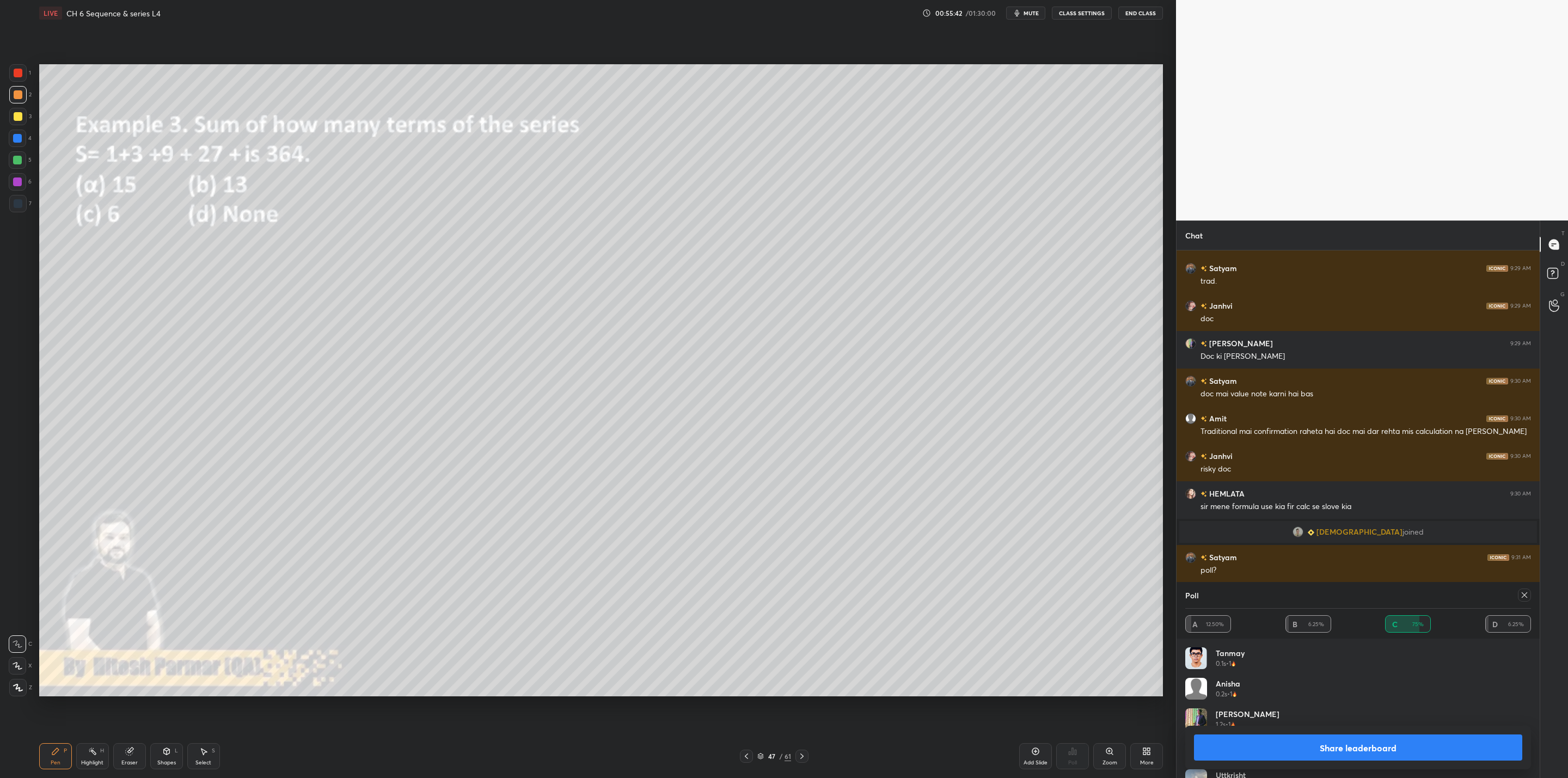
click at [807, 624] on button "Share leaderboard" at bounding box center [1358, 748] width 328 height 26
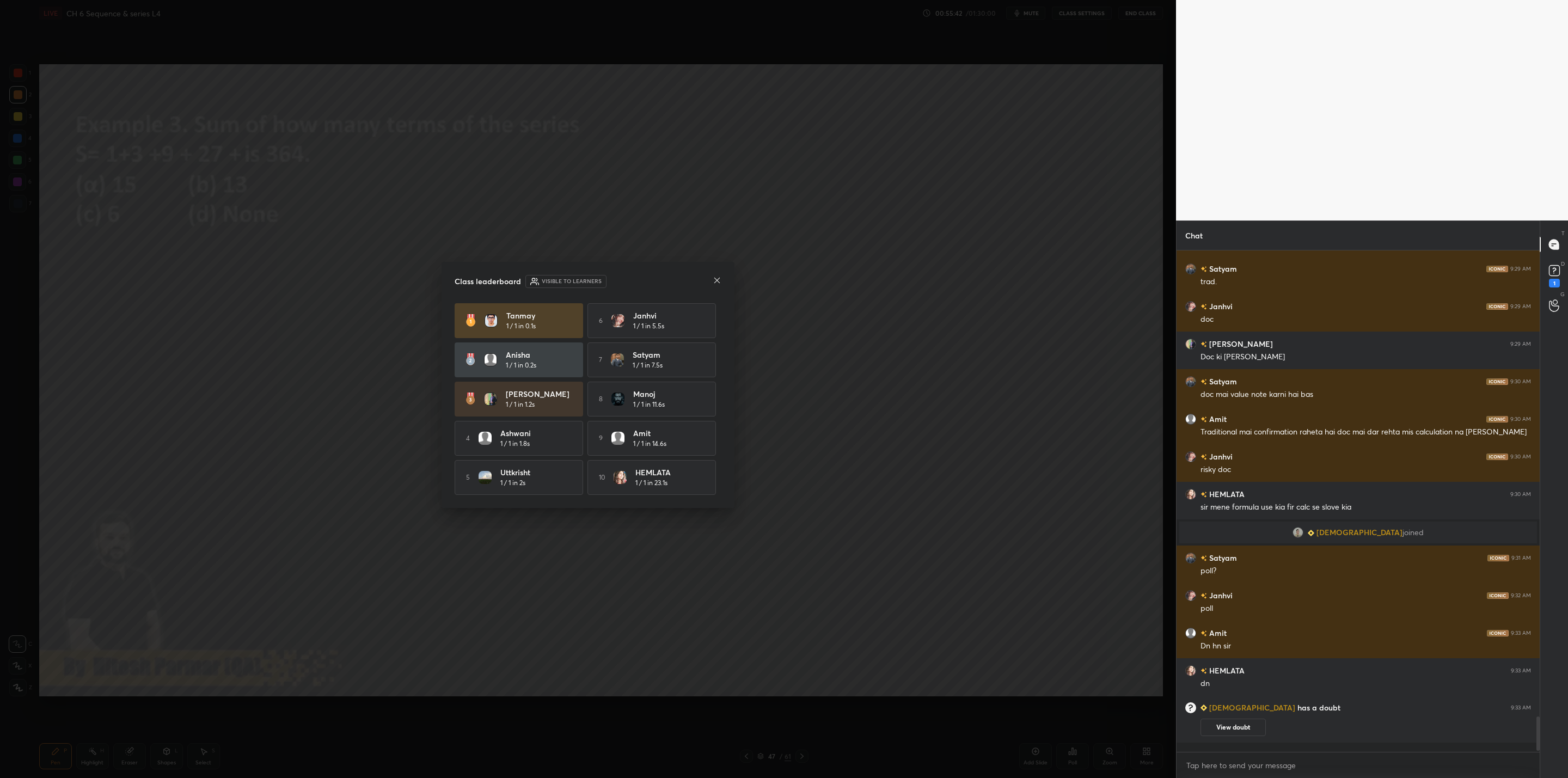
scroll to position [6387, 0]
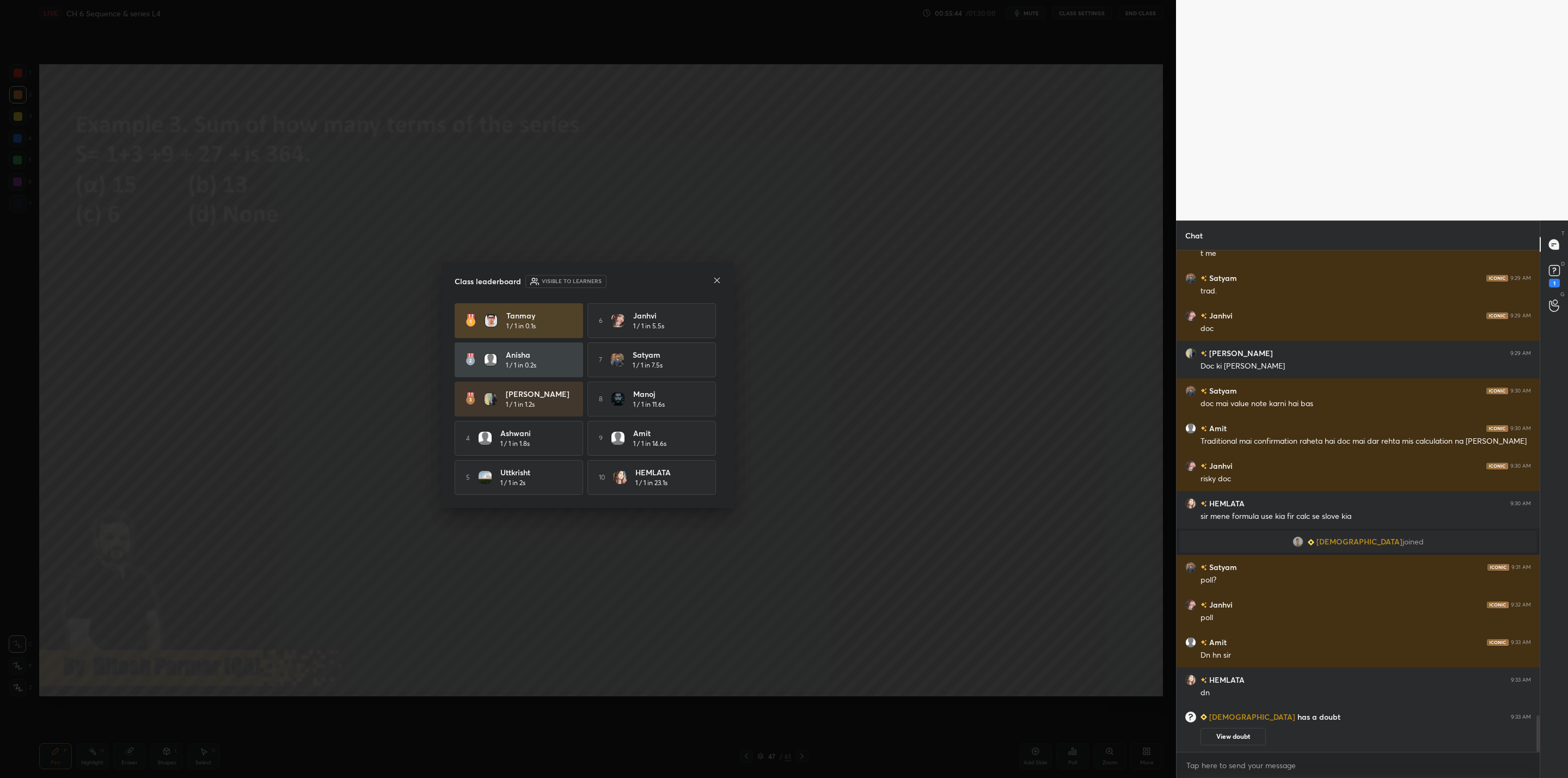
drag, startPoint x: 1227, startPoint y: 738, endPoint x: 1223, endPoint y: 750, distance: 12.6
click at [807, 624] on button "View doubt" at bounding box center [1233, 737] width 65 height 18
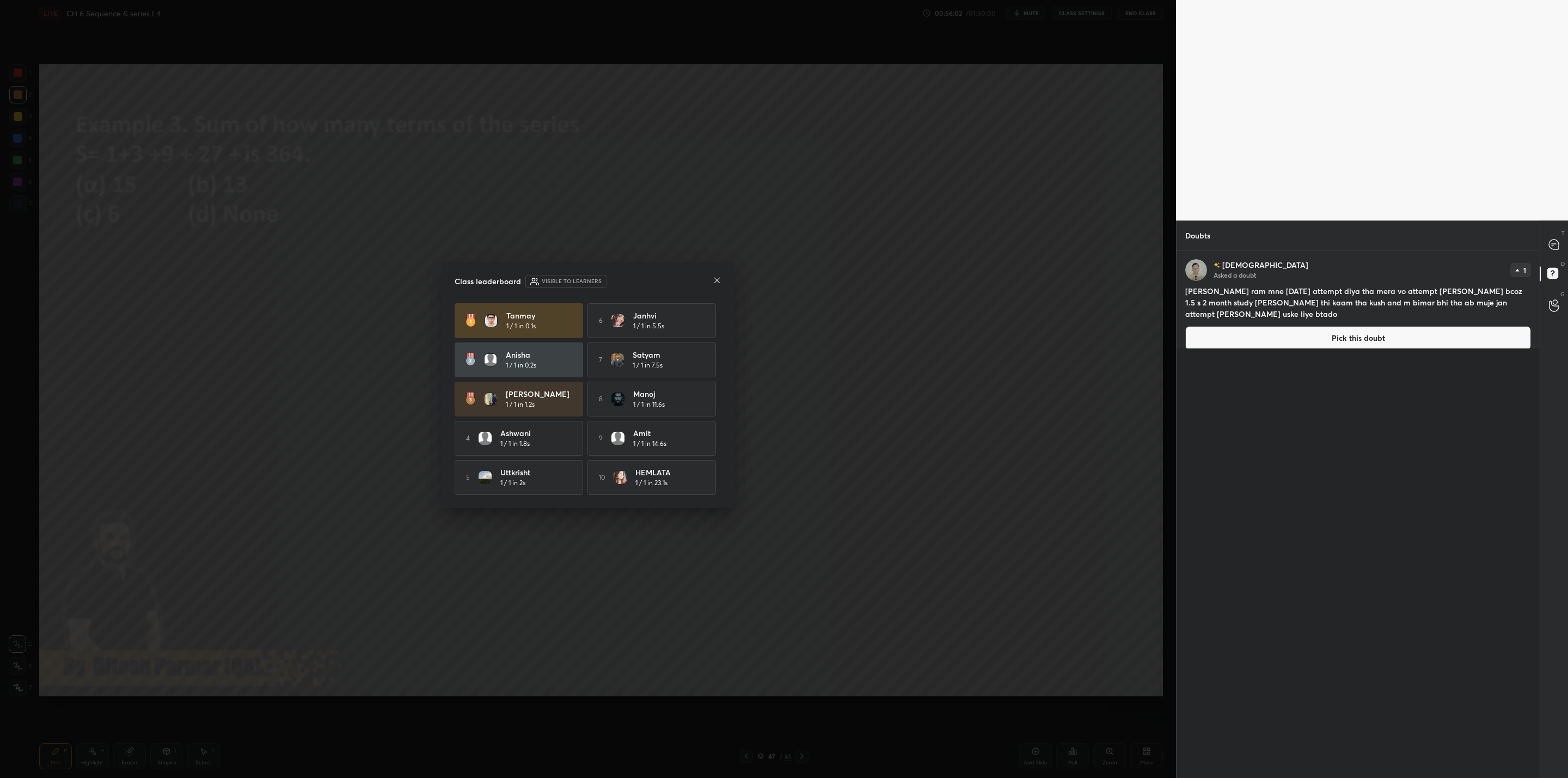
click at [716, 283] on div "Class leaderboard Visible to learners" at bounding box center [588, 281] width 267 height 13
click at [717, 281] on icon at bounding box center [717, 280] width 9 height 9
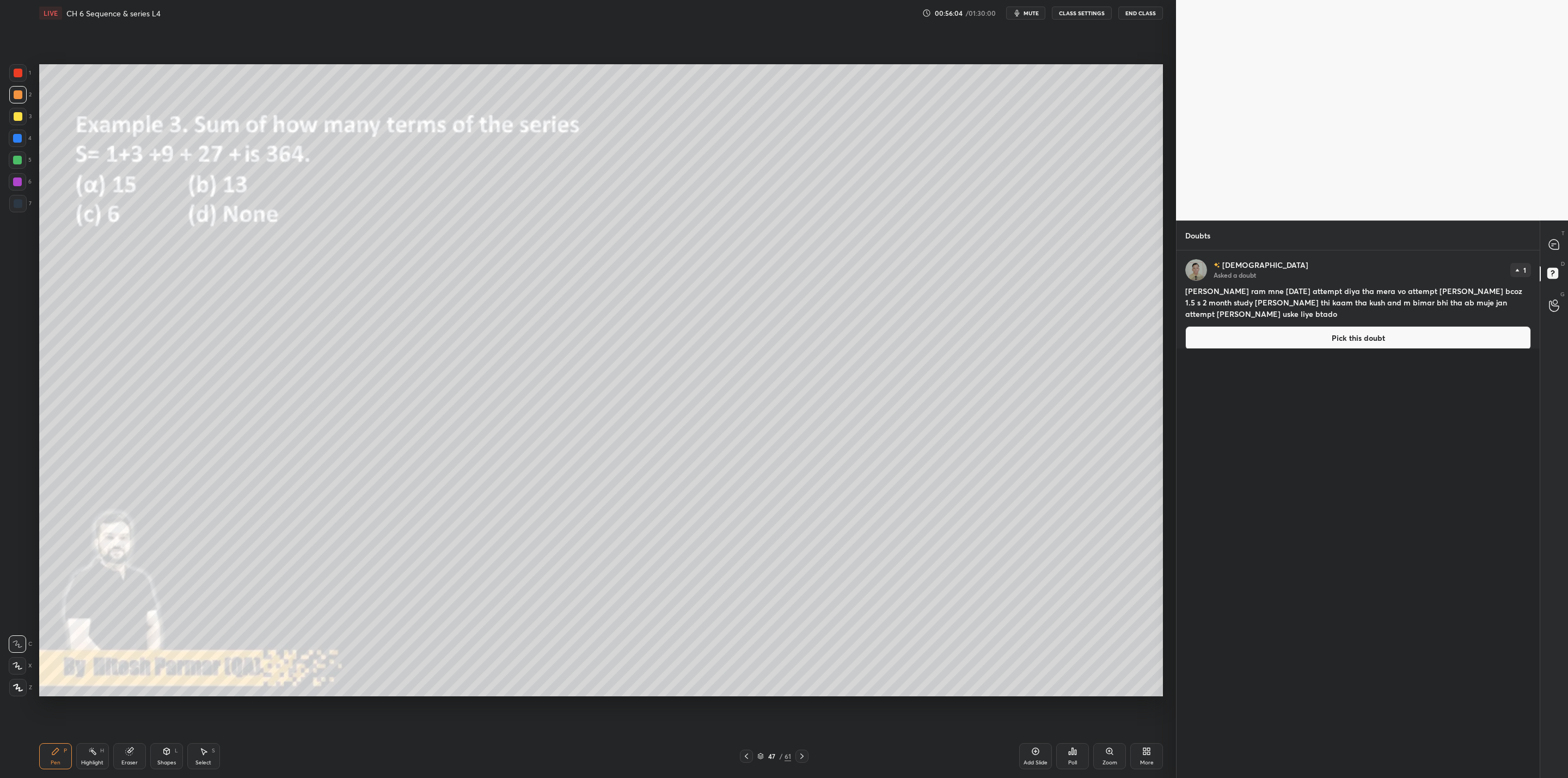
click at [807, 244] on div at bounding box center [1555, 245] width 22 height 19
type textarea "x"
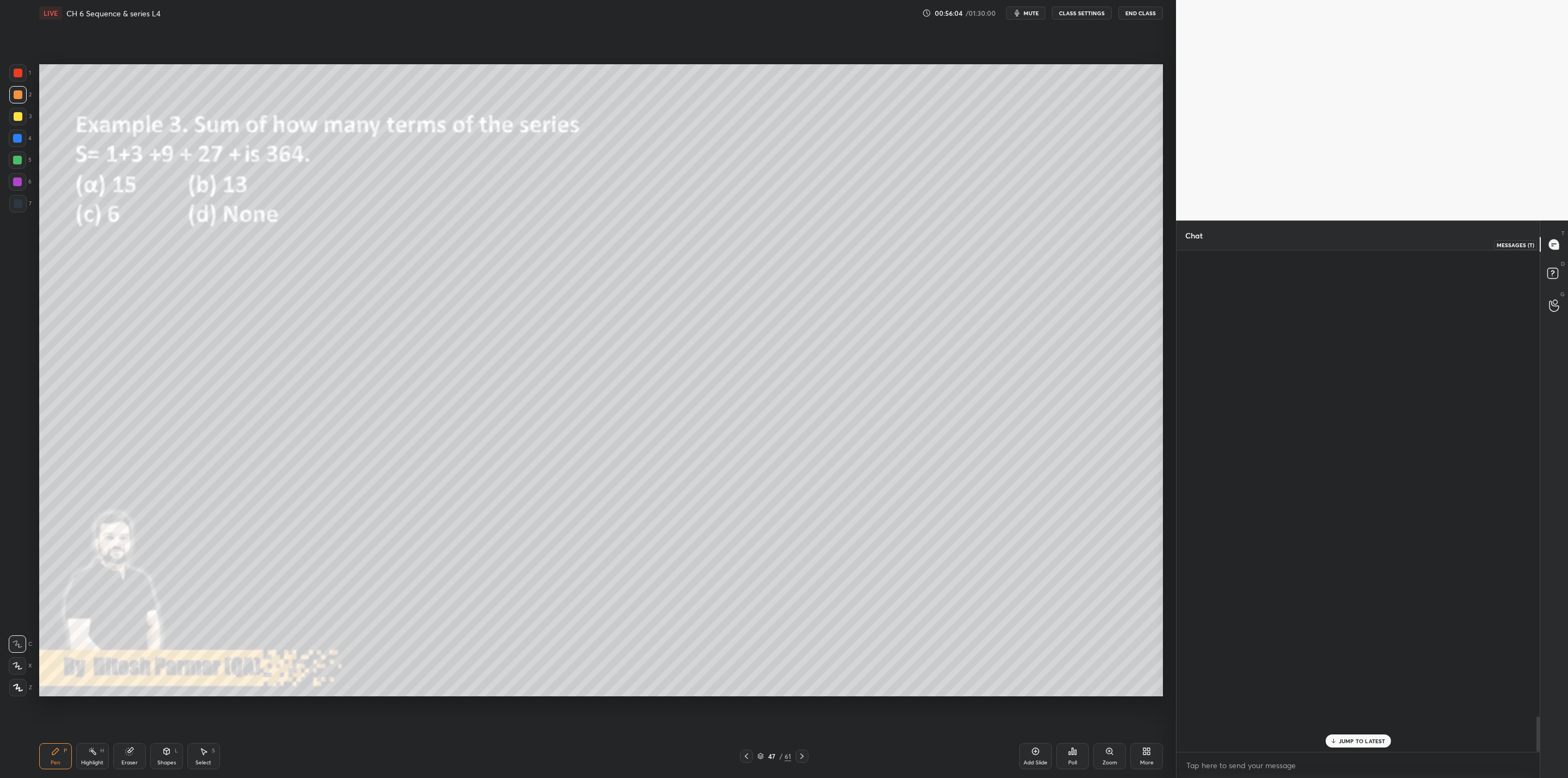
scroll to position [498, 360]
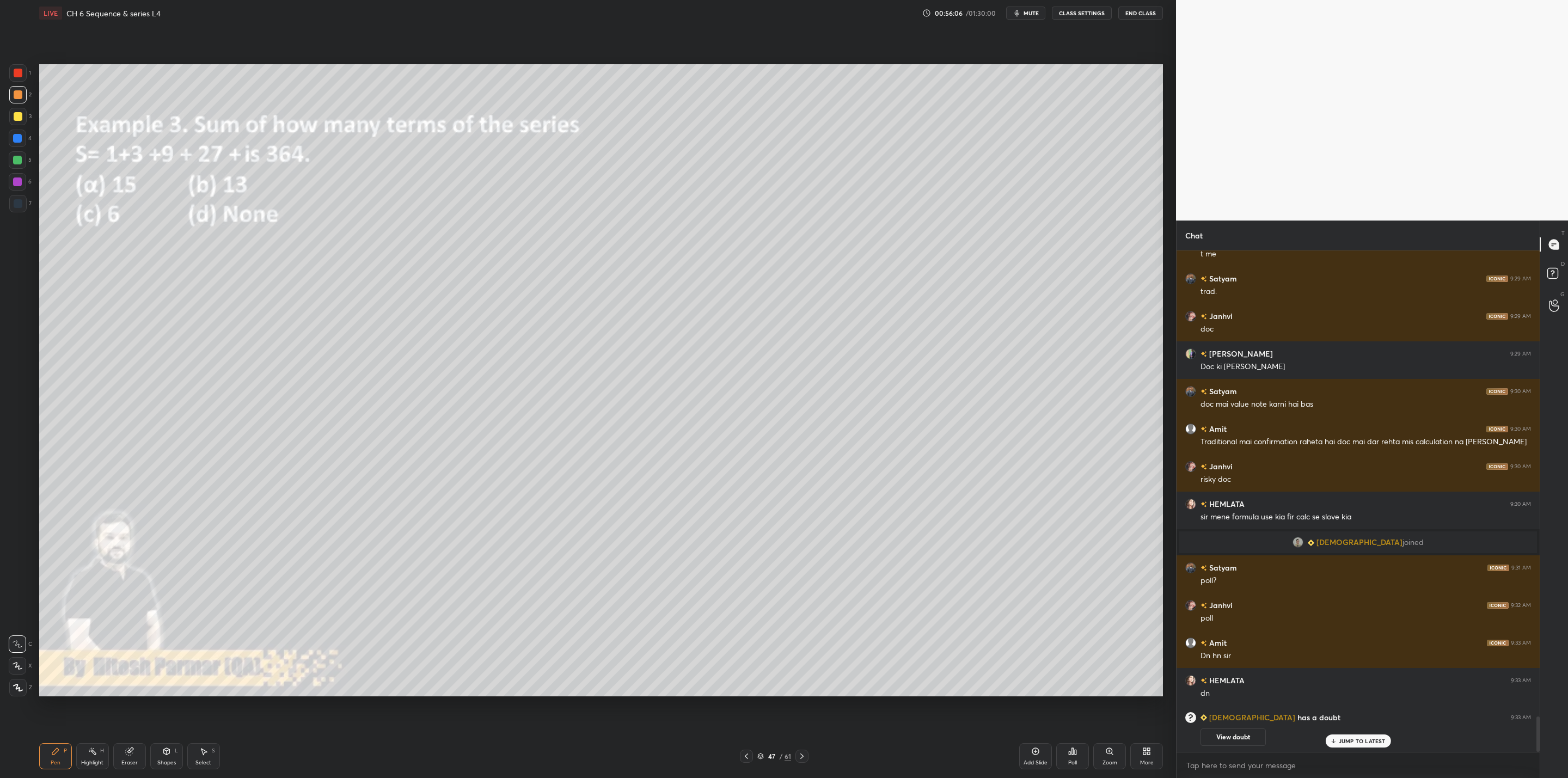
click at [807, 624] on icon at bounding box center [1333, 741] width 7 height 7
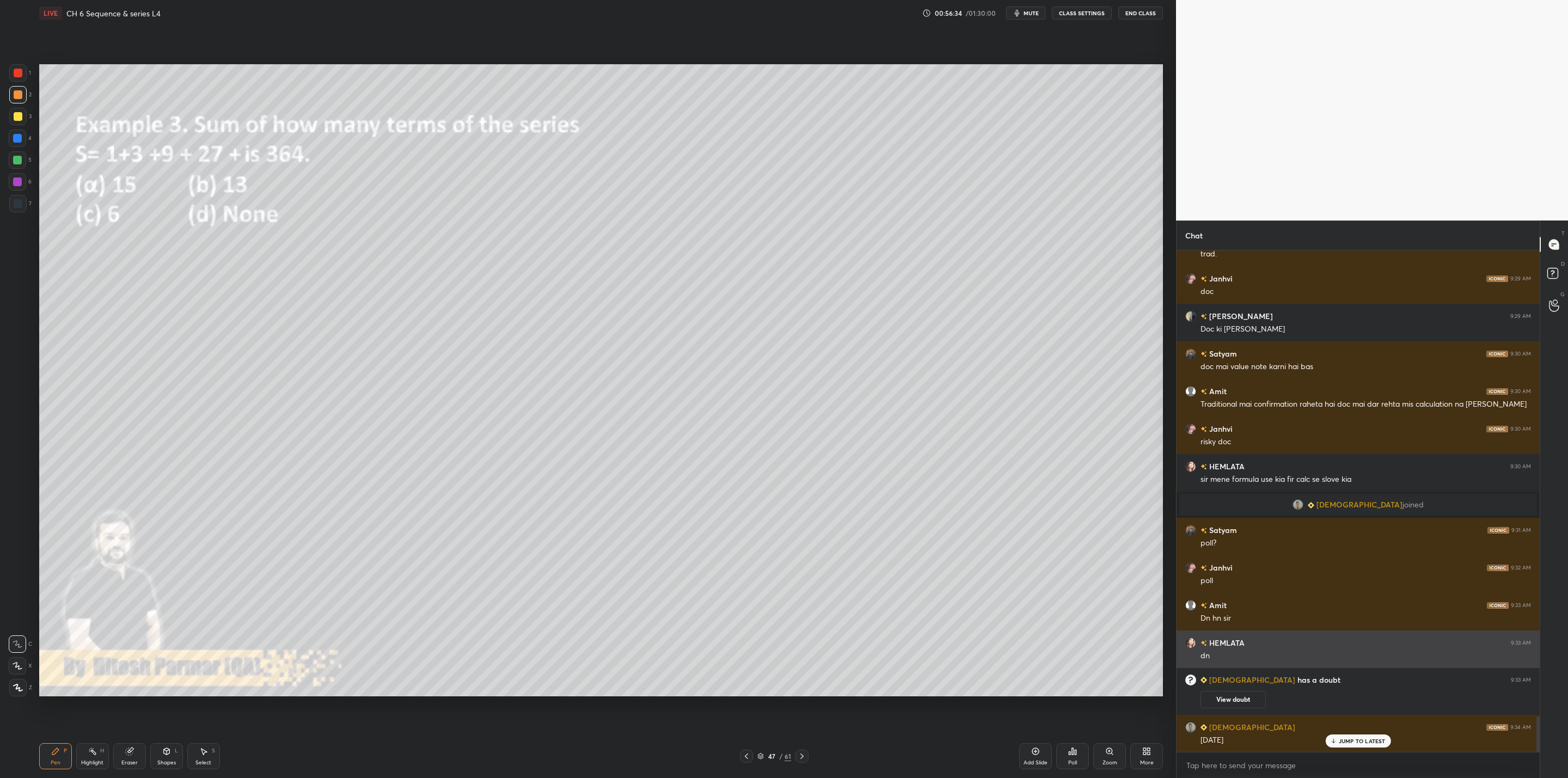
scroll to position [6692, 0]
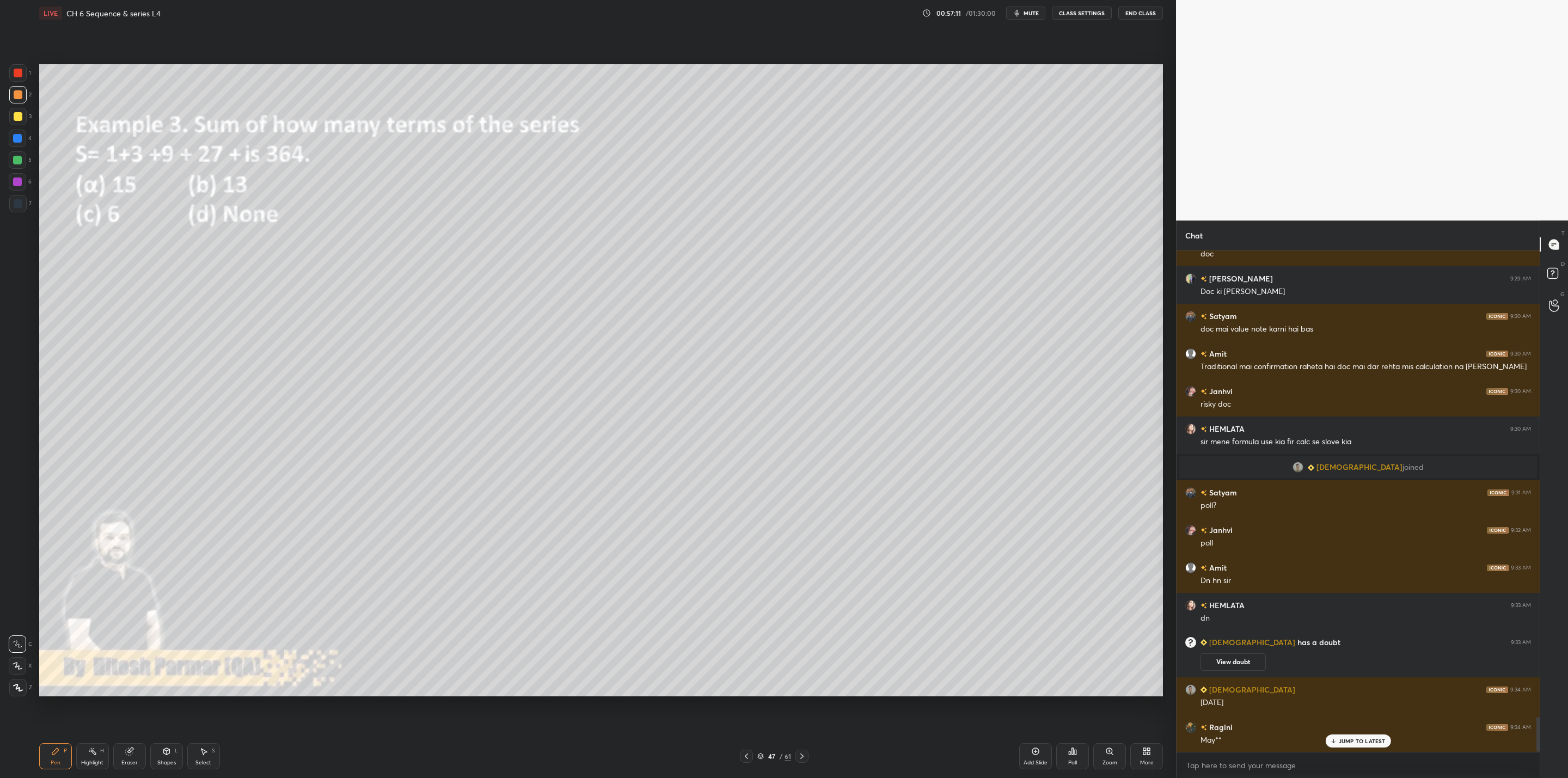
click at [132, 624] on div "Eraser" at bounding box center [130, 756] width 33 height 26
click at [54, 624] on icon at bounding box center [55, 751] width 9 height 9
drag, startPoint x: 797, startPoint y: 757, endPoint x: 801, endPoint y: 777, distance: 20.4
click at [796, 624] on div at bounding box center [802, 756] width 13 height 13
click at [807, 624] on div "Poll" at bounding box center [1073, 756] width 33 height 26
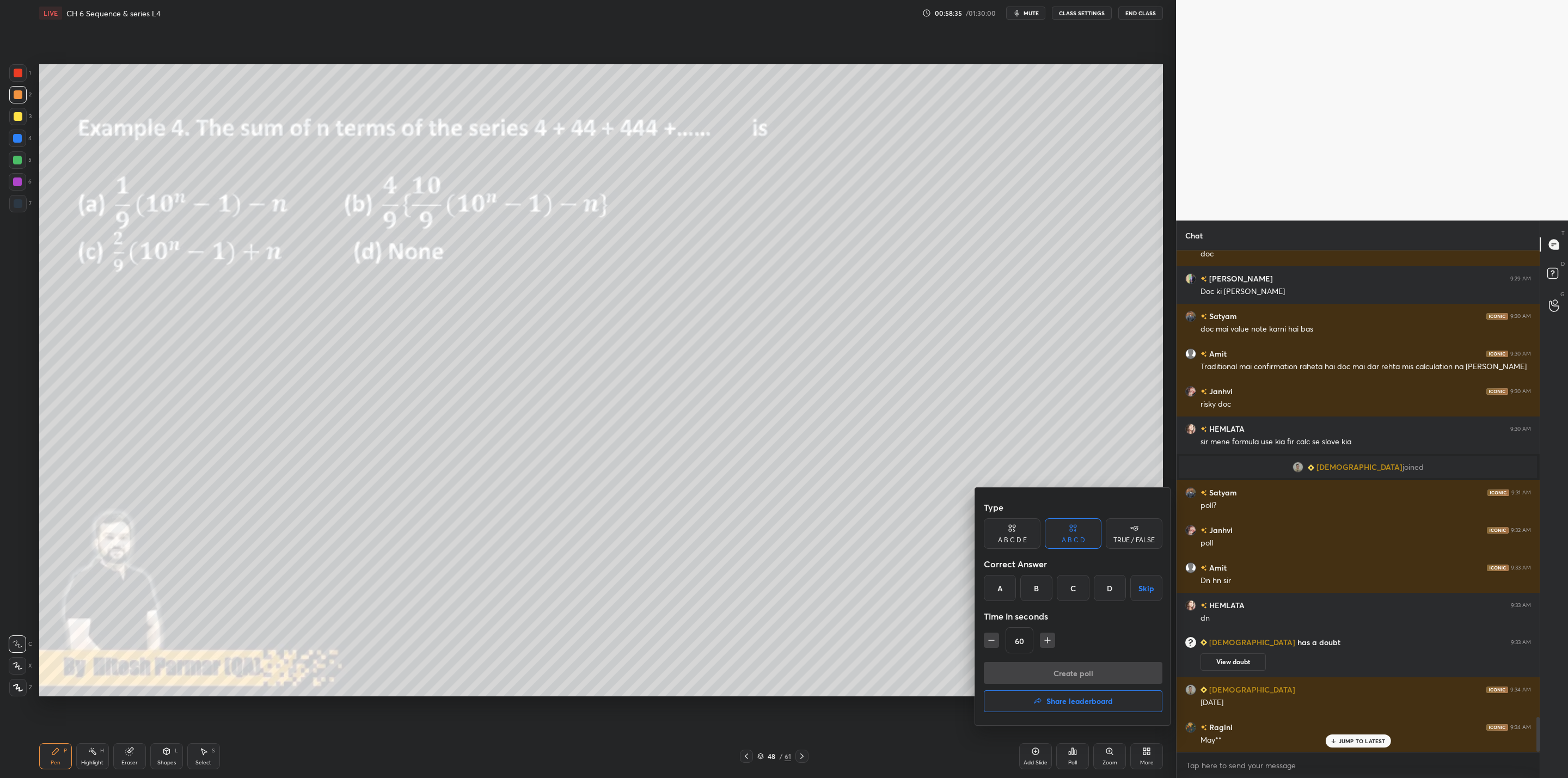
drag, startPoint x: 1037, startPoint y: 590, endPoint x: 1042, endPoint y: 611, distance: 21.6
click at [807, 593] on div "B" at bounding box center [1036, 588] width 32 height 26
click at [807, 624] on icon "button" at bounding box center [1048, 640] width 11 height 11
type input "75"
drag, startPoint x: 1069, startPoint y: 675, endPoint x: 1057, endPoint y: 678, distance: 12.4
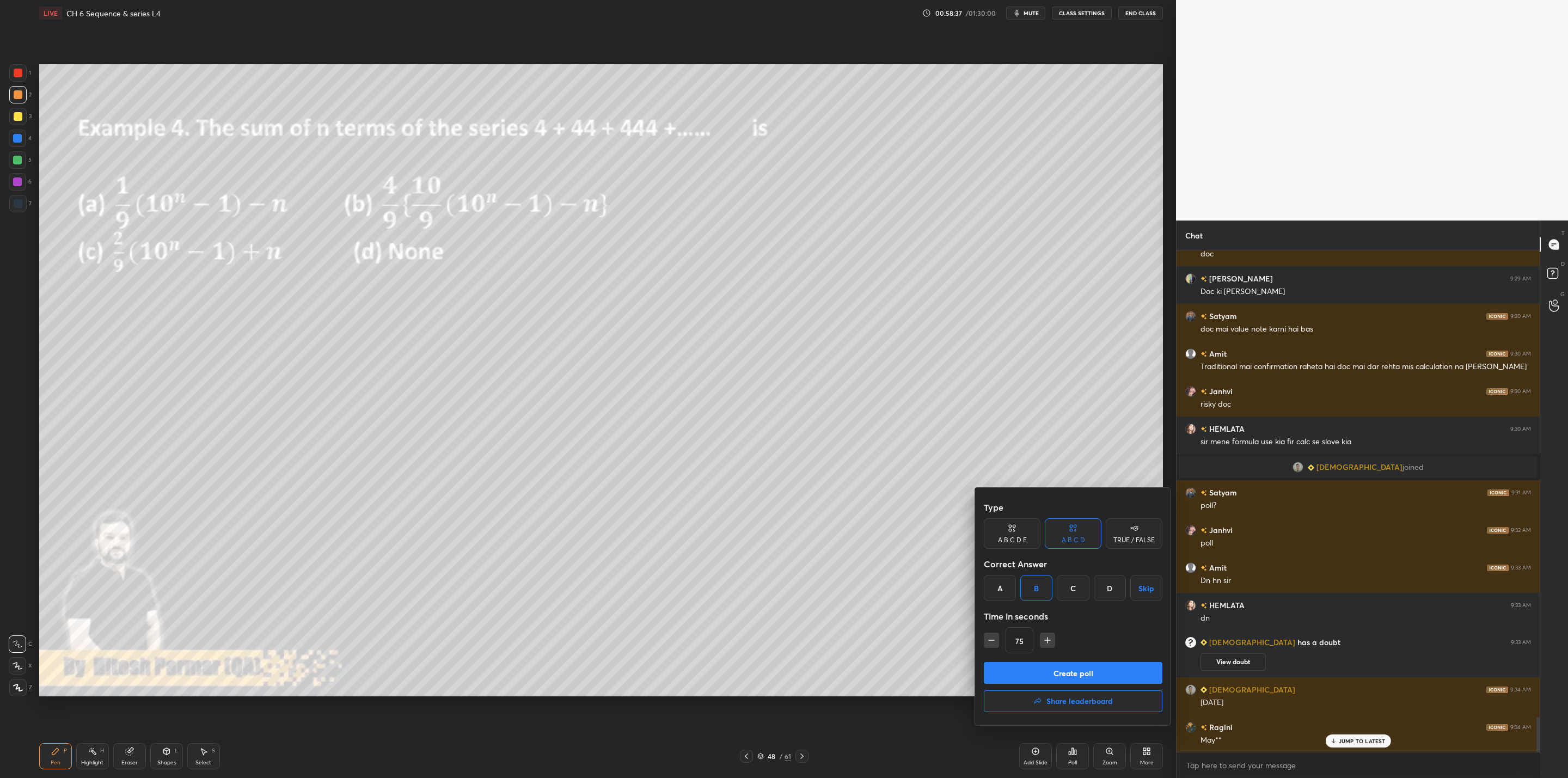
click at [807, 624] on button "Create poll" at bounding box center [1073, 673] width 178 height 22
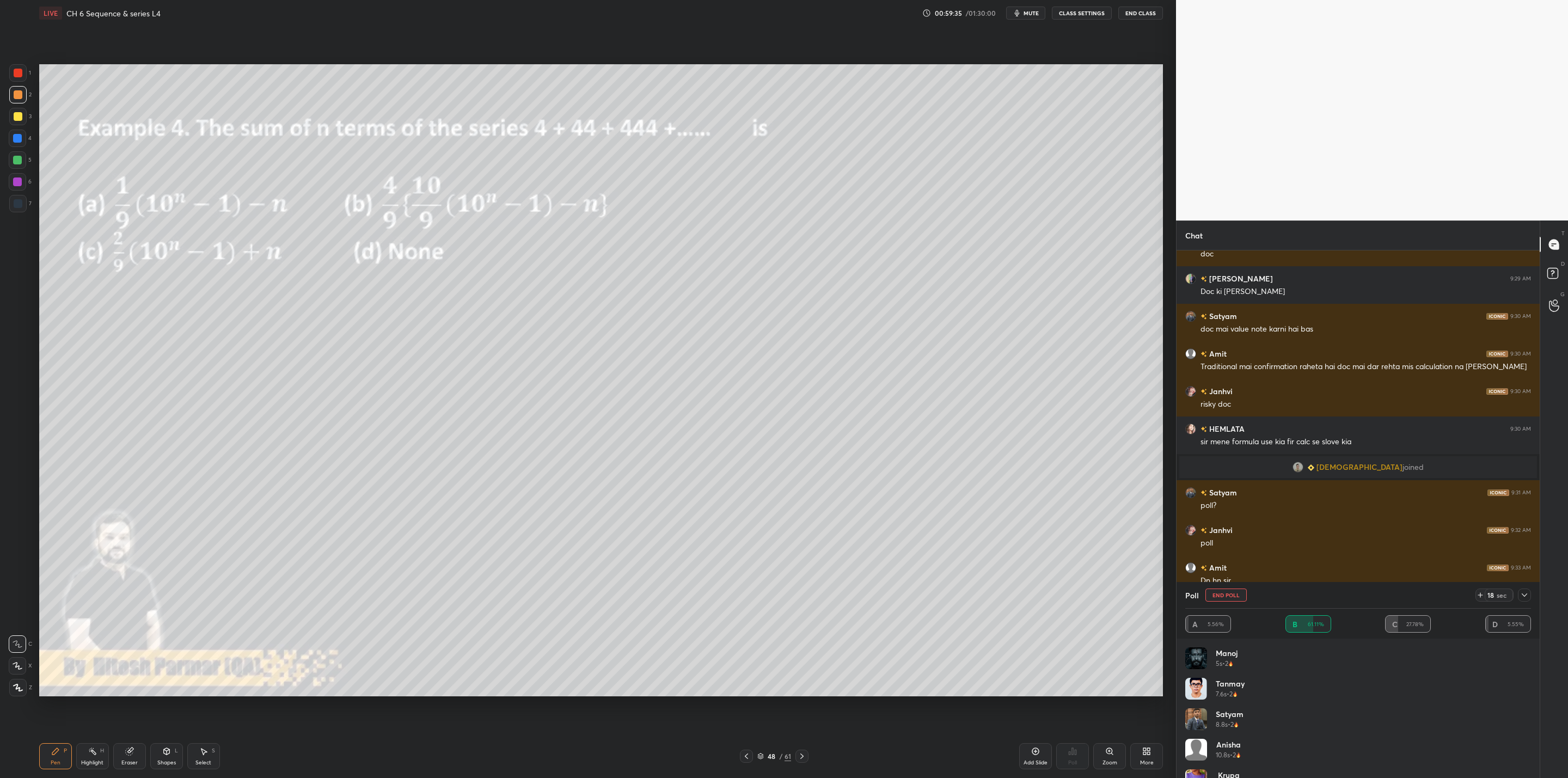
scroll to position [6786, 0]
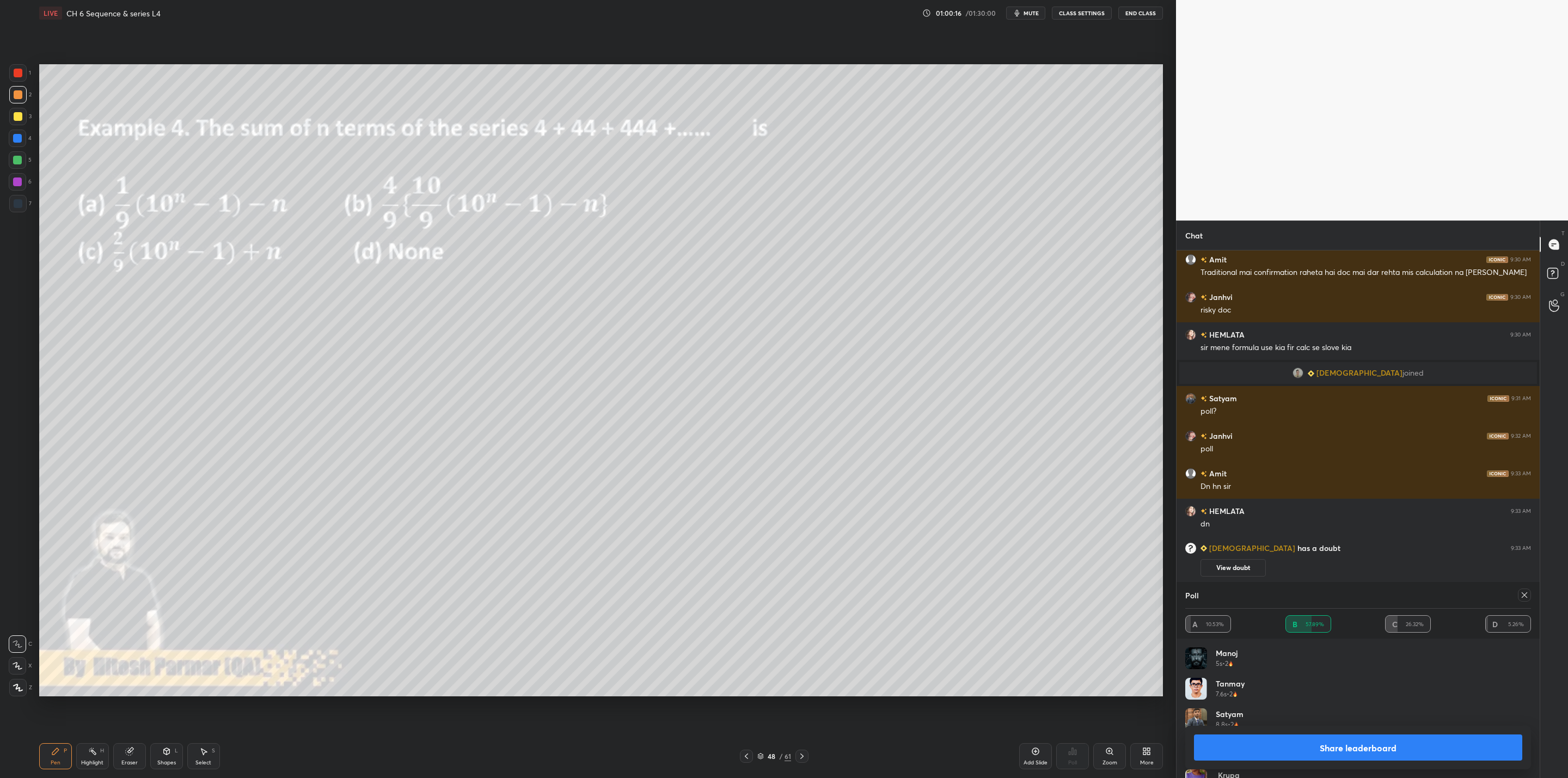
drag, startPoint x: 1320, startPoint y: 740, endPoint x: 1305, endPoint y: 757, distance: 22.7
click at [807, 624] on button "Share leaderboard" at bounding box center [1358, 748] width 328 height 26
type textarea "x"
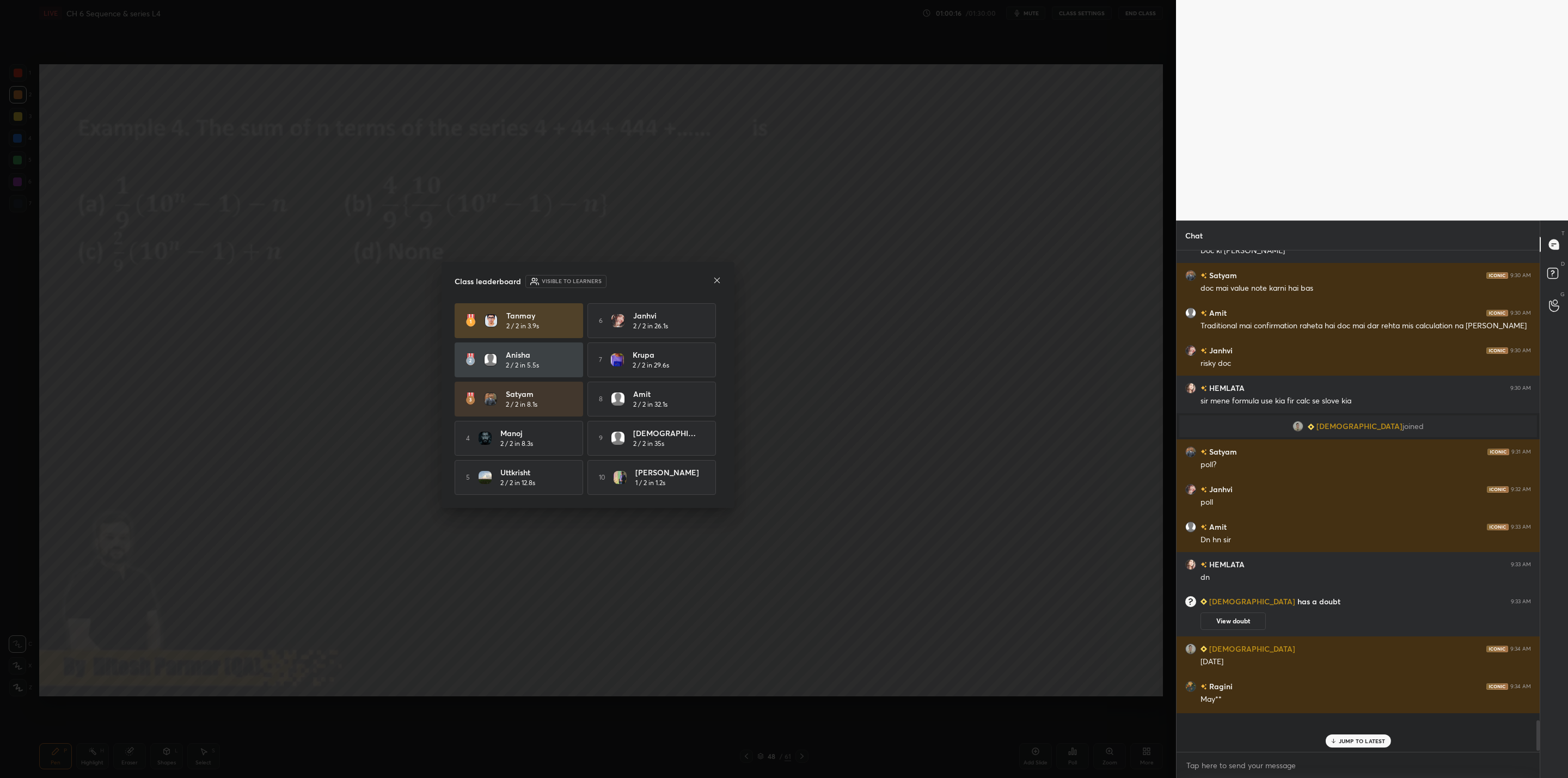
scroll to position [524, 360]
click at [719, 278] on icon at bounding box center [717, 280] width 9 height 9
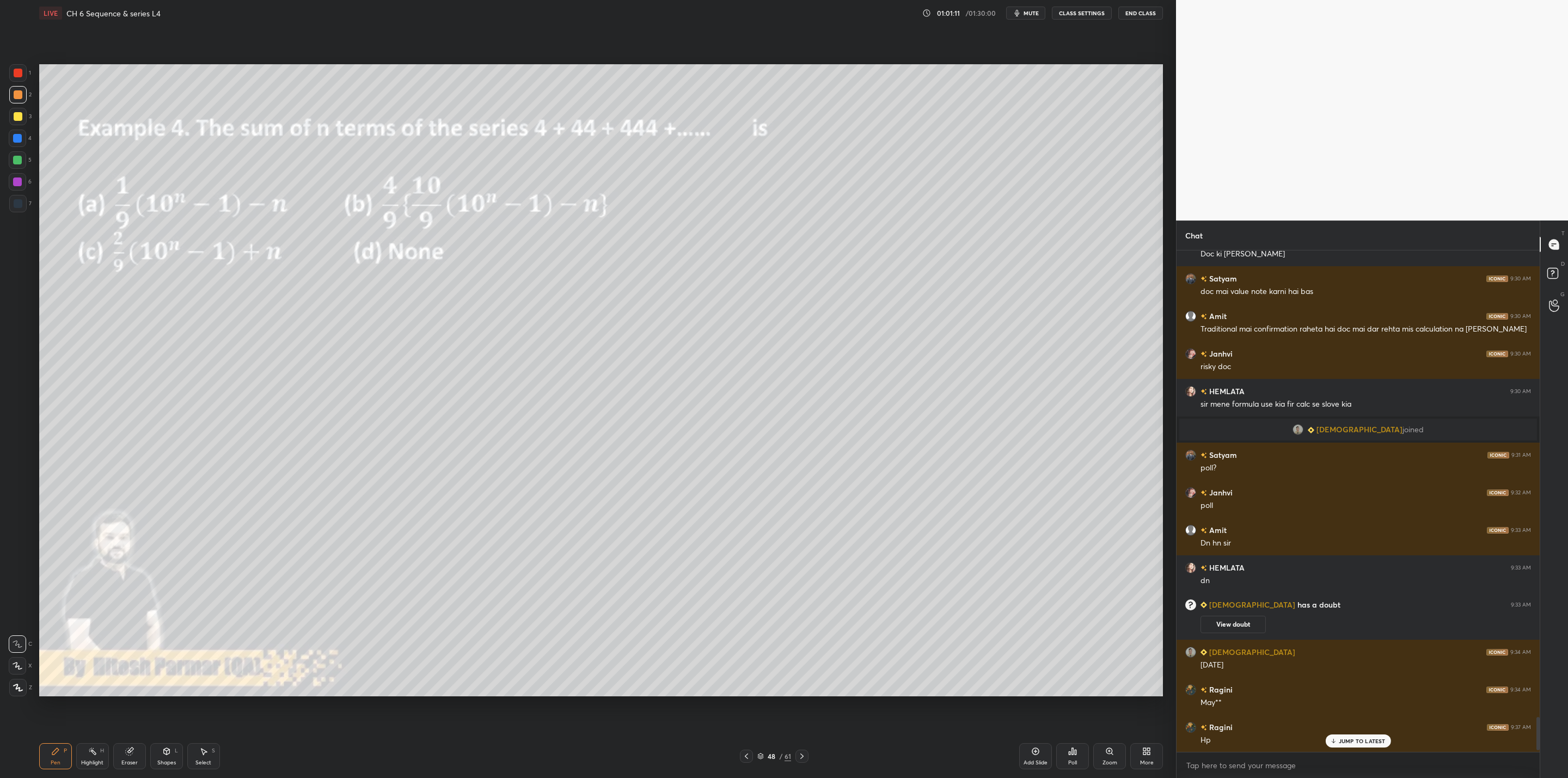
drag, startPoint x: 18, startPoint y: 113, endPoint x: 37, endPoint y: 127, distance: 23.6
click at [21, 113] on div at bounding box center [18, 116] width 9 height 9
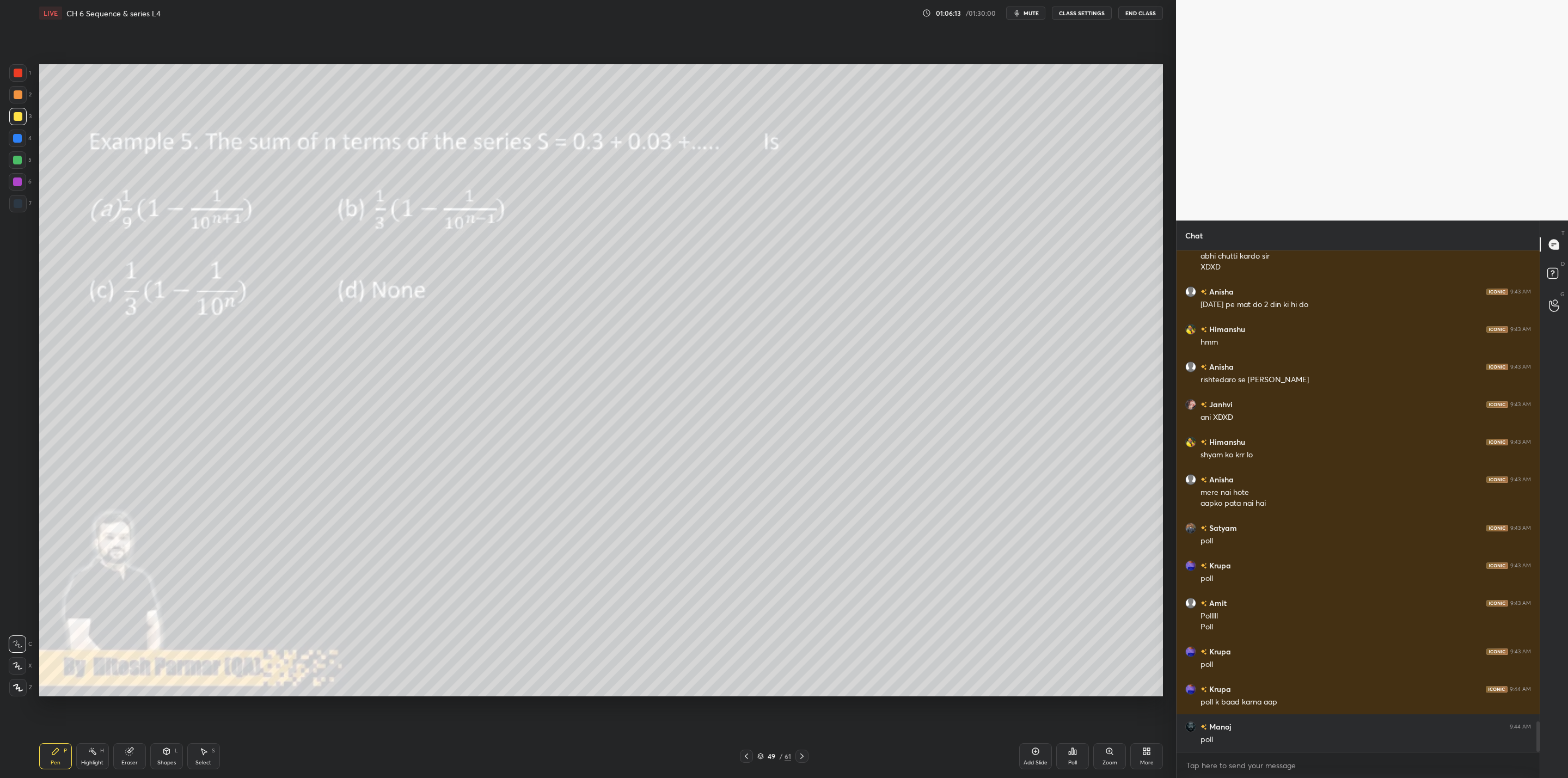
scroll to position [7766, 0]
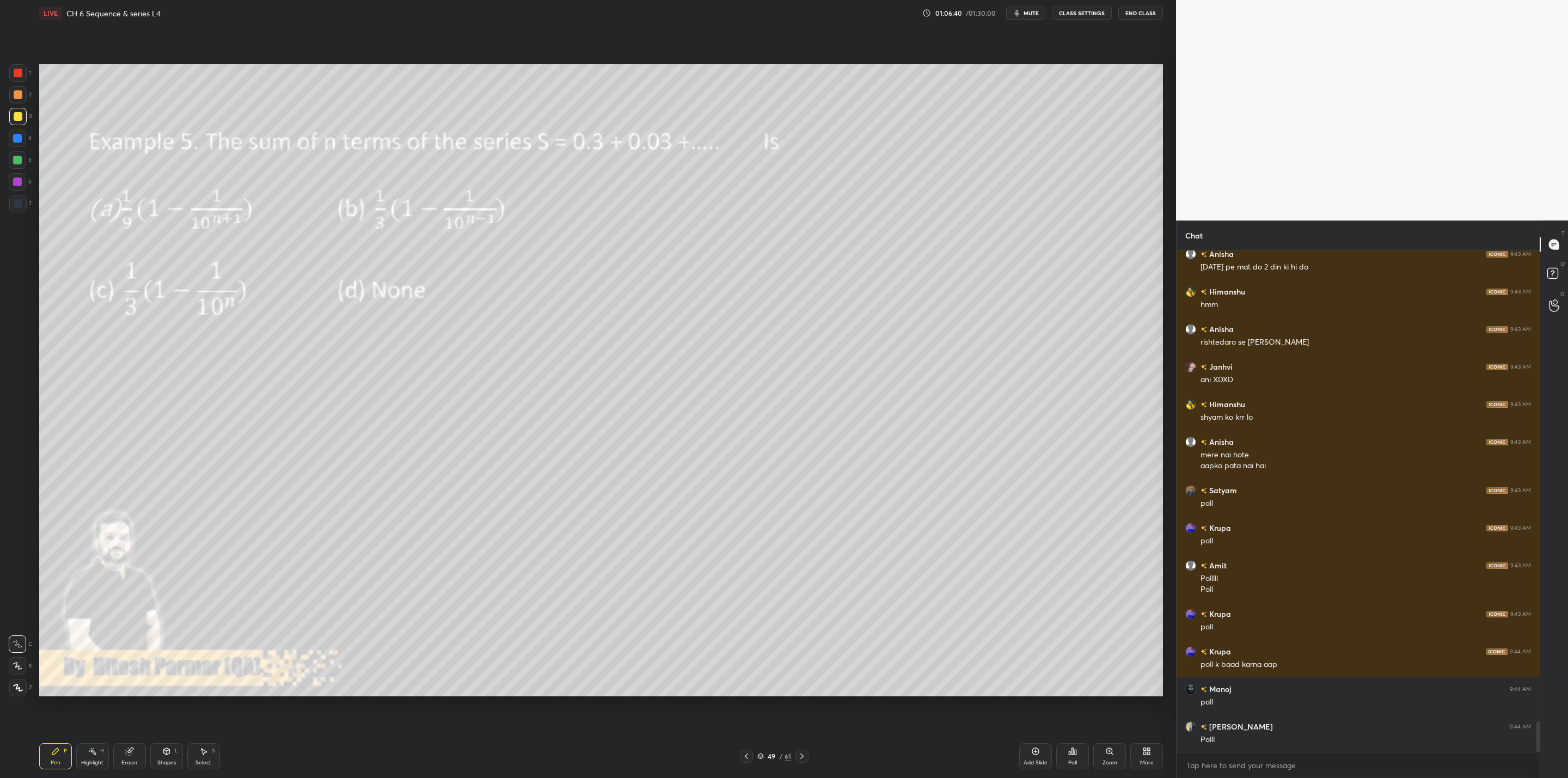
click at [807, 624] on div "Poll" at bounding box center [1073, 756] width 33 height 26
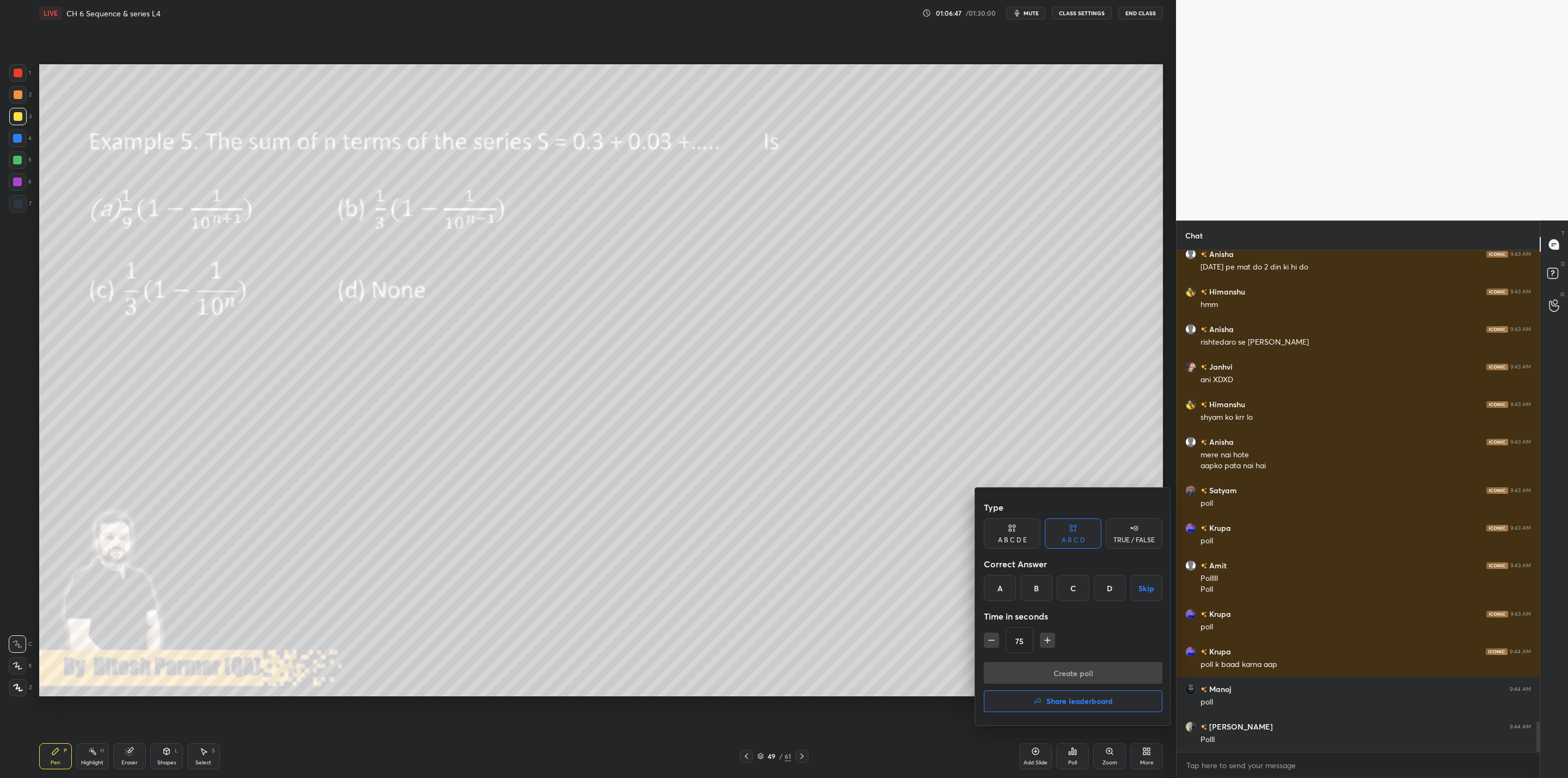
drag, startPoint x: 1073, startPoint y: 590, endPoint x: 1062, endPoint y: 637, distance: 48.3
click at [807, 592] on div "C" at bounding box center [1073, 588] width 32 height 26
drag, startPoint x: 990, startPoint y: 639, endPoint x: 1005, endPoint y: 653, distance: 20.5
click at [807, 624] on icon "button" at bounding box center [992, 640] width 11 height 11
type input "60"
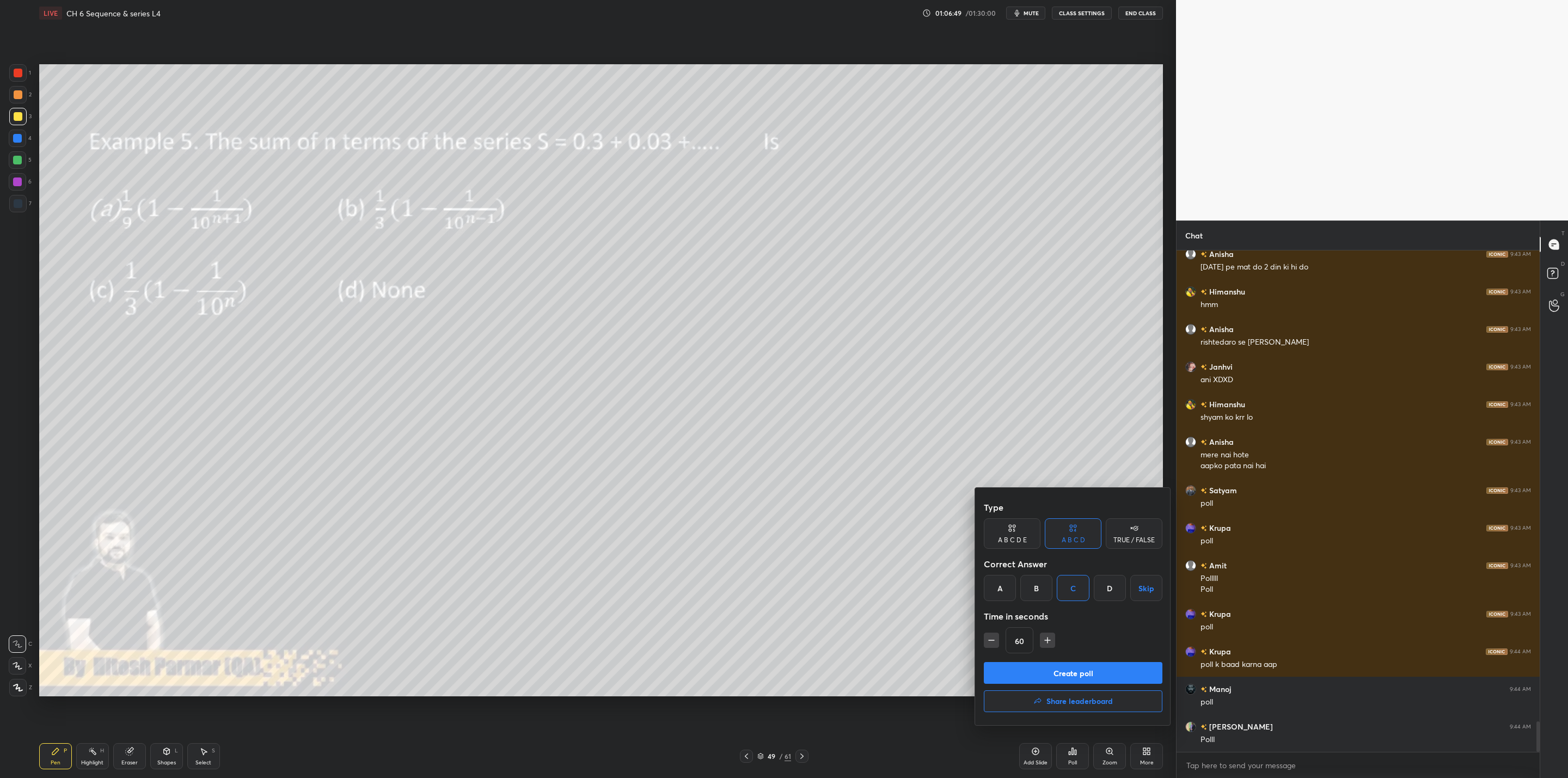
click at [807, 624] on button "Create poll" at bounding box center [1073, 673] width 178 height 22
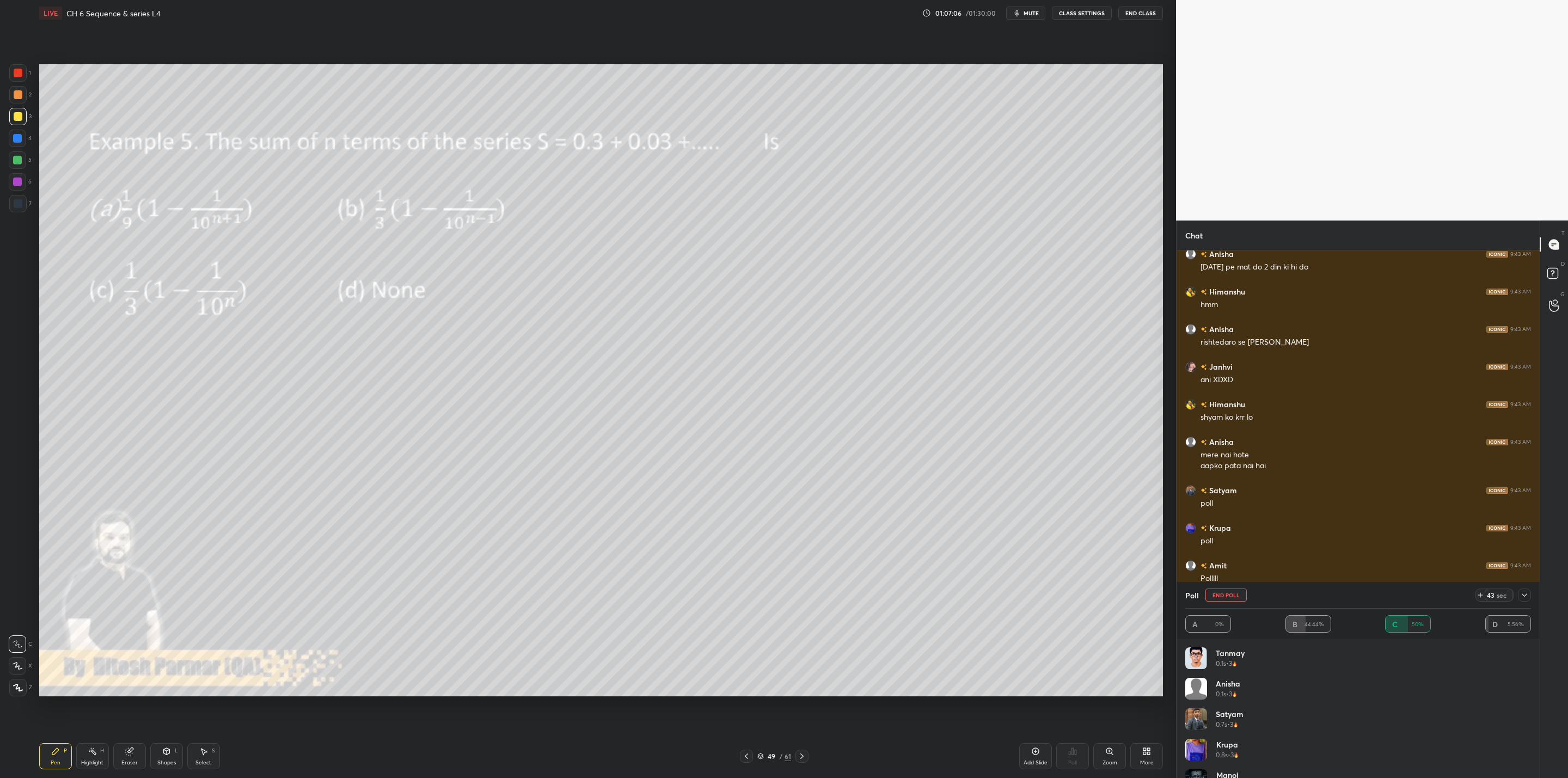
scroll to position [7859, 0]
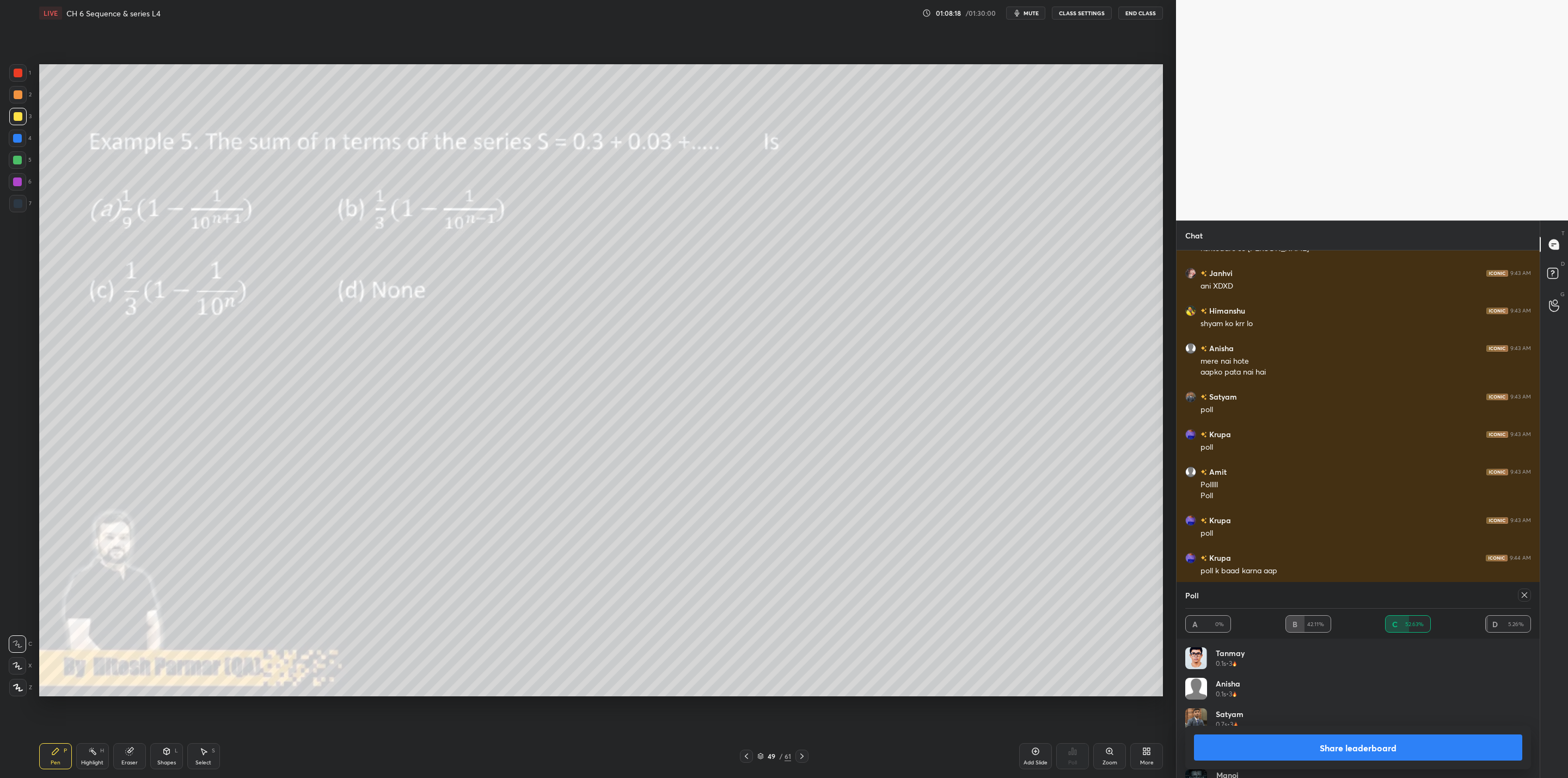
drag, startPoint x: 1310, startPoint y: 747, endPoint x: 1278, endPoint y: 761, distance: 34.9
click at [807, 624] on button "Share leaderboard" at bounding box center [1358, 748] width 328 height 26
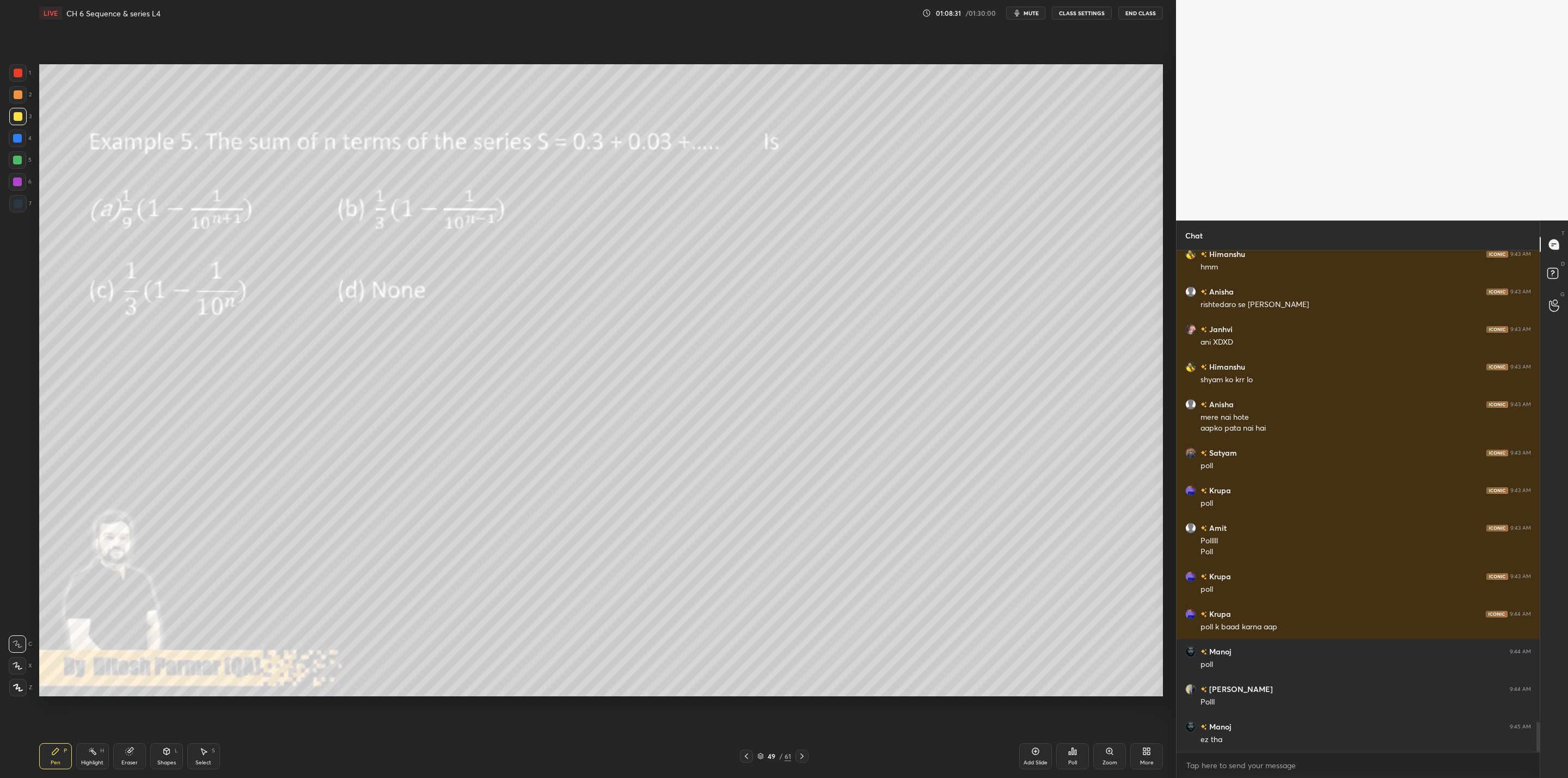
scroll to position [7841, 0]
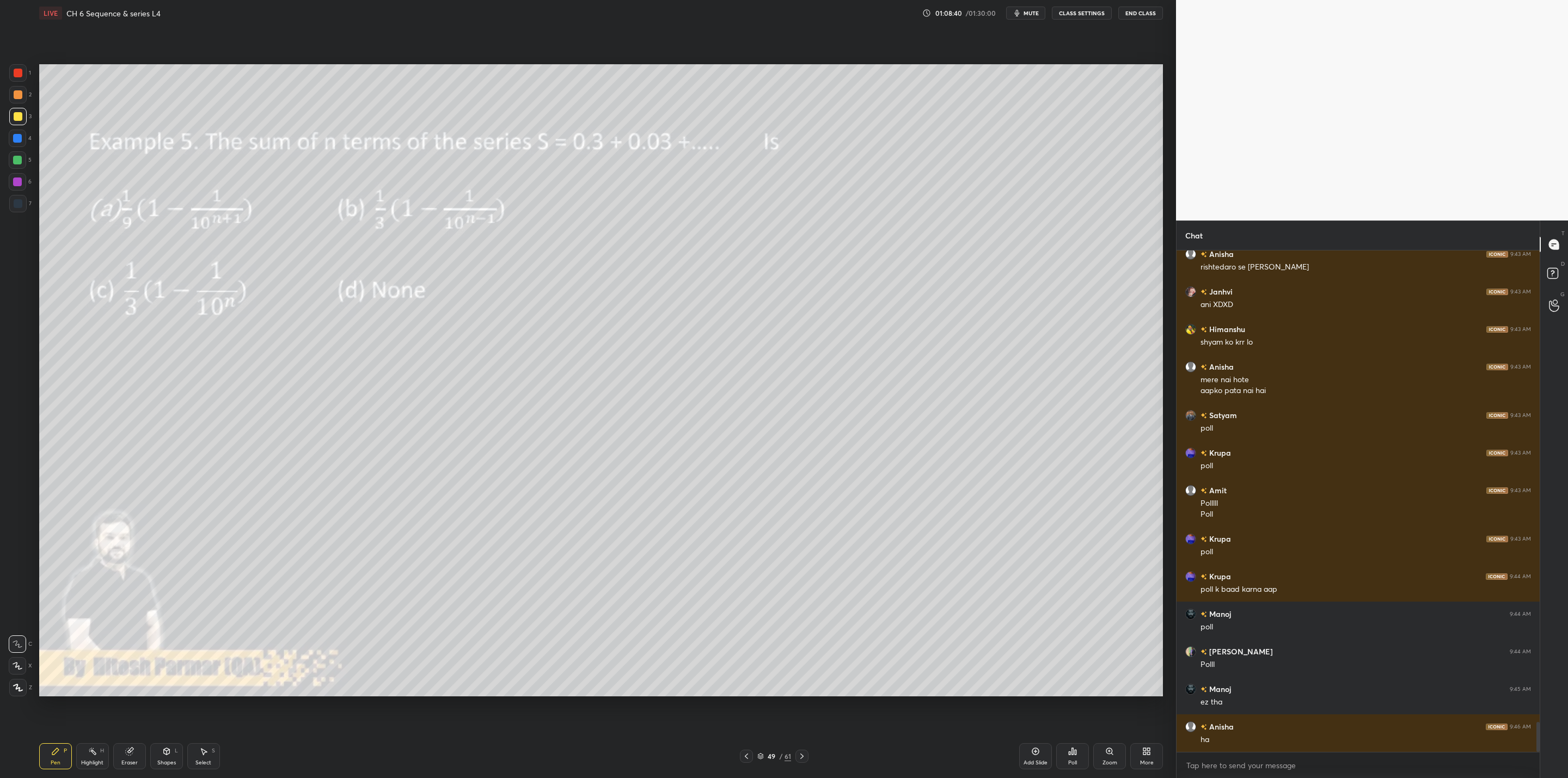
click at [804, 624] on icon at bounding box center [802, 756] width 9 height 9
drag, startPoint x: 123, startPoint y: 763, endPoint x: 142, endPoint y: 763, distance: 19.0
click at [121, 624] on div "Eraser" at bounding box center [129, 763] width 16 height 5
drag, startPoint x: 56, startPoint y: 757, endPoint x: 113, endPoint y: 724, distance: 65.9
click at [60, 624] on div "Pen P" at bounding box center [55, 756] width 33 height 26
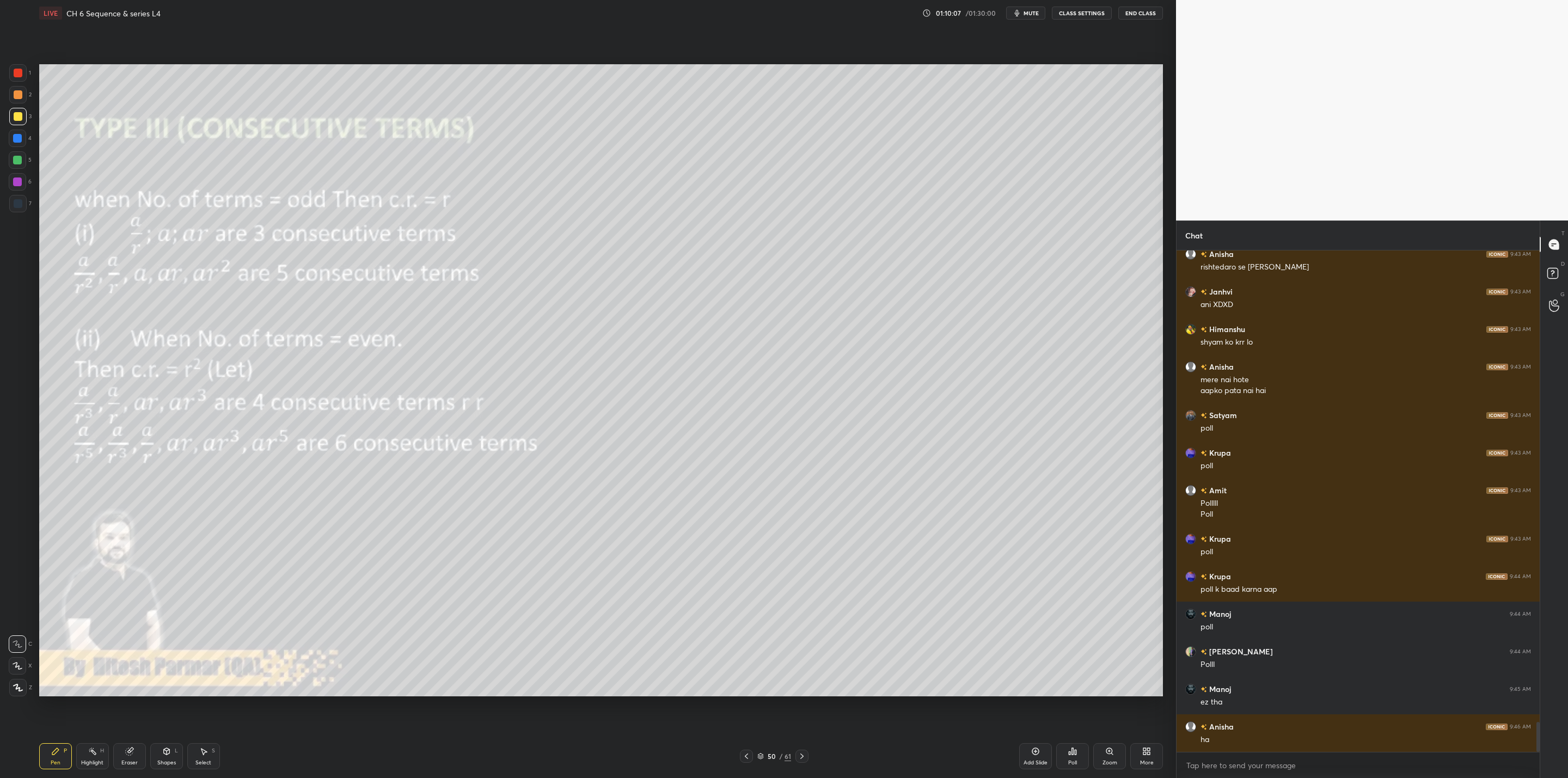
click at [138, 624] on div "Eraser" at bounding box center [130, 756] width 33 height 26
drag, startPoint x: 44, startPoint y: 762, endPoint x: 102, endPoint y: 732, distance: 65.3
click at [49, 624] on div "Pen P" at bounding box center [55, 756] width 33 height 26
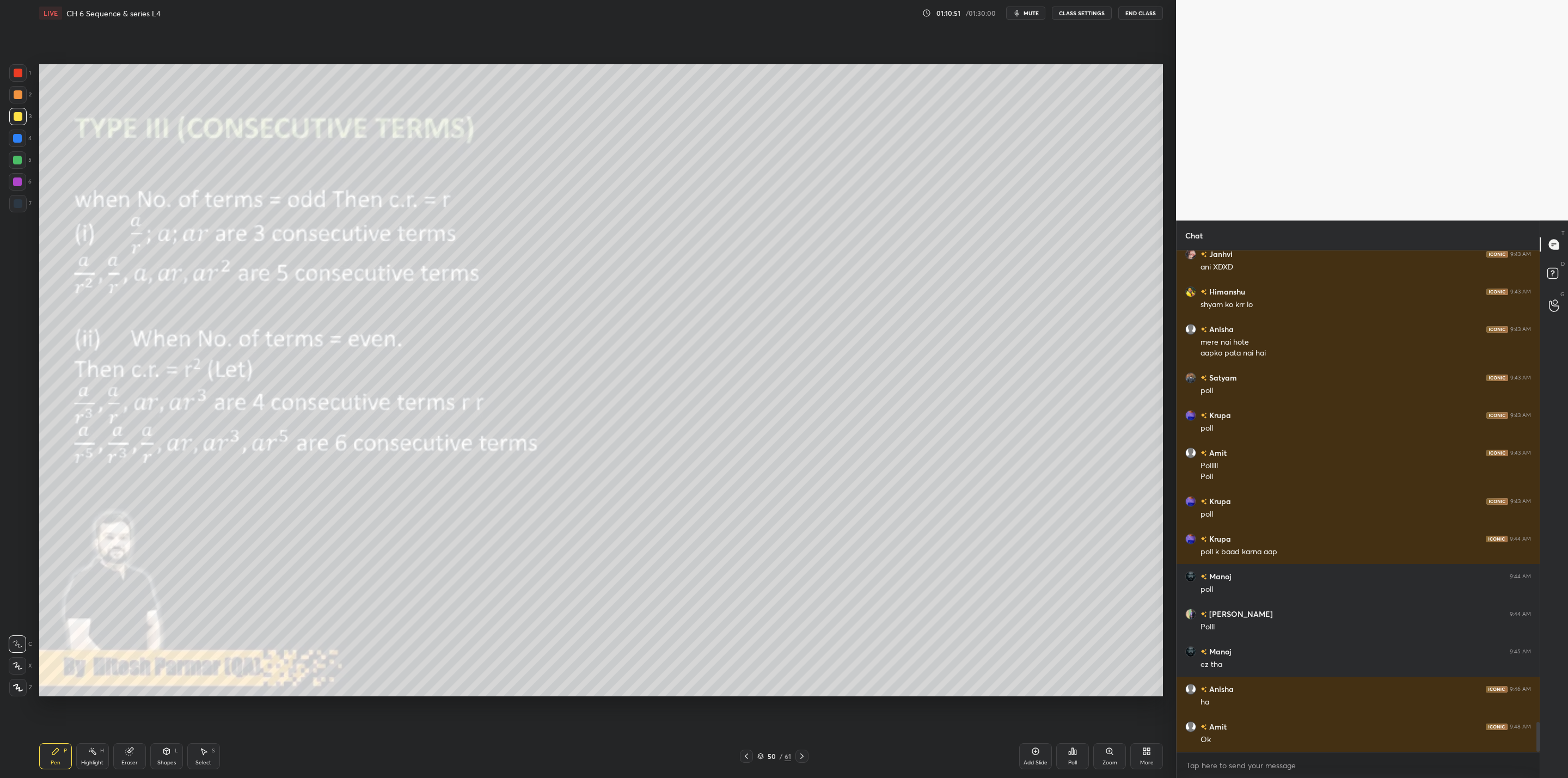
drag, startPoint x: 134, startPoint y: 760, endPoint x: 167, endPoint y: 754, distance: 33.5
click at [144, 624] on div "Eraser" at bounding box center [130, 756] width 33 height 26
drag, startPoint x: 54, startPoint y: 755, endPoint x: 167, endPoint y: 727, distance: 116.4
click at [56, 624] on div "Pen P" at bounding box center [55, 756] width 33 height 26
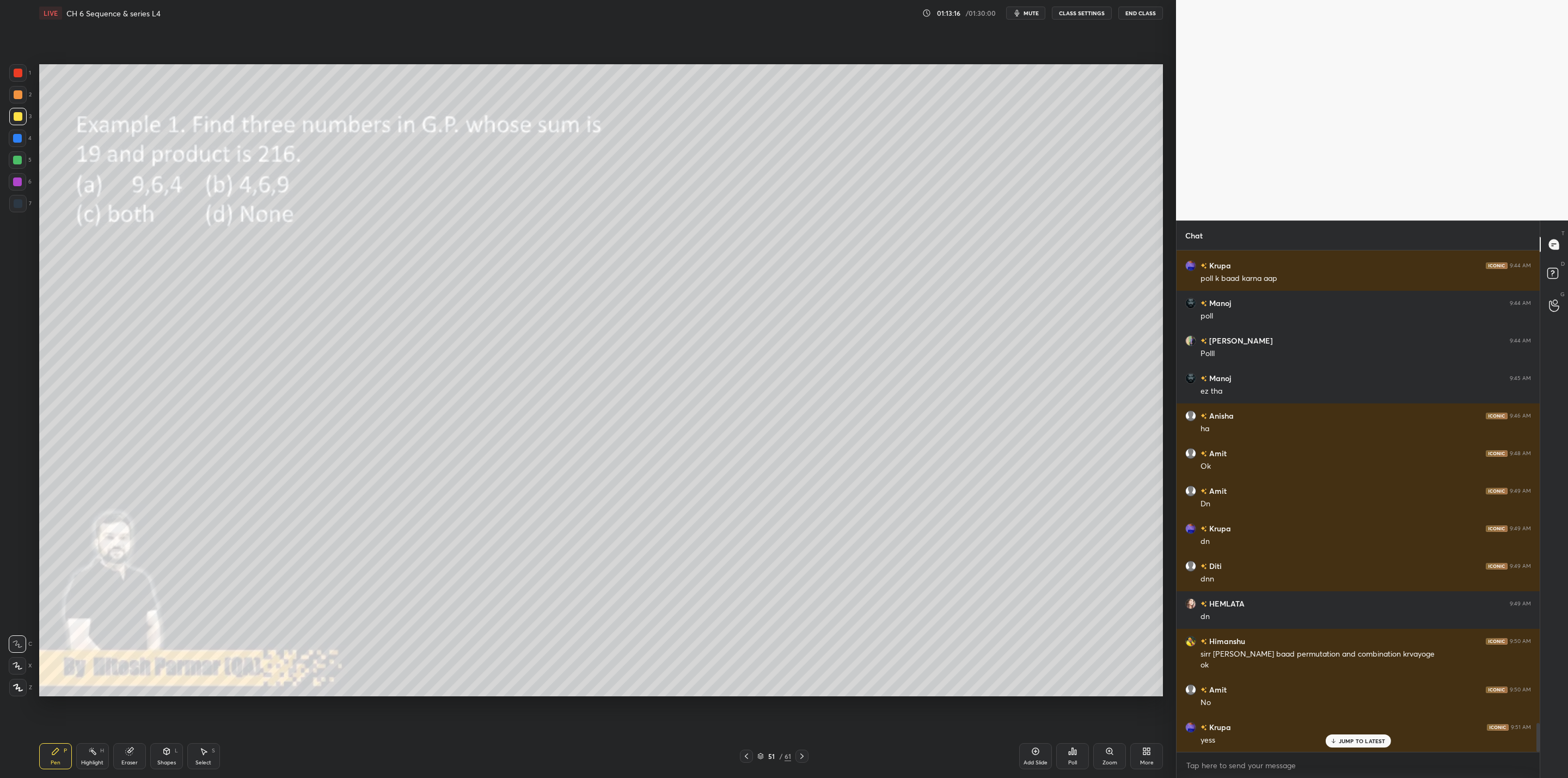
scroll to position [8189, 0]
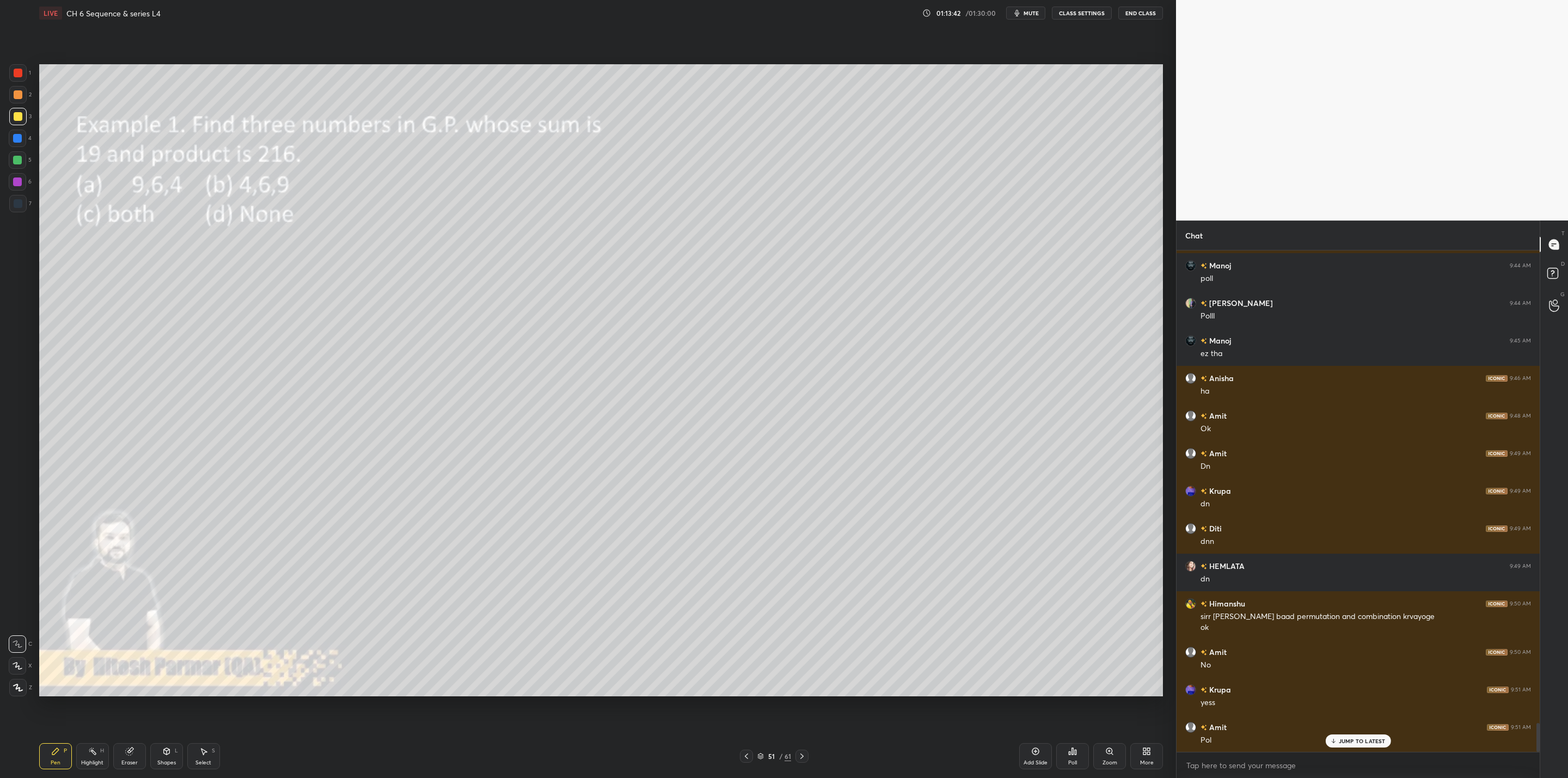
click at [807, 624] on div "Poll" at bounding box center [1073, 756] width 33 height 26
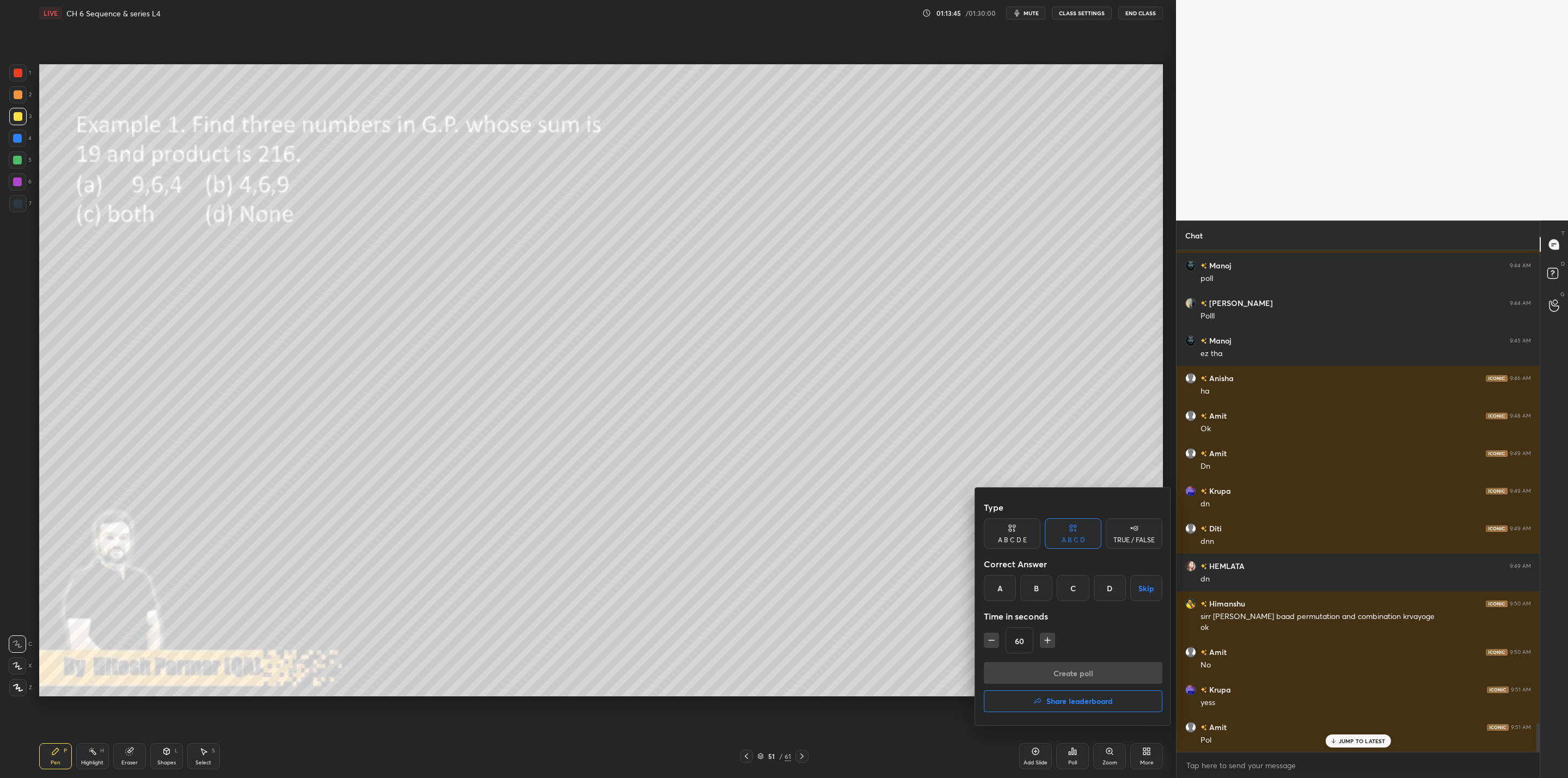
drag, startPoint x: 1070, startPoint y: 590, endPoint x: 1067, endPoint y: 597, distance: 7.6
click at [807, 592] on div "C" at bounding box center [1073, 588] width 32 height 26
click at [807, 624] on button "Create poll" at bounding box center [1073, 673] width 178 height 22
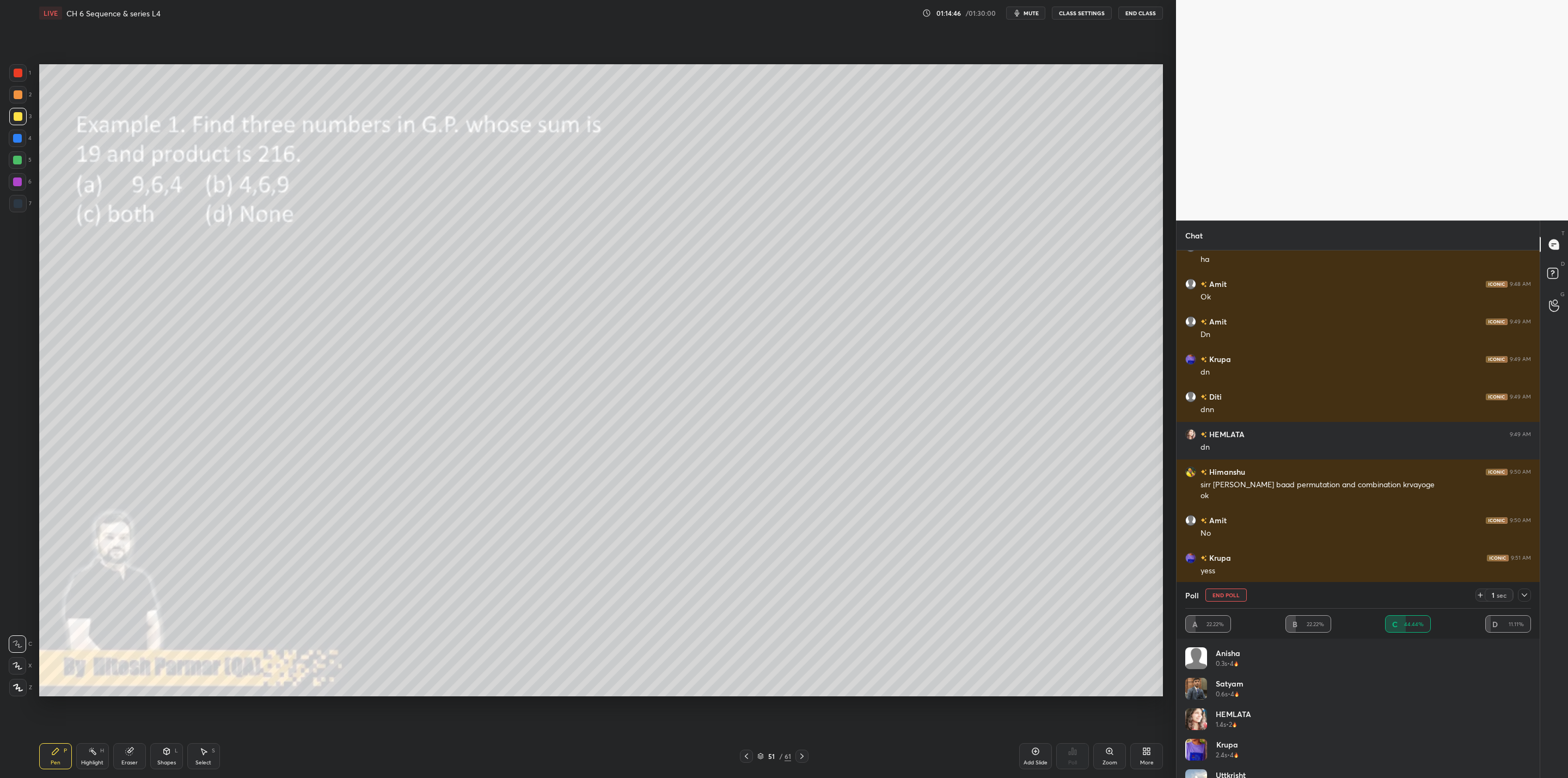
scroll to position [8359, 0]
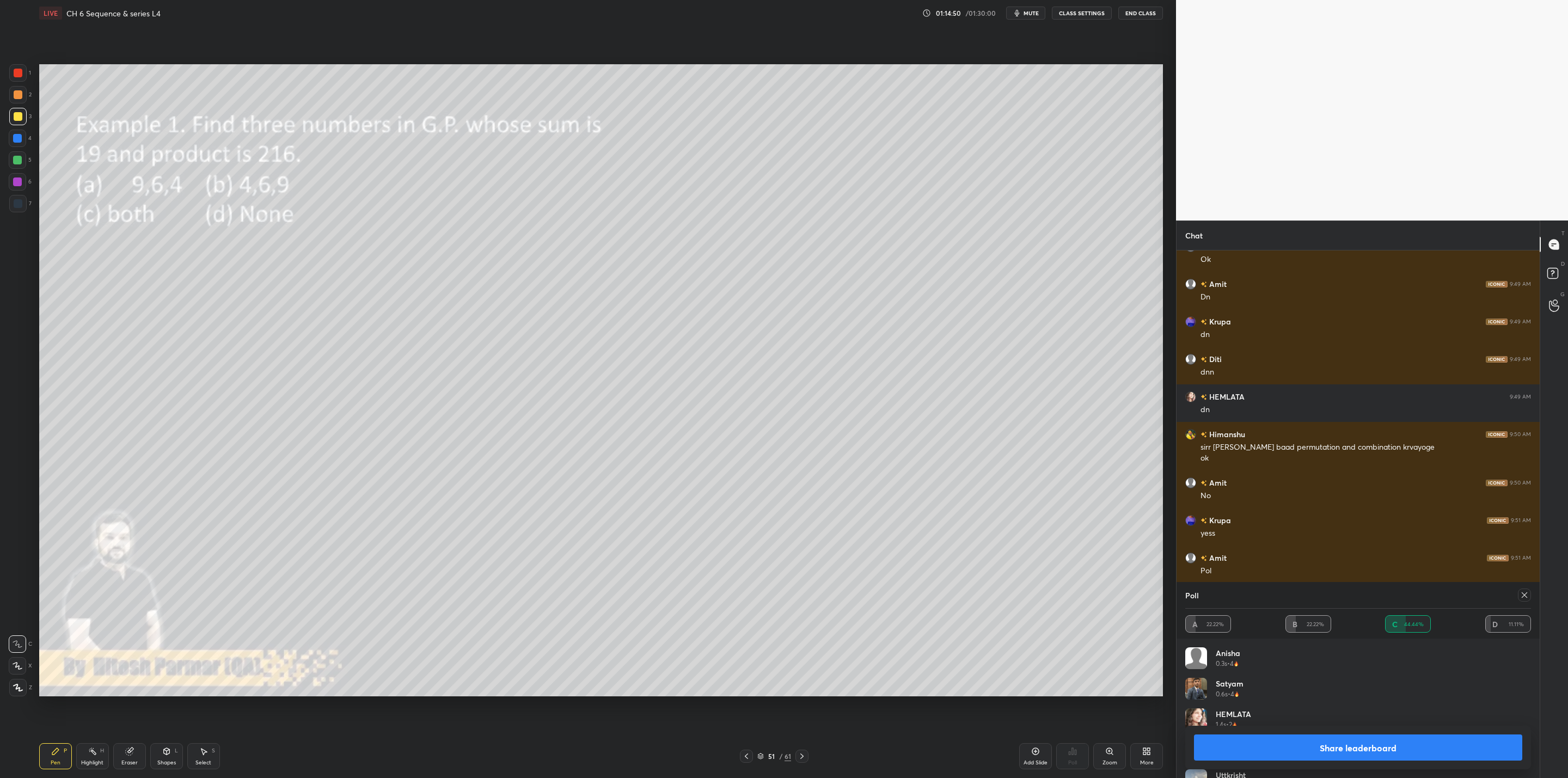
drag, startPoint x: 1287, startPoint y: 760, endPoint x: 1276, endPoint y: 763, distance: 11.4
click at [807, 624] on div "Share leaderboard" at bounding box center [1358, 748] width 346 height 44
click at [807, 624] on button "Share leaderboard" at bounding box center [1358, 748] width 328 height 26
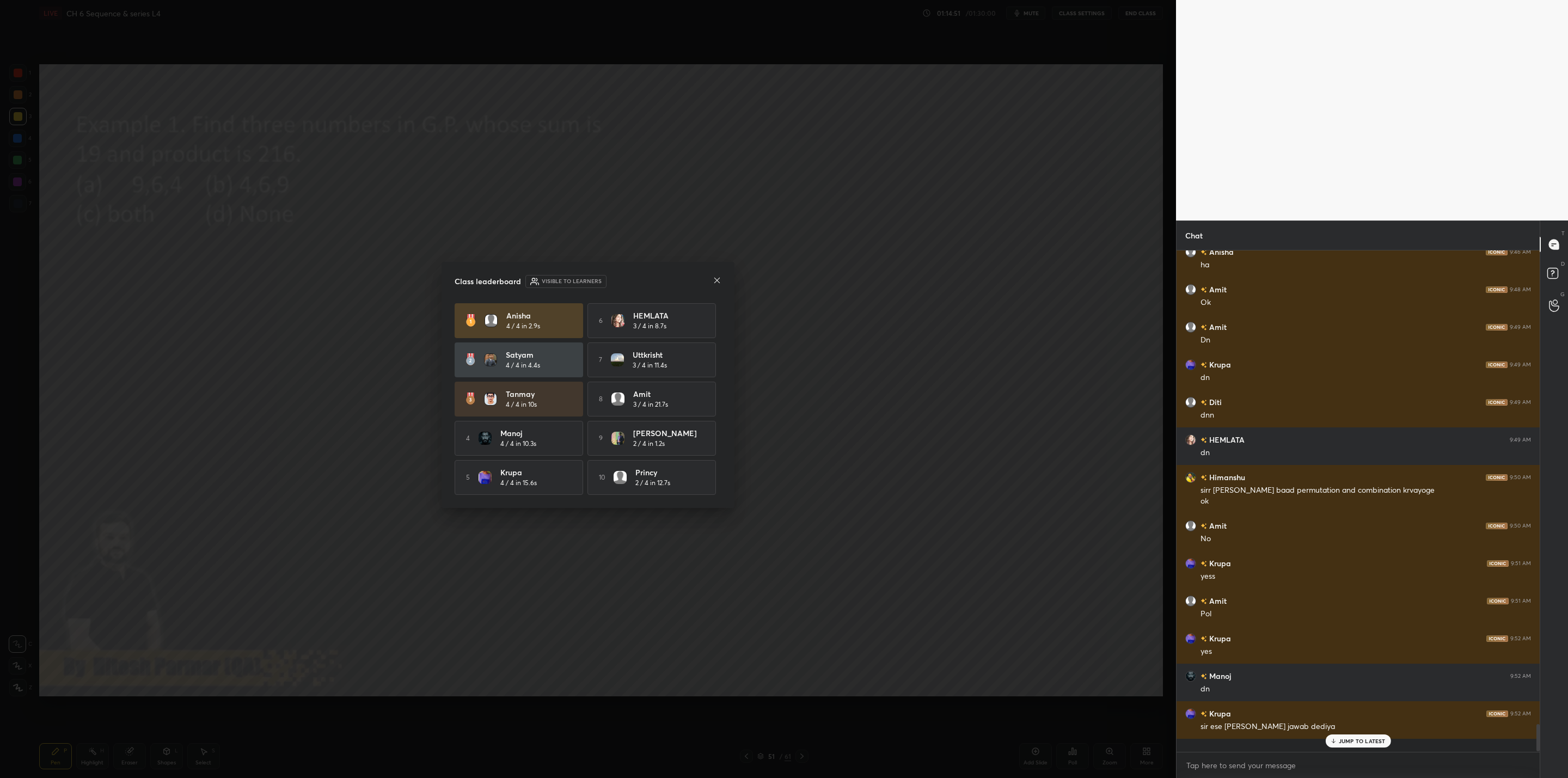
scroll to position [495, 360]
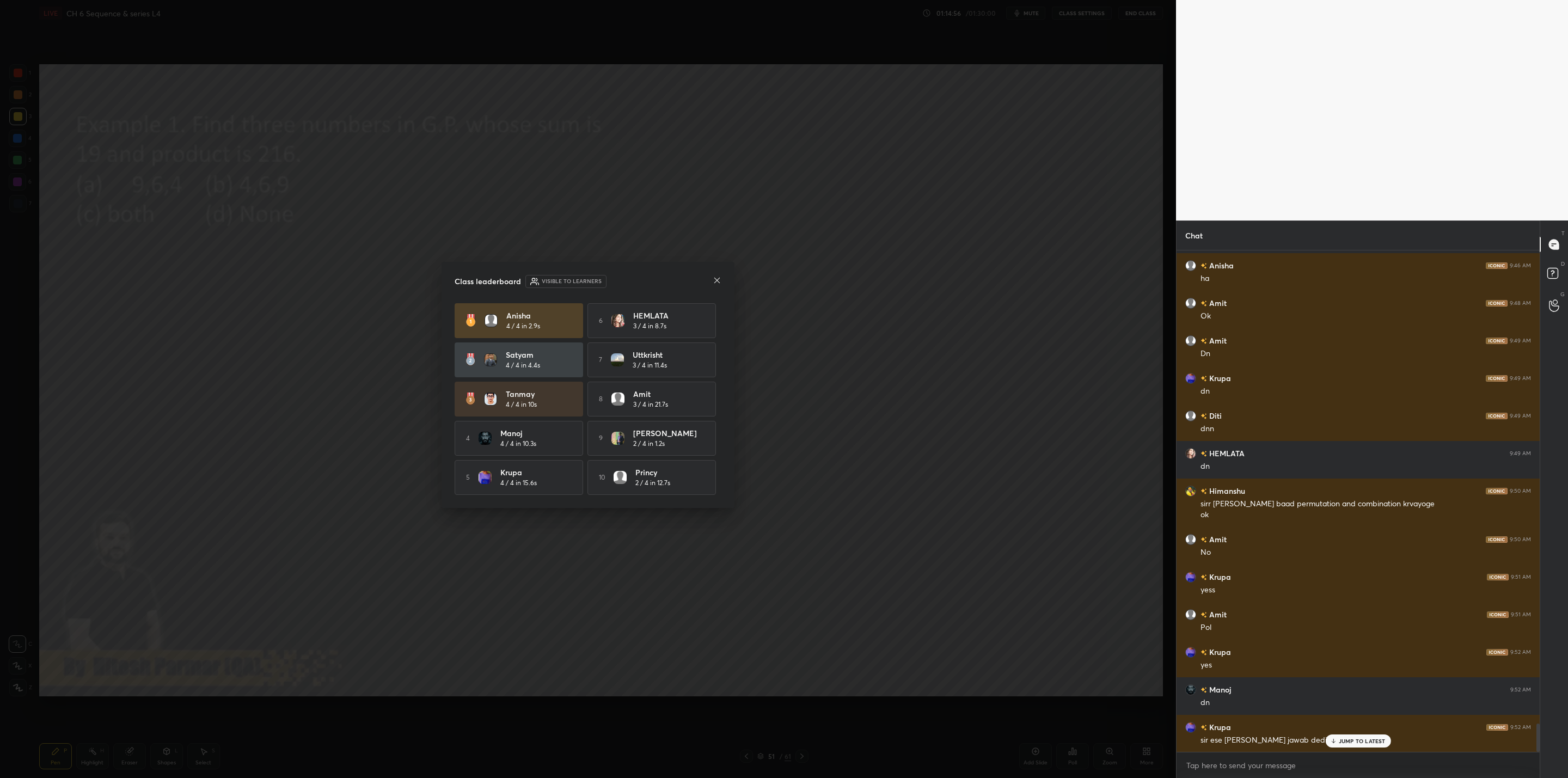
click at [716, 280] on icon at bounding box center [717, 280] width 9 height 9
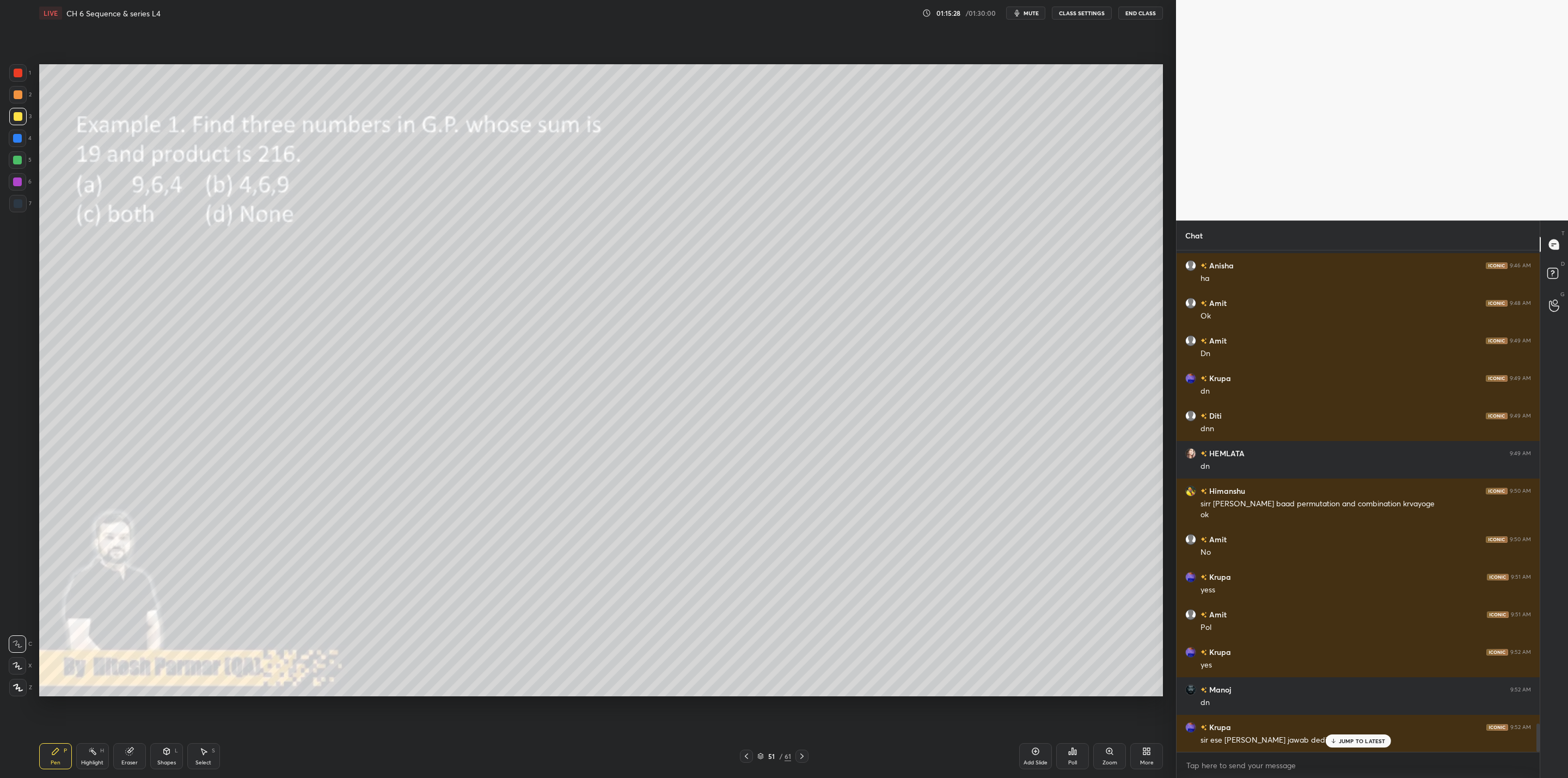
click at [10, 280] on div "1 2 3 4 5 6 7 C X Z C X Z E E Erase all H H LIVE CH 6 Sequence & series L4 01:1…" at bounding box center [584, 389] width 1167 height 778
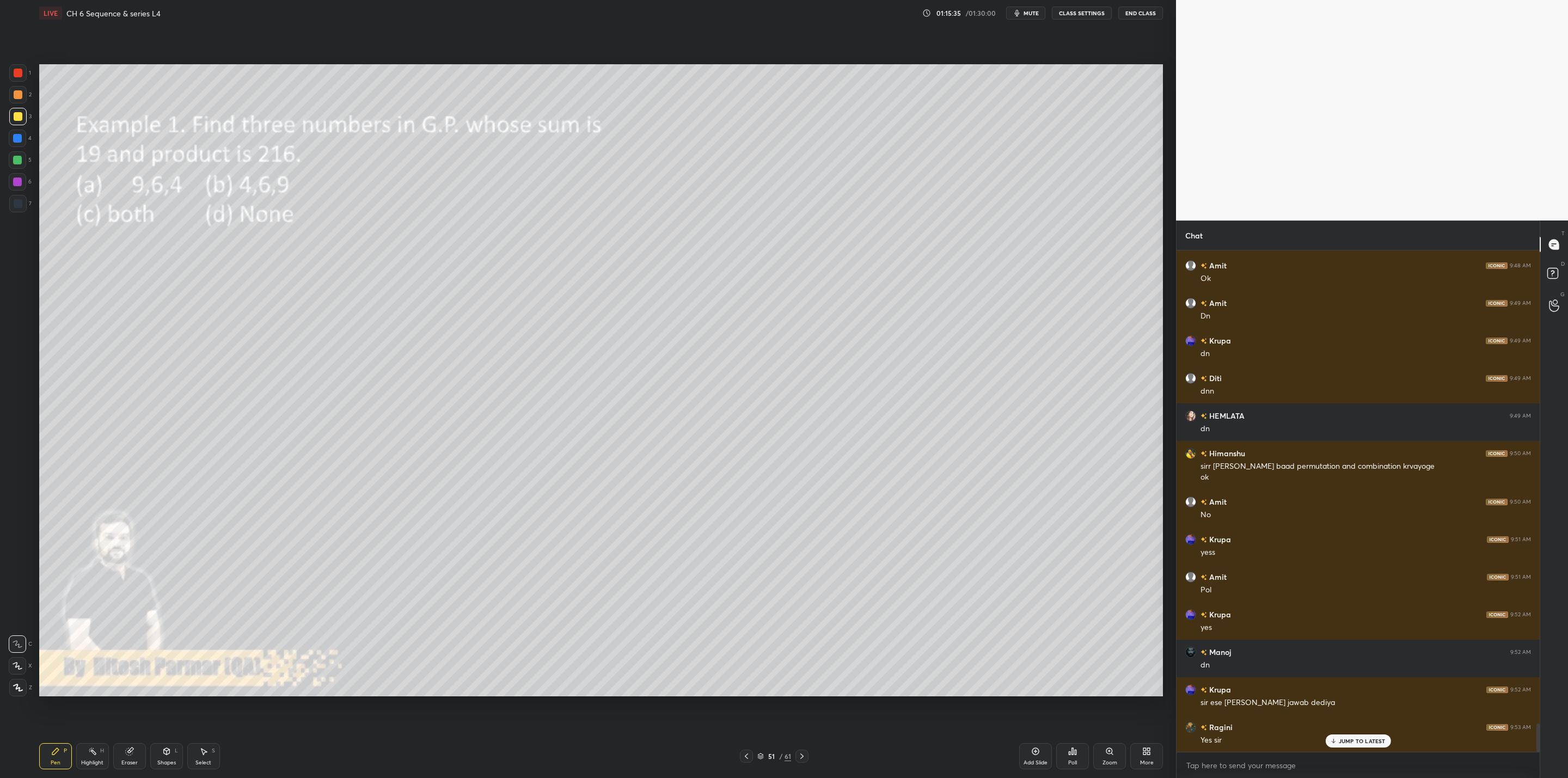
click at [792, 624] on div "51 / 61" at bounding box center [774, 756] width 69 height 13
click at [801, 624] on div at bounding box center [802, 756] width 13 height 13
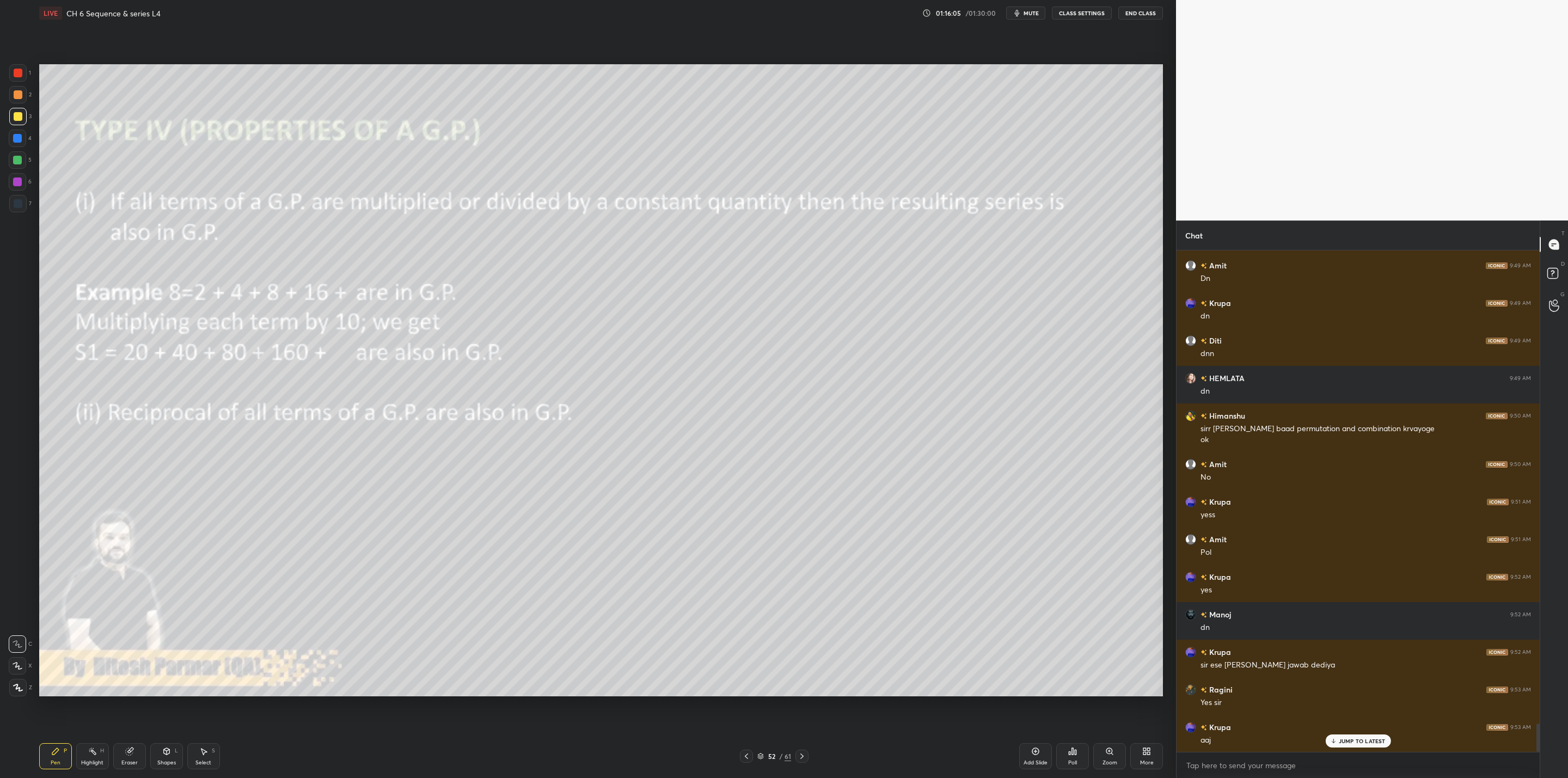
click at [805, 624] on icon at bounding box center [802, 756] width 9 height 9
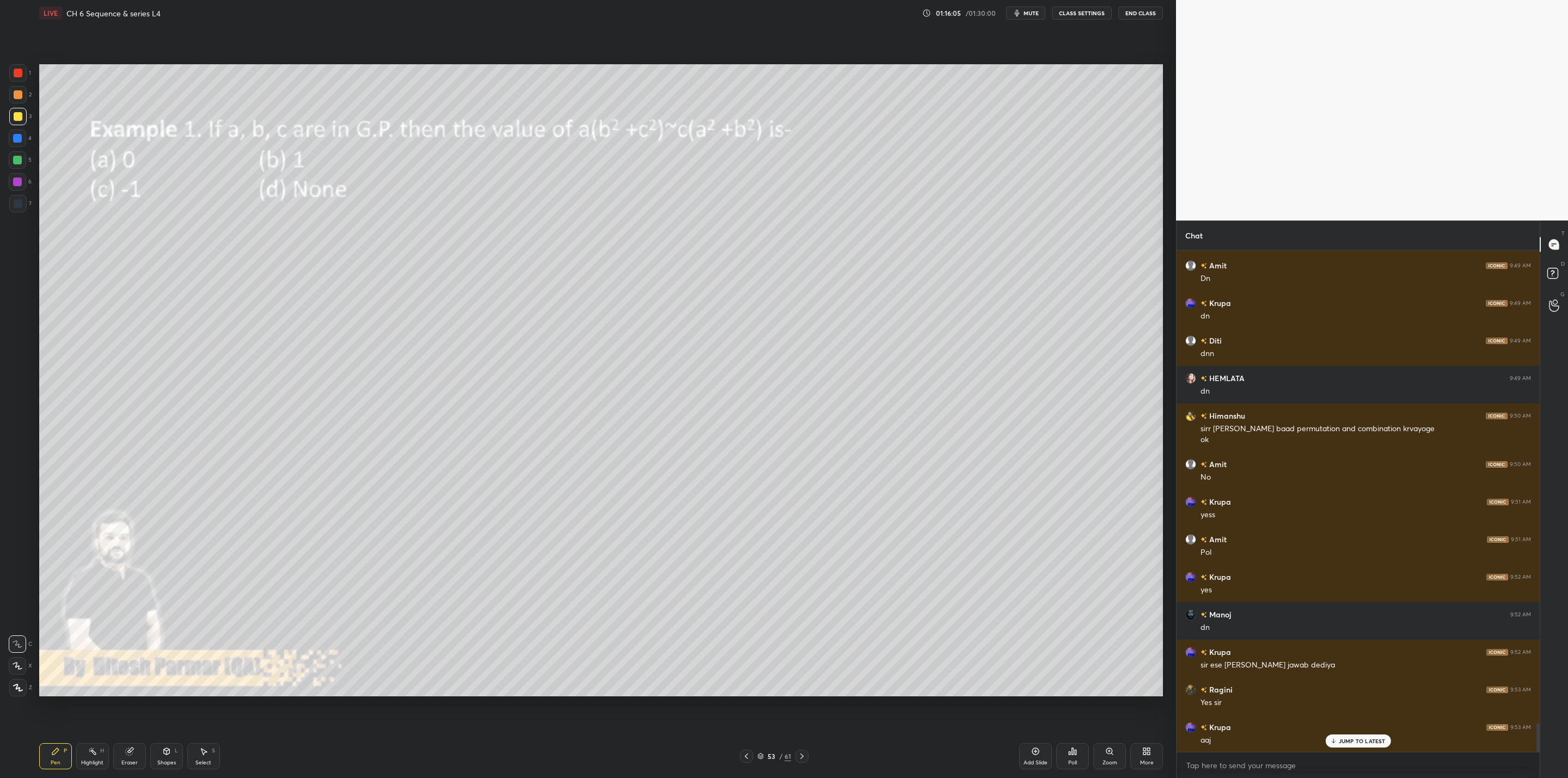
scroll to position [8415, 0]
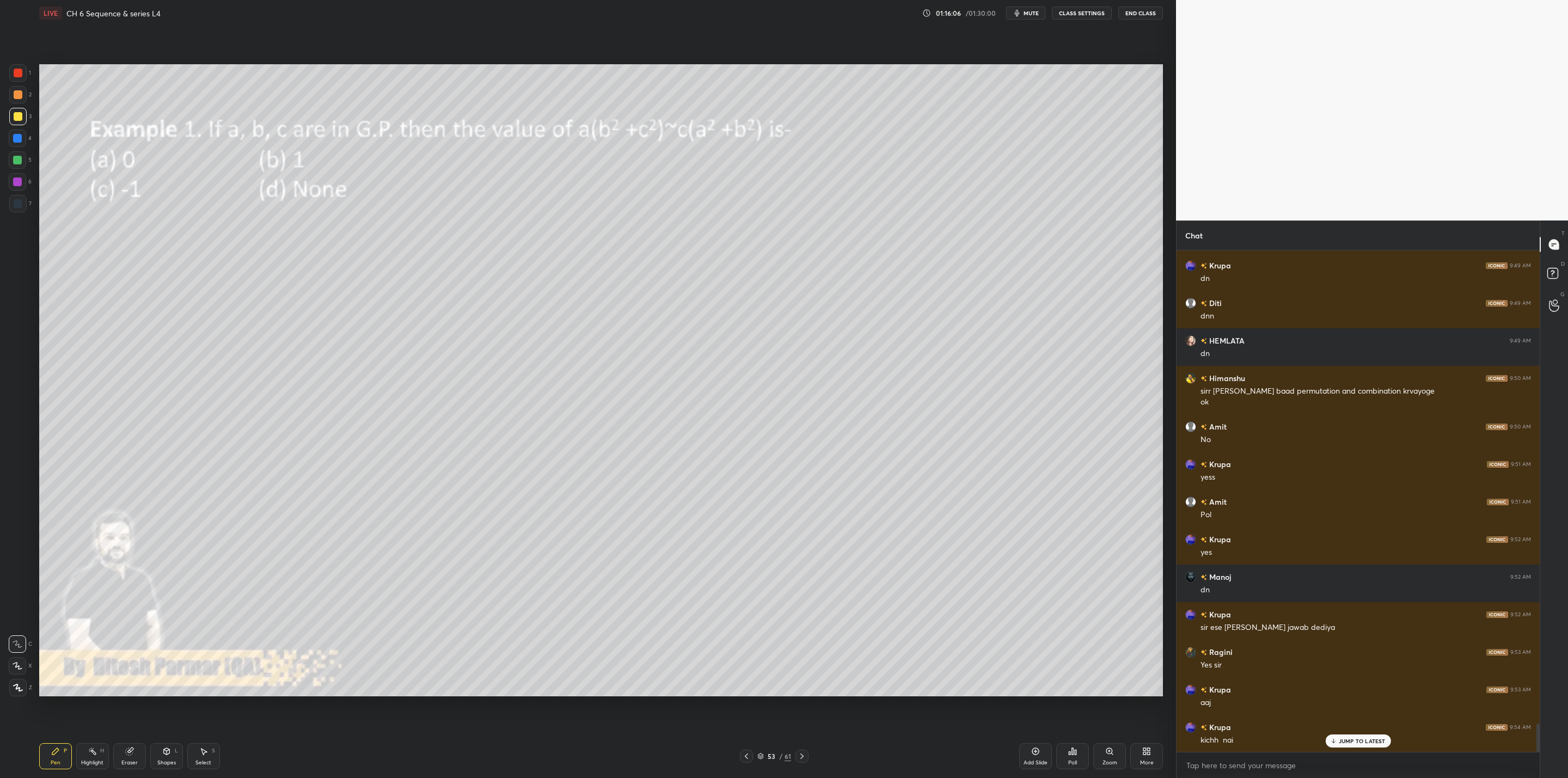
click at [803, 624] on icon at bounding box center [802, 756] width 9 height 9
click at [747, 624] on icon at bounding box center [746, 756] width 9 height 9
click at [745, 624] on icon at bounding box center [746, 756] width 9 height 9
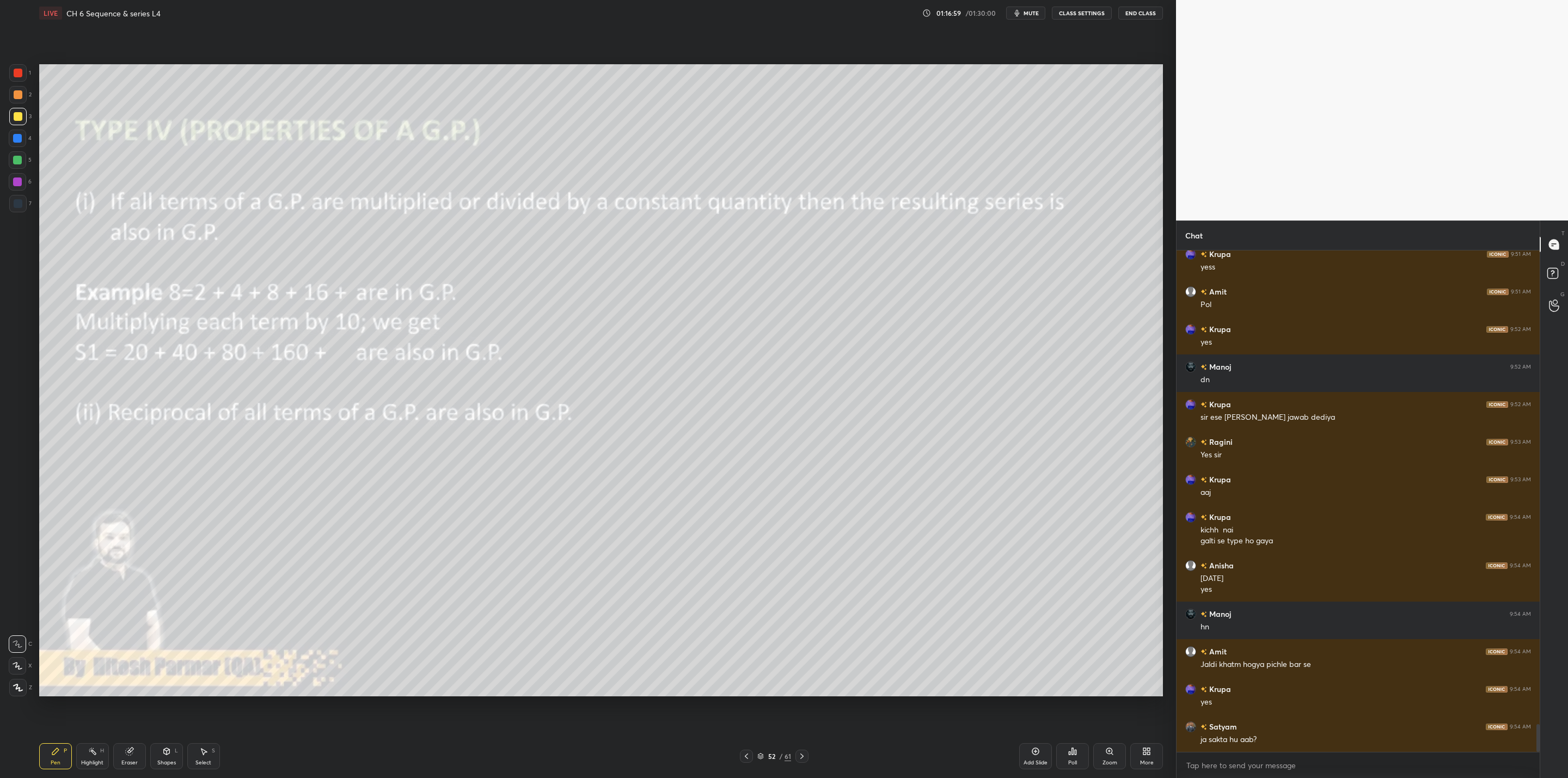
scroll to position [8663, 0]
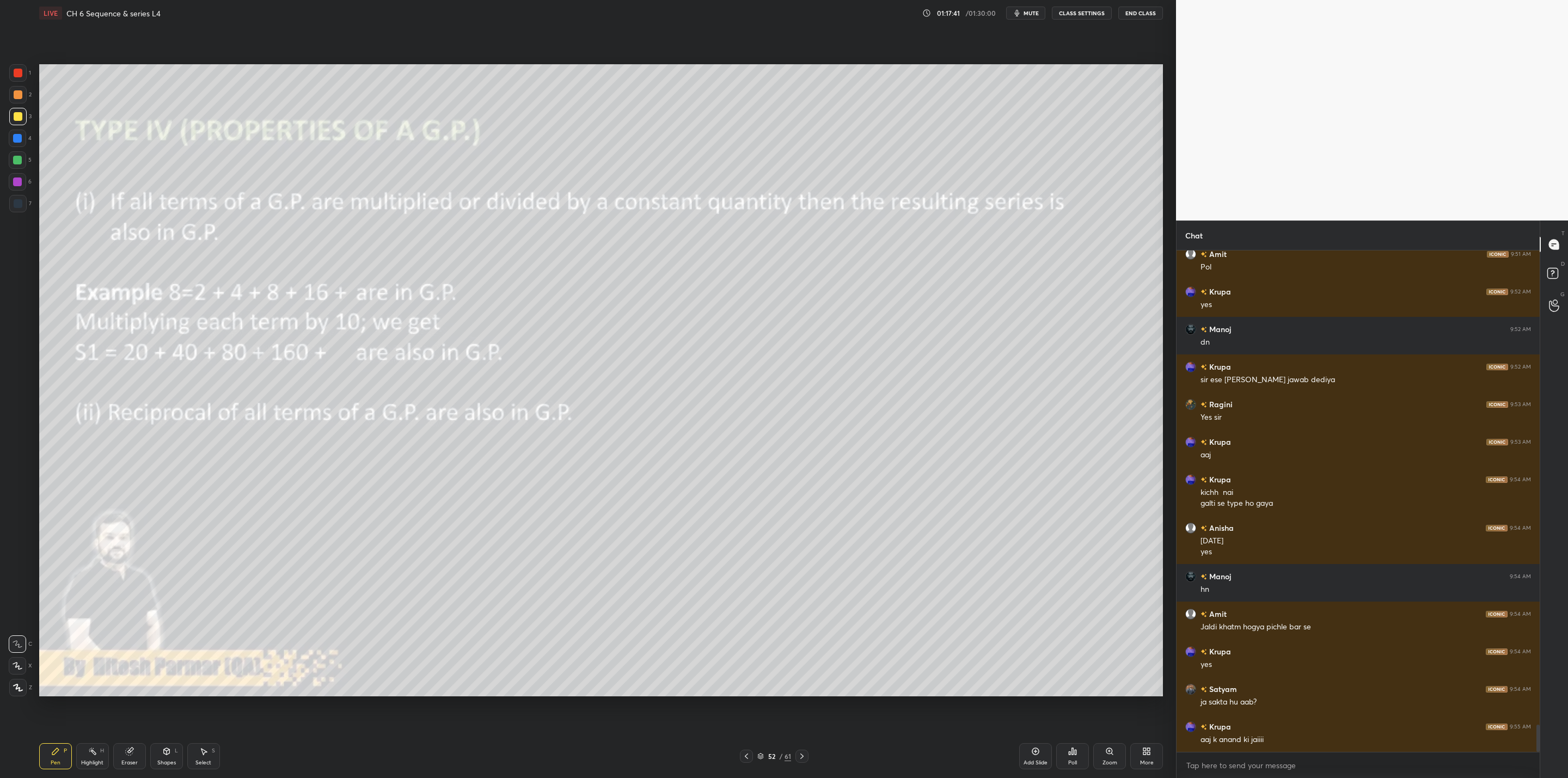
click at [175, 624] on div "Shapes L" at bounding box center [167, 756] width 33 height 26
drag, startPoint x: 127, startPoint y: 750, endPoint x: 156, endPoint y: 749, distance: 29.0
click at [136, 624] on div "Eraser" at bounding box center [130, 756] width 33 height 26
click at [65, 624] on div "Pen P" at bounding box center [55, 756] width 33 height 26
drag, startPoint x: 135, startPoint y: 756, endPoint x: 224, endPoint y: 708, distance: 101.1
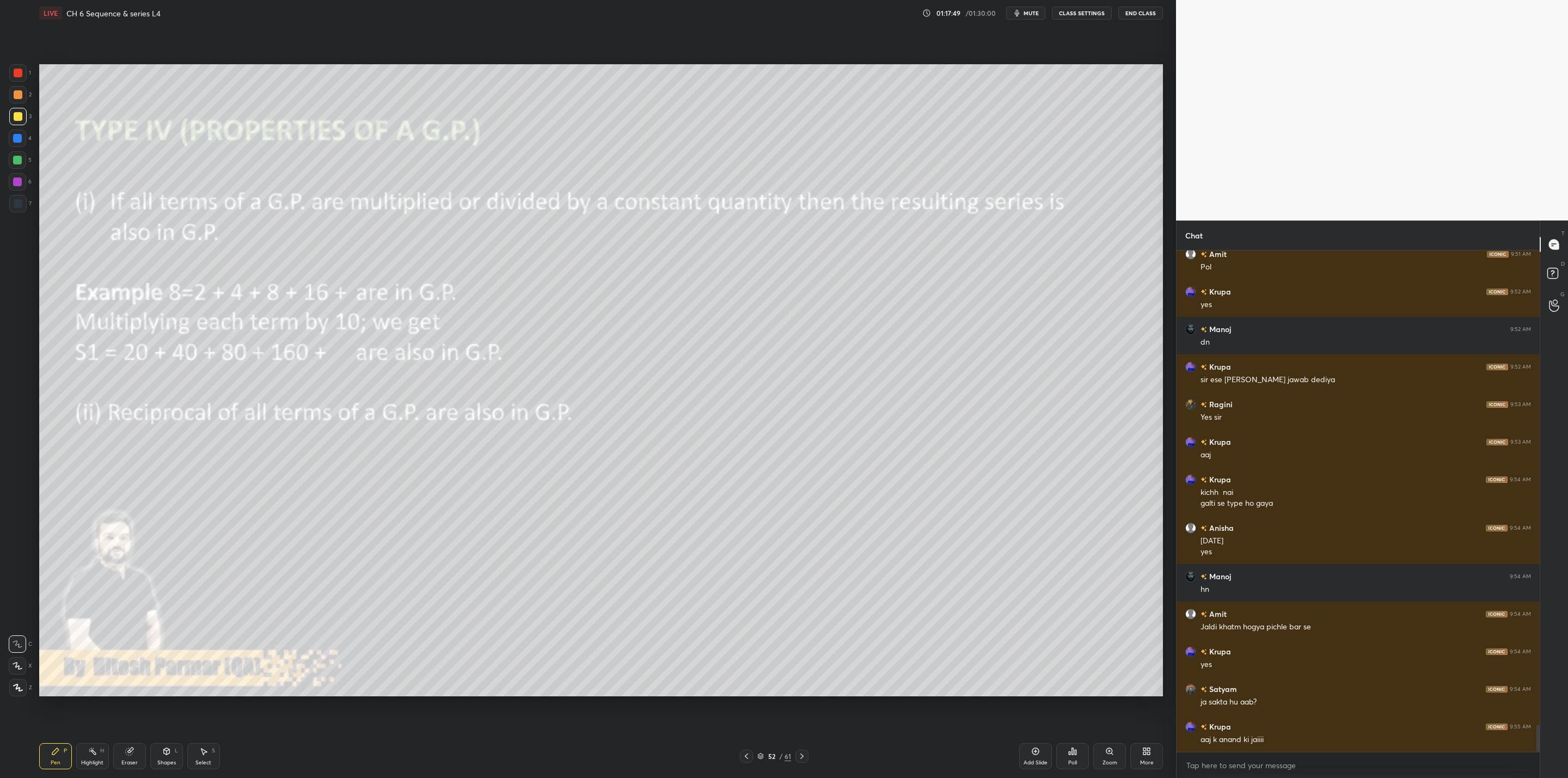
click at [141, 624] on div "Eraser" at bounding box center [130, 756] width 33 height 26
click at [69, 624] on div "Pen P" at bounding box center [55, 756] width 33 height 26
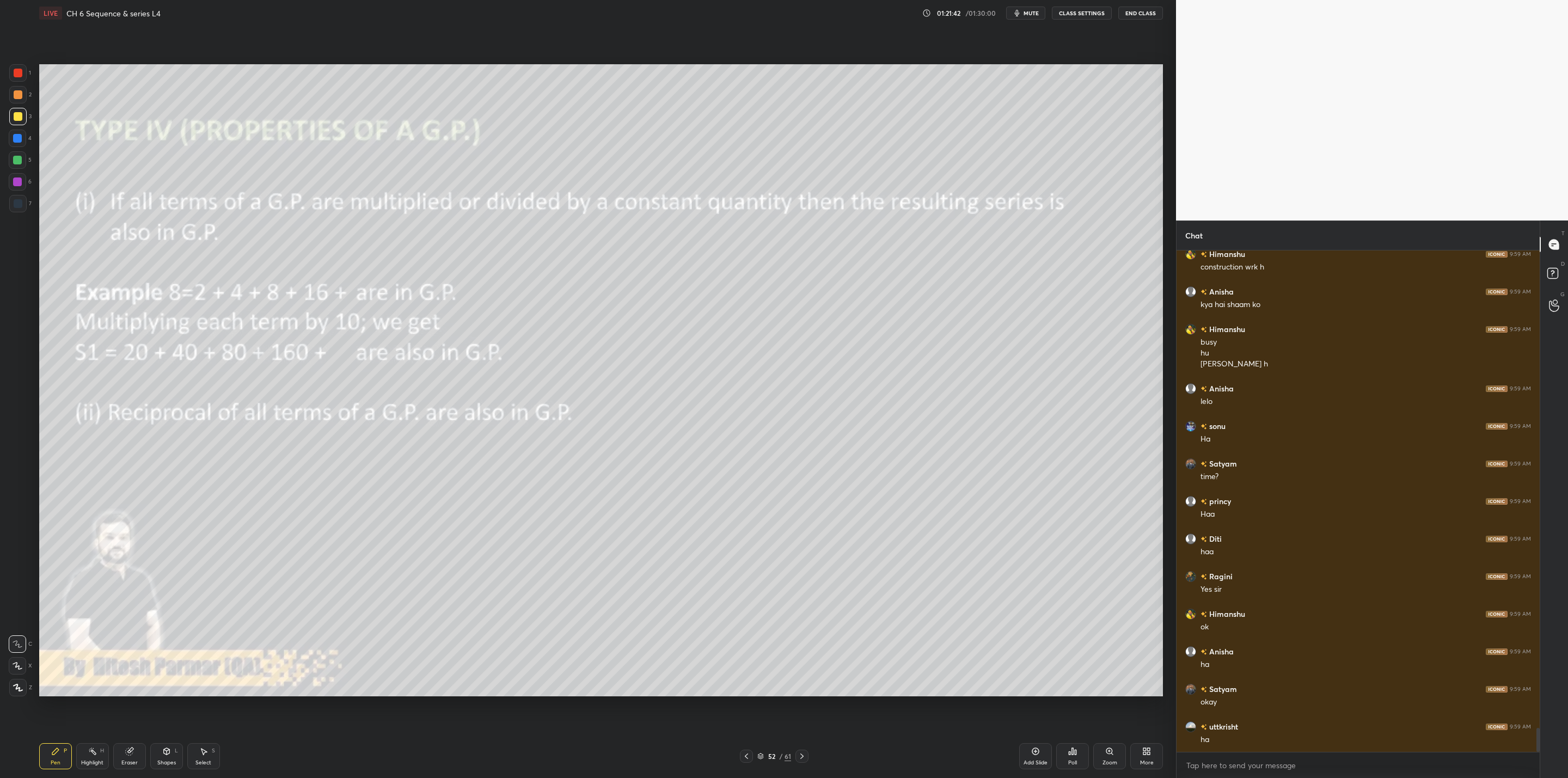
scroll to position [9962, 0]
click at [807, 624] on div "Add Slide" at bounding box center [1035, 756] width 33 height 26
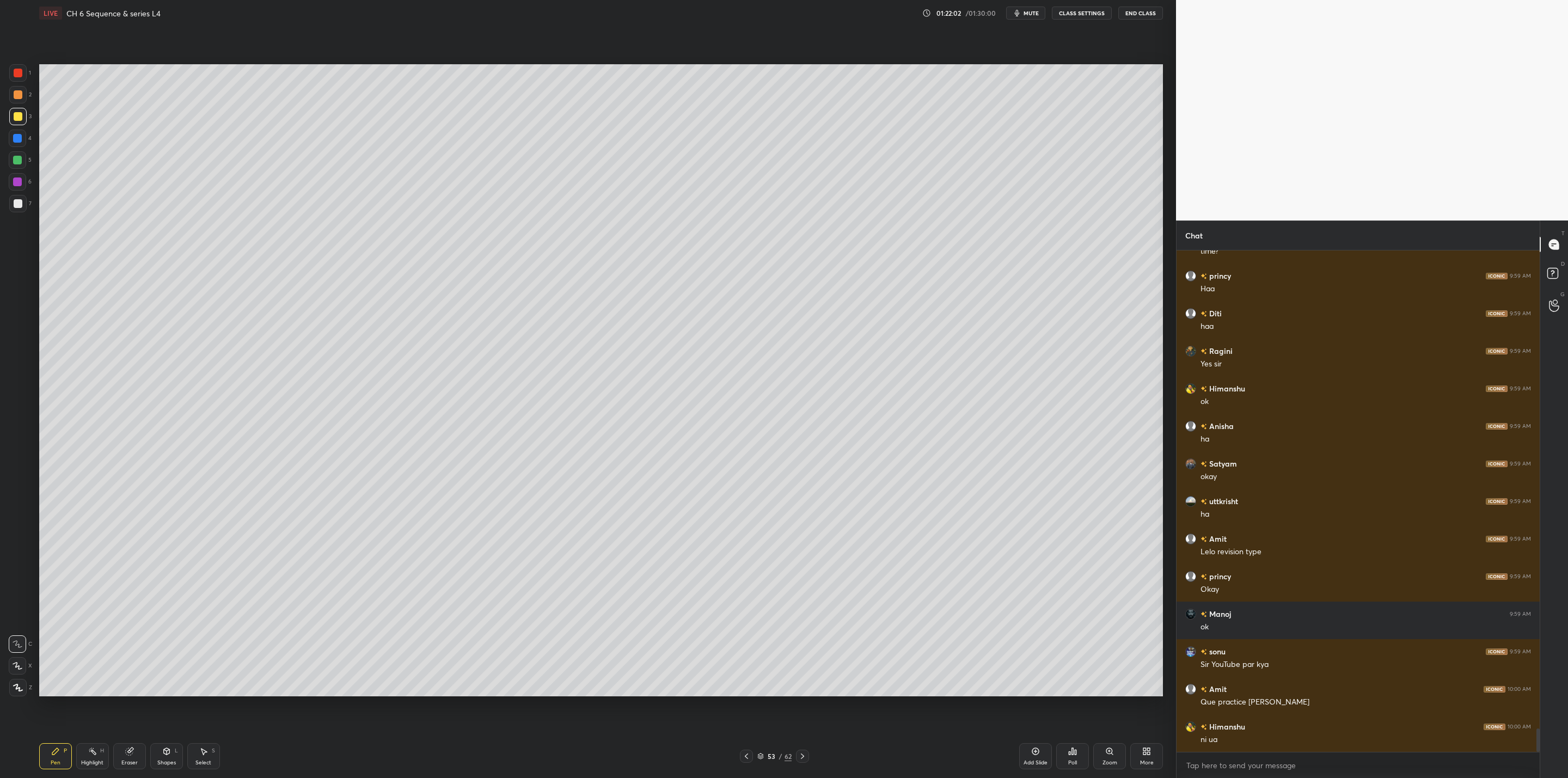
scroll to position [10160, 0]
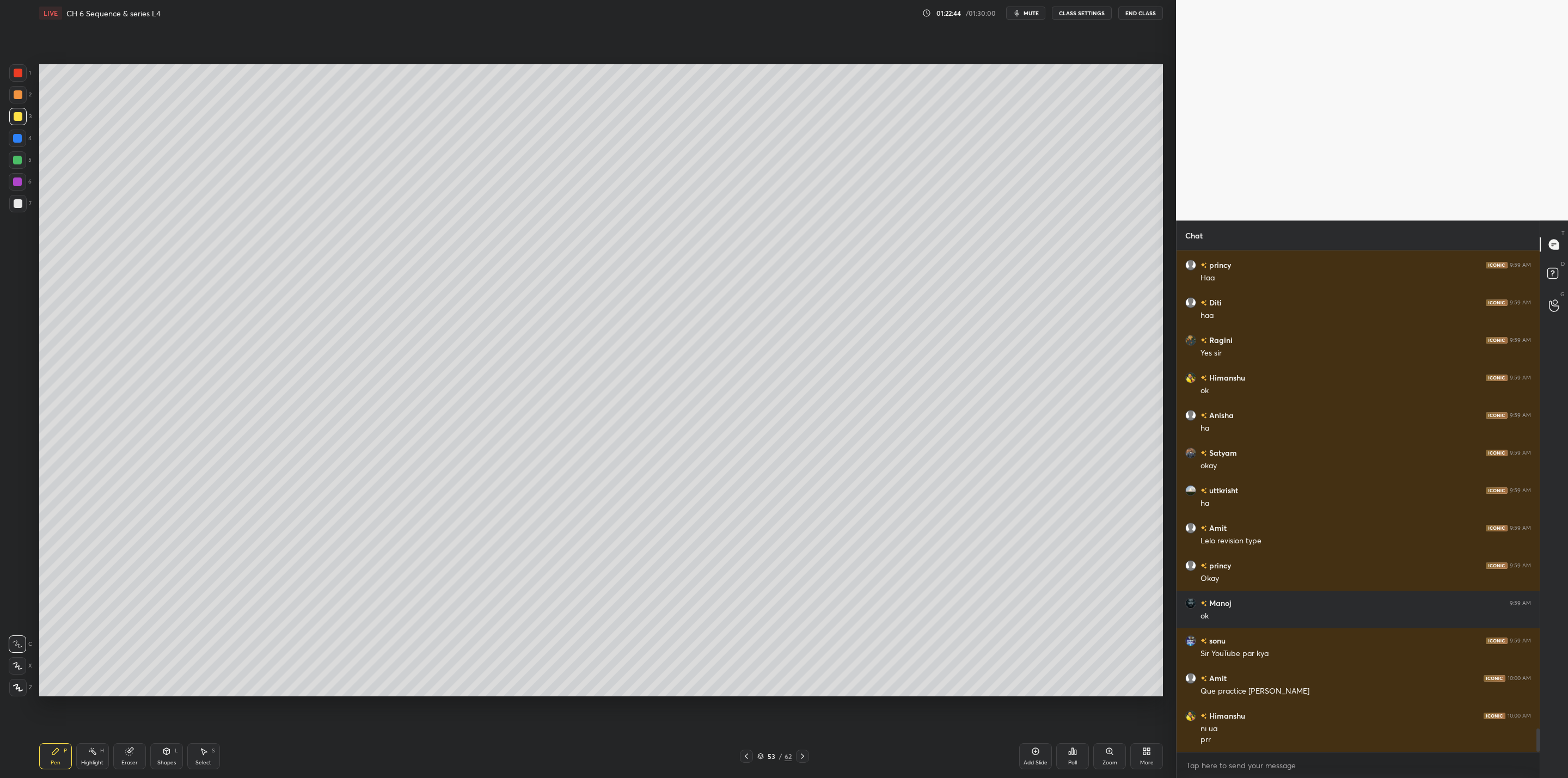
click at [144, 624] on div "Eraser" at bounding box center [130, 756] width 33 height 26
drag, startPoint x: 52, startPoint y: 747, endPoint x: 63, endPoint y: 740, distance: 13.0
click at [56, 624] on div "Pen P" at bounding box center [55, 756] width 33 height 26
drag, startPoint x: 21, startPoint y: 197, endPoint x: 29, endPoint y: 194, distance: 8.5
click at [29, 195] on div "7" at bounding box center [20, 203] width 23 height 18
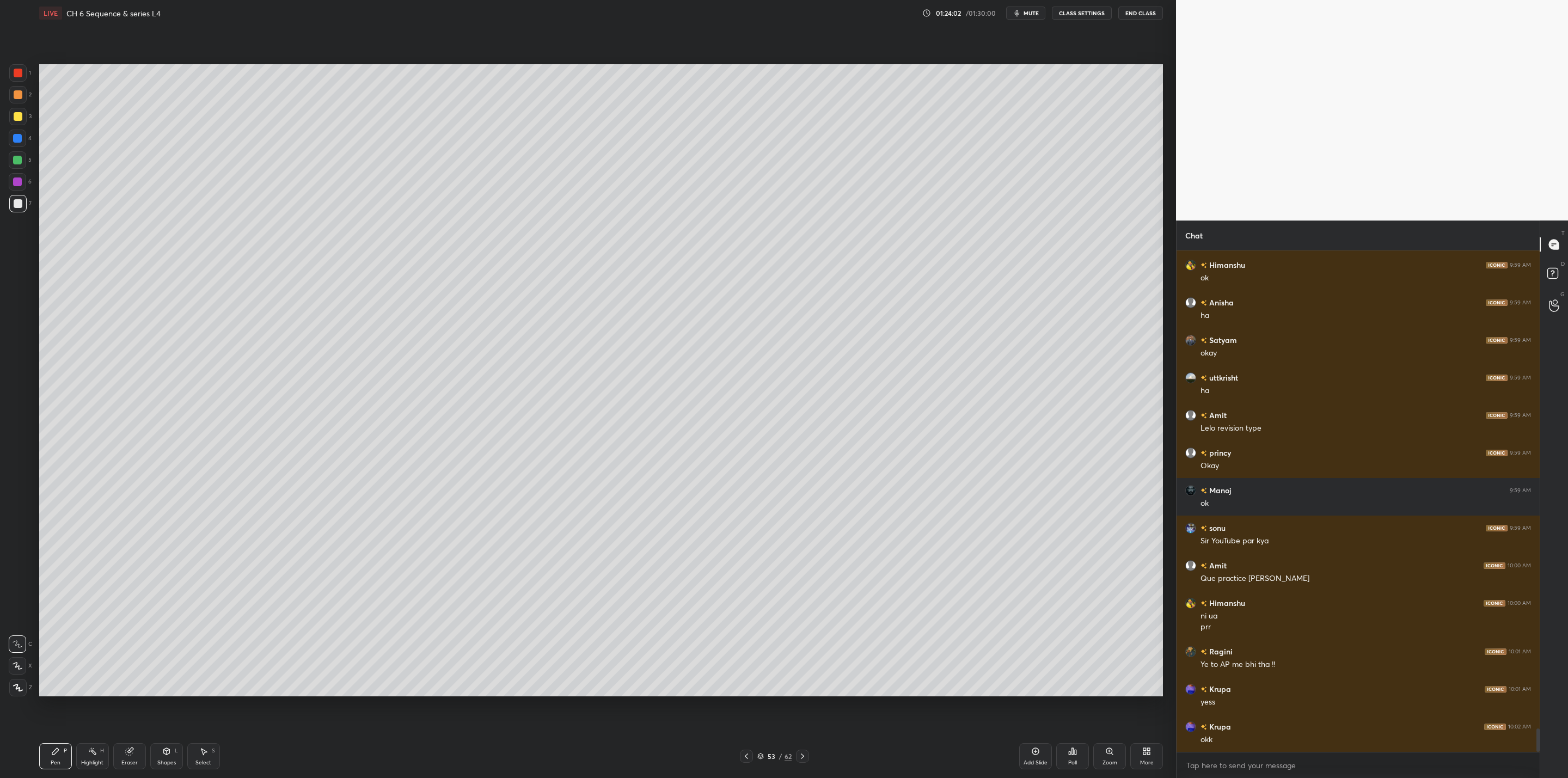
scroll to position [10311, 0]
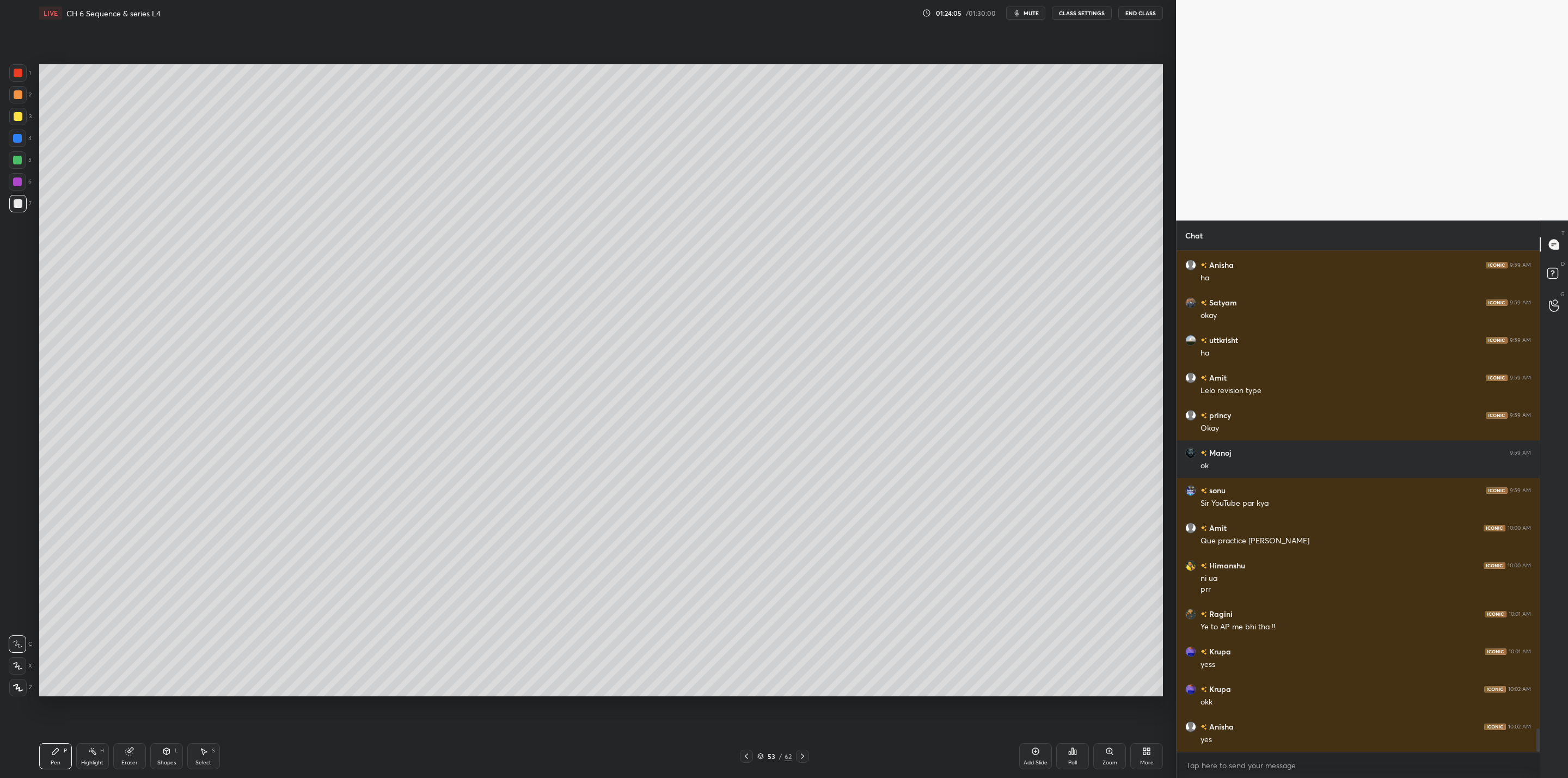
click at [803, 624] on icon at bounding box center [802, 756] width 9 height 9
click at [801, 624] on div at bounding box center [802, 756] width 13 height 13
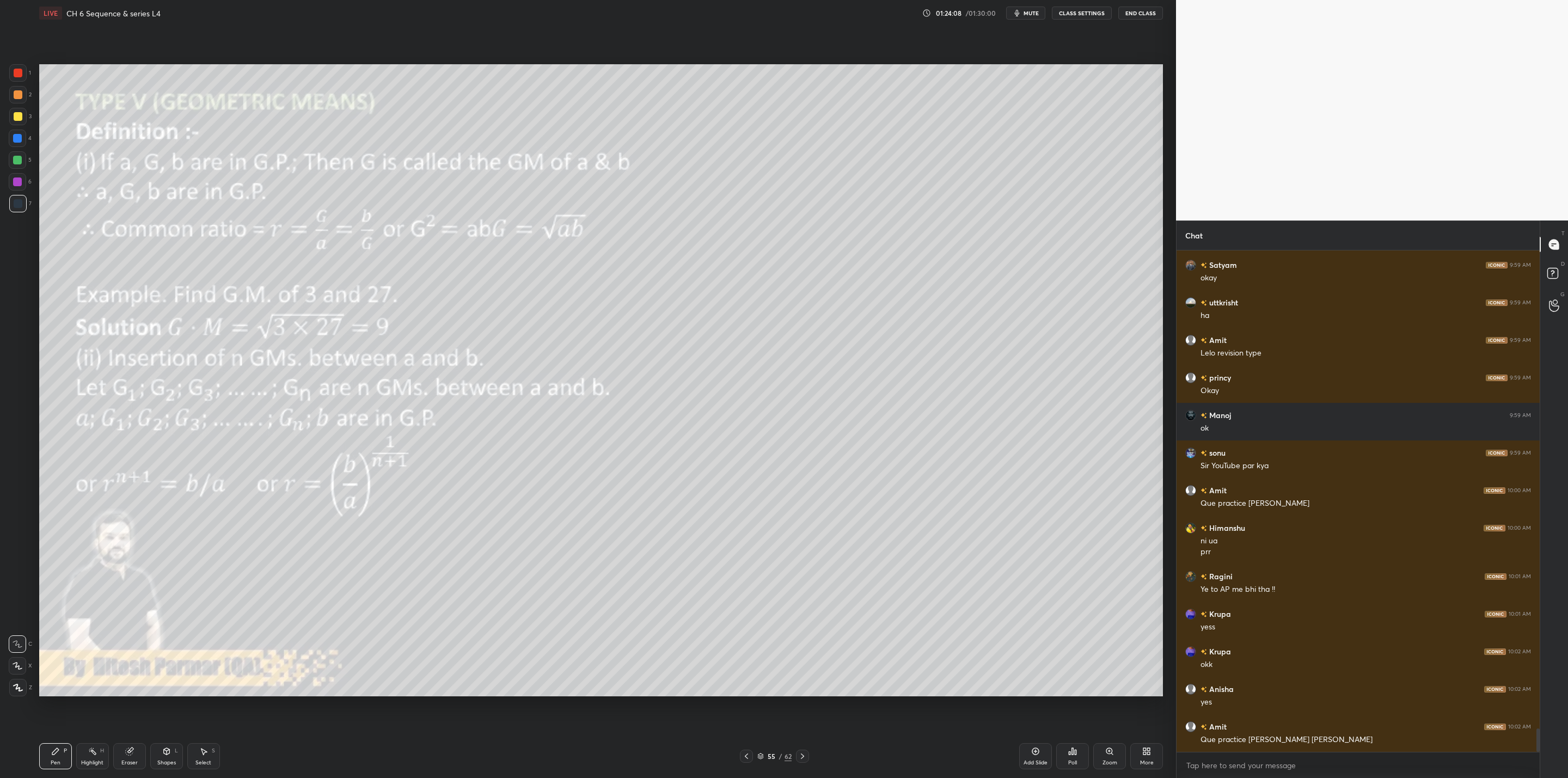
click at [746, 624] on icon at bounding box center [746, 756] width 9 height 9
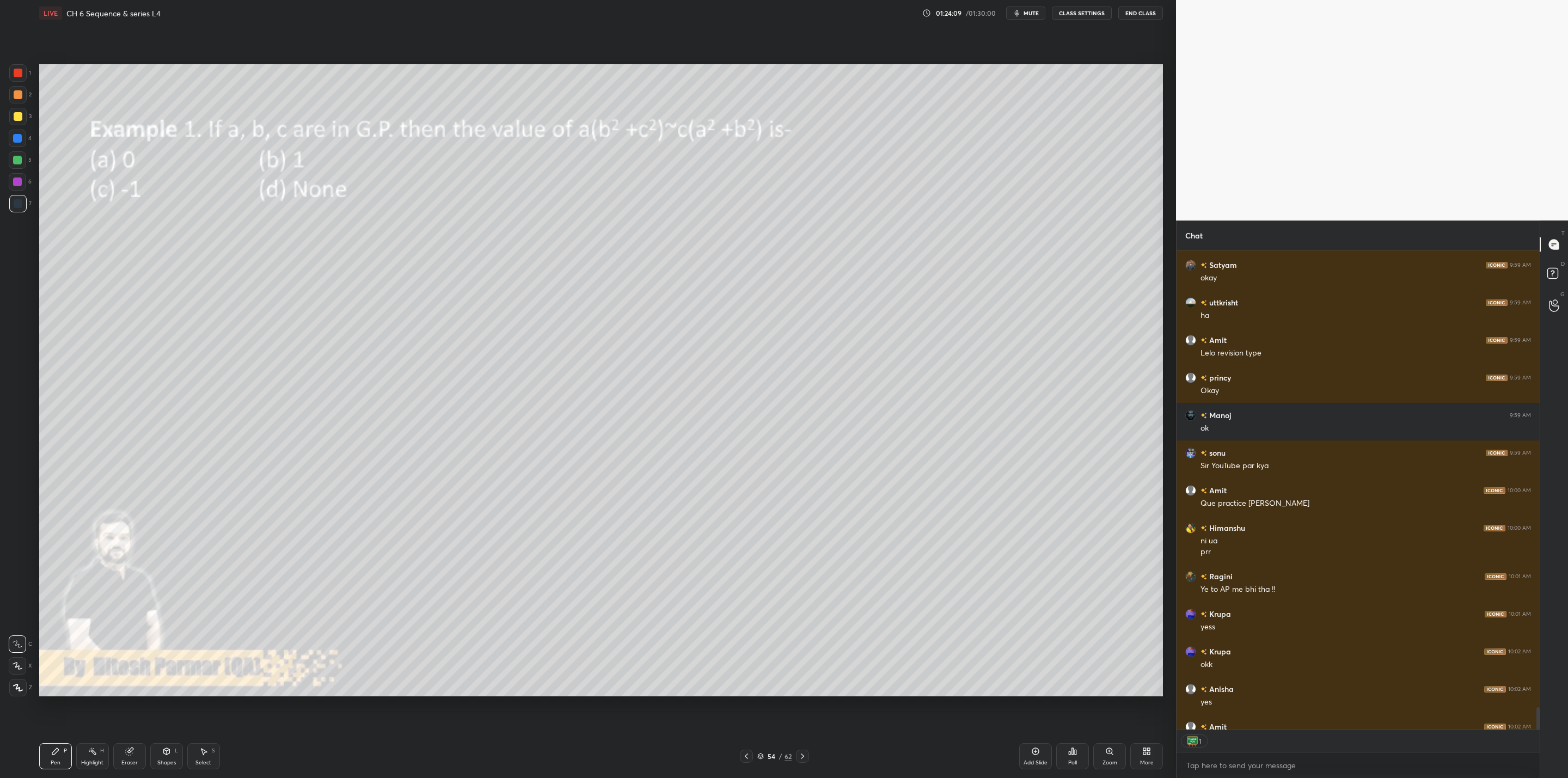
scroll to position [3, 4]
click at [751, 624] on div at bounding box center [746, 756] width 13 height 13
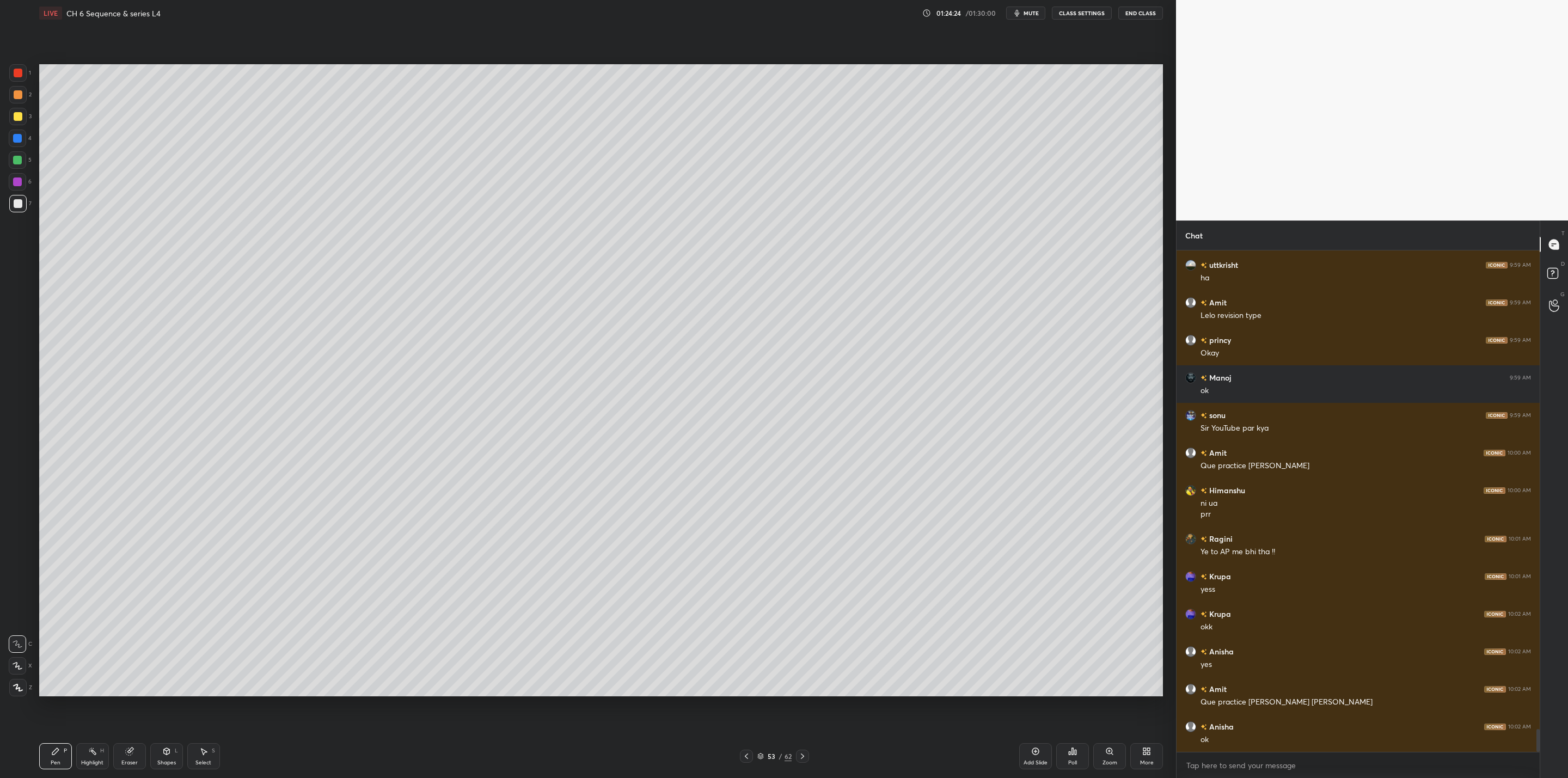
scroll to position [10423, 0]
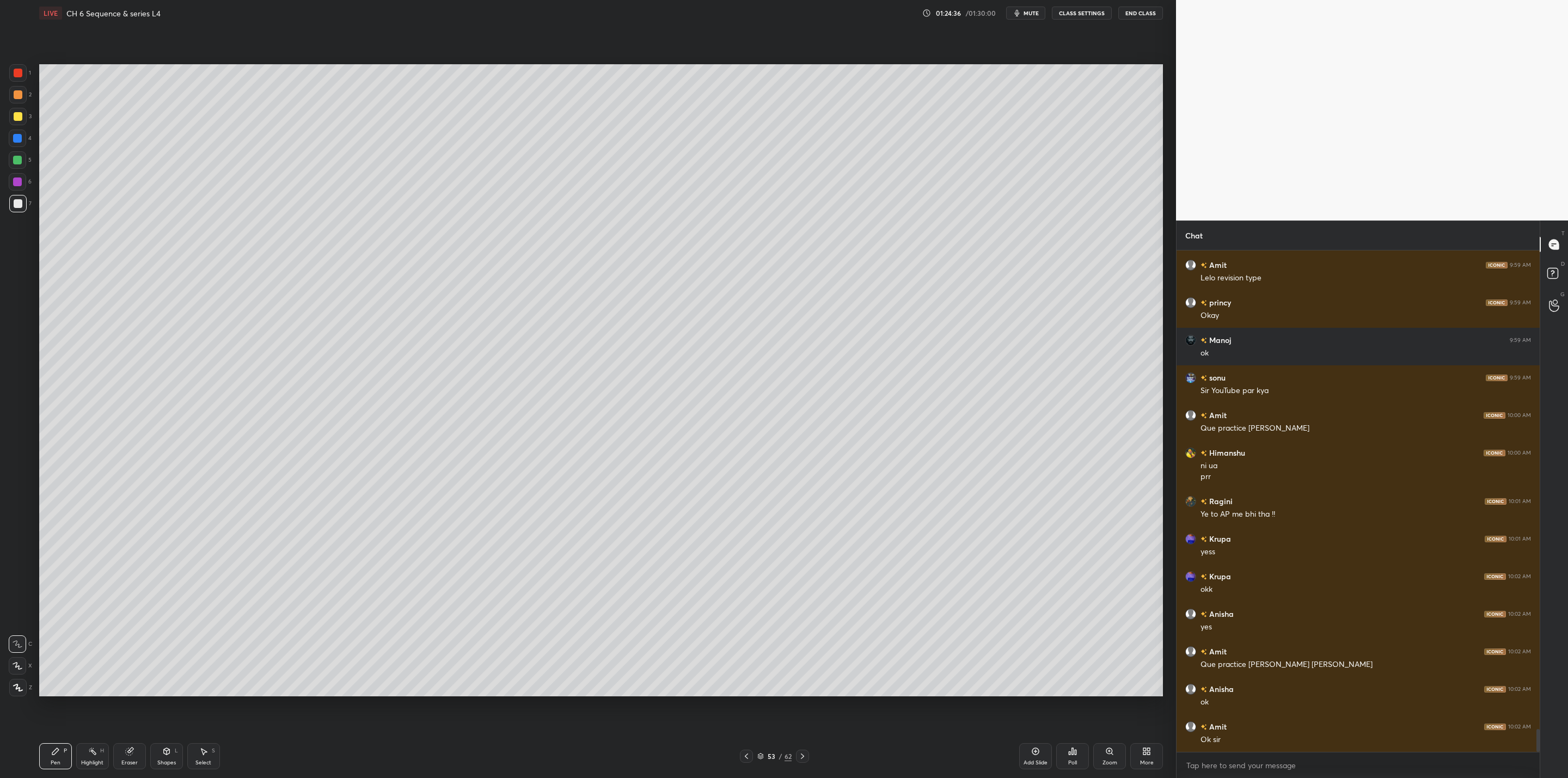
drag, startPoint x: 18, startPoint y: 157, endPoint x: 25, endPoint y: 164, distance: 9.9
click at [19, 160] on div at bounding box center [17, 160] width 9 height 9
click at [806, 624] on icon at bounding box center [802, 756] width 9 height 9
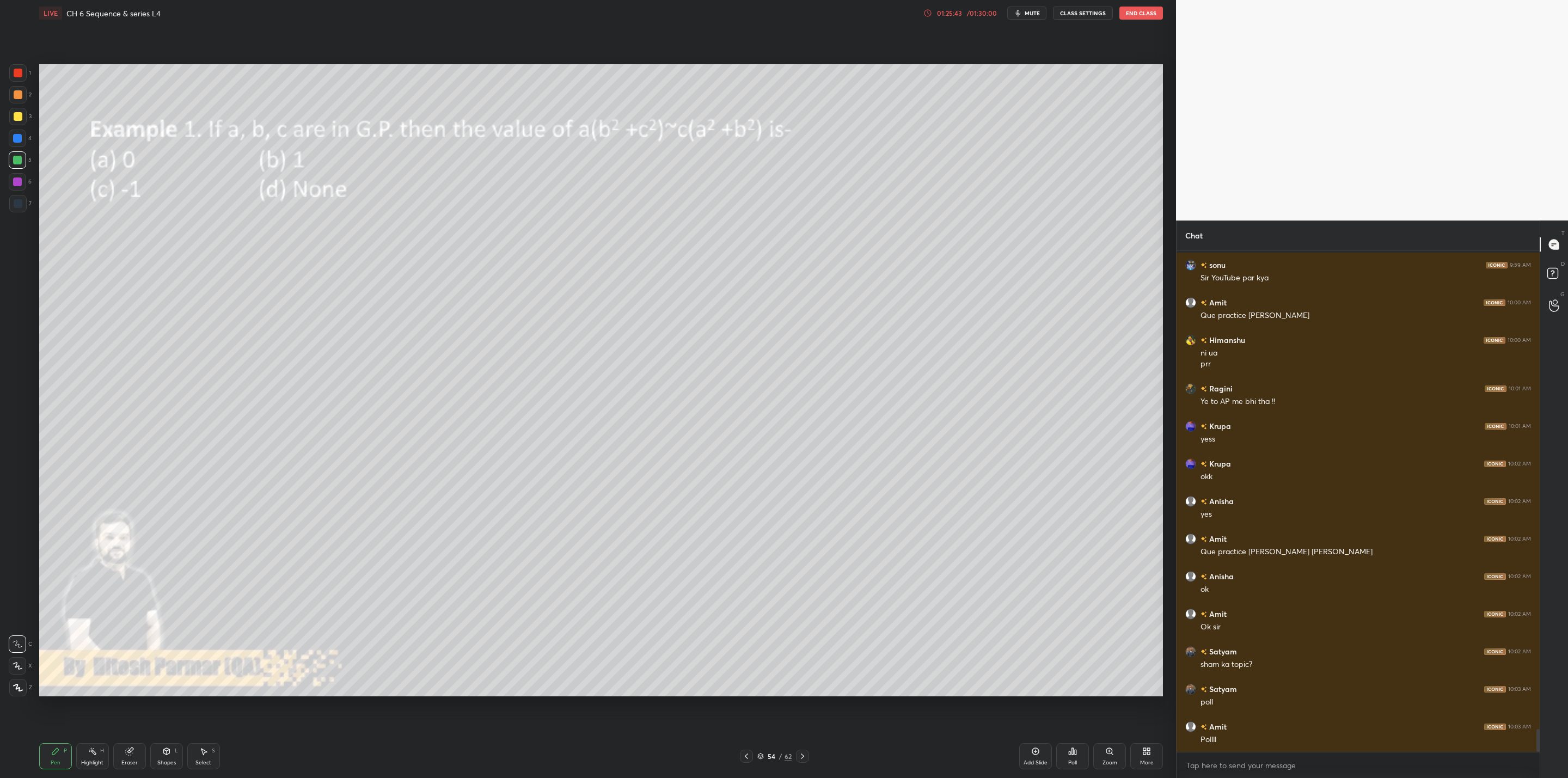
scroll to position [10574, 0]
click at [807, 624] on div "Poll" at bounding box center [1073, 763] width 9 height 5
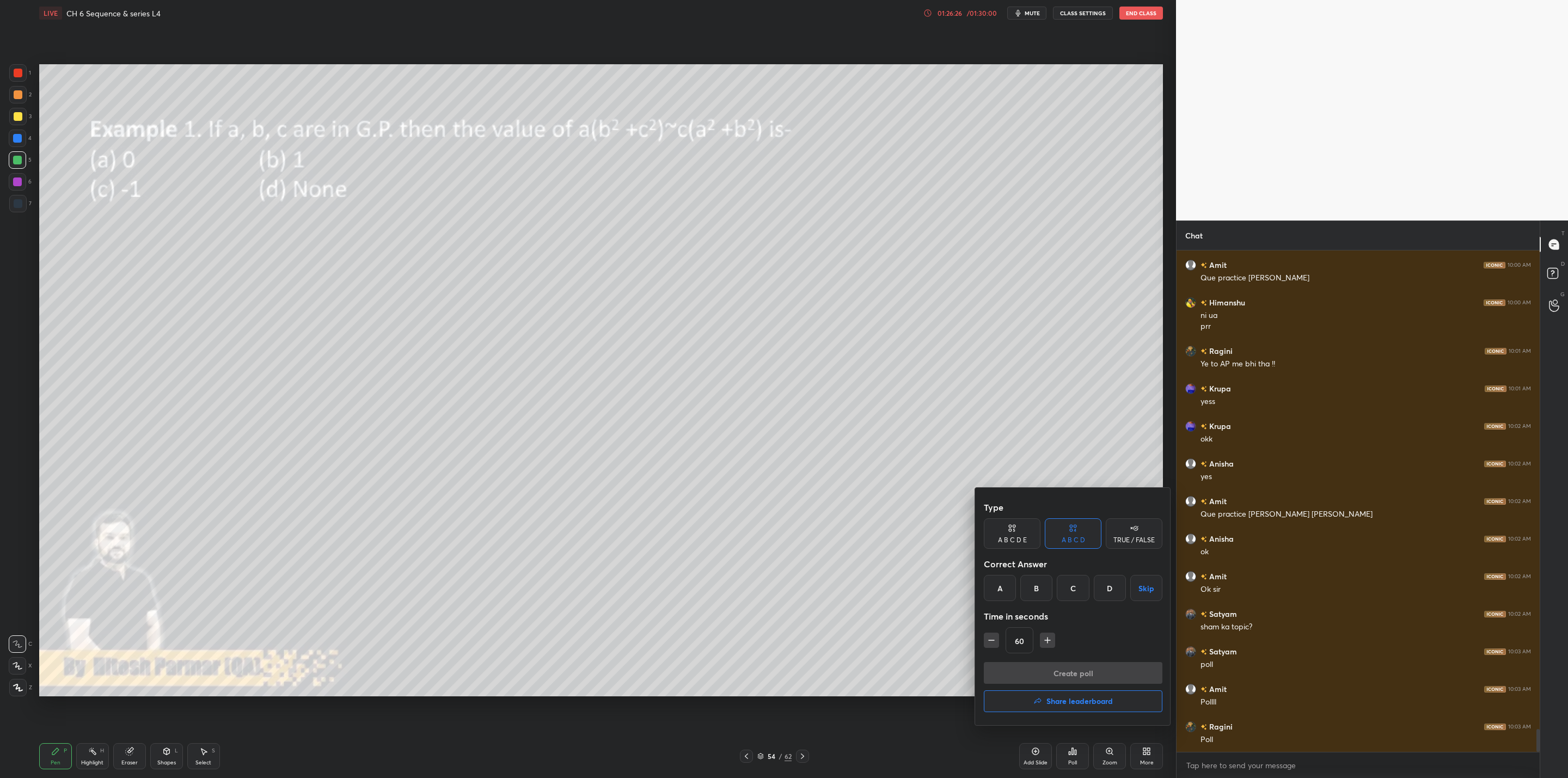
drag, startPoint x: 1003, startPoint y: 579, endPoint x: 1020, endPoint y: 601, distance: 27.8
click at [807, 581] on div "A" at bounding box center [999, 588] width 32 height 26
click at [807, 624] on button "Create poll" at bounding box center [1073, 673] width 178 height 22
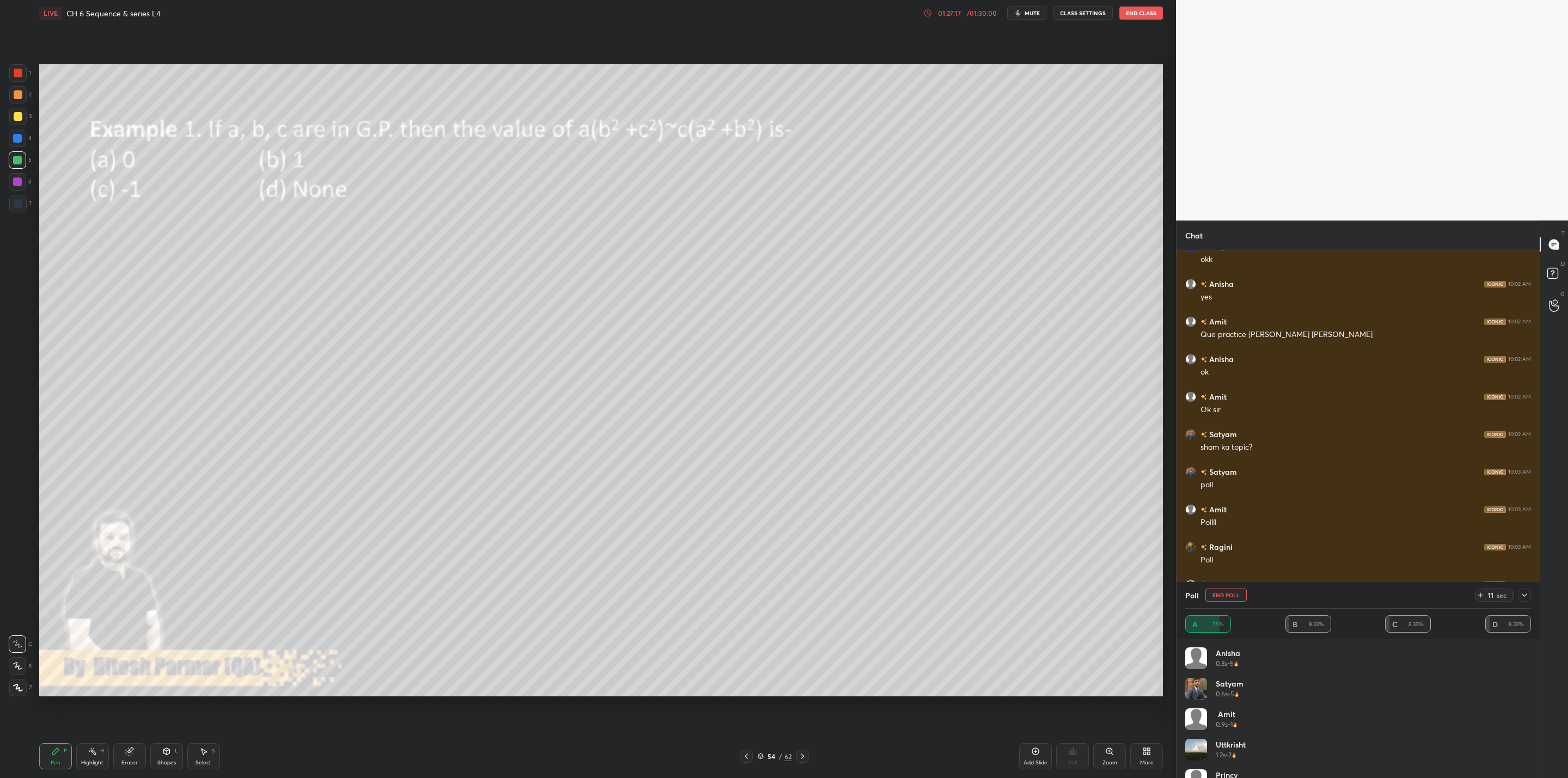
scroll to position [10791, 0]
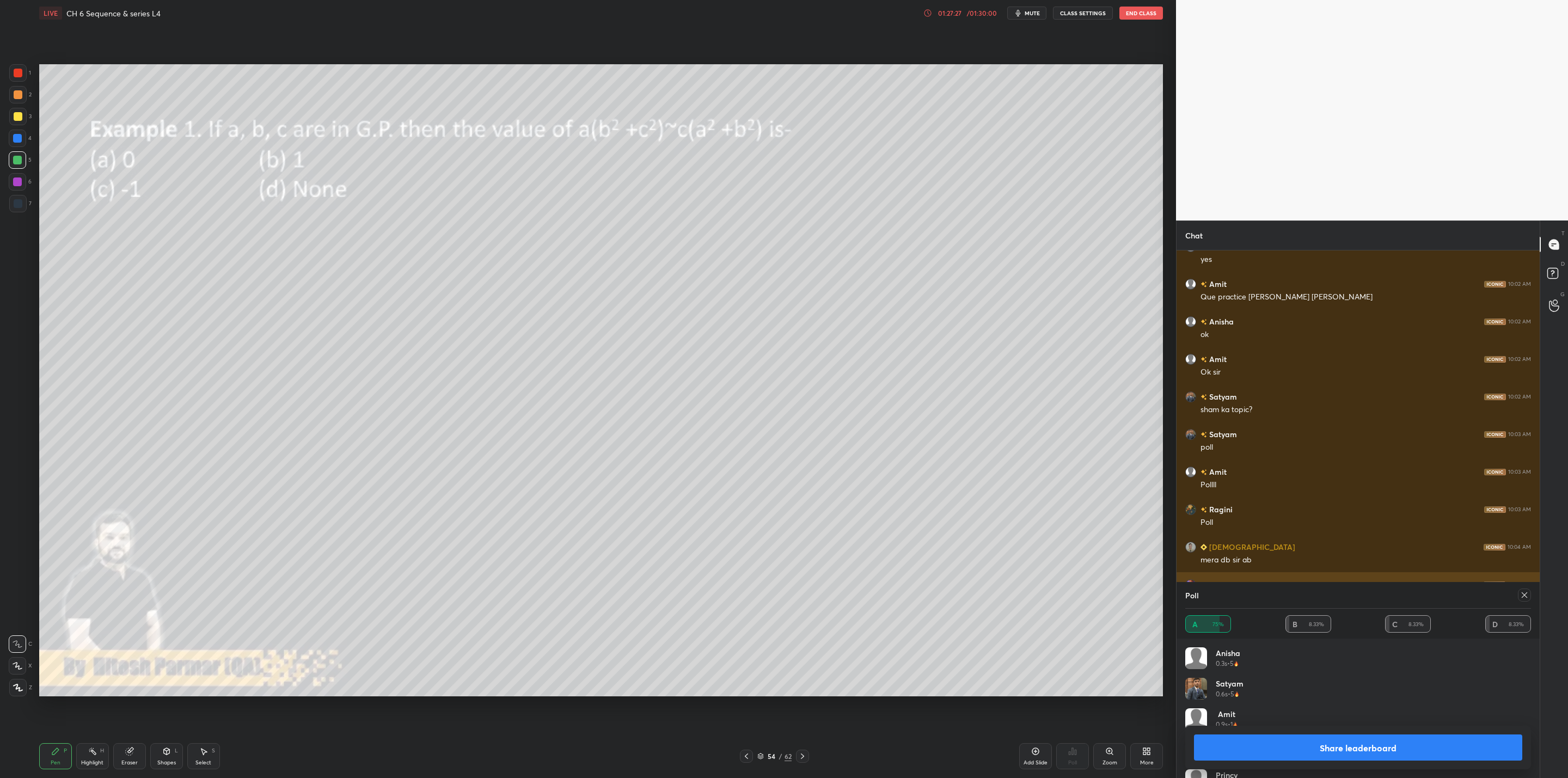
click at [807, 593] on icon at bounding box center [1524, 595] width 9 height 9
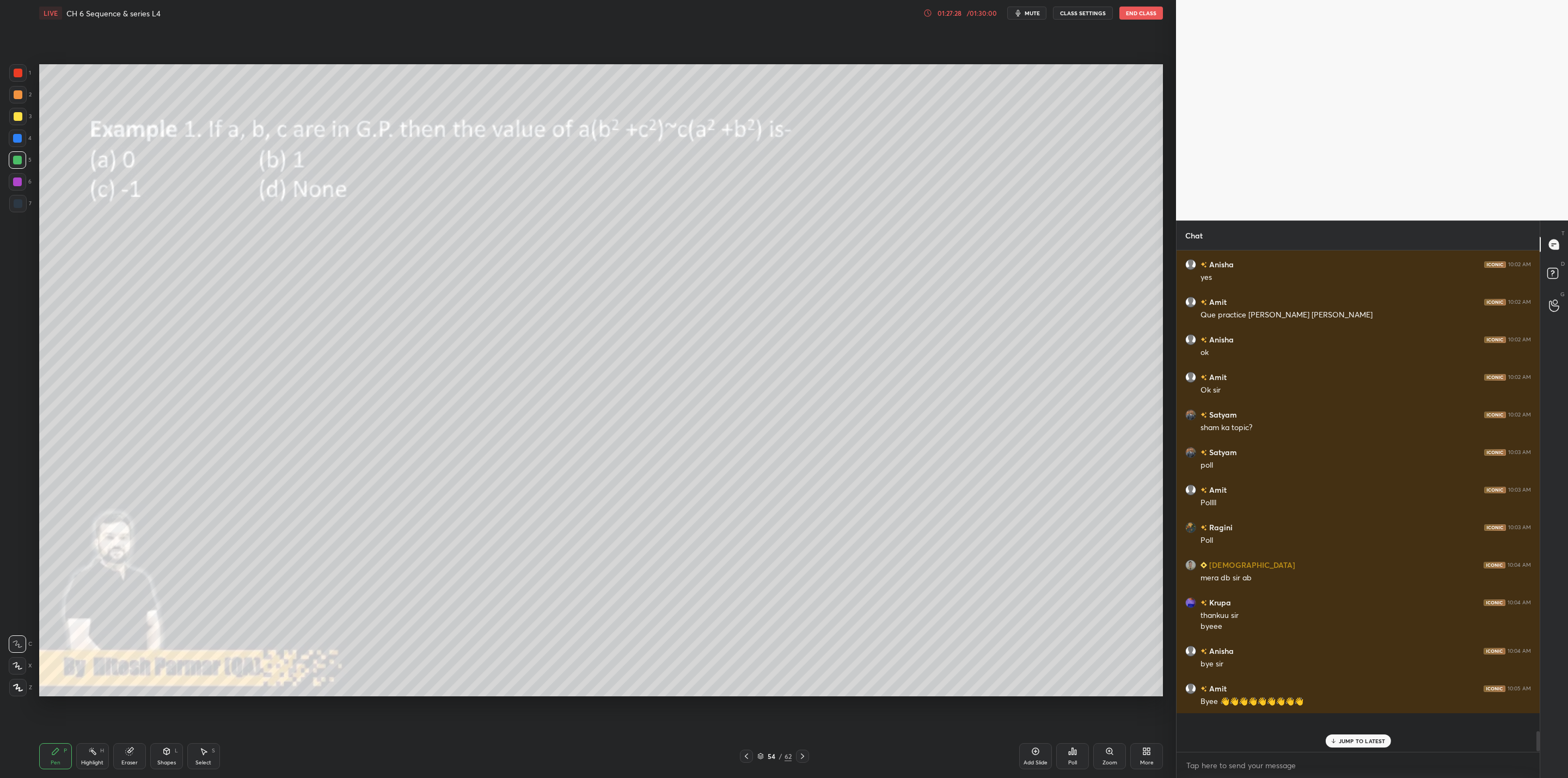
scroll to position [492, 360]
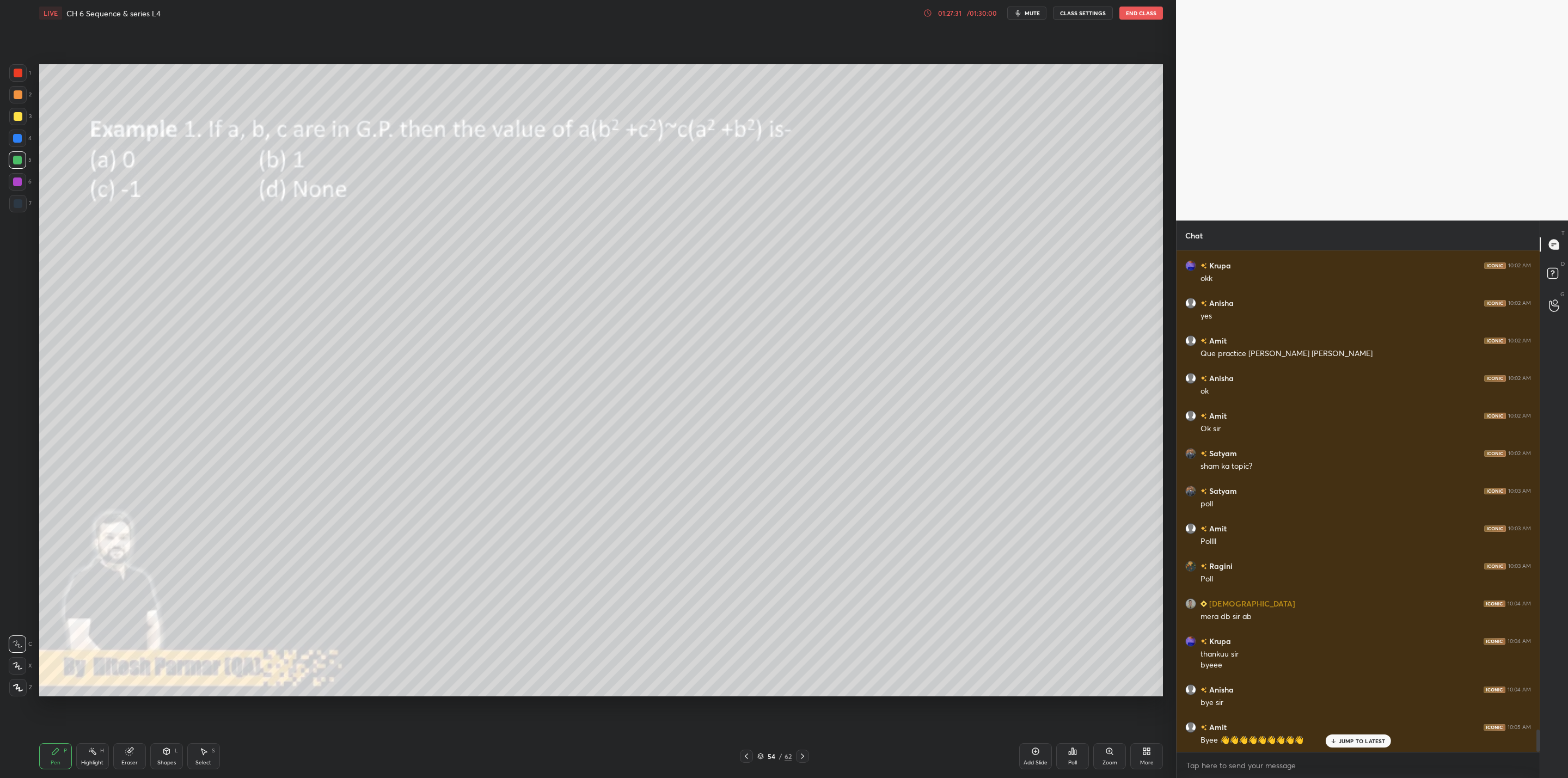
click at [807, 624] on icon at bounding box center [1073, 751] width 9 height 9
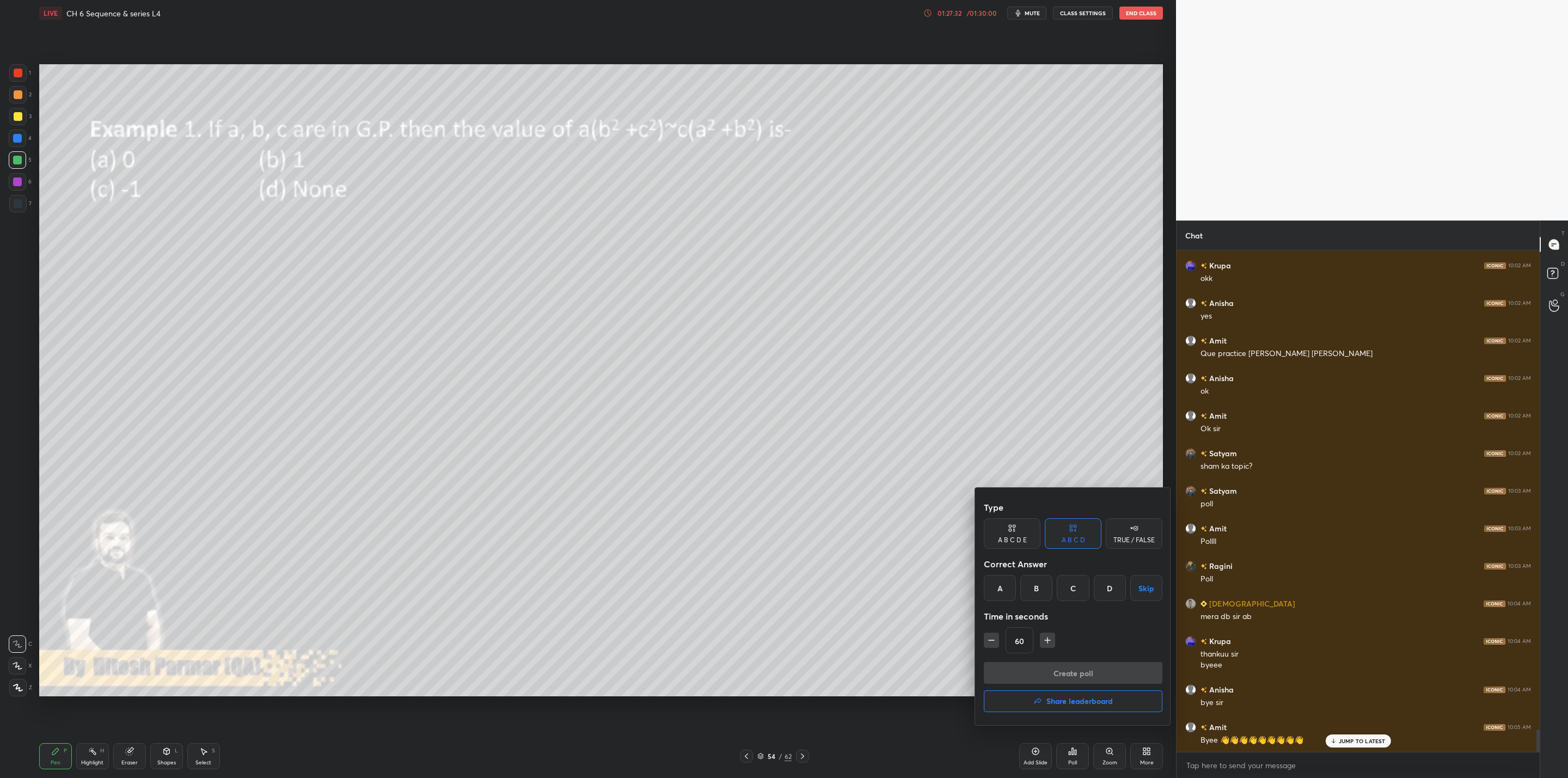
click at [807, 624] on h4 "Share leaderboard" at bounding box center [1079, 701] width 66 height 8
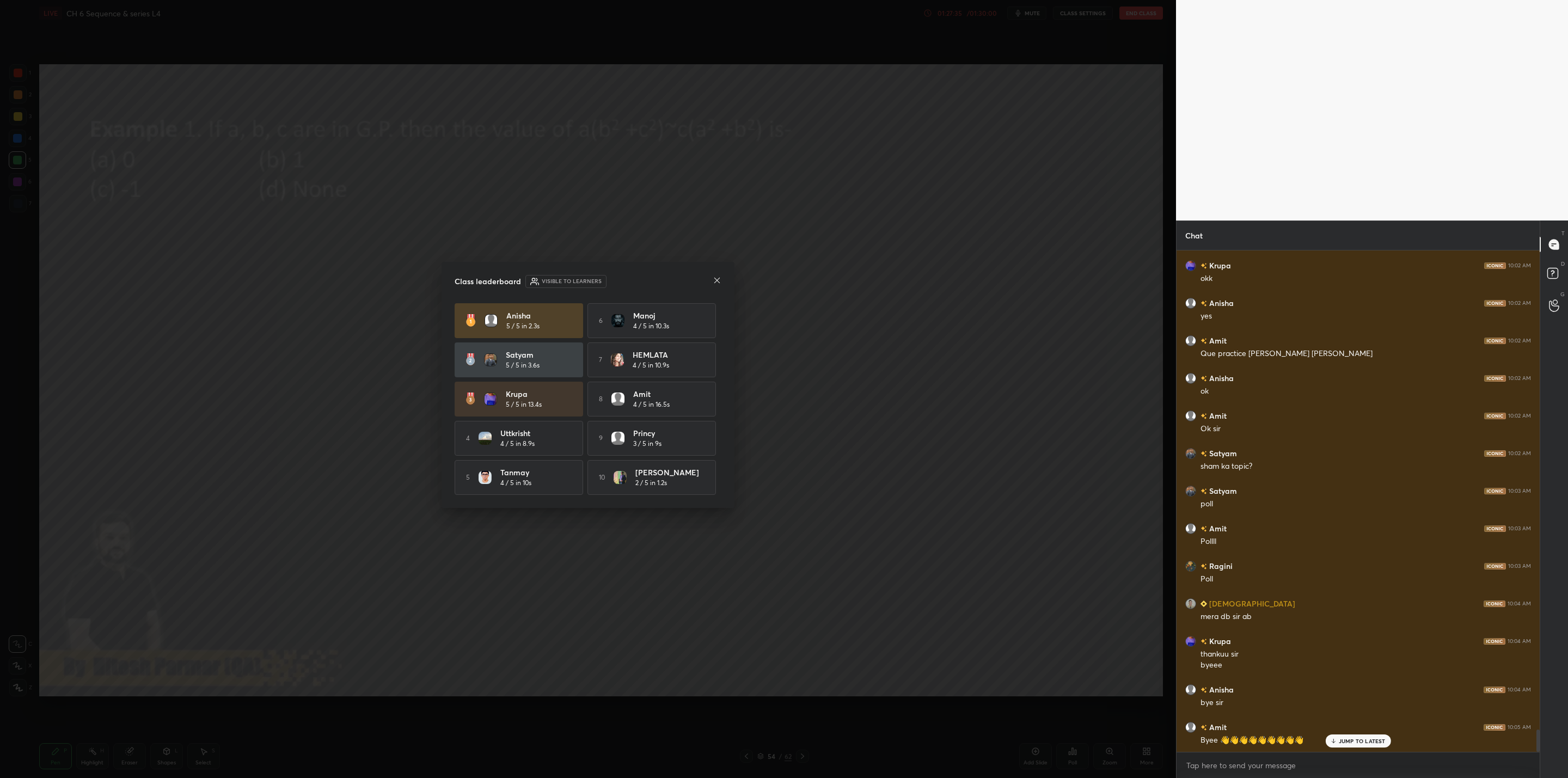
click at [720, 279] on icon at bounding box center [717, 280] width 9 height 9
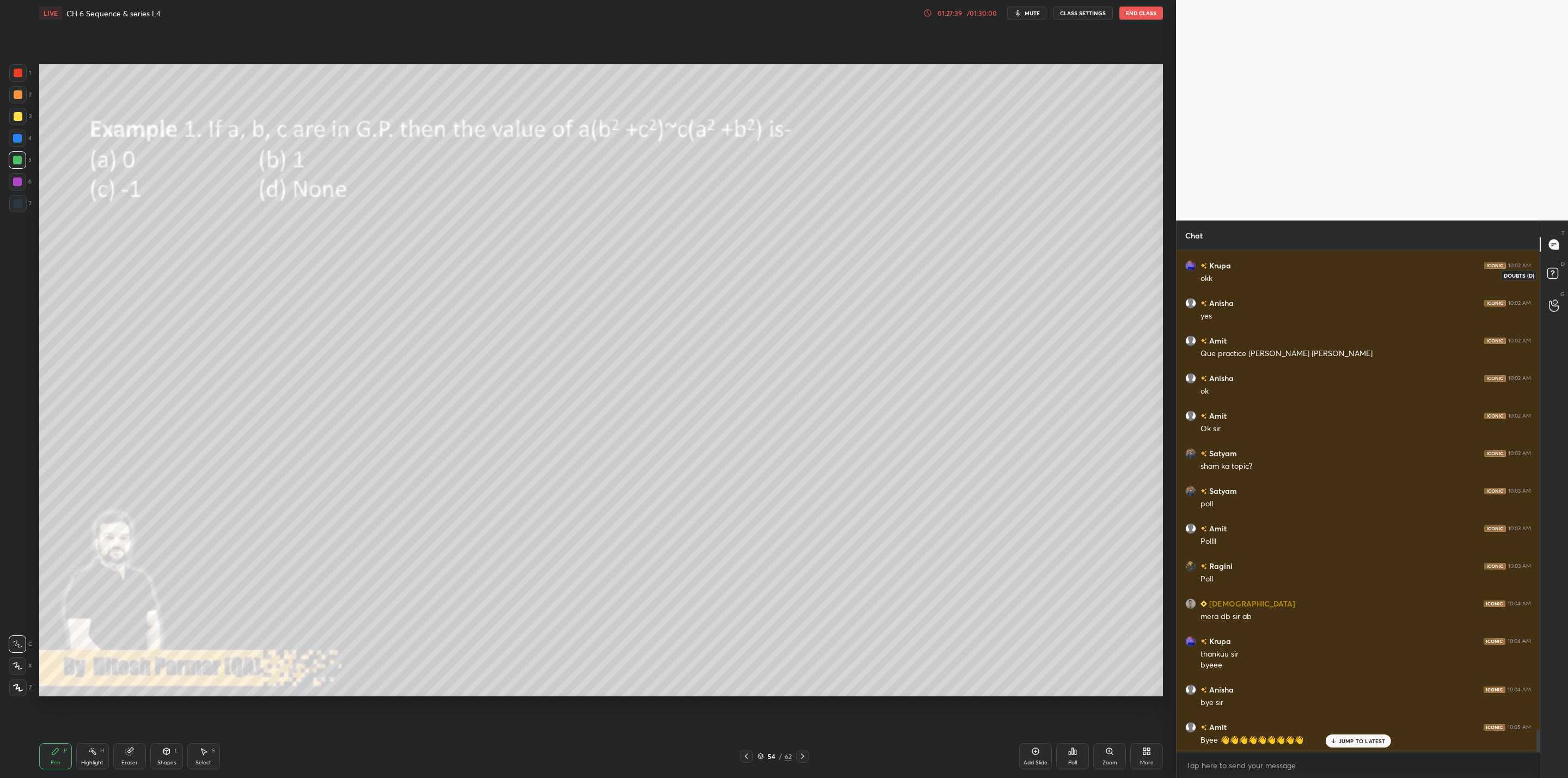
drag, startPoint x: 1550, startPoint y: 270, endPoint x: 1552, endPoint y: 283, distance: 13.2
click at [807, 270] on icon at bounding box center [1555, 275] width 19 height 19
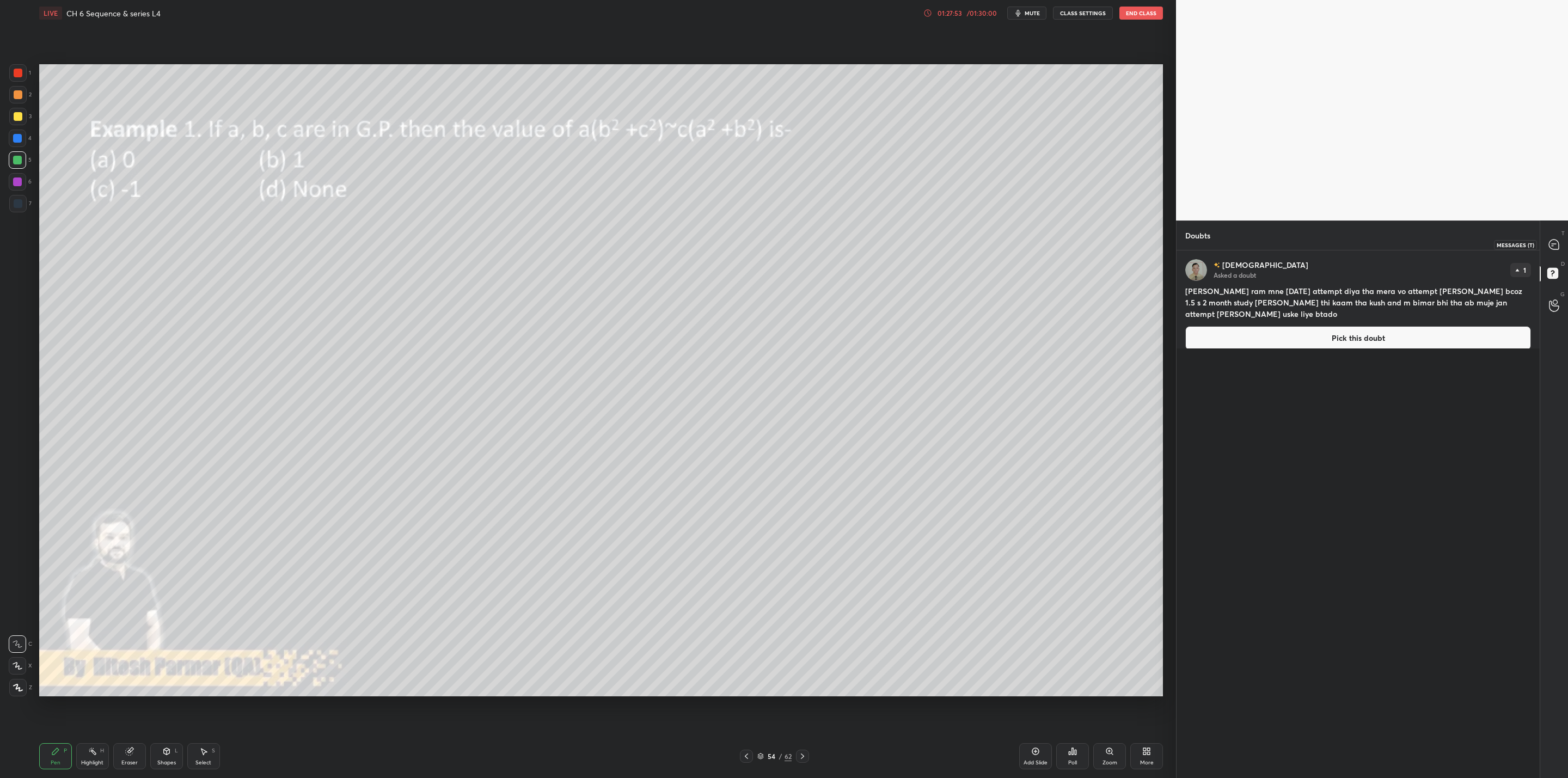
click at [807, 240] on icon at bounding box center [1554, 245] width 10 height 10
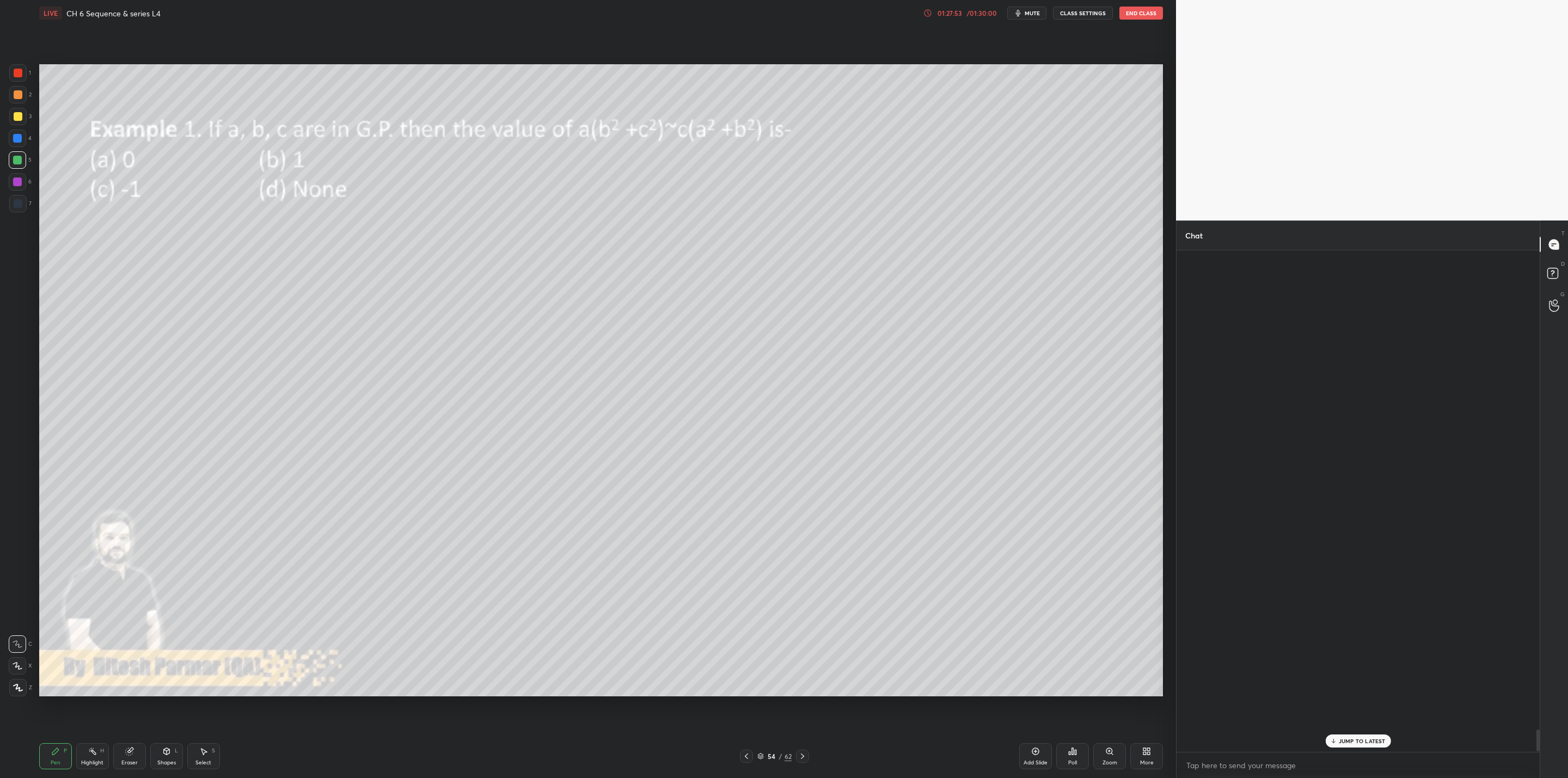
scroll to position [498, 360]
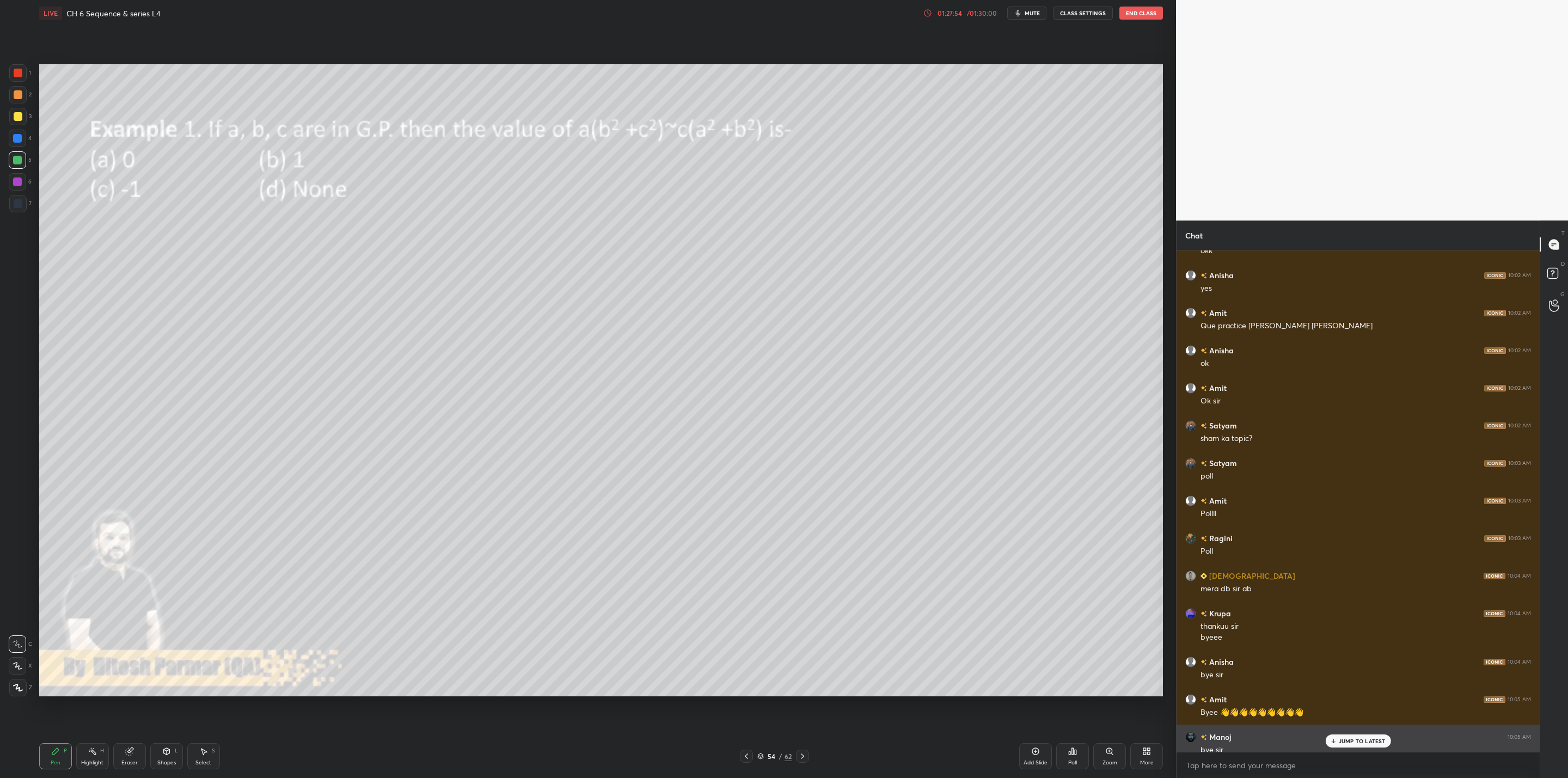
click at [807, 624] on div "bye sir" at bounding box center [1365, 751] width 331 height 11
drag, startPoint x: 1328, startPoint y: 737, endPoint x: 1315, endPoint y: 741, distance: 13.6
click at [807, 624] on div "JUMP TO LATEST" at bounding box center [1357, 741] width 65 height 13
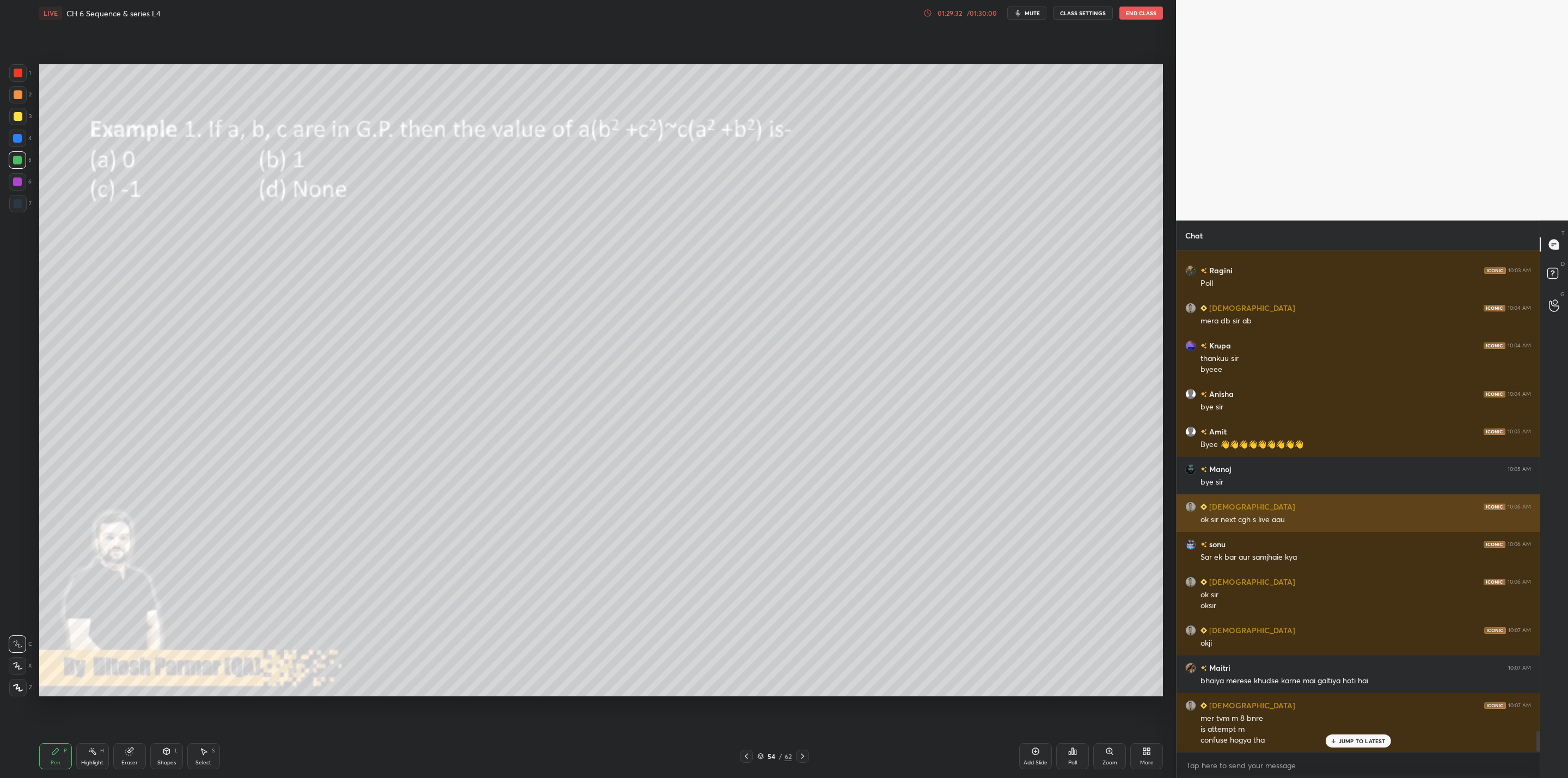
scroll to position [11373, 0]
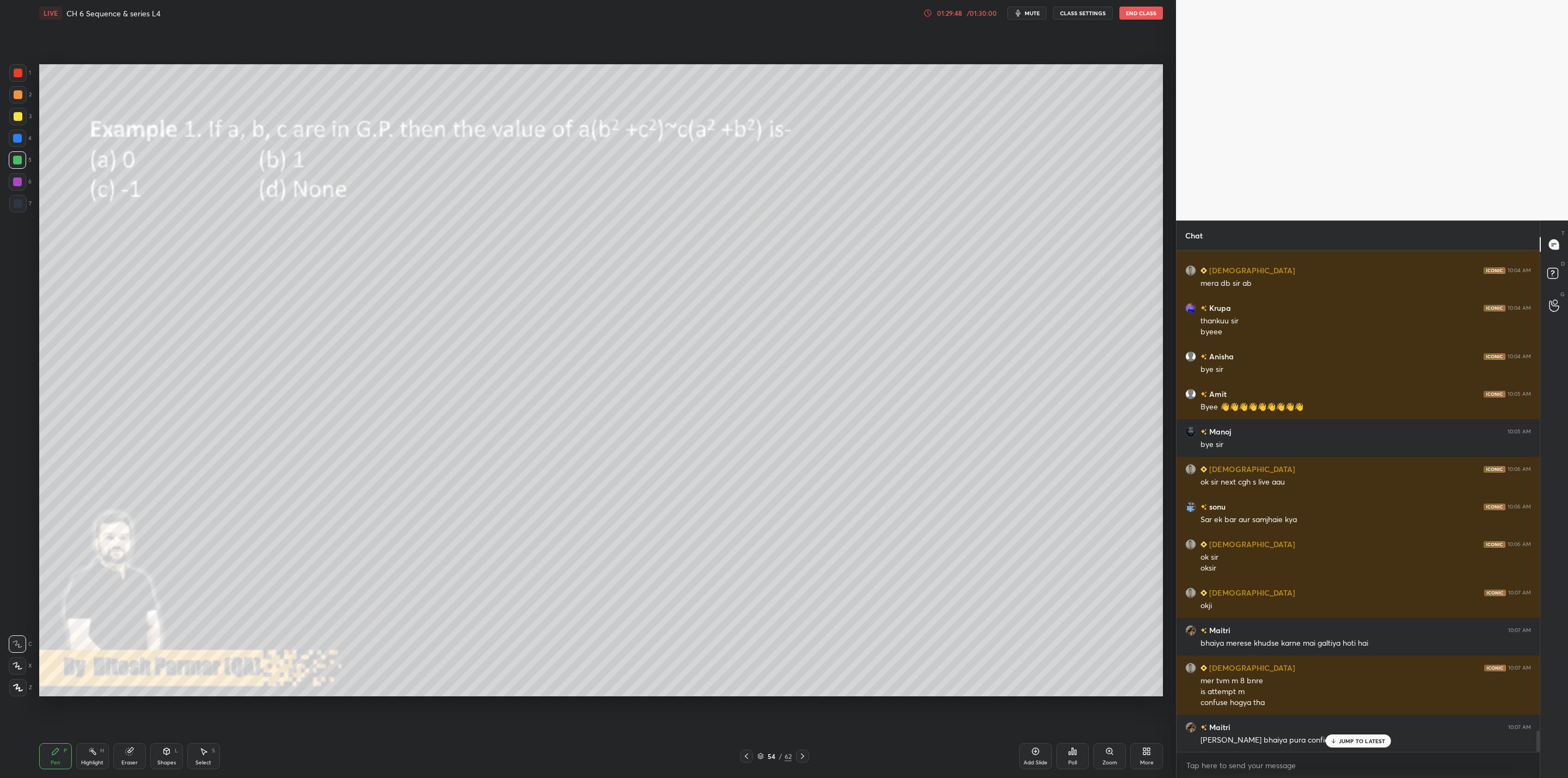
click at [807, 624] on p "JUMP TO LATEST" at bounding box center [1362, 741] width 47 height 7
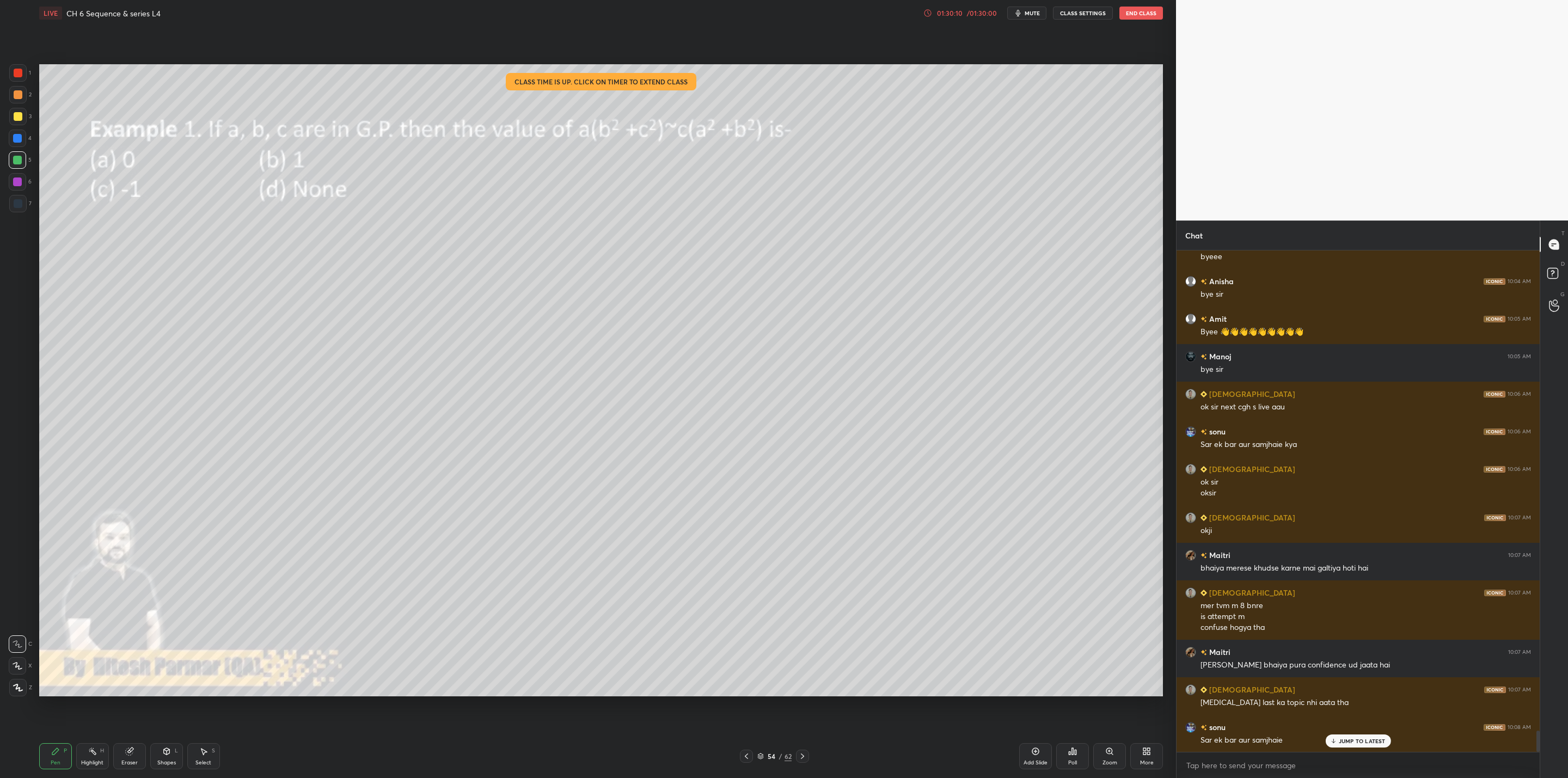
scroll to position [11486, 0]
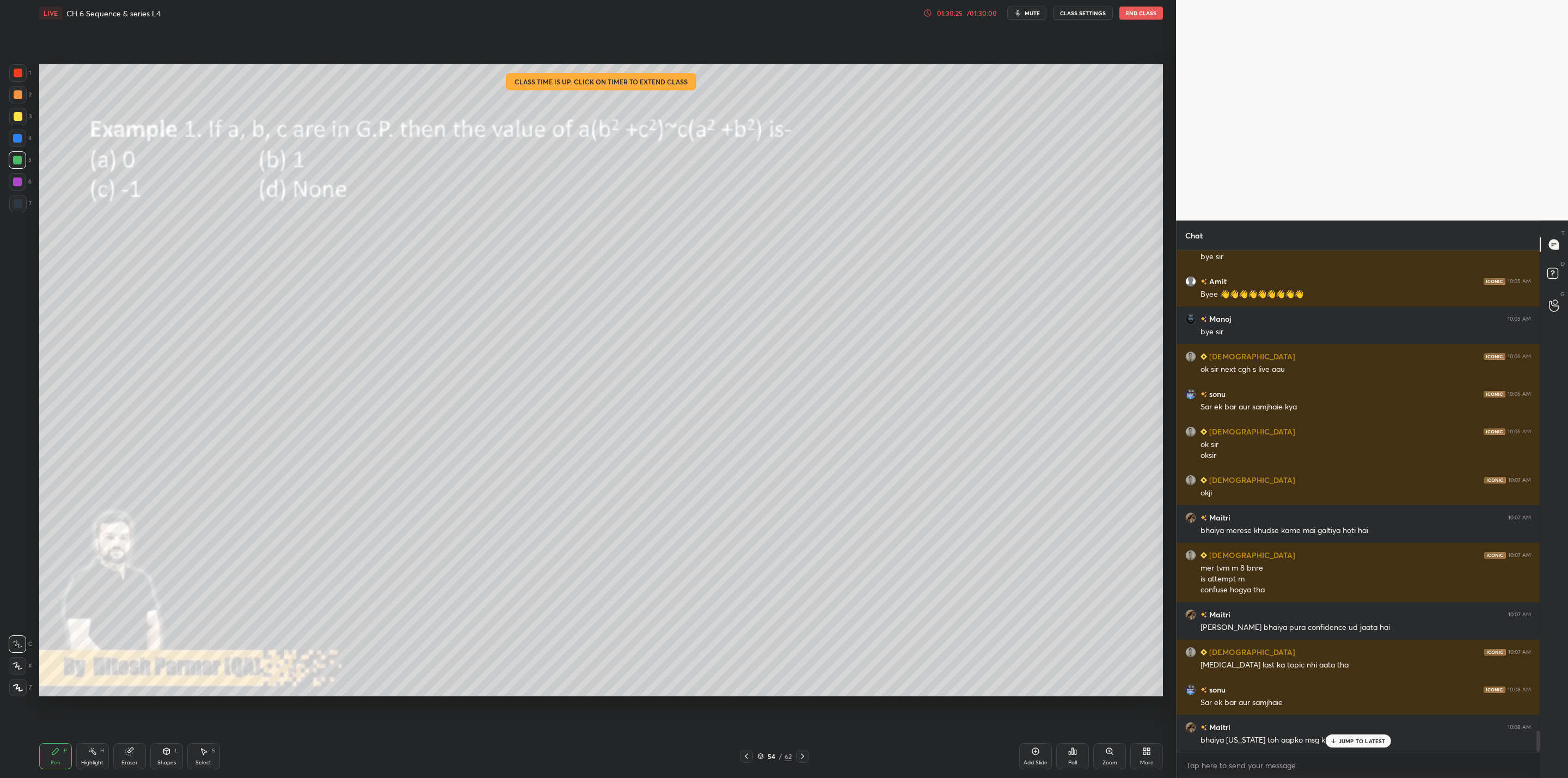
click at [807, 15] on button "End Class" at bounding box center [1141, 13] width 44 height 13
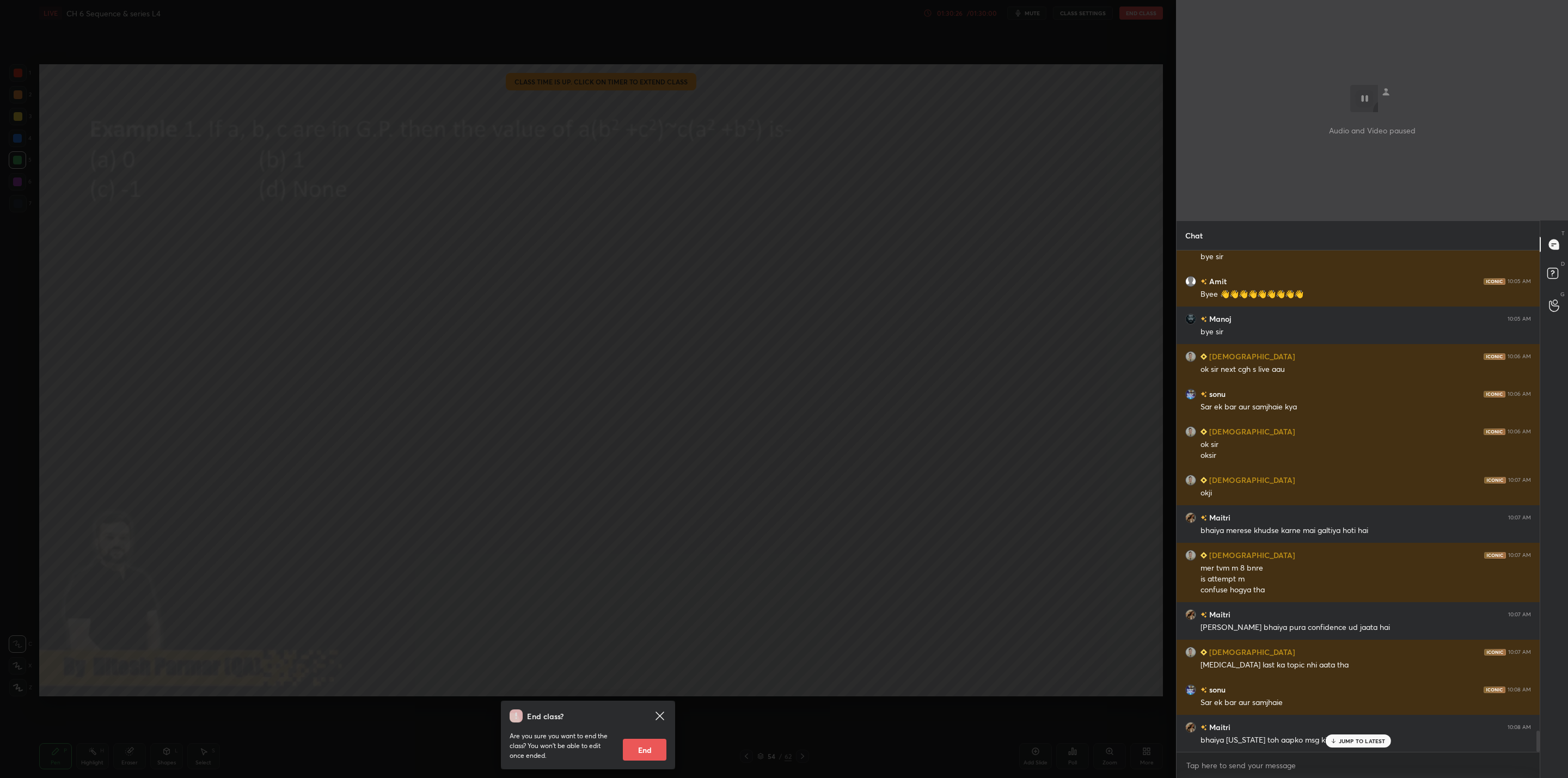
scroll to position [11497, 0]
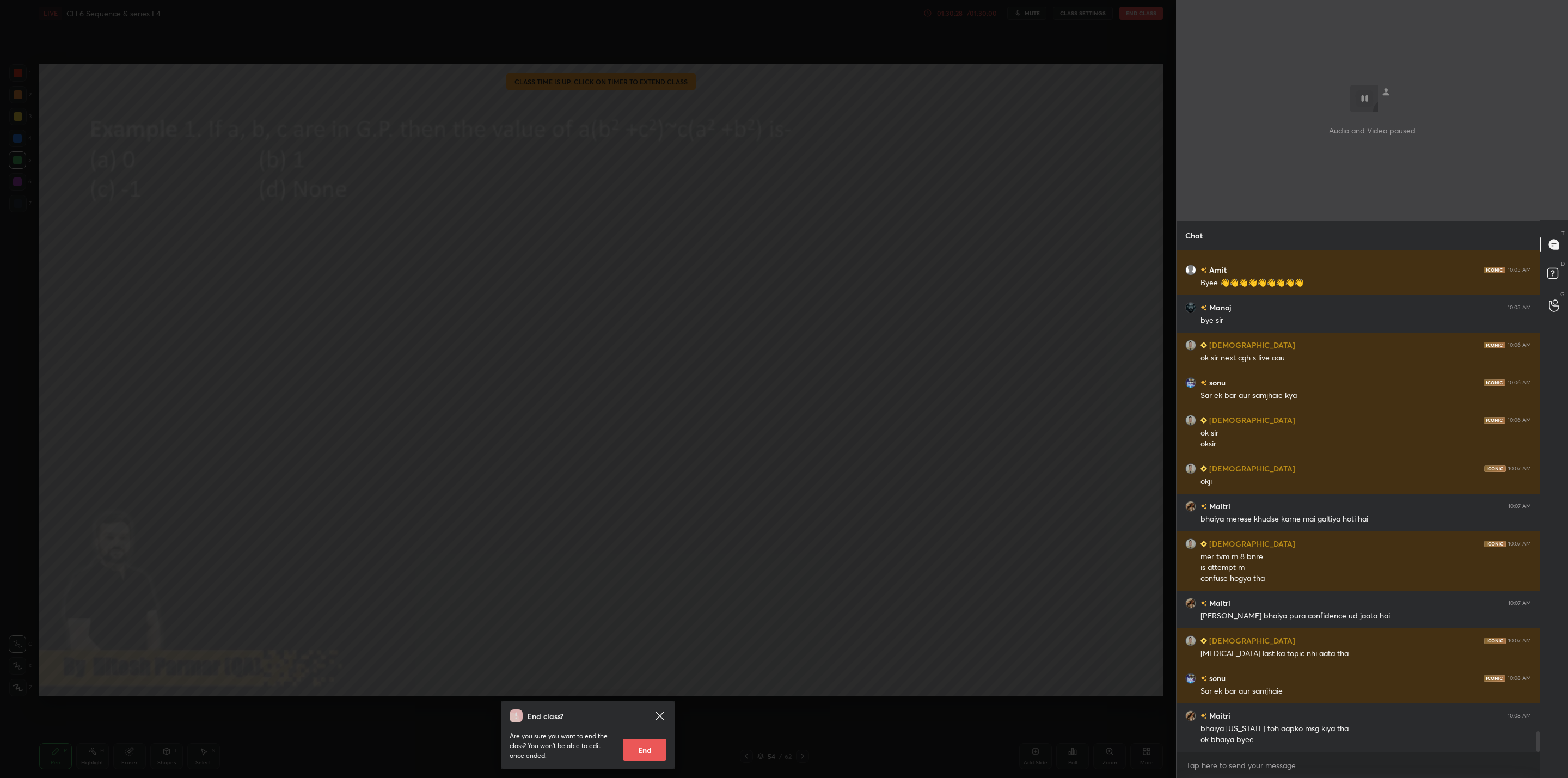
click at [648, 624] on button "End" at bounding box center [645, 750] width 44 height 22
type textarea "x"
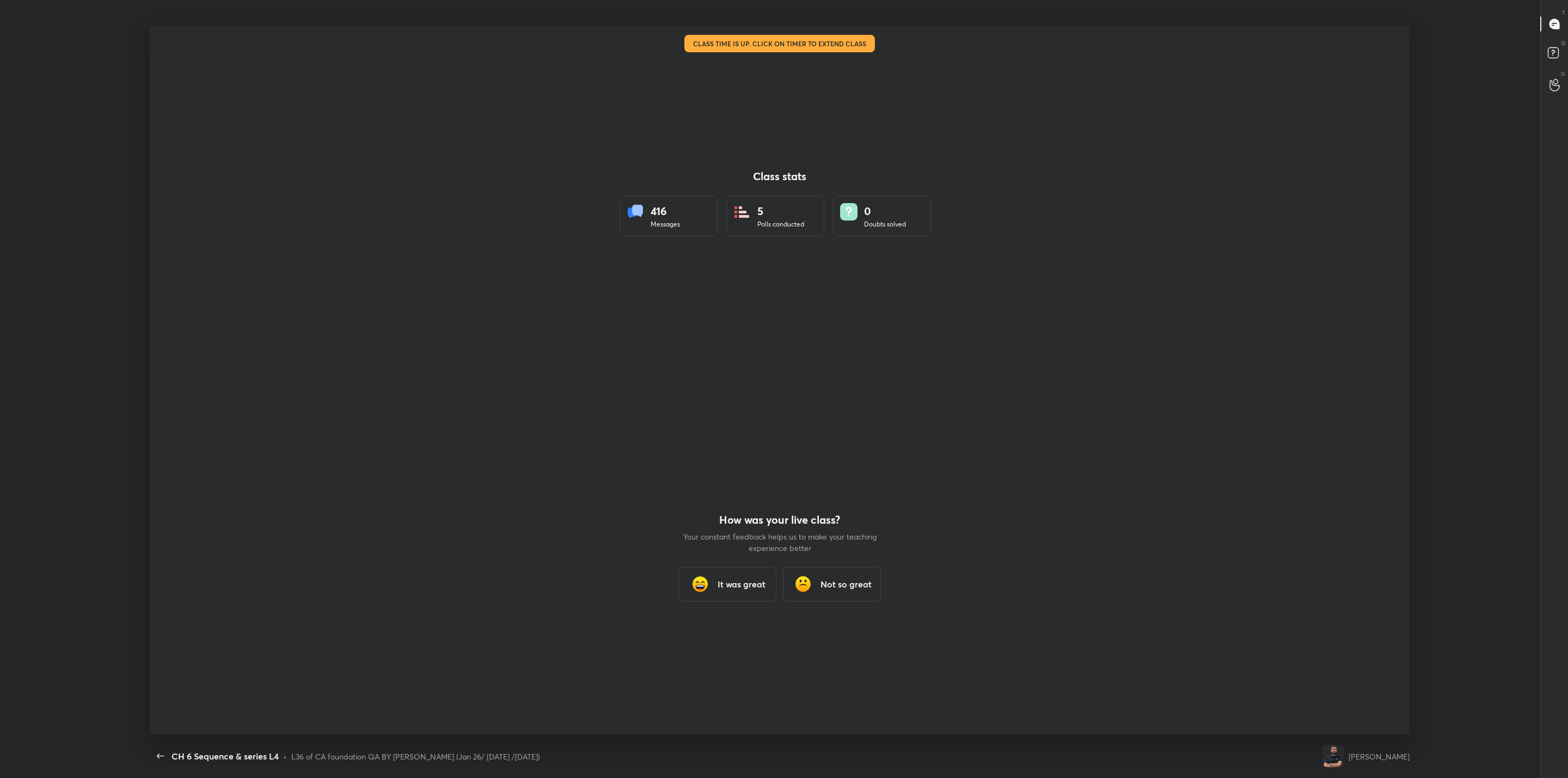
scroll to position [53742, 52899]
click at [745, 582] on h3 "It was great" at bounding box center [741, 584] width 48 height 13
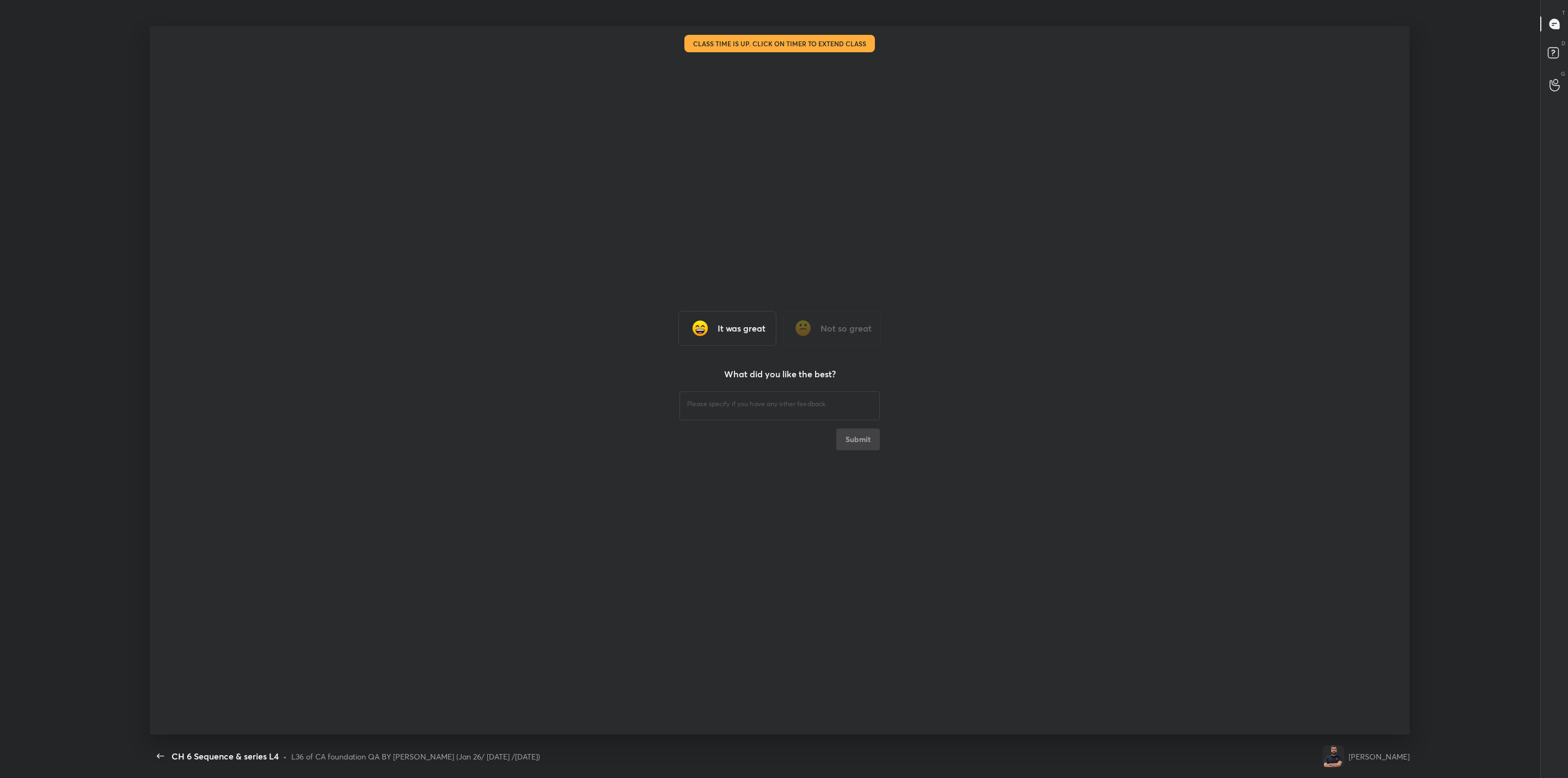
click at [752, 328] on h3 "It was great" at bounding box center [741, 328] width 48 height 13
click at [747, 329] on h3 "It was great" at bounding box center [741, 328] width 48 height 13
click at [746, 320] on div "It was great" at bounding box center [727, 328] width 98 height 35
click at [765, 329] on h3 "It was great" at bounding box center [741, 328] width 48 height 13
click at [763, 329] on h3 "It was great" at bounding box center [741, 328] width 48 height 13
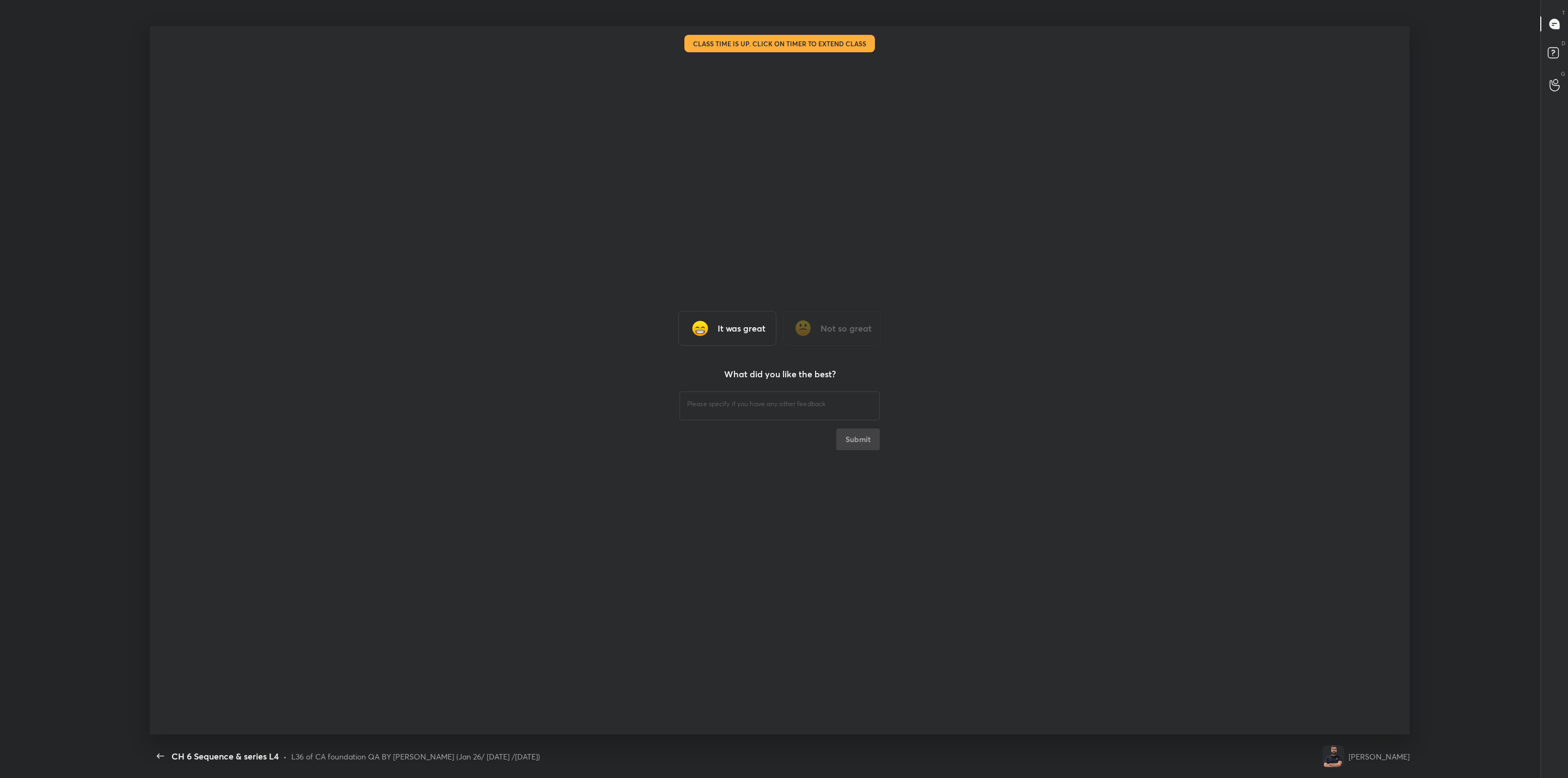
click at [807, 446] on div "​ Submit" at bounding box center [779, 420] width 200 height 61
click at [760, 38] on div "It was great Not so great What did you like the best? ​ Submit" at bounding box center [780, 380] width 1260 height 709
click at [725, 322] on h3 "It was great" at bounding box center [741, 328] width 48 height 13
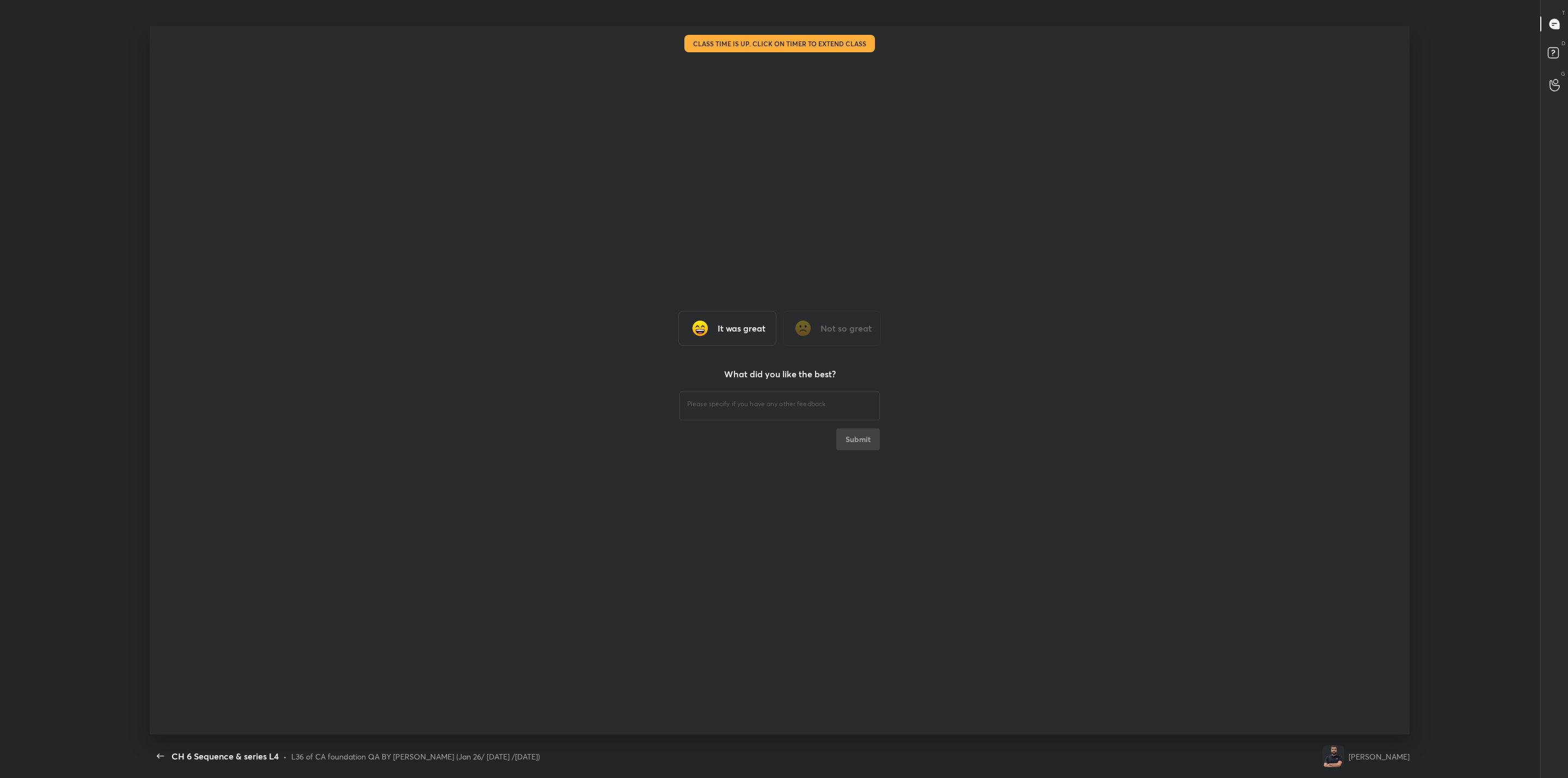
click at [725, 322] on h3 "It was great" at bounding box center [741, 328] width 48 height 13
click at [159, 624] on icon "button" at bounding box center [160, 756] width 13 height 13
click at [178, 624] on div "CH 6 Sequence & series L4" at bounding box center [225, 756] width 107 height 13
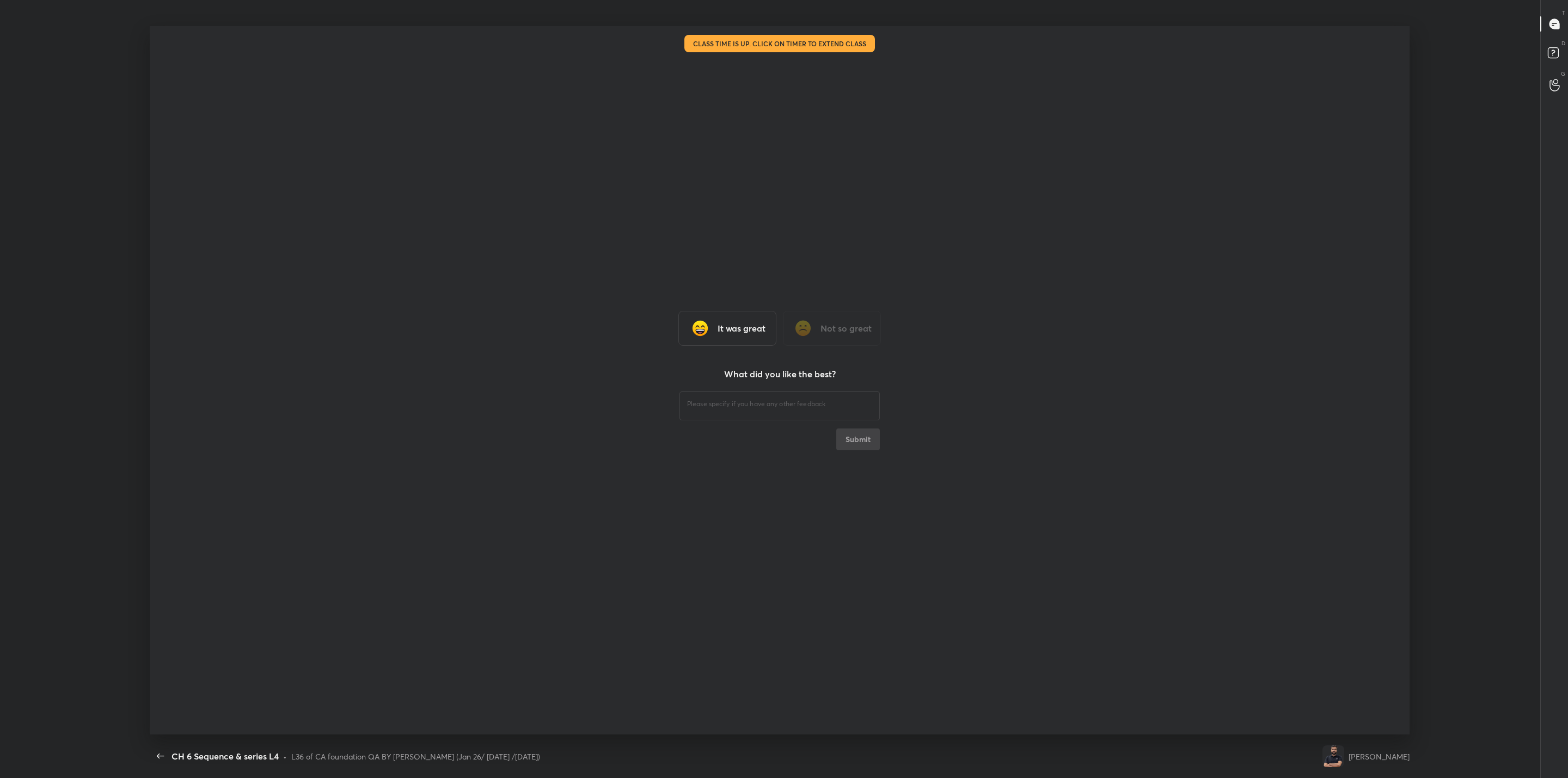
click at [711, 331] on div "It was great" at bounding box center [727, 328] width 98 height 35
click at [776, 49] on div "It was great Not so great What did you like the best? ​ Submit" at bounding box center [780, 380] width 1260 height 709
